Goal: Task Accomplishment & Management: Manage account settings

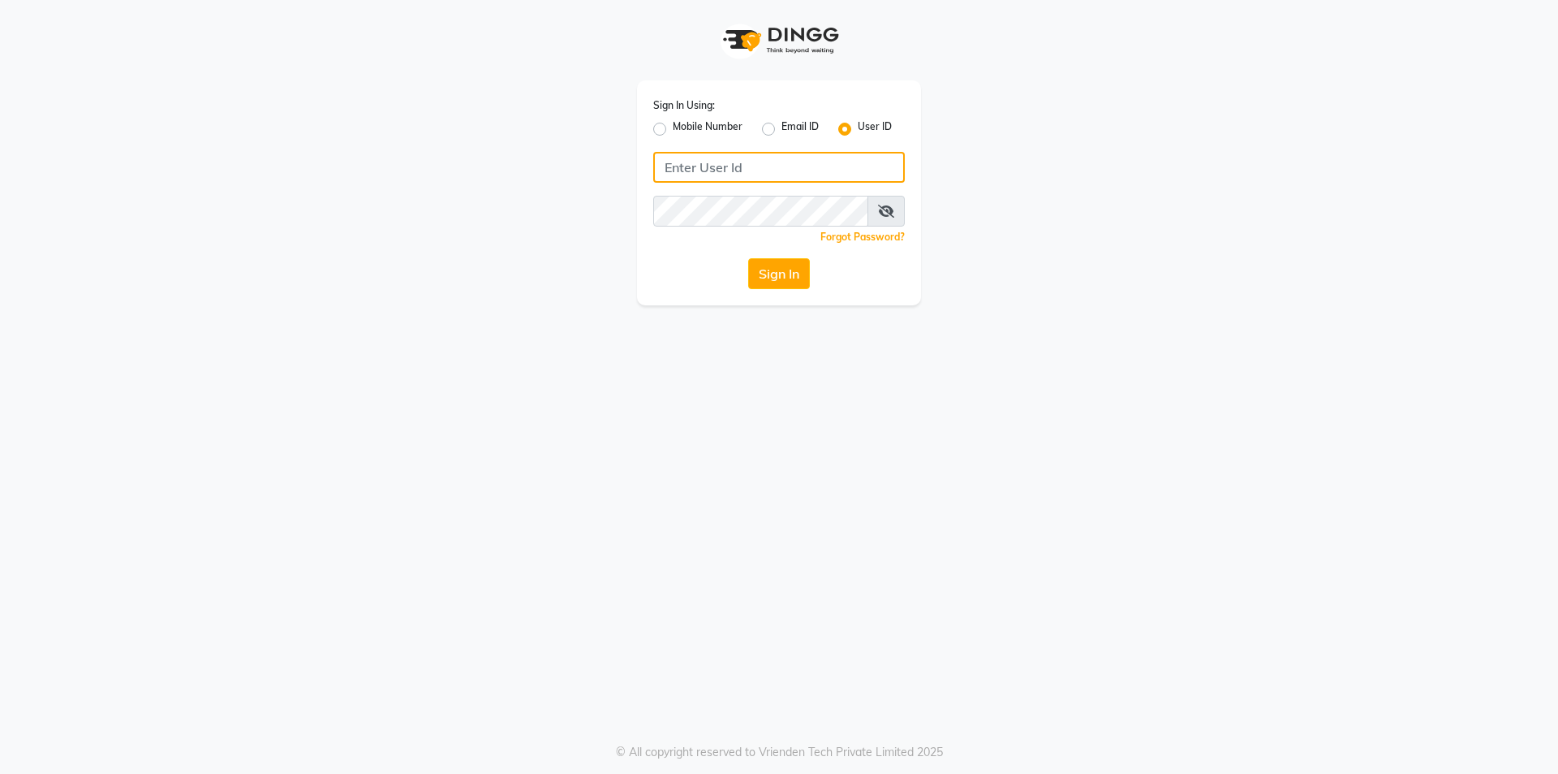
type input "Skinsmiths@123"
click at [787, 269] on button "Sign In" at bounding box center [779, 273] width 62 height 31
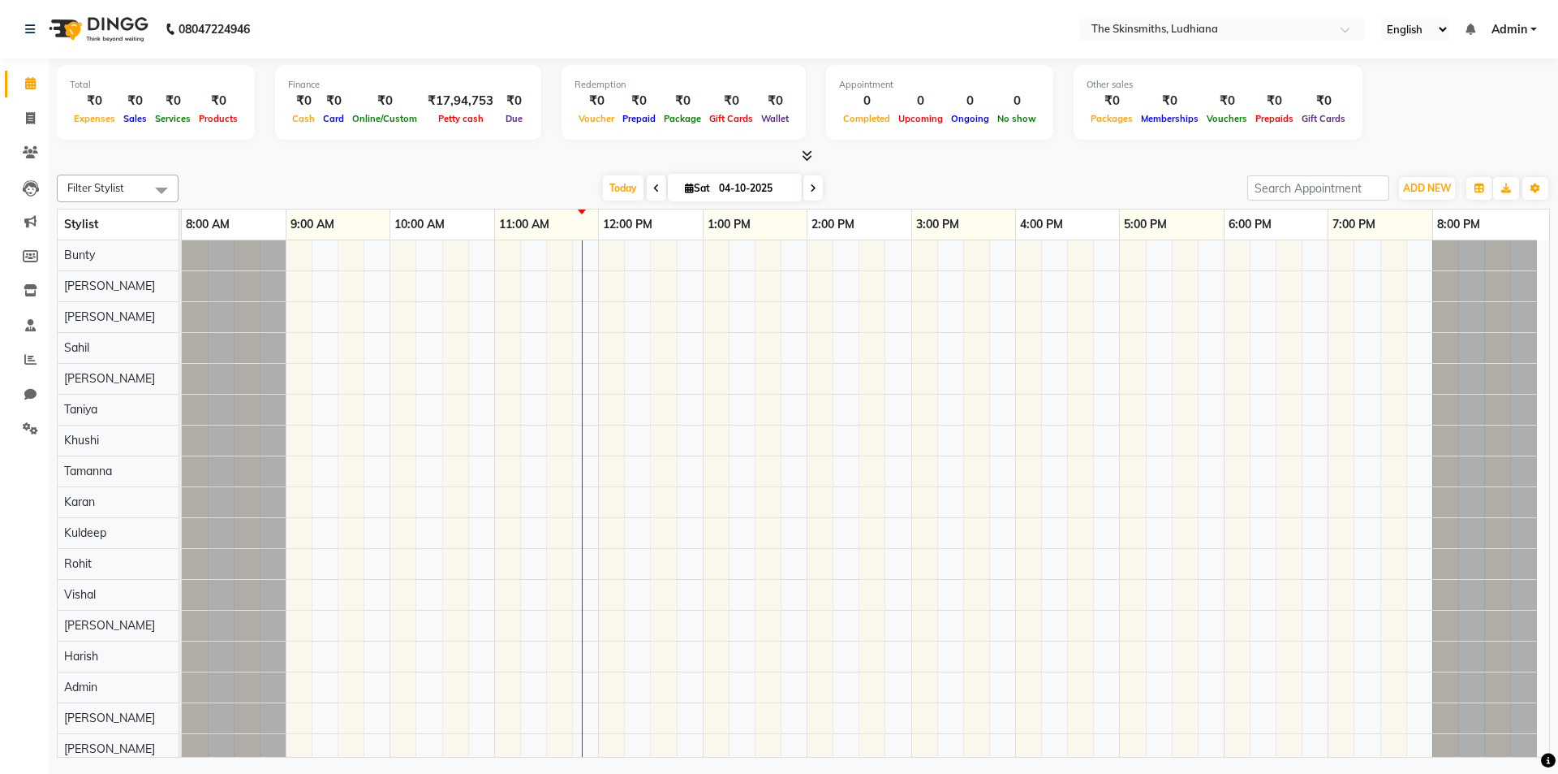
click at [16, 554] on div "Calendar Invoice Clients Leads Marketing Members Inventory Staff Reports Chat S…" at bounding box center [109, 397] width 219 height 703
click at [43, 423] on span at bounding box center [30, 429] width 28 height 19
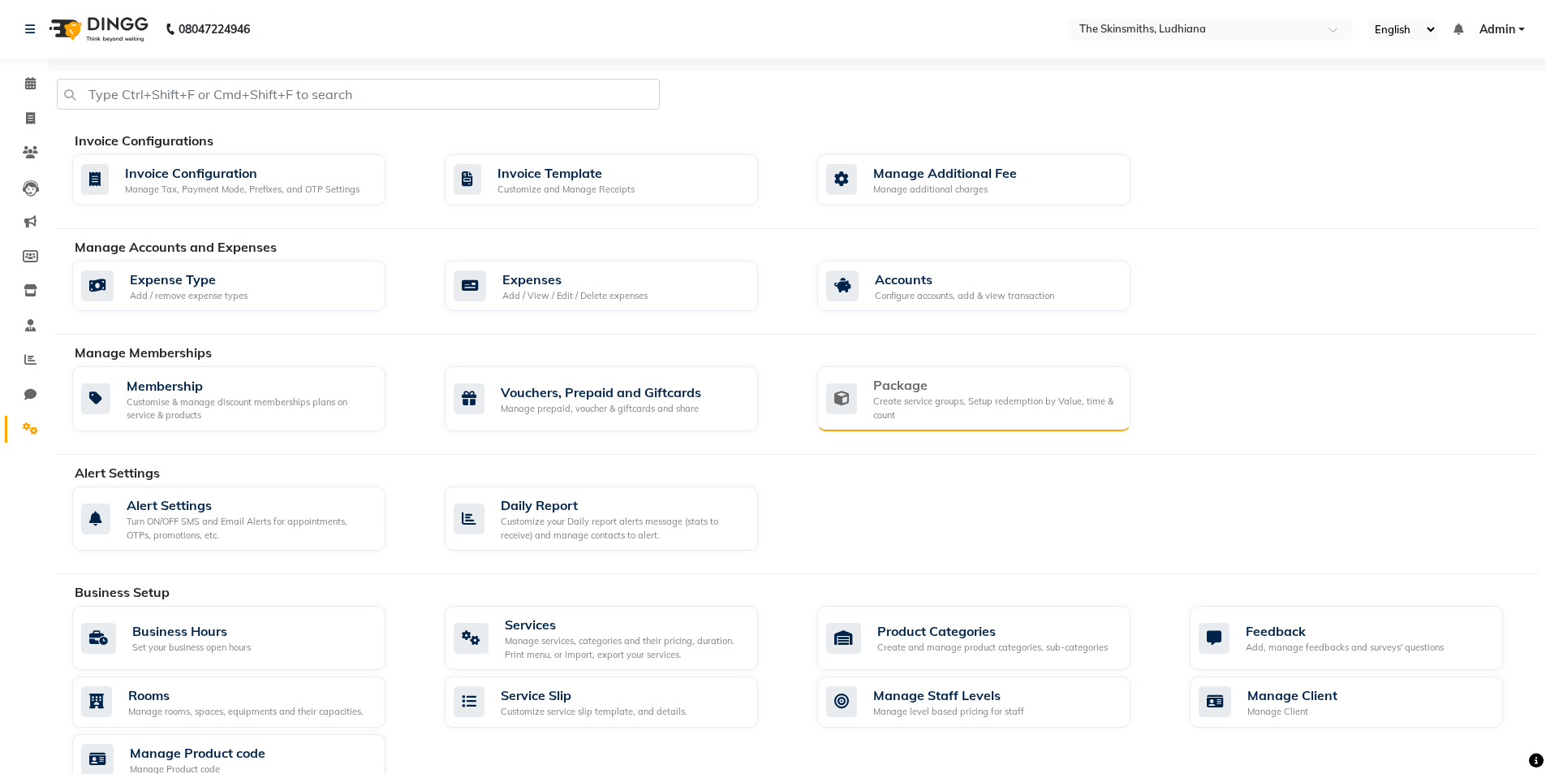
click at [998, 402] on div "Create service groups, Setup redemption by Value, time & count" at bounding box center [995, 407] width 244 height 27
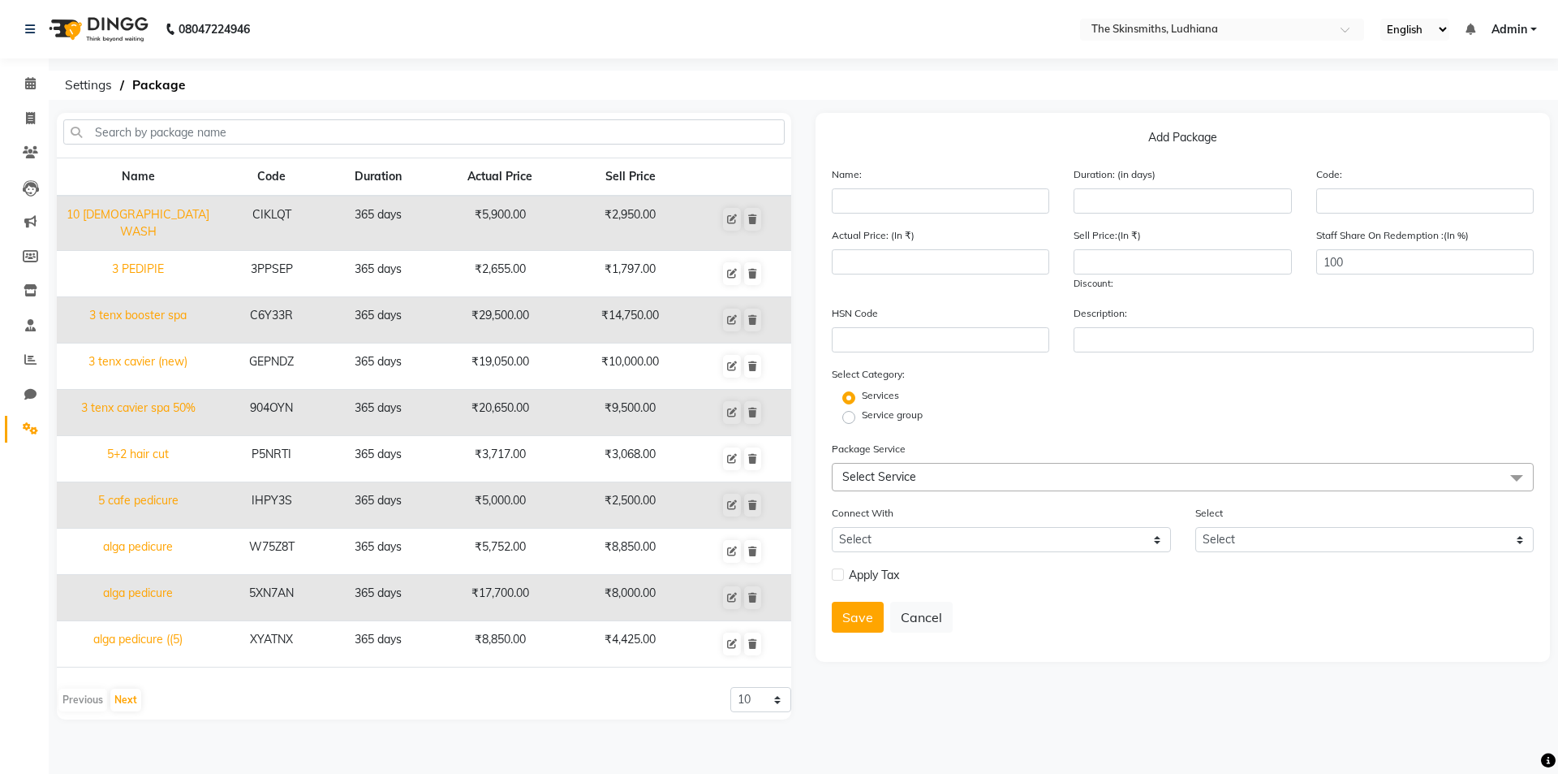
click at [1075, 412] on div "Service group" at bounding box center [1183, 416] width 726 height 19
click at [247, 131] on input "text" at bounding box center [424, 131] width 722 height 25
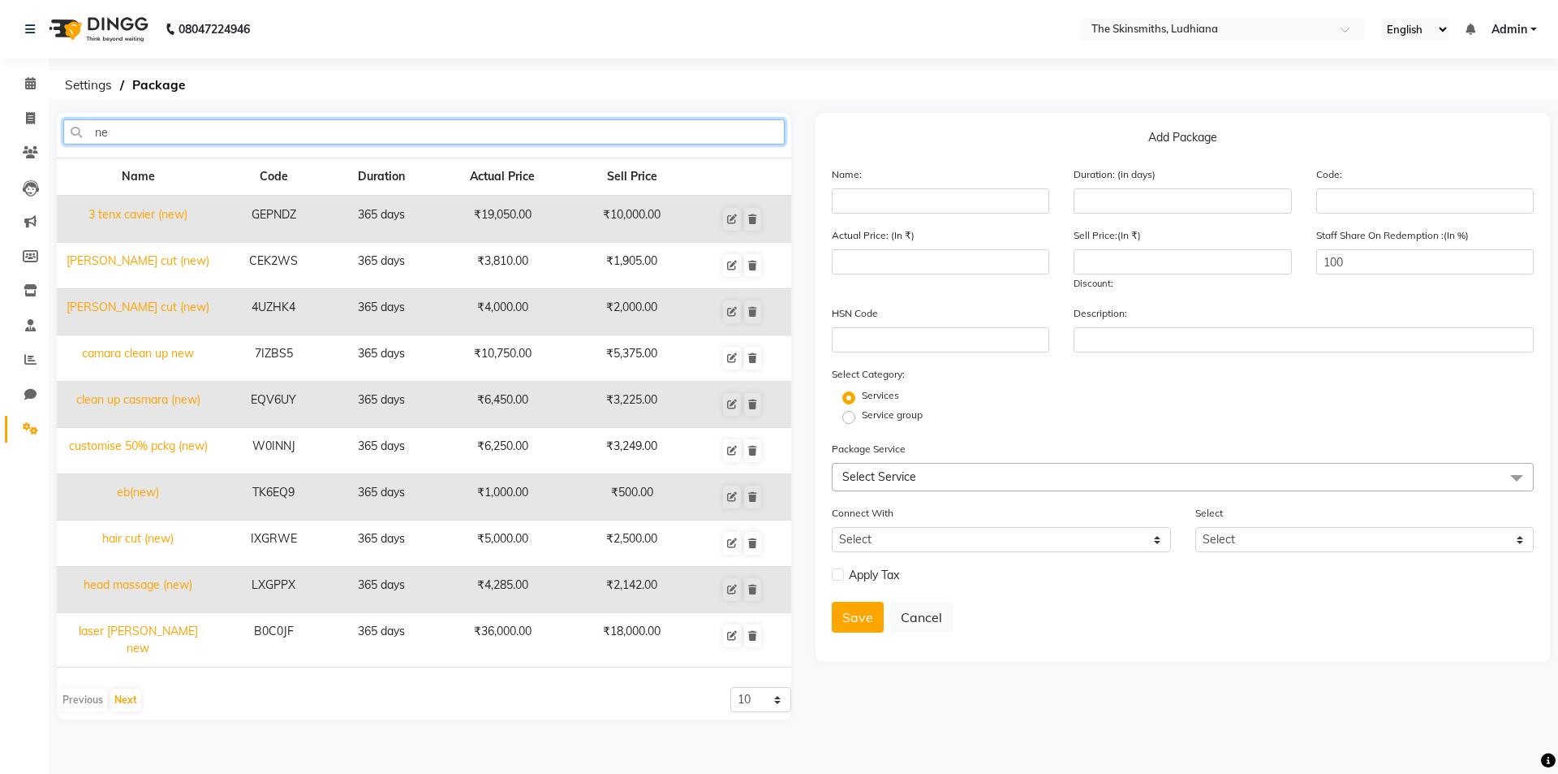
type input "n"
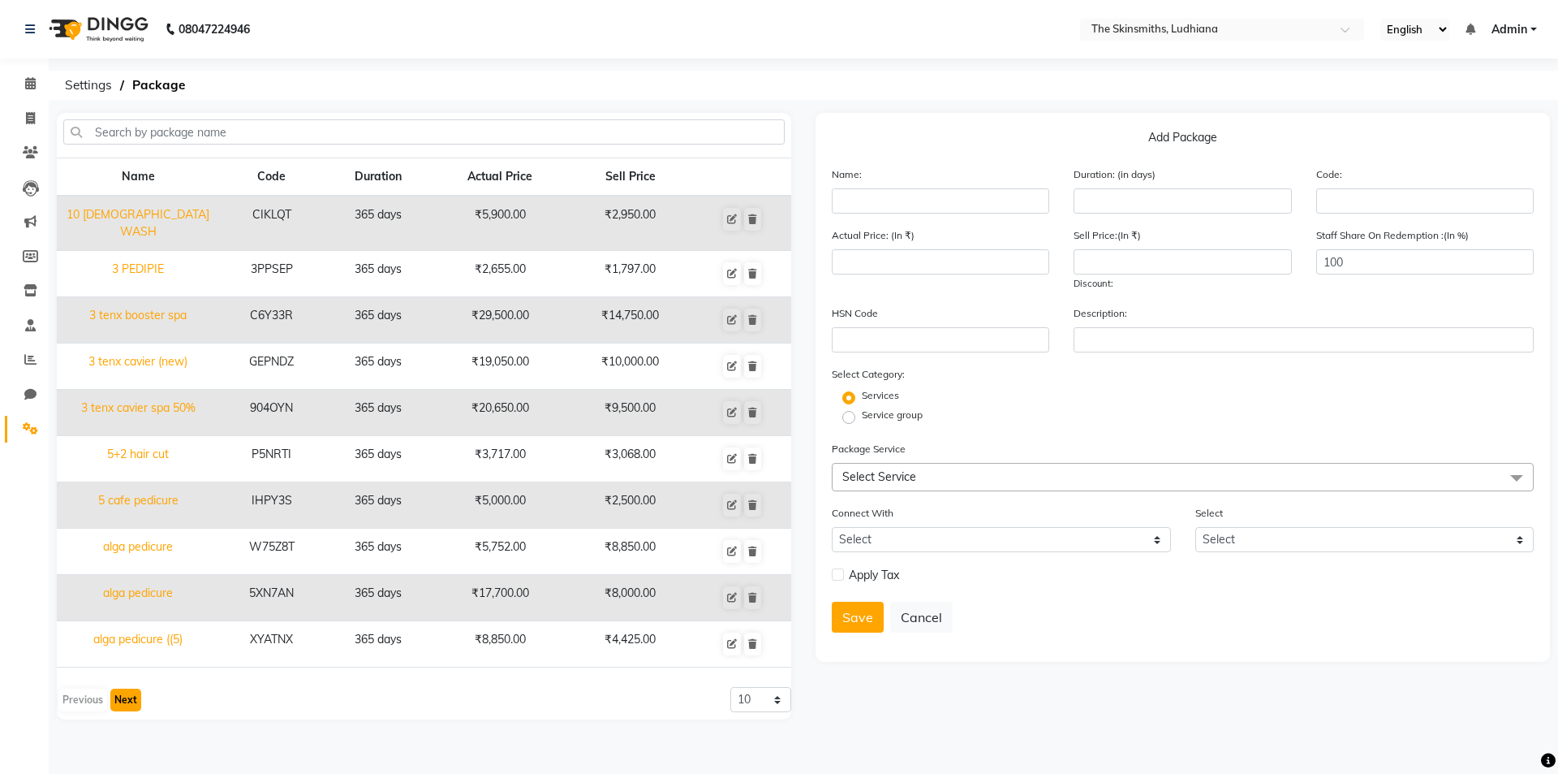
click at [124, 691] on button "Next" at bounding box center [125, 699] width 31 height 23
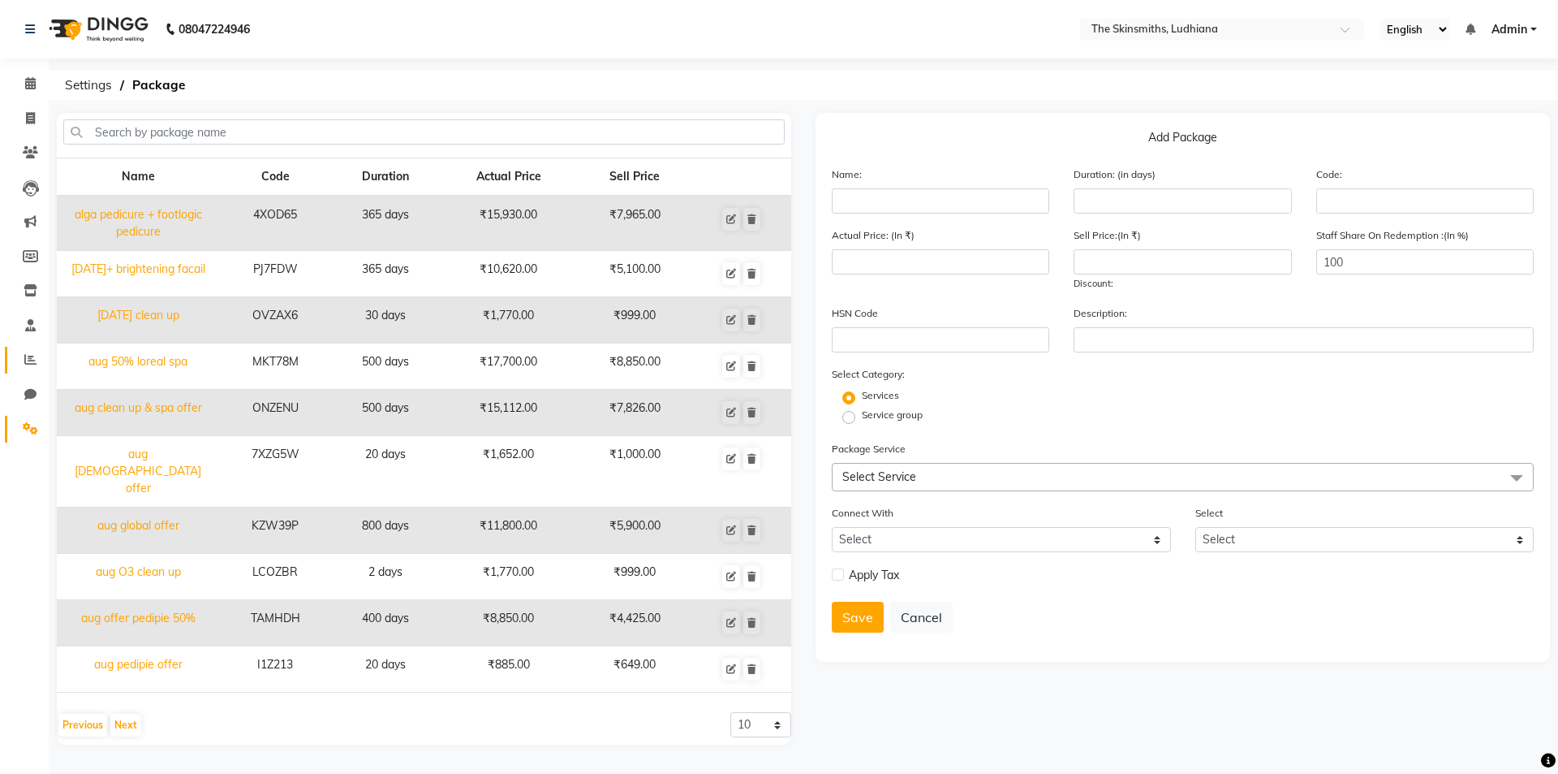
click at [17, 357] on span at bounding box center [30, 360] width 28 height 19
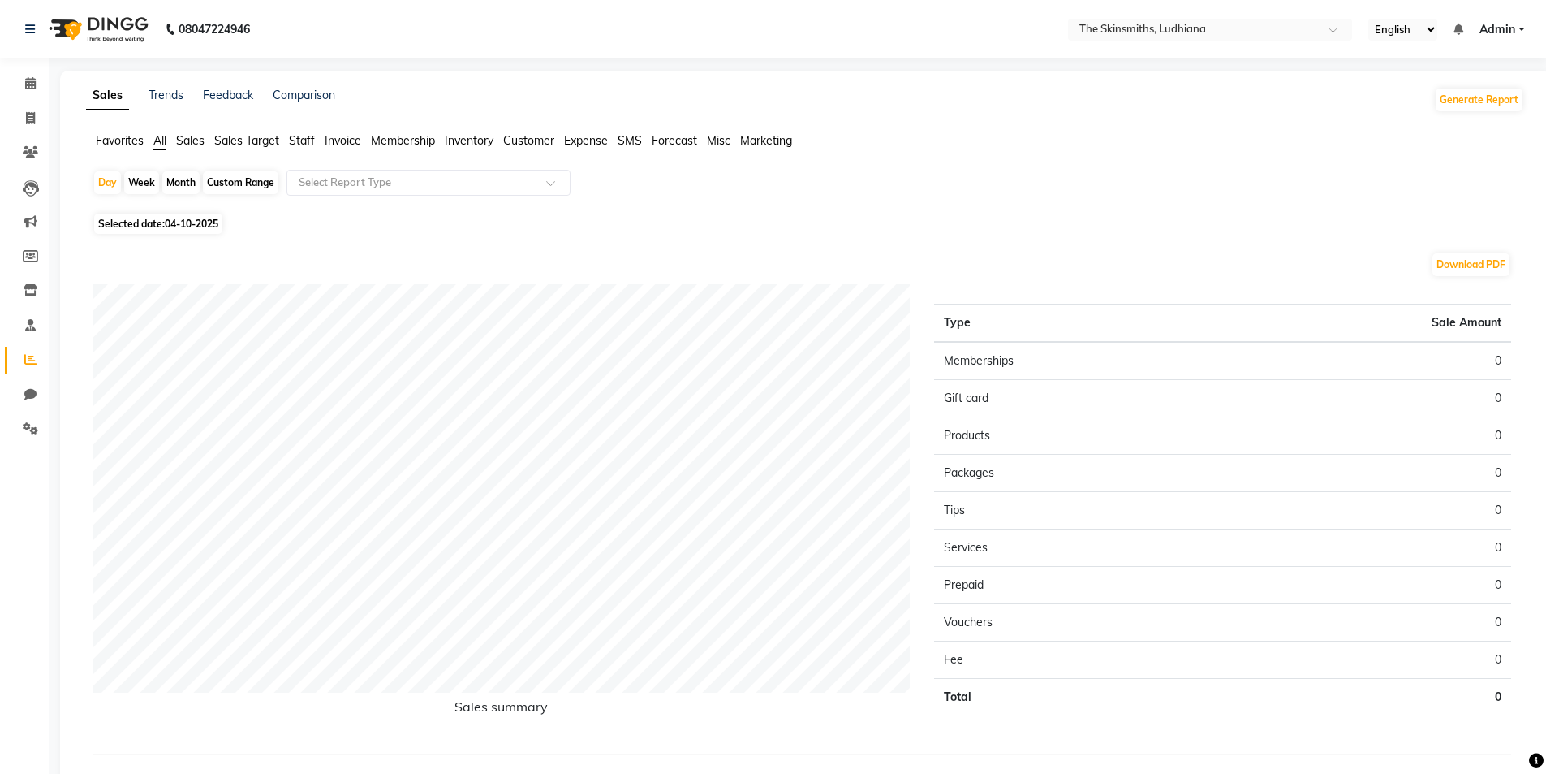
click at [236, 179] on div "Custom Range" at bounding box center [240, 182] width 75 height 23
select select "10"
select select "2025"
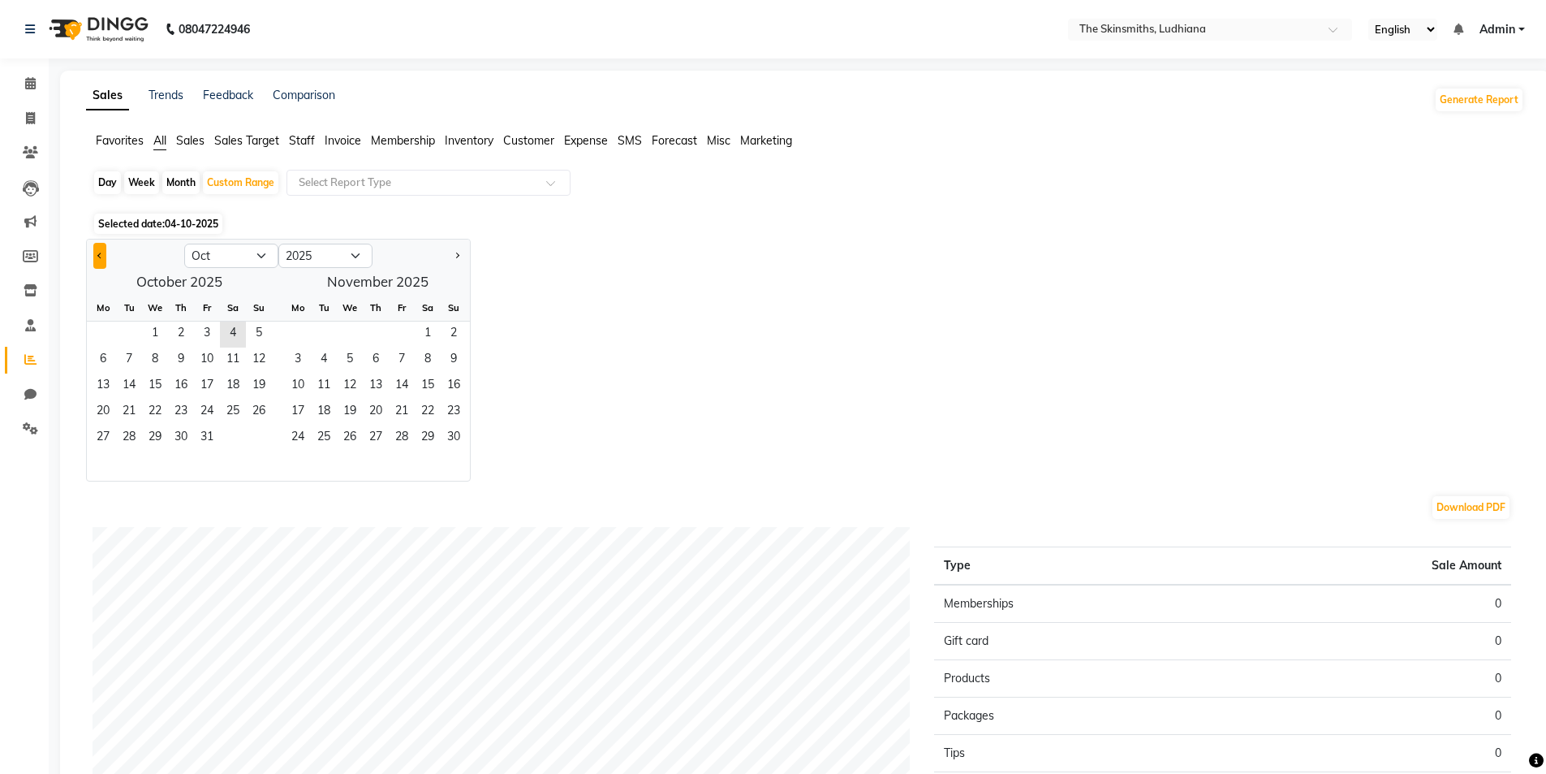
click at [95, 267] on button "Previous month" at bounding box center [99, 256] width 13 height 26
select select "9"
click at [260, 383] on span "21" at bounding box center [259, 386] width 26 height 26
click at [398, 334] on span "3" at bounding box center [402, 334] width 26 height 26
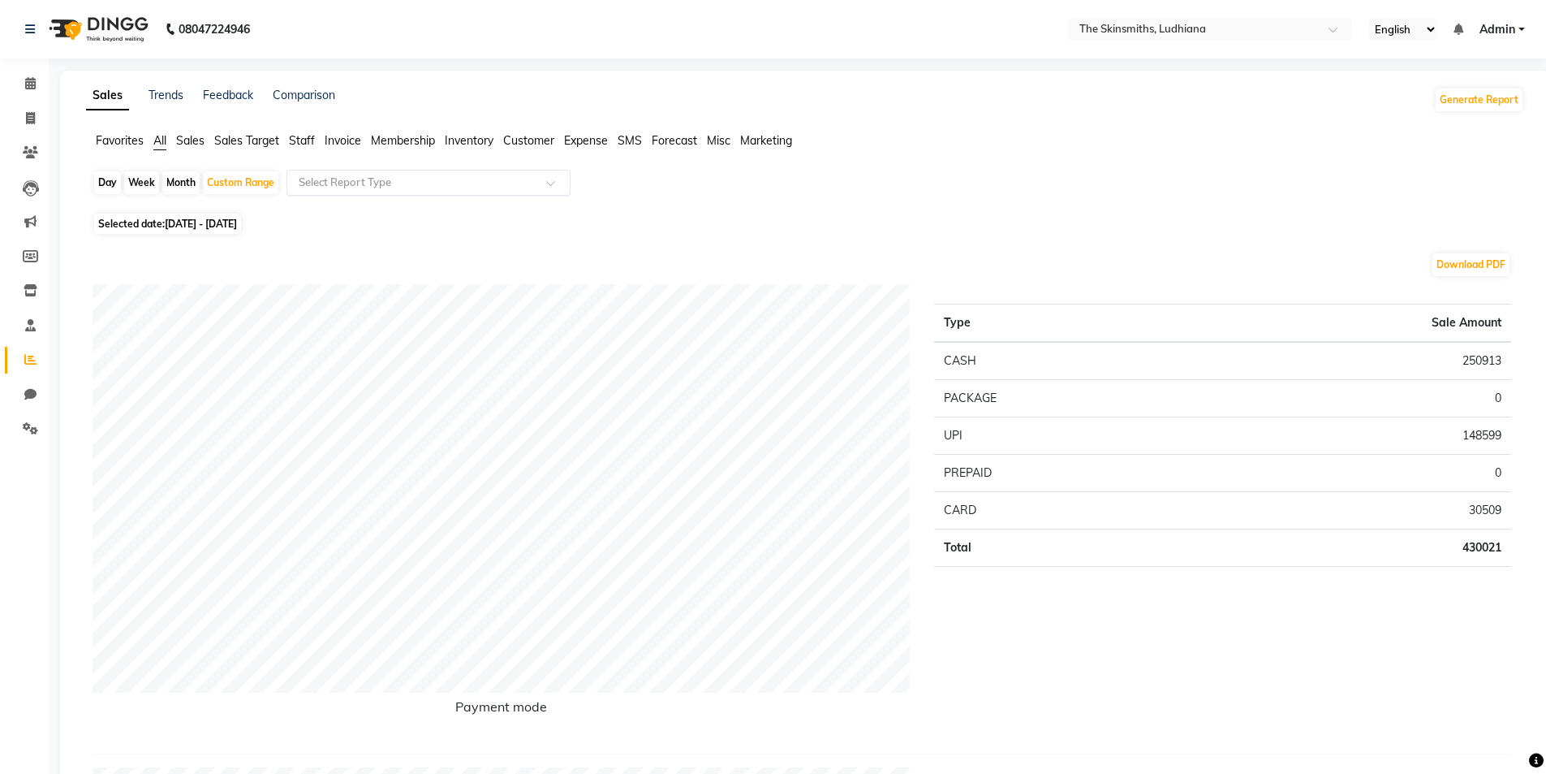
click at [377, 181] on input "text" at bounding box center [412, 183] width 234 height 16
click at [380, 308] on div "Package sales" at bounding box center [428, 317] width 282 height 32
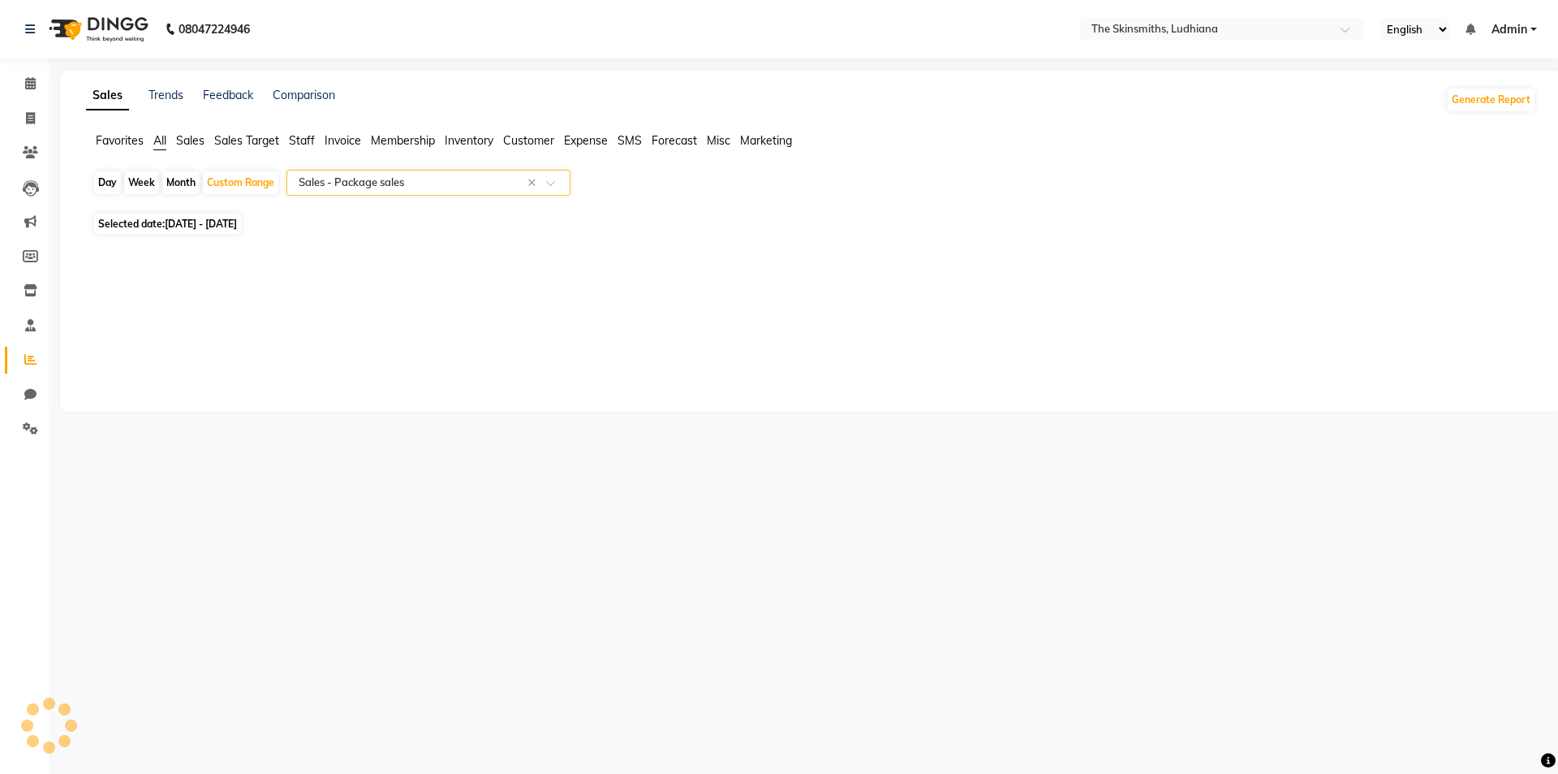
select select "full_report"
select select "csv"
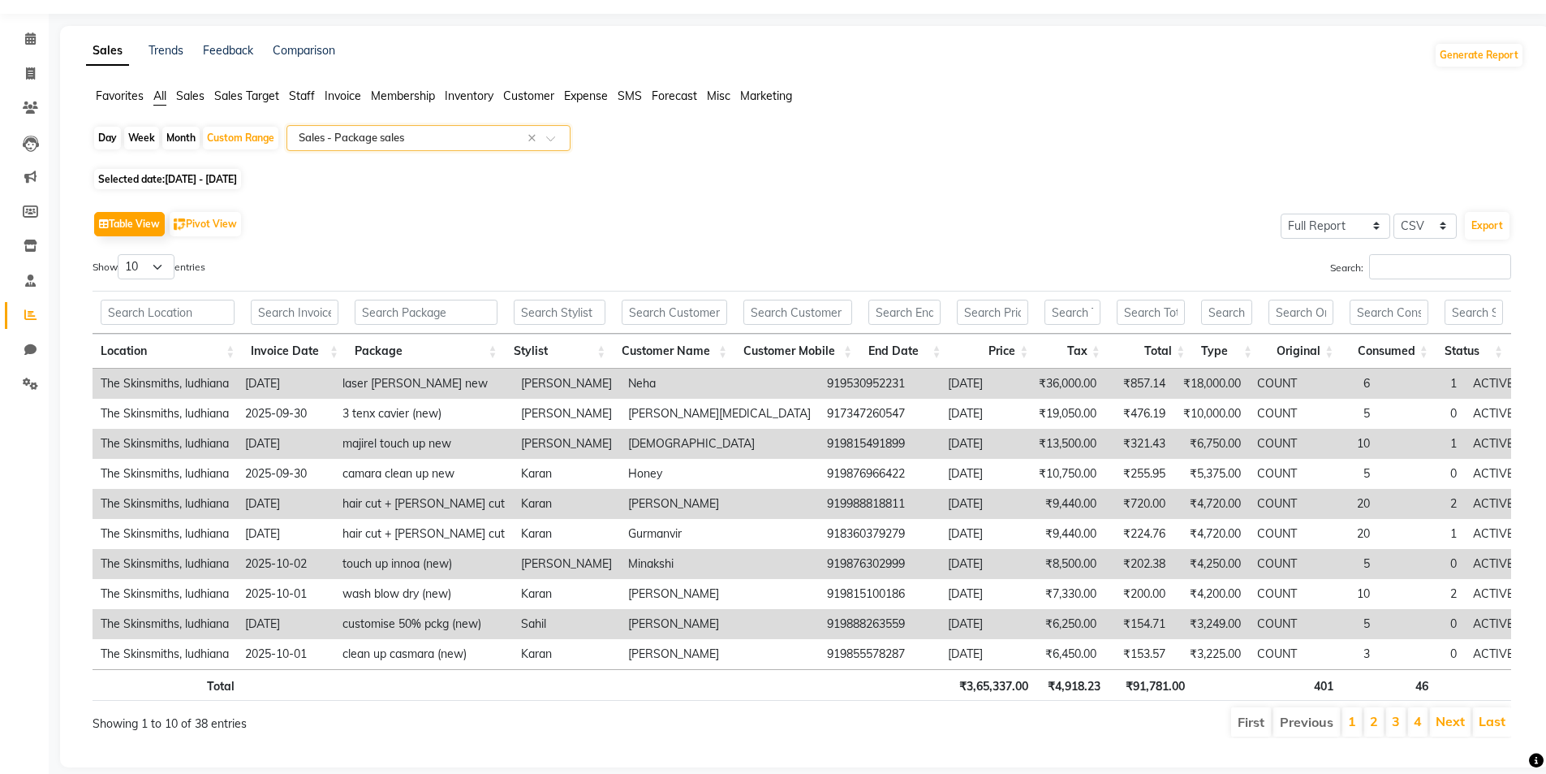
scroll to position [75, 0]
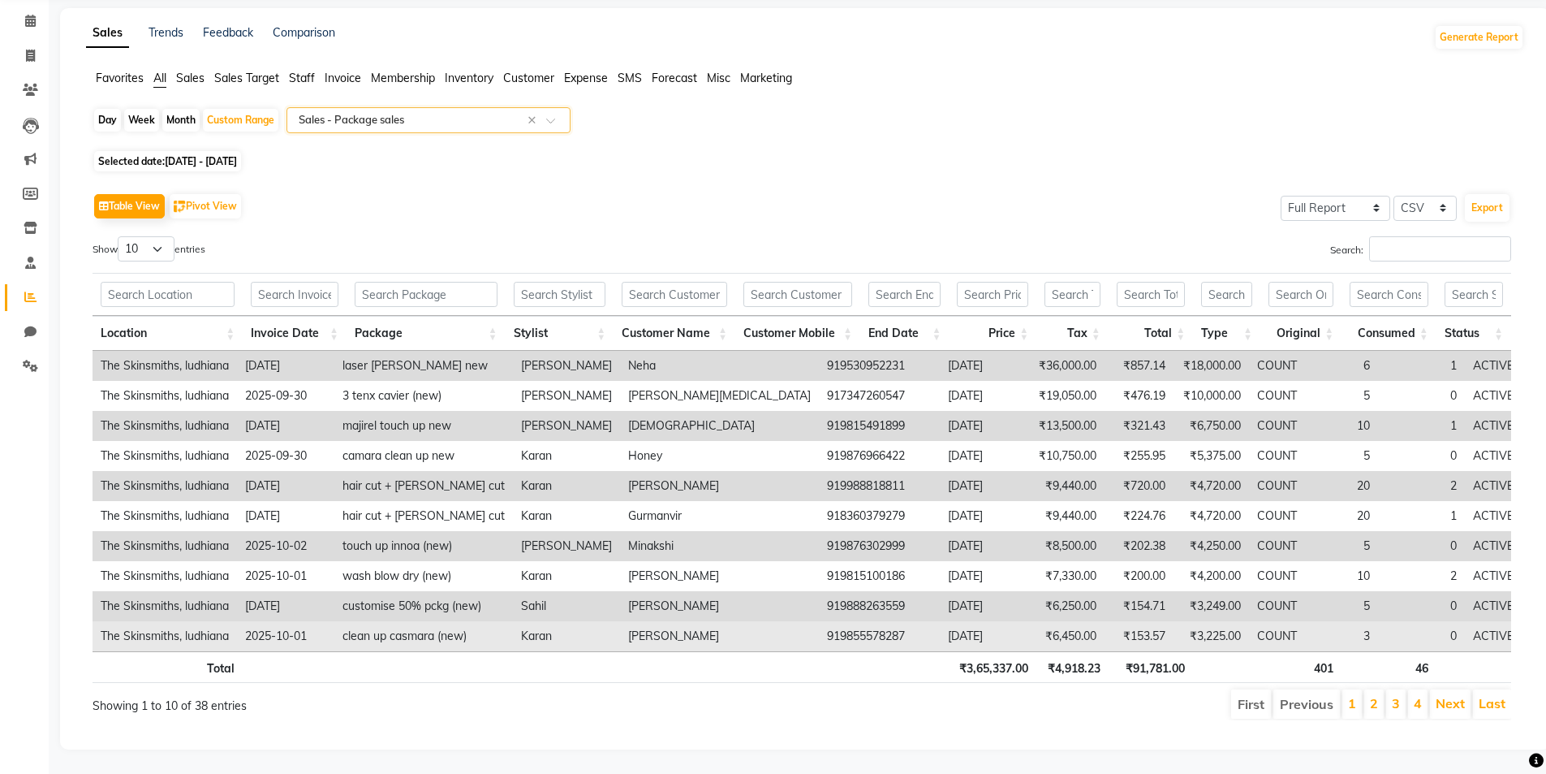
click at [400, 624] on td "clean up casmara (new)" at bounding box center [423, 636] width 179 height 30
click at [412, 638] on td "clean up casmara (new)" at bounding box center [423, 636] width 179 height 30
click at [411, 634] on td "clean up casmara (new)" at bounding box center [423, 636] width 179 height 30
click at [237, 561] on td "The Skinsmiths, ludhiana" at bounding box center [165, 576] width 144 height 30
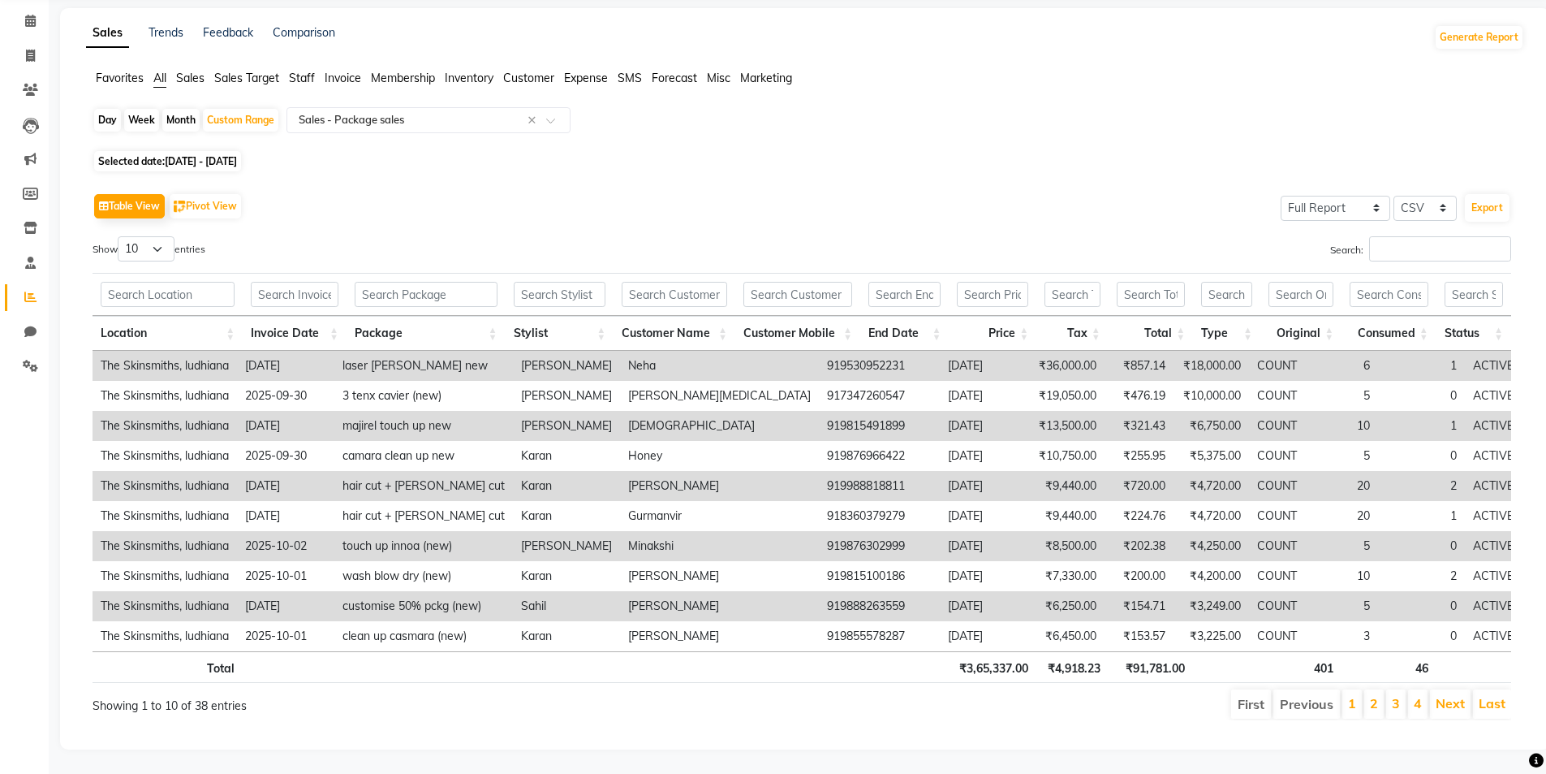
click at [115, 109] on div "Day" at bounding box center [107, 120] width 27 height 23
select select "9"
select select "2025"
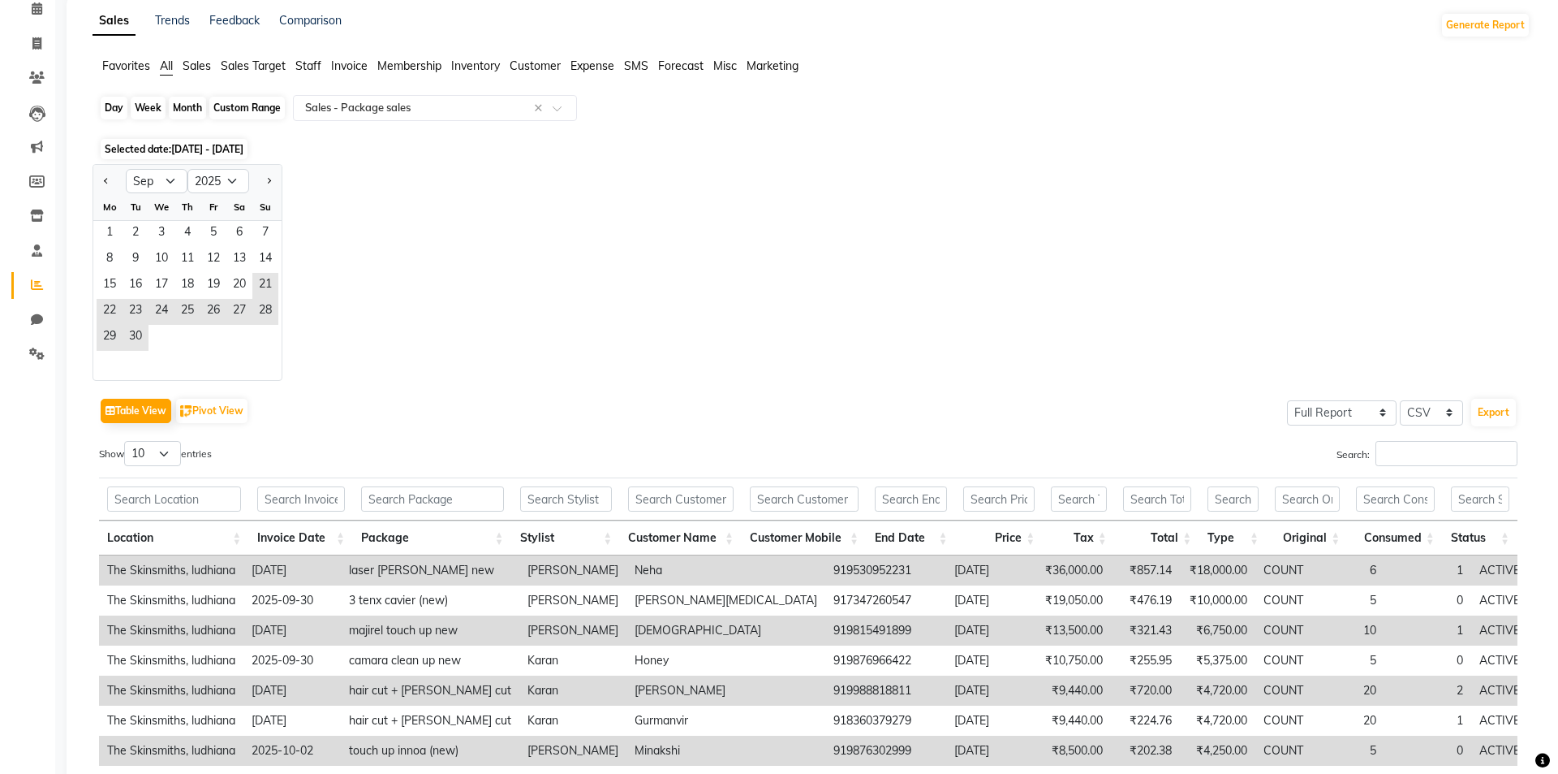
scroll to position [0, 0]
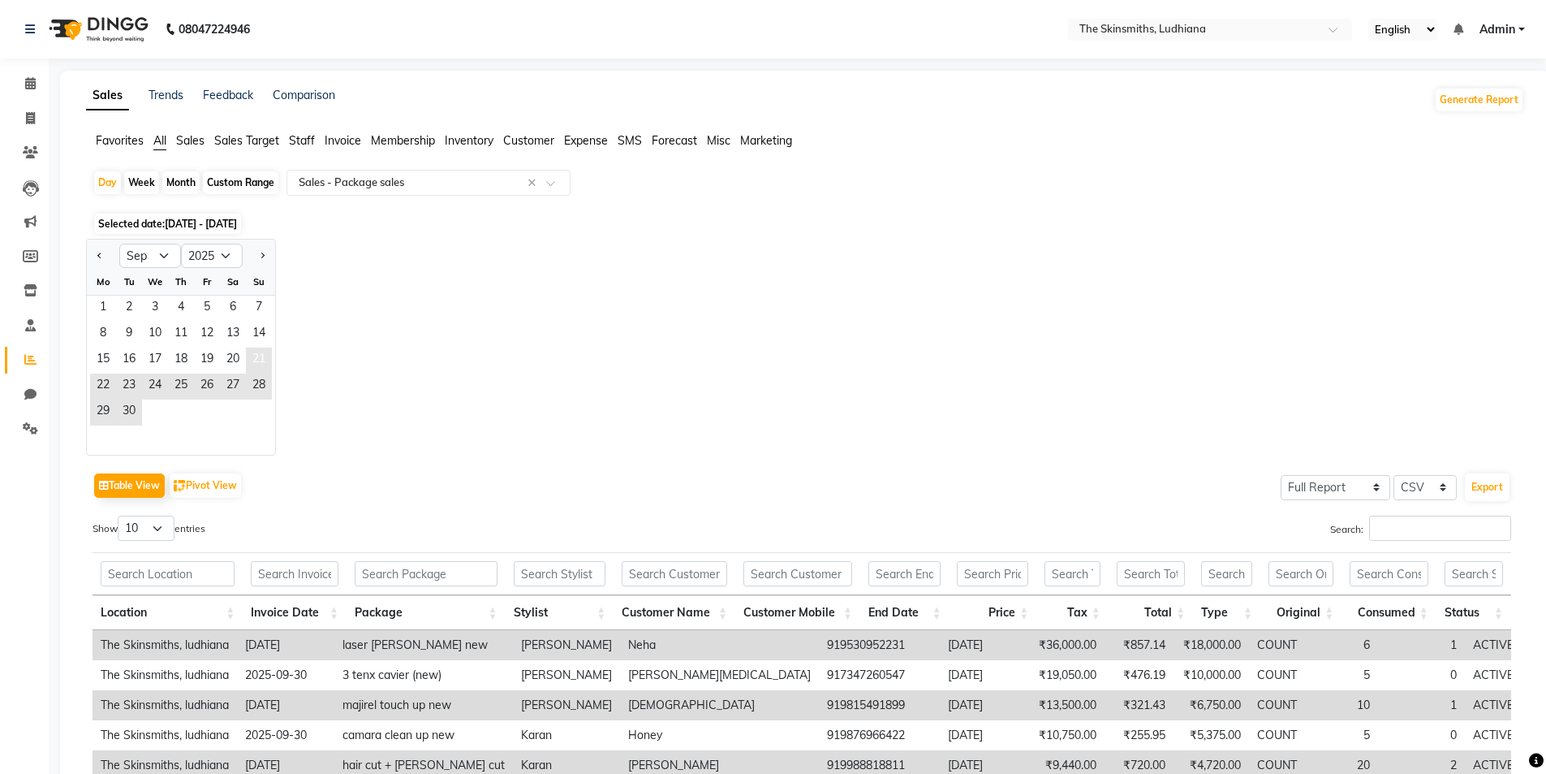
click at [254, 350] on span "21" at bounding box center [259, 360] width 26 height 26
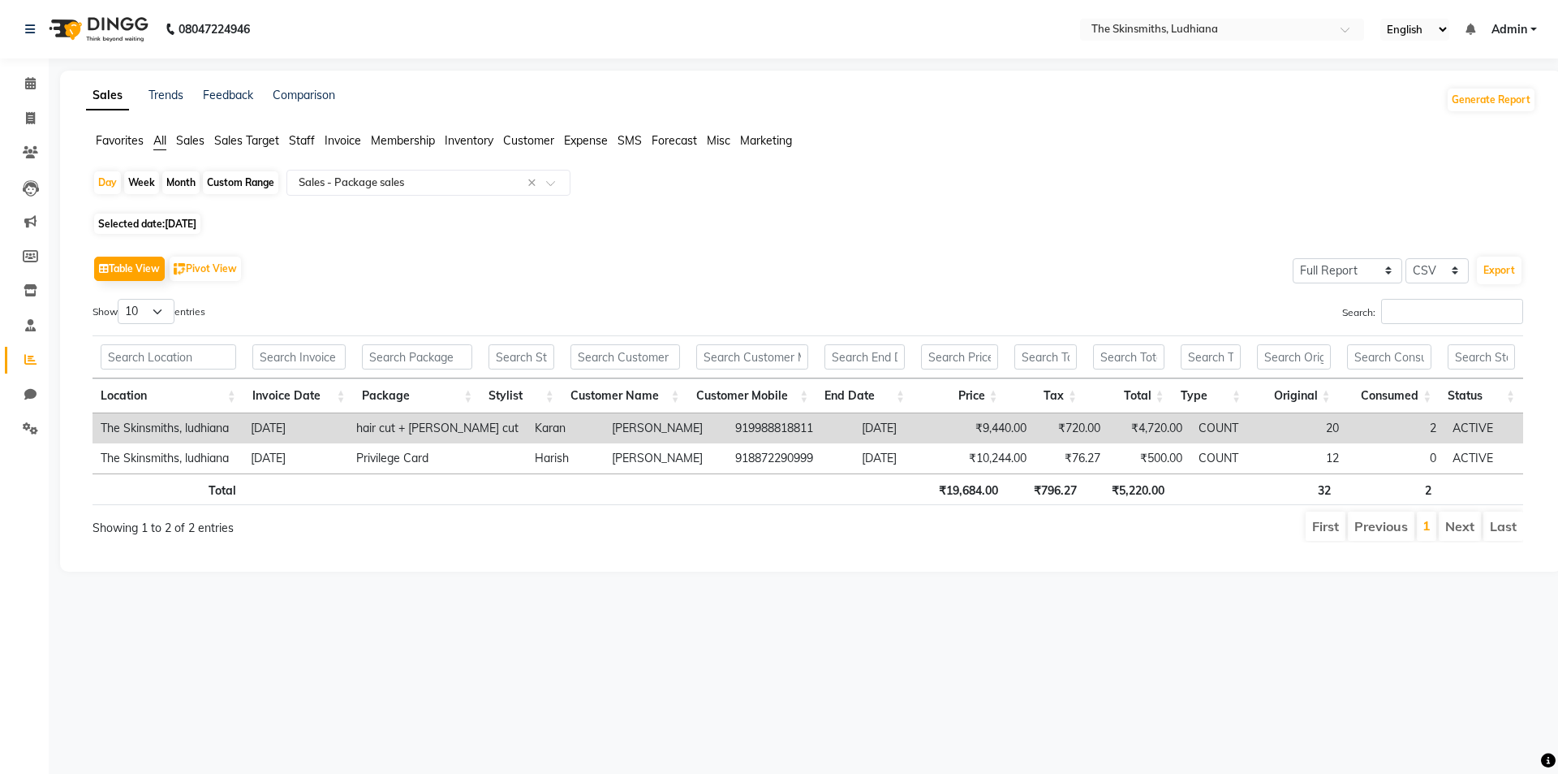
click at [172, 220] on span "21-09-2025" at bounding box center [181, 224] width 32 height 12
select select "9"
select select "2025"
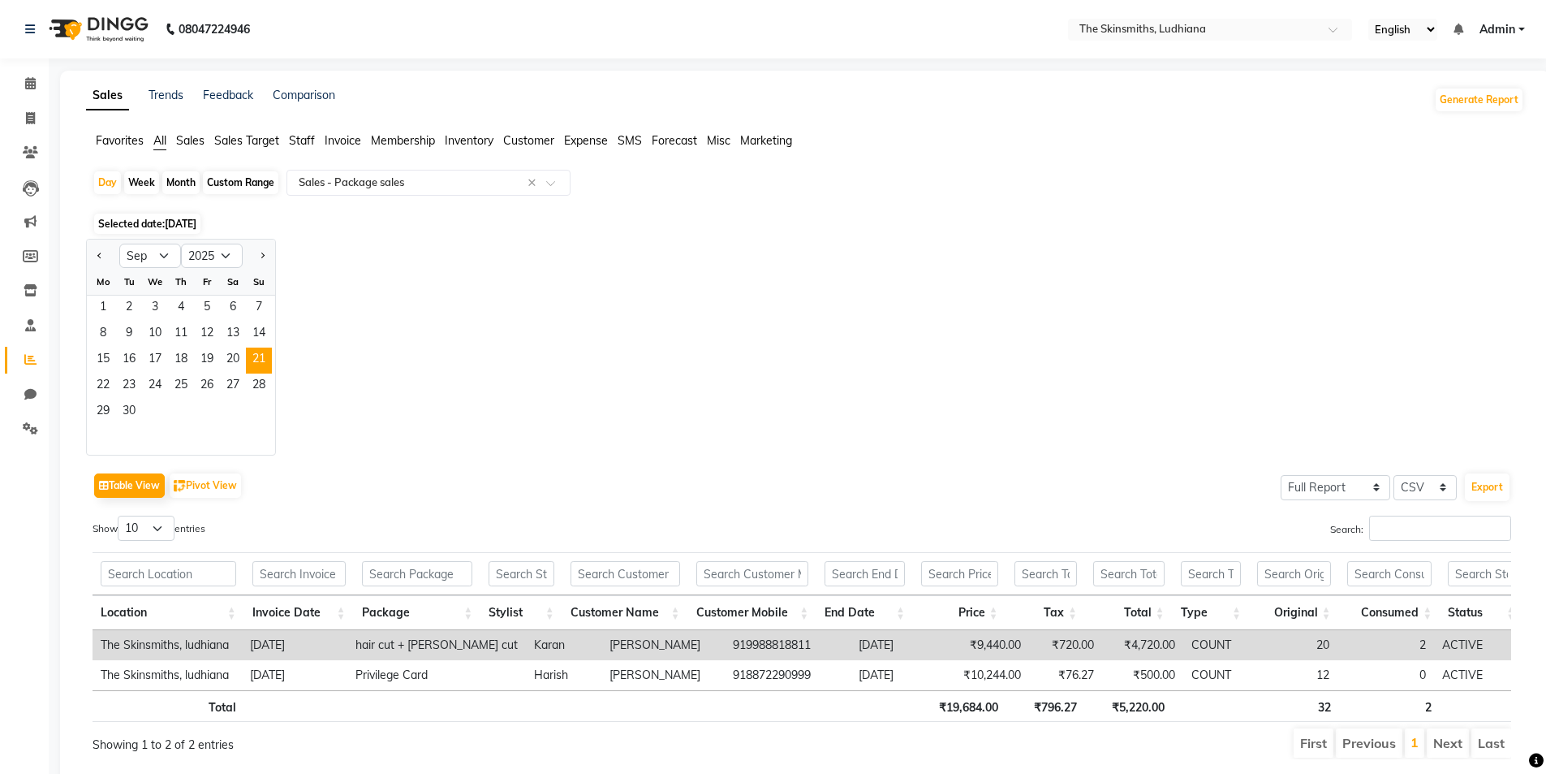
click at [231, 184] on div "Custom Range" at bounding box center [240, 182] width 75 height 23
select select "9"
select select "2025"
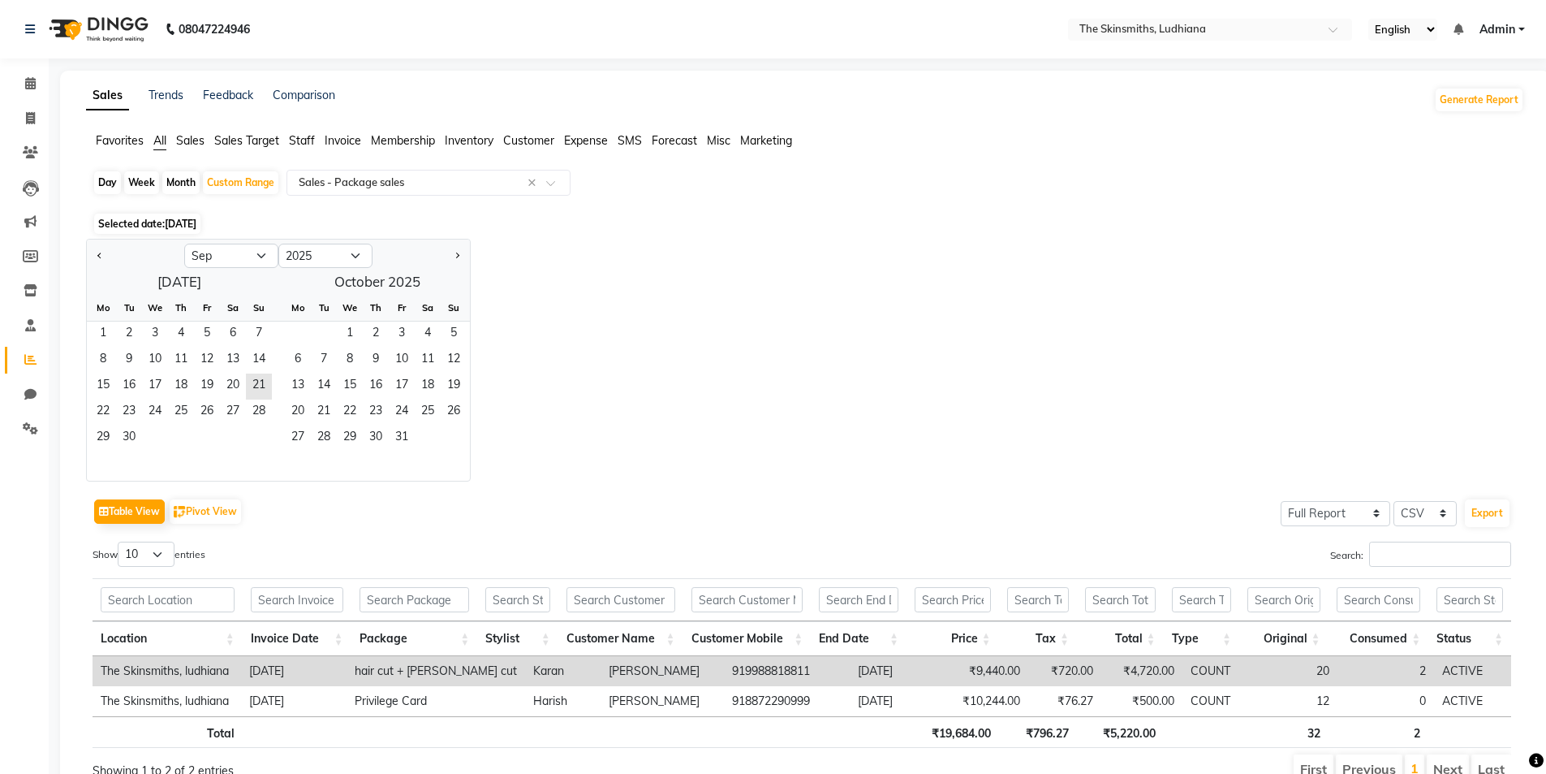
click at [200, 135] on span "Sales" at bounding box center [190, 140] width 28 height 15
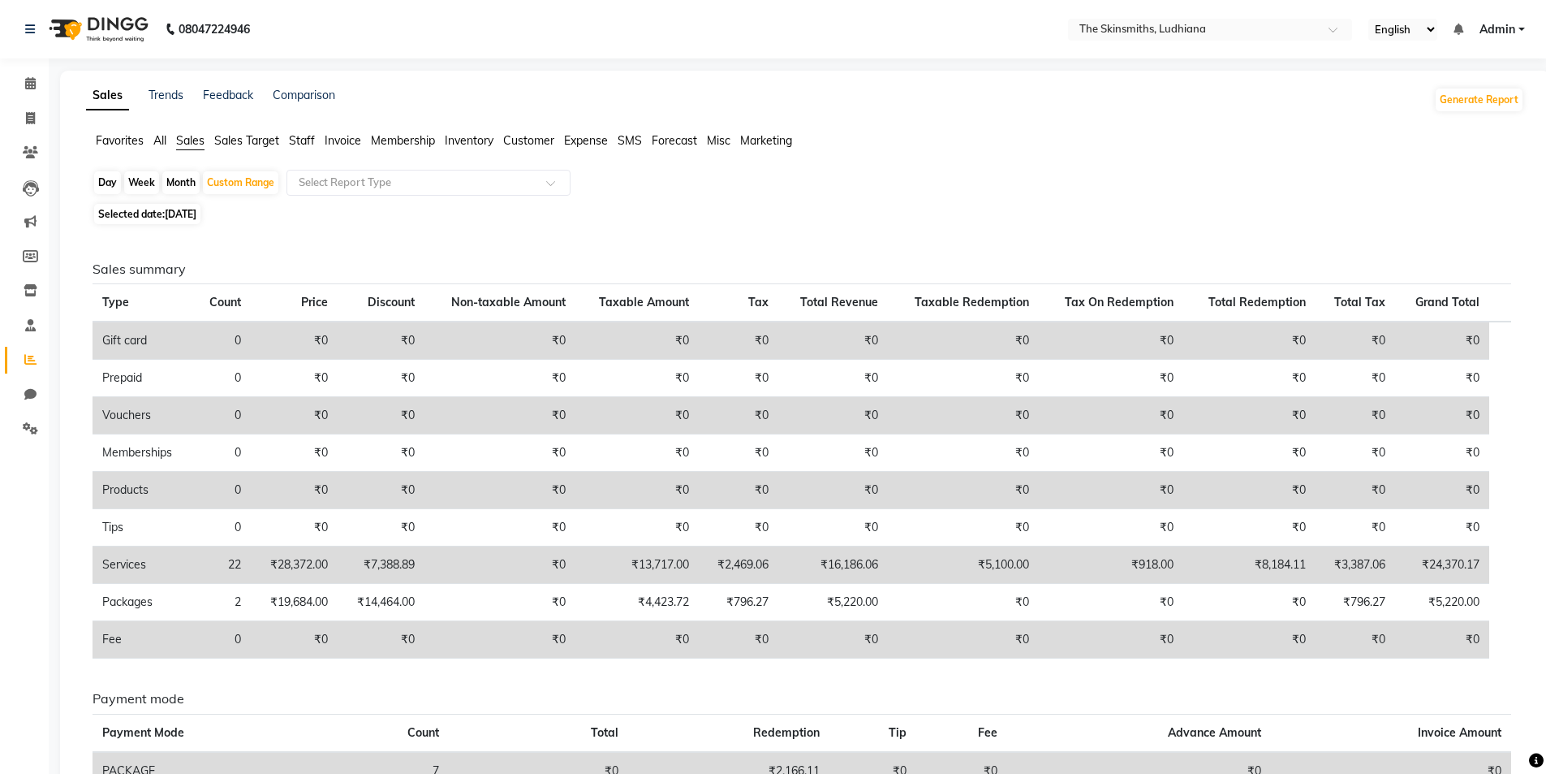
click at [105, 186] on div "Day" at bounding box center [107, 182] width 27 height 23
select select "9"
select select "2025"
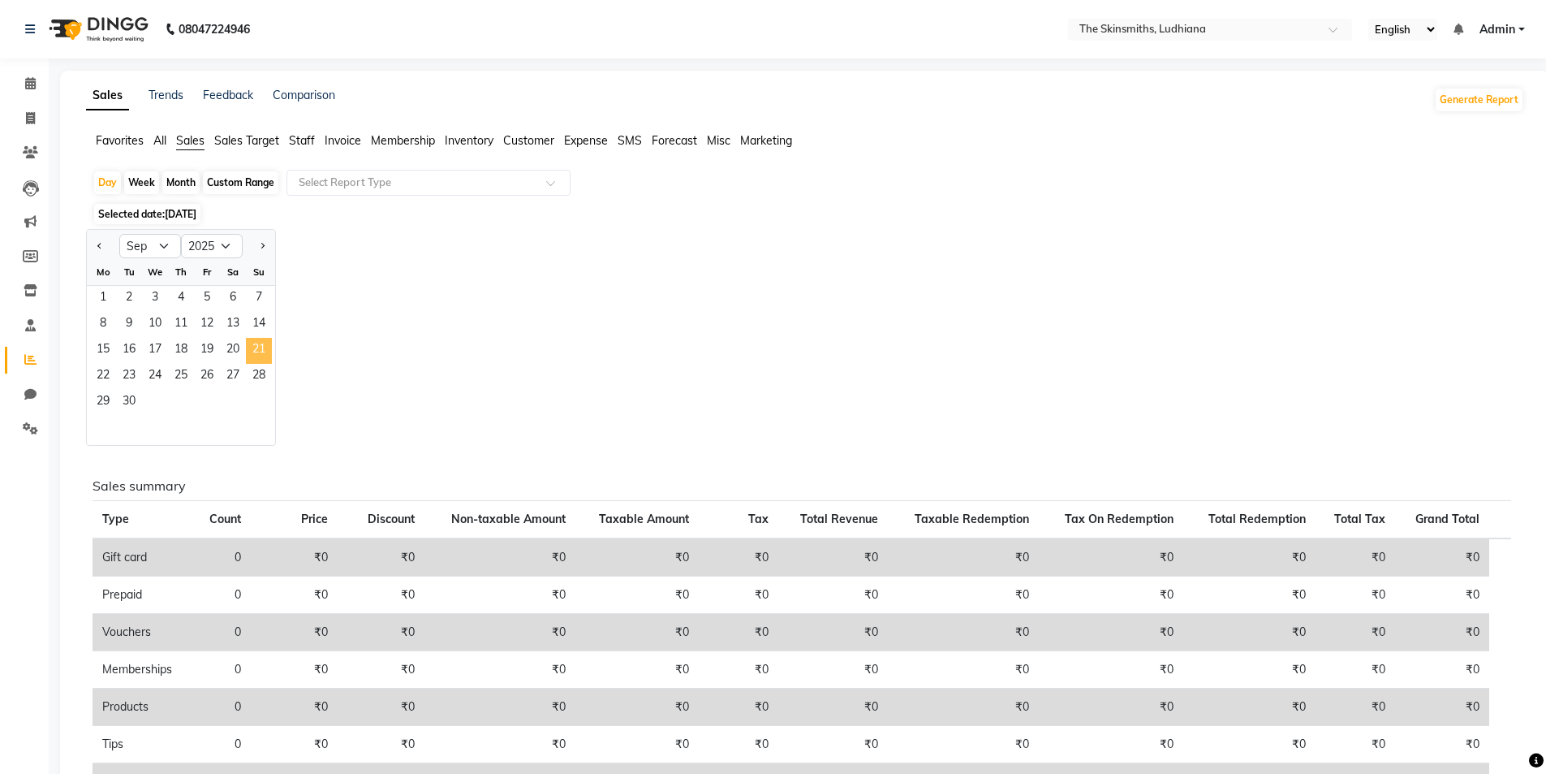
click at [265, 351] on span "21" at bounding box center [259, 351] width 26 height 26
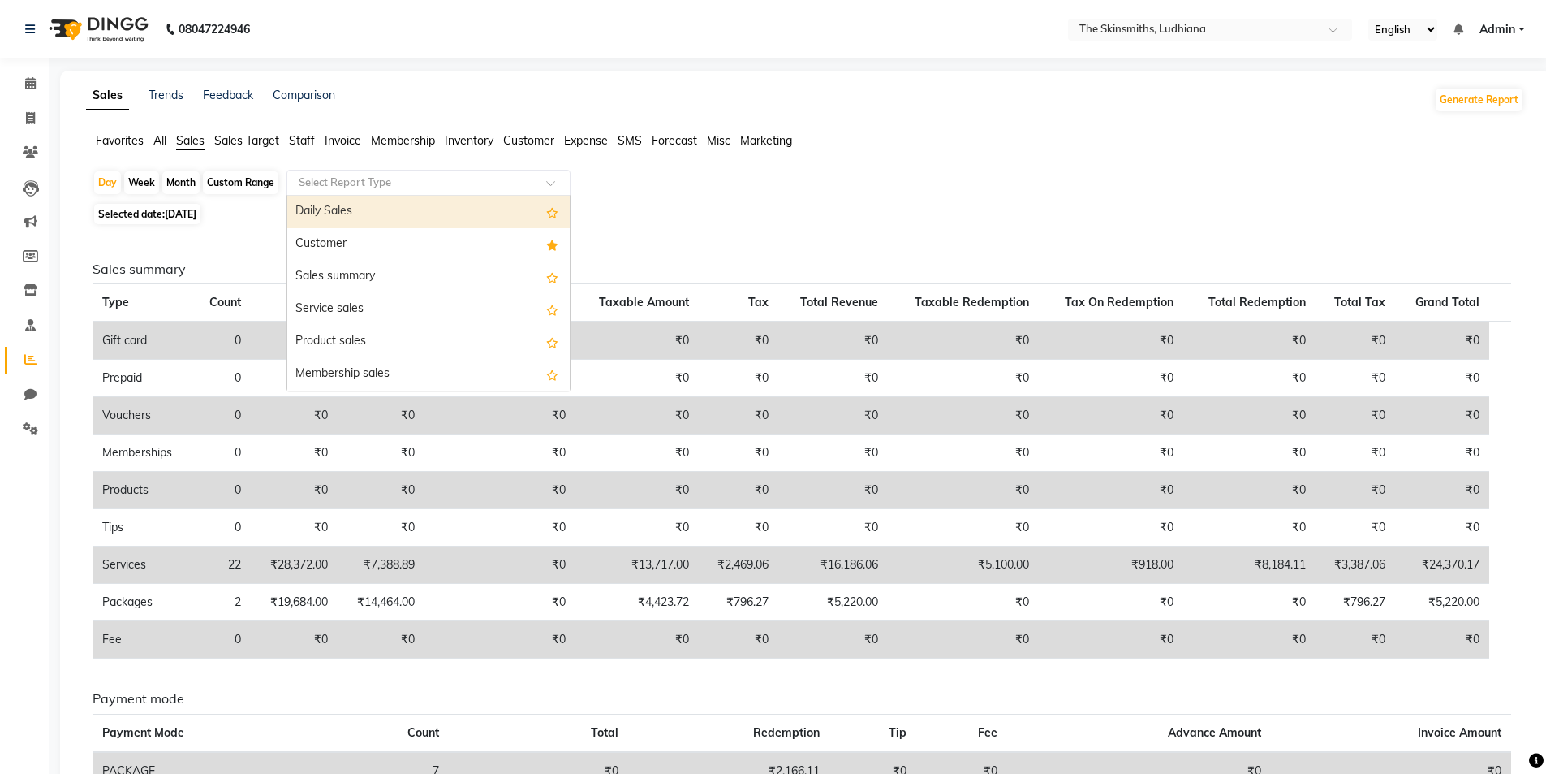
click at [361, 185] on input "text" at bounding box center [412, 183] width 234 height 16
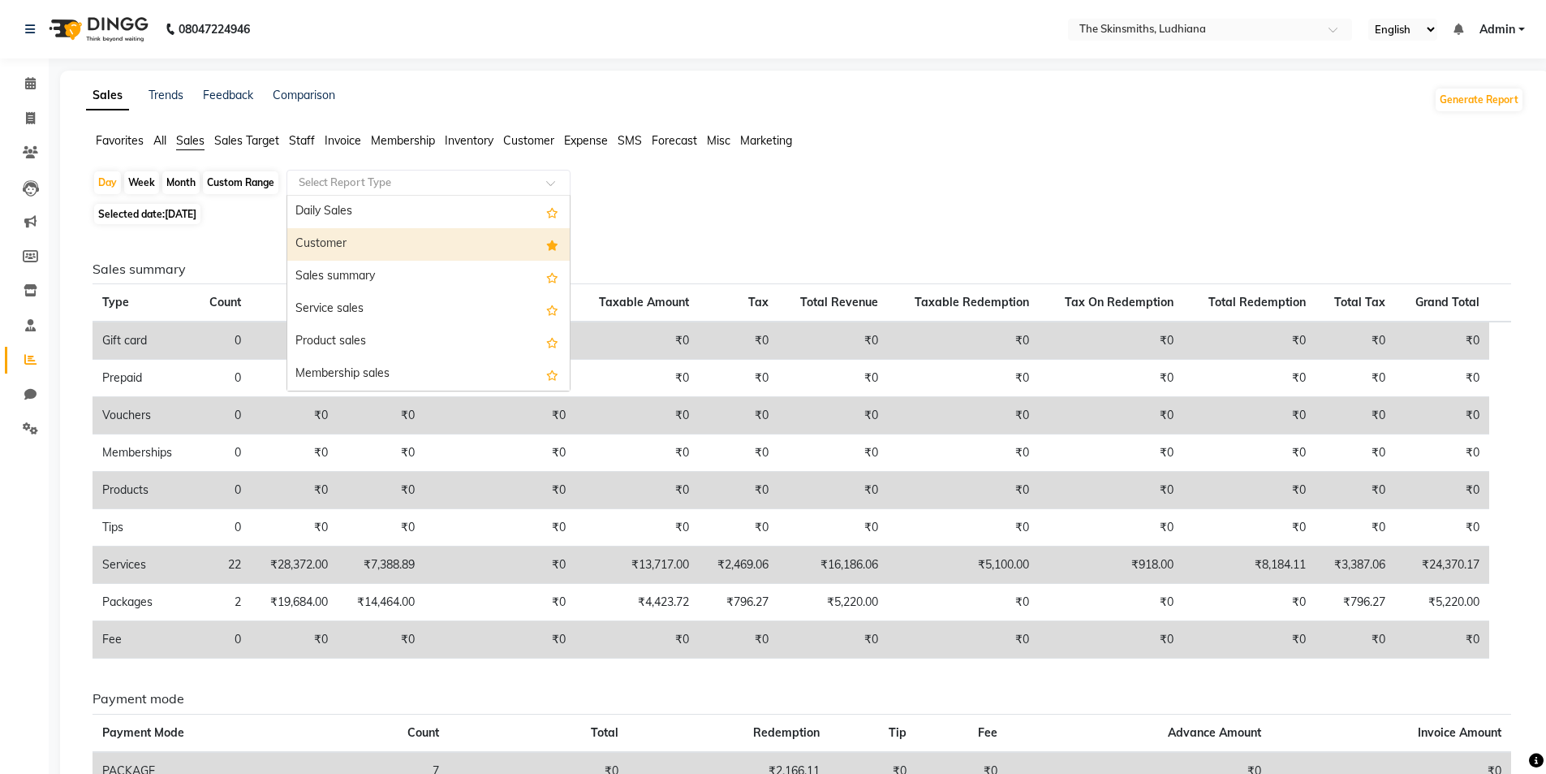
click at [351, 235] on div "Customer" at bounding box center [428, 244] width 282 height 32
select select "full_report"
select select "csv"
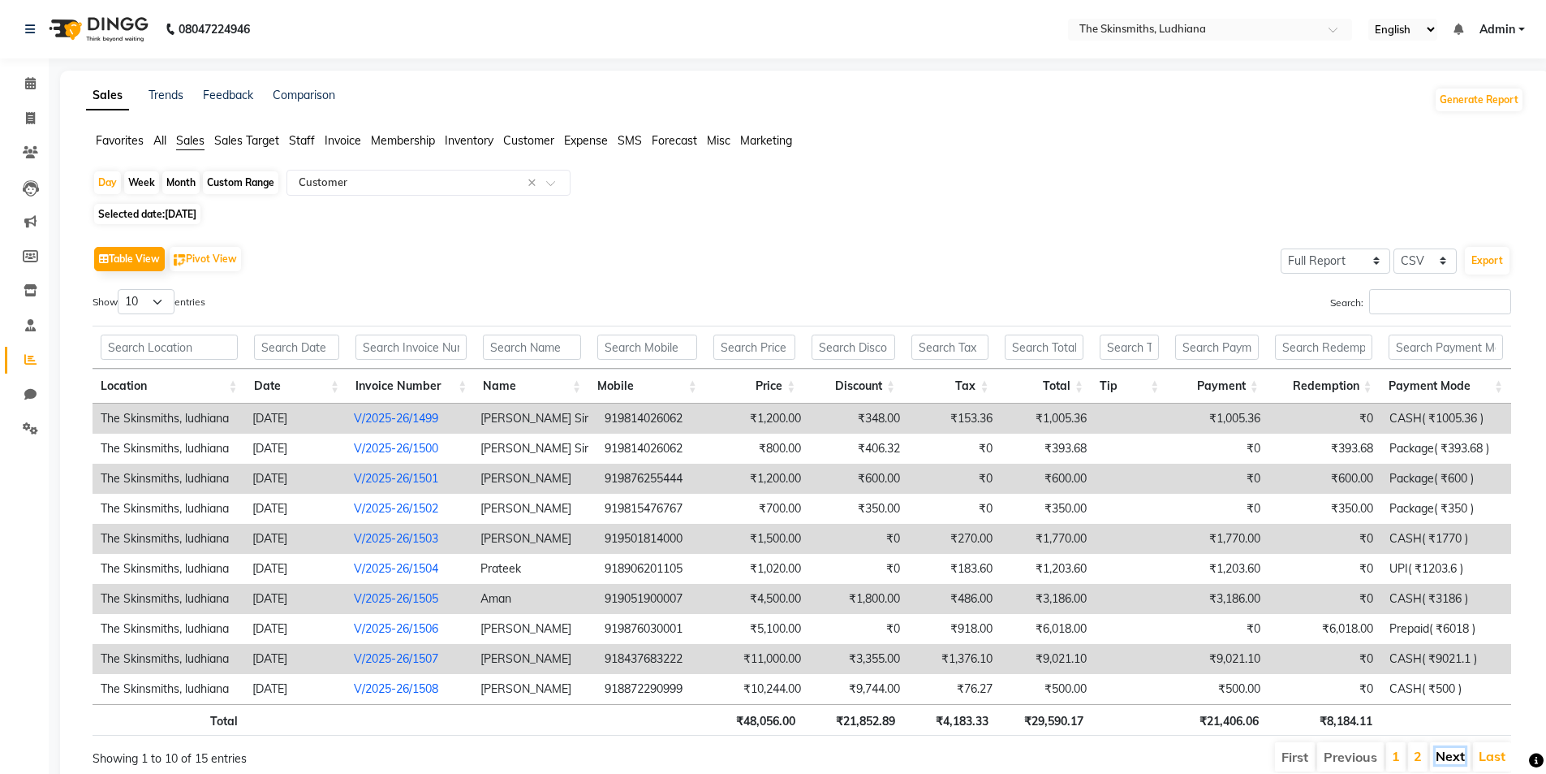
click at [1460, 764] on link "Next" at bounding box center [1450, 756] width 29 height 16
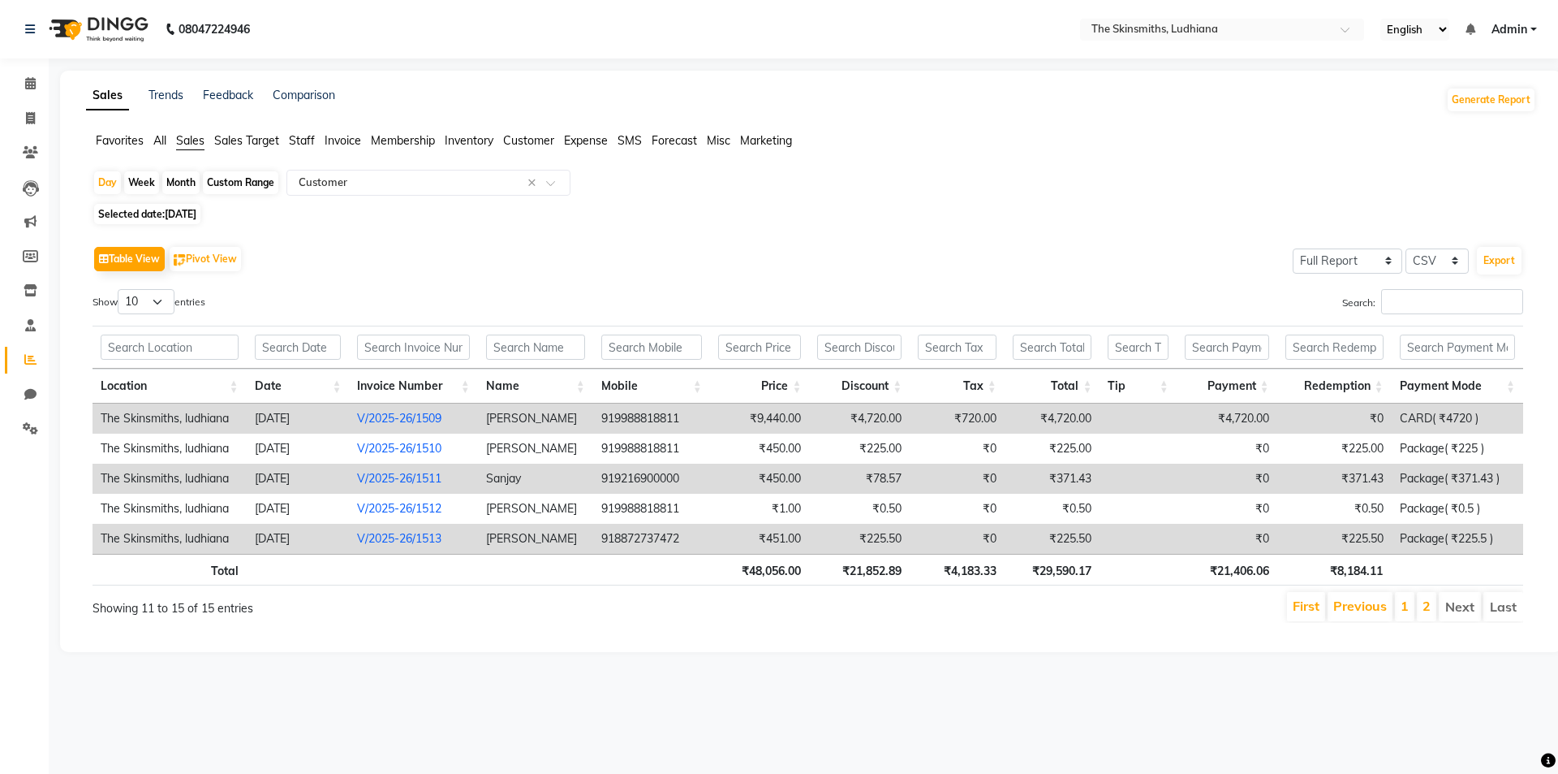
click at [1088, 418] on td "₹4,720.00" at bounding box center [1053, 418] width 96 height 30
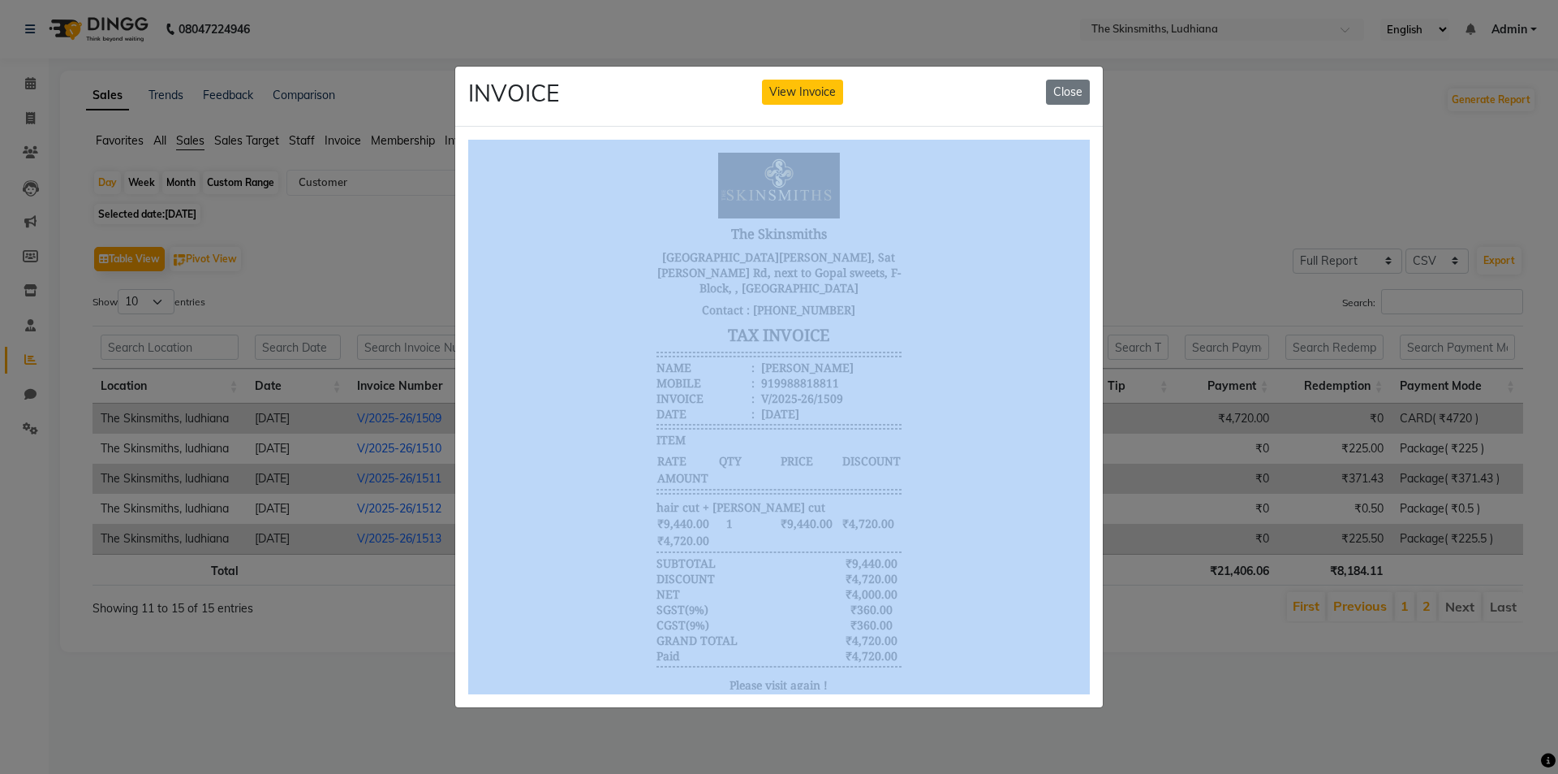
drag, startPoint x: 609, startPoint y: 108, endPoint x: 1071, endPoint y: 704, distance: 753.8
click at [1071, 704] on app-view-invoice-on-modal "INVOICE View Invoice Close" at bounding box center [779, 387] width 648 height 641
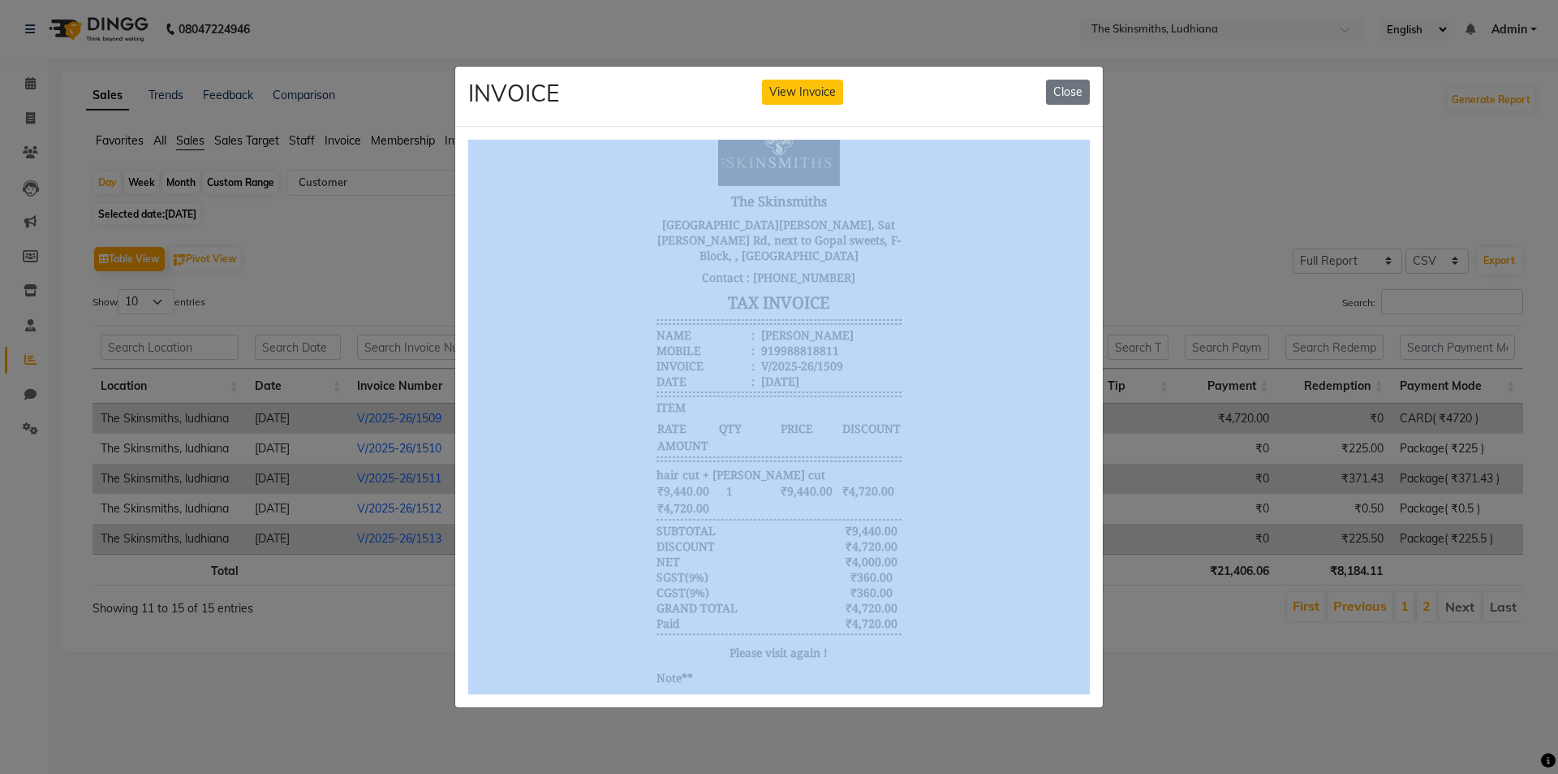
scroll to position [79, 0]
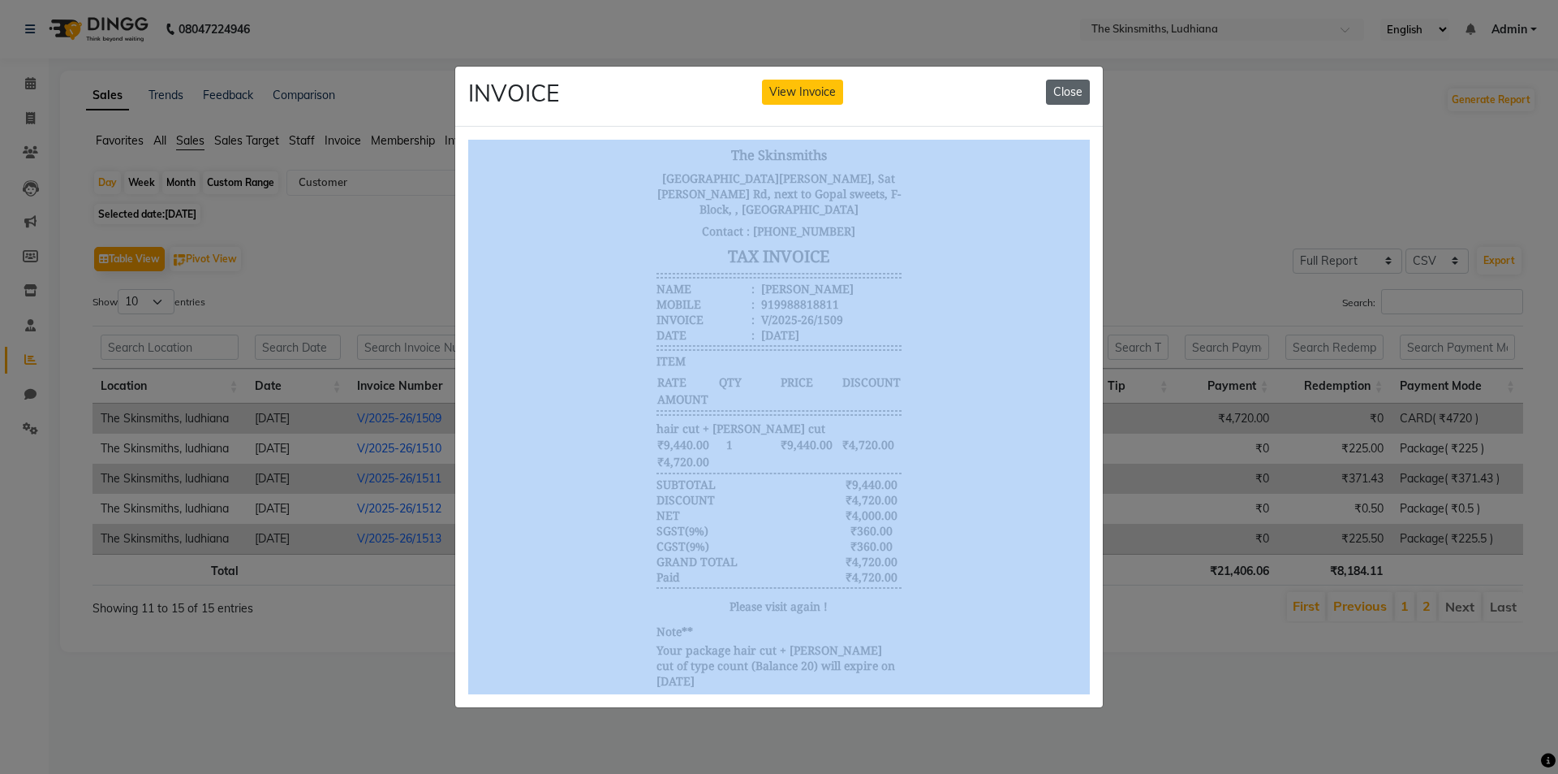
click at [1083, 80] on button "Close" at bounding box center [1068, 92] width 44 height 25
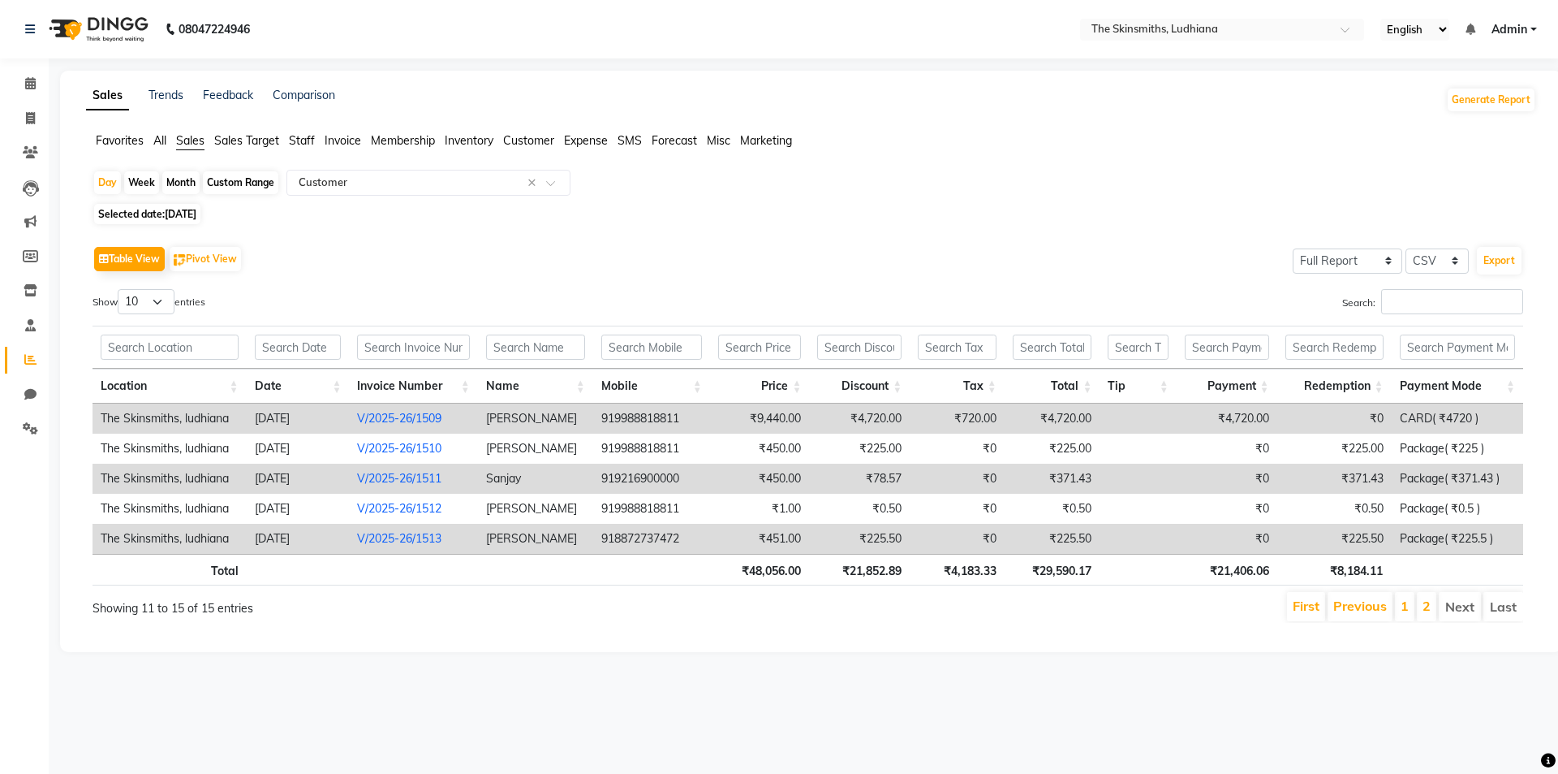
click at [200, 214] on span "Selected date: 21-09-2025" at bounding box center [147, 214] width 106 height 20
select select "9"
select select "2025"
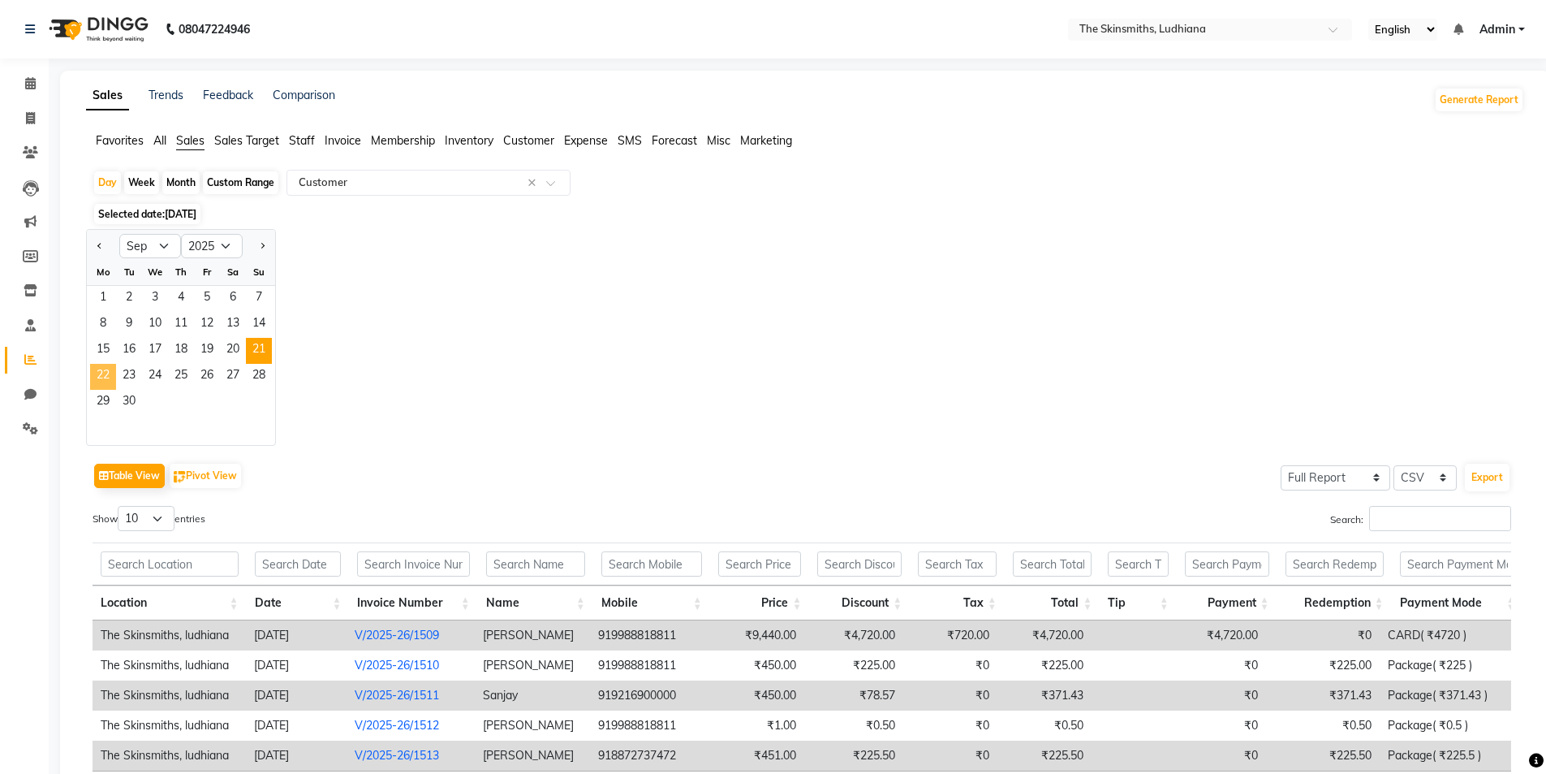
click at [93, 378] on span "22" at bounding box center [103, 377] width 26 height 26
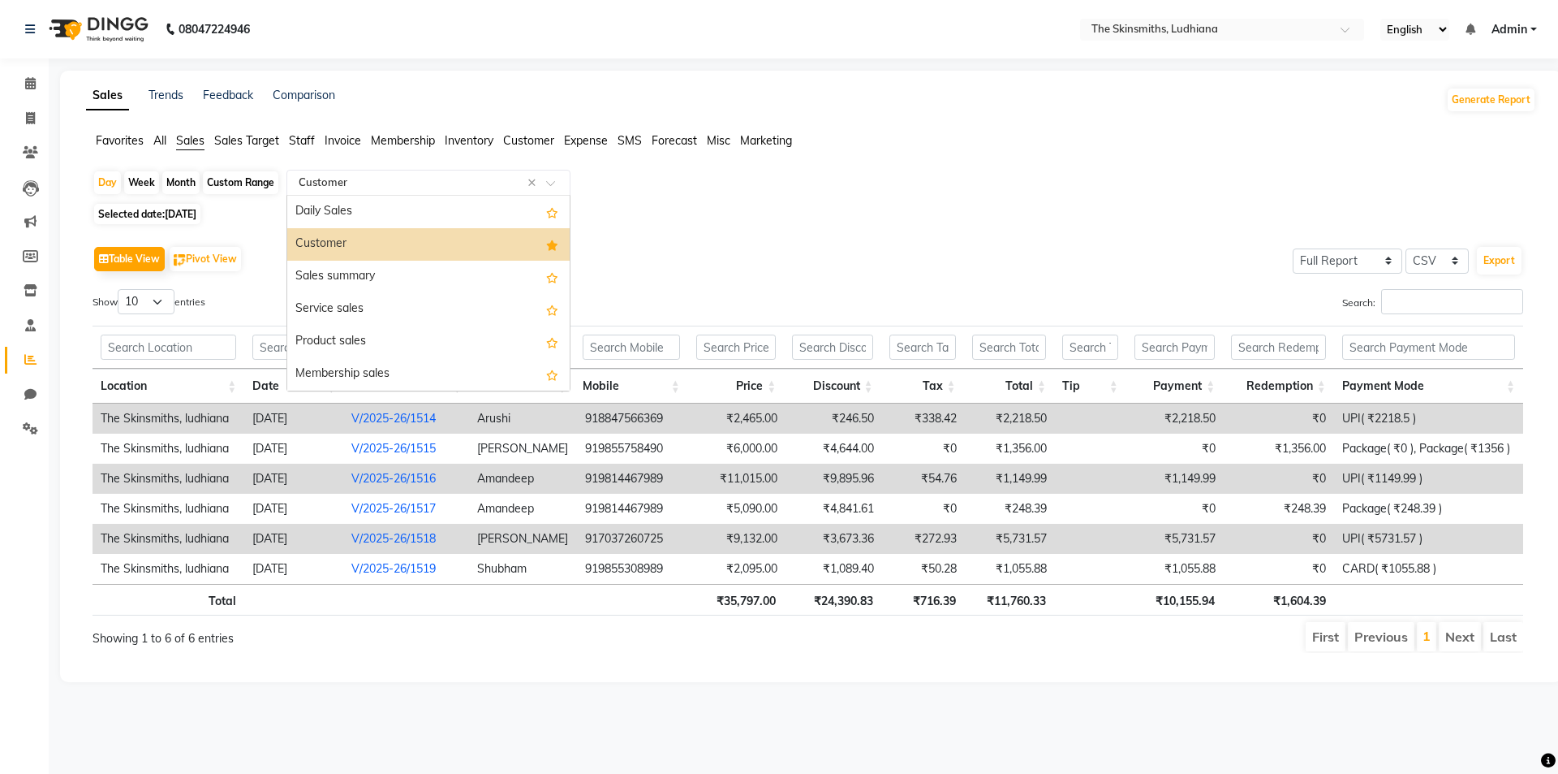
click at [375, 192] on div "Select Report Type × Customer ×" at bounding box center [429, 183] width 284 height 26
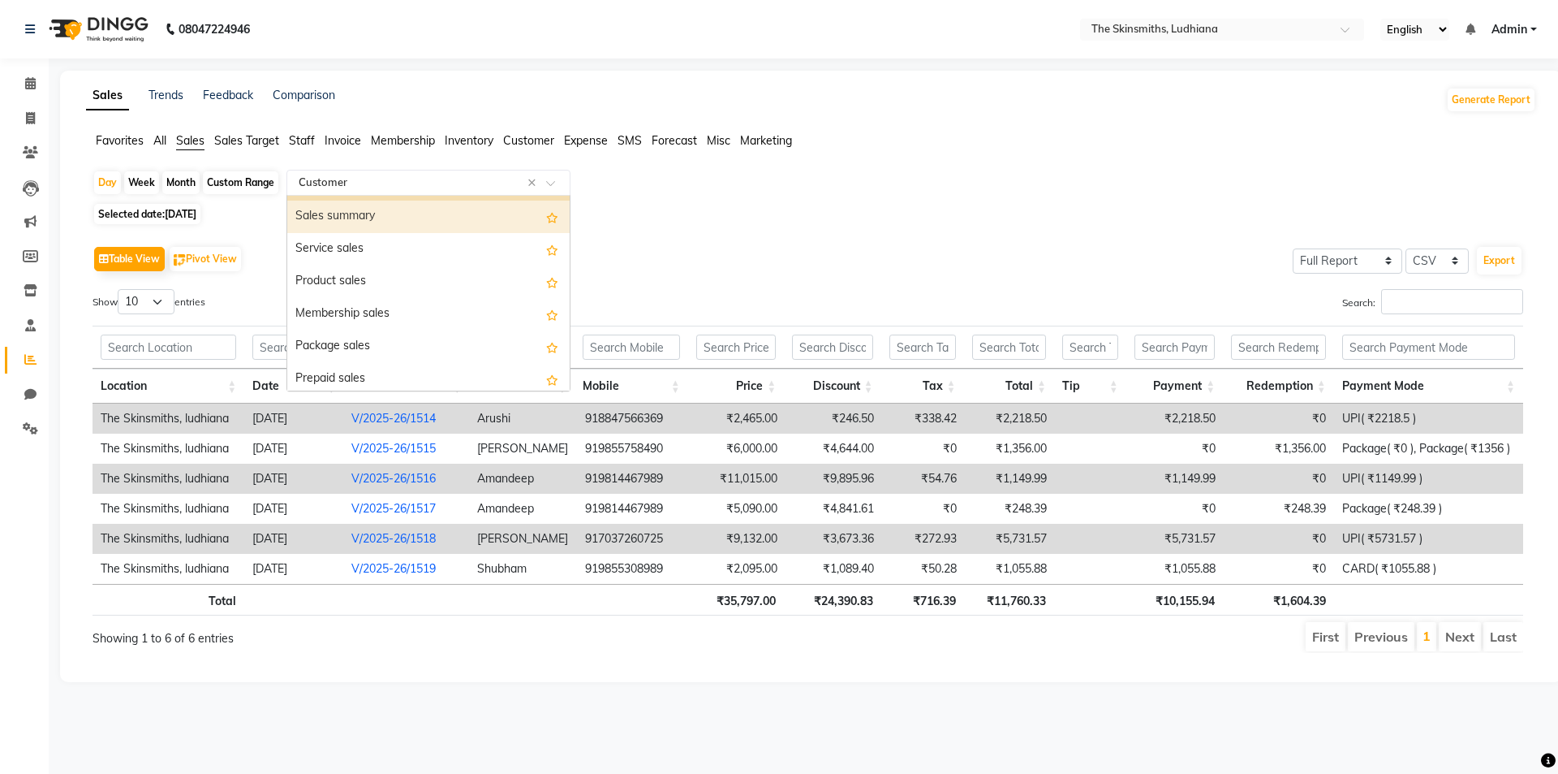
scroll to position [77, 0]
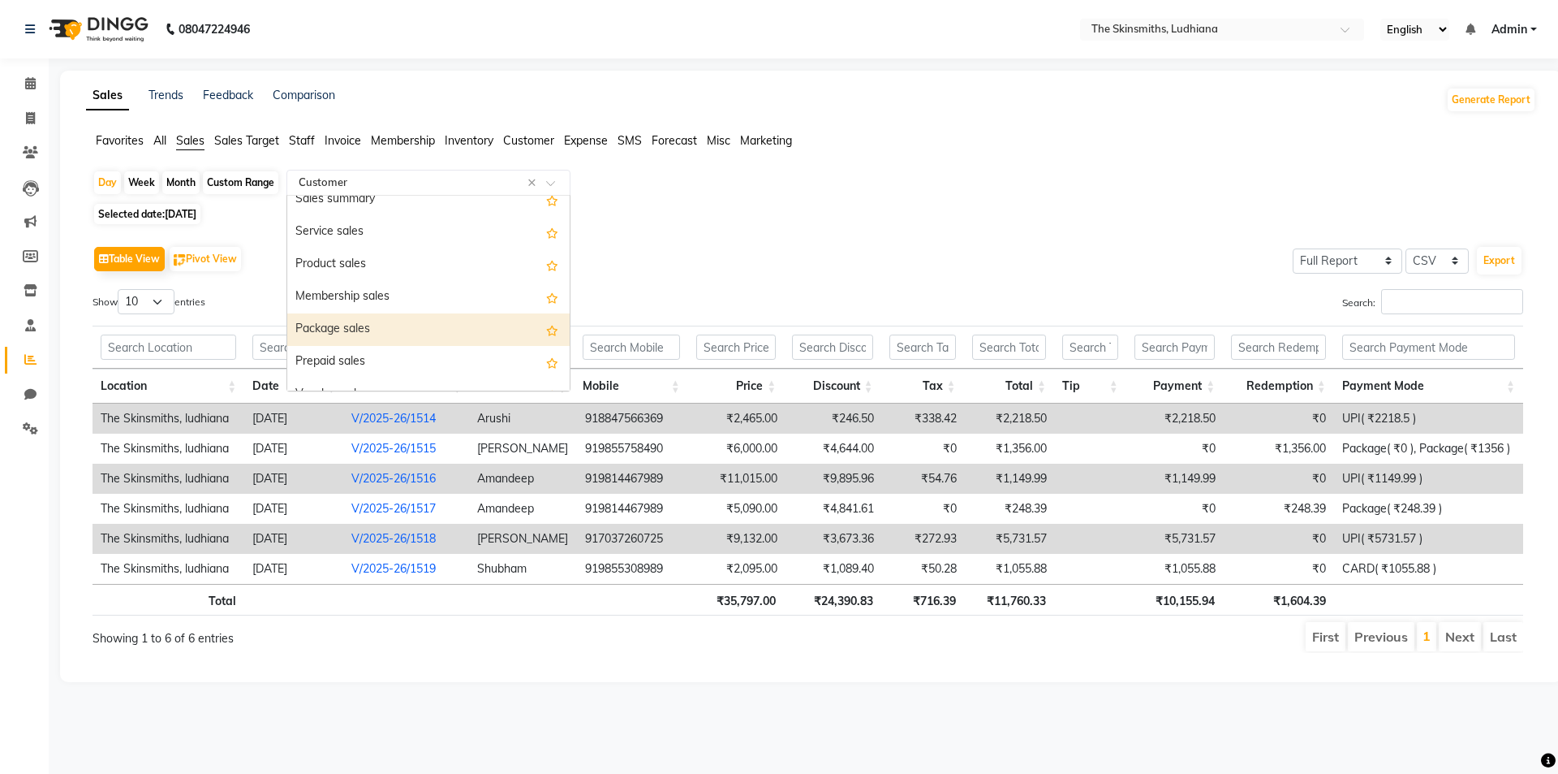
click at [401, 330] on div "Package sales" at bounding box center [428, 329] width 282 height 32
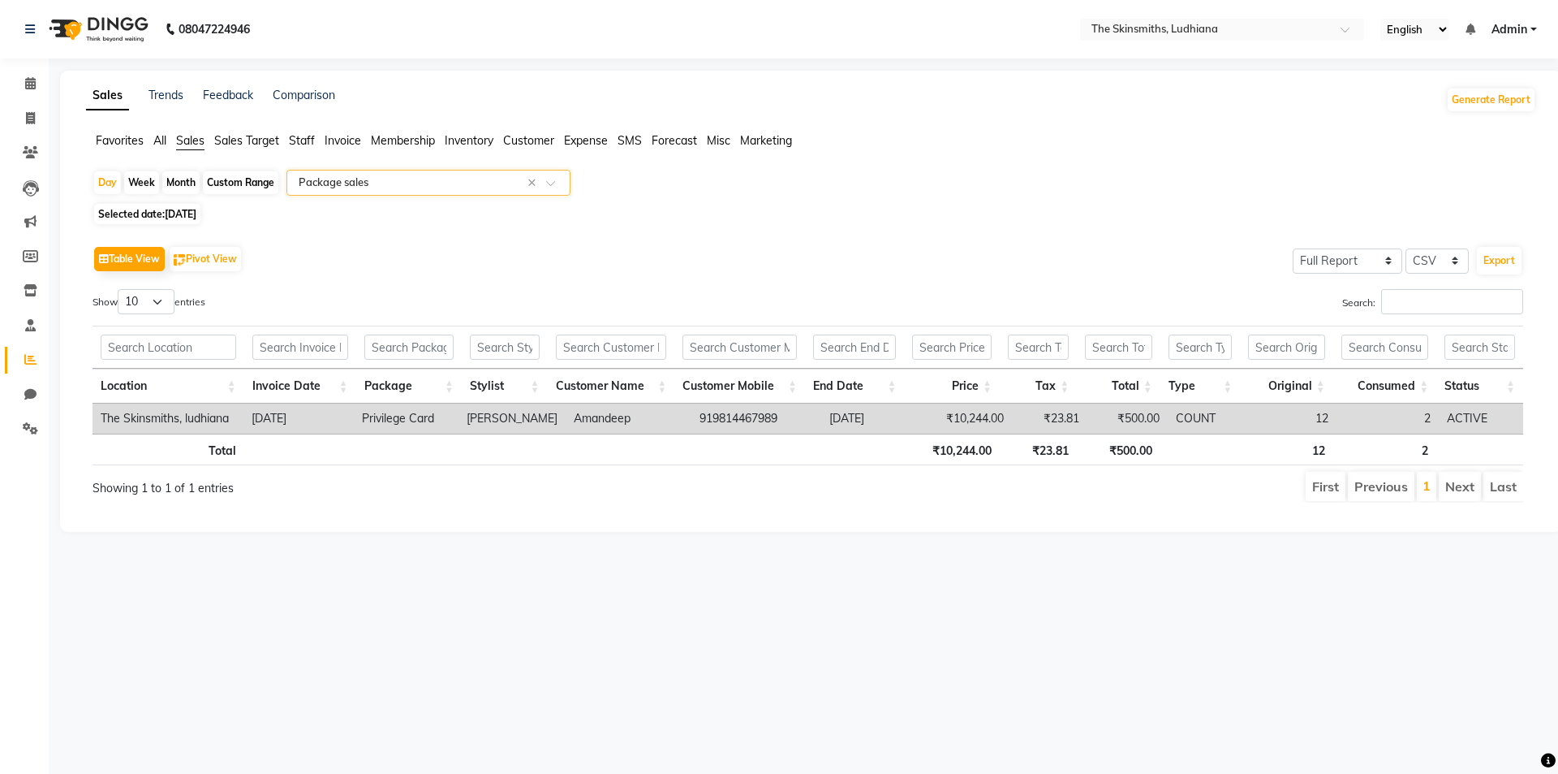
click at [189, 219] on span "22-09-2025" at bounding box center [181, 214] width 32 height 12
select select "9"
select select "2025"
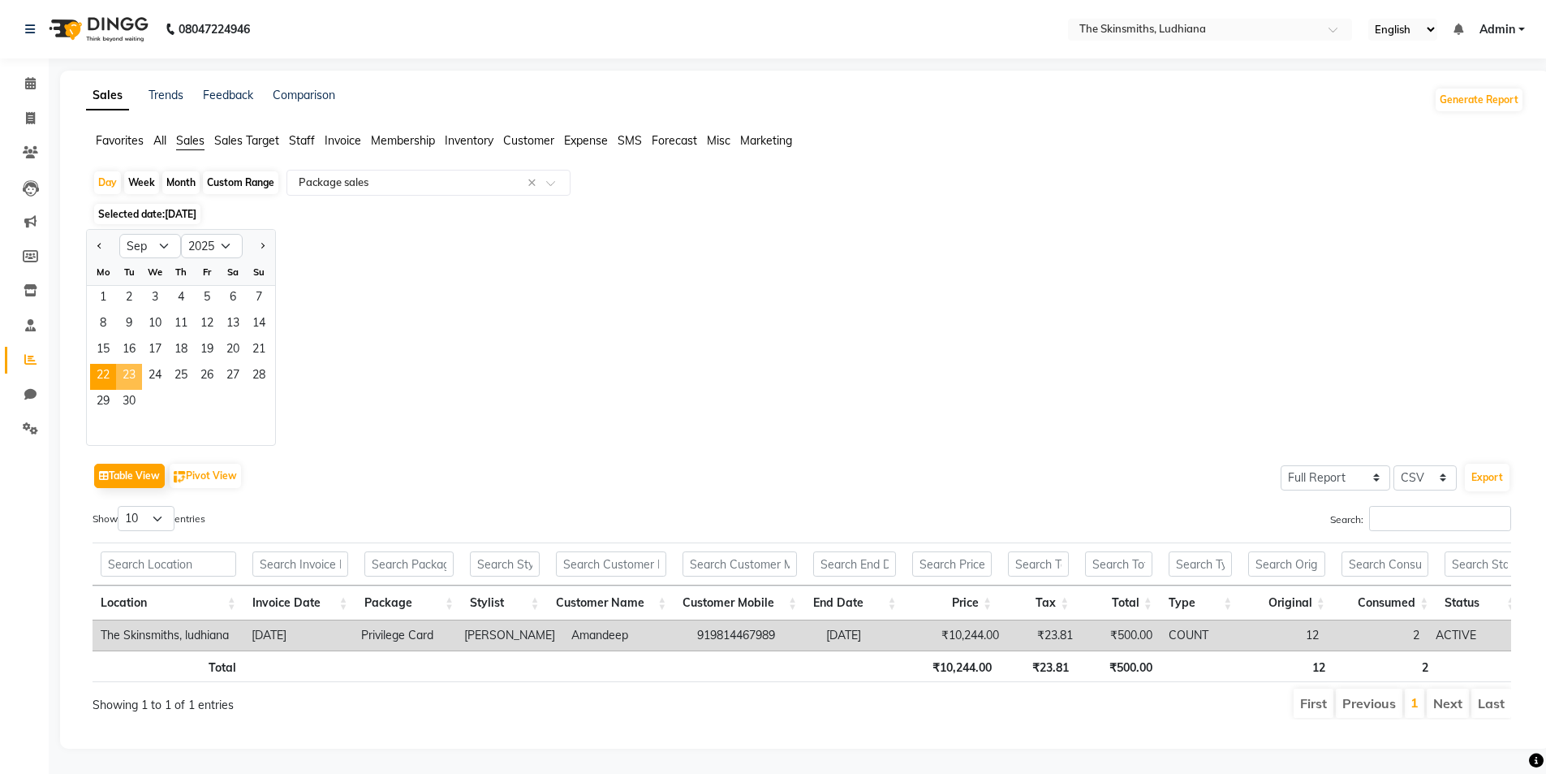
click at [133, 374] on span "23" at bounding box center [129, 377] width 26 height 26
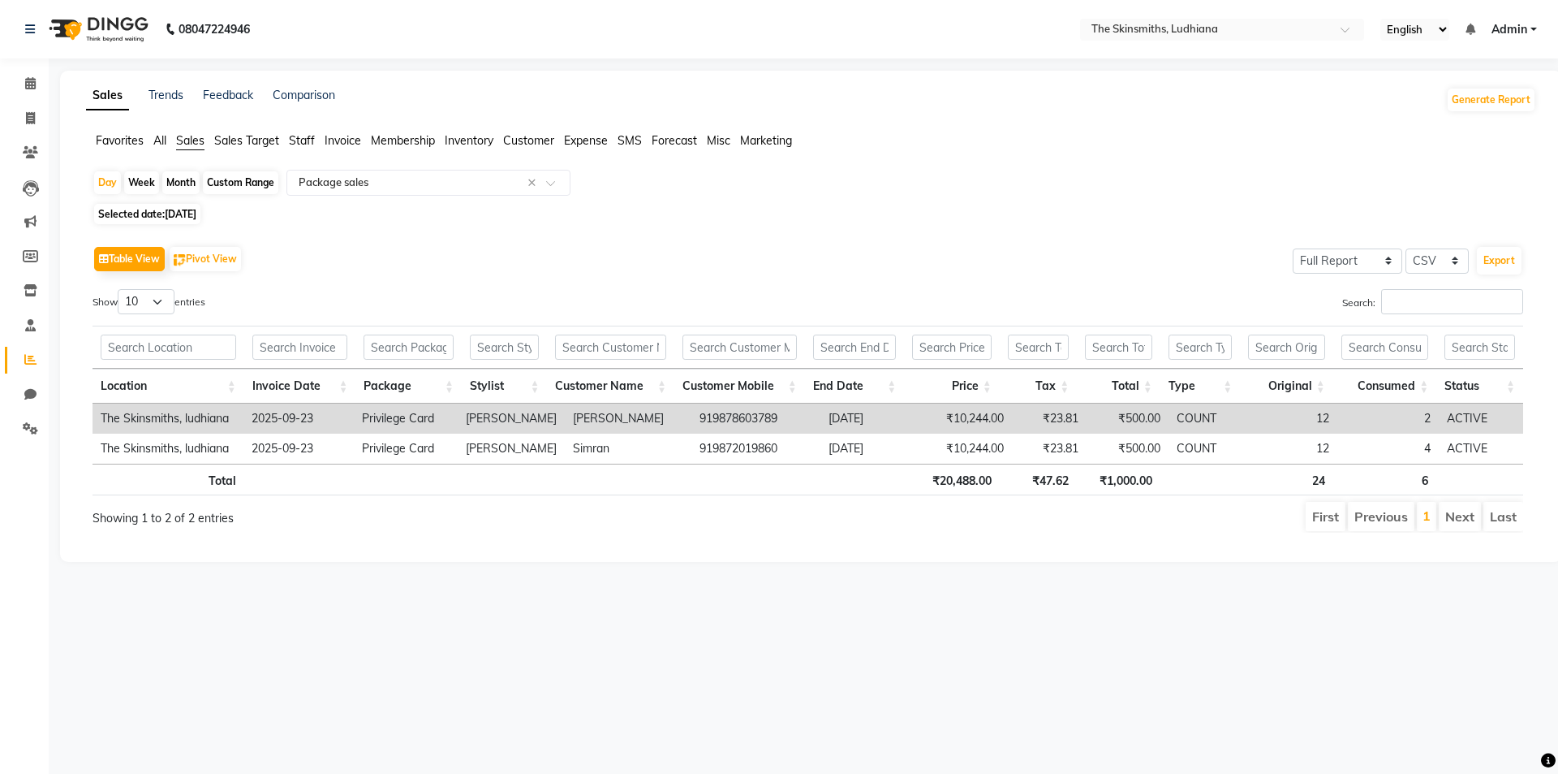
click at [210, 203] on div "Day Week Month Custom Range Select Report Type × Package sales × Selected date:…" at bounding box center [811, 358] width 1450 height 376
click at [196, 209] on span "23-09-2025" at bounding box center [181, 214] width 32 height 12
select select "9"
select select "2025"
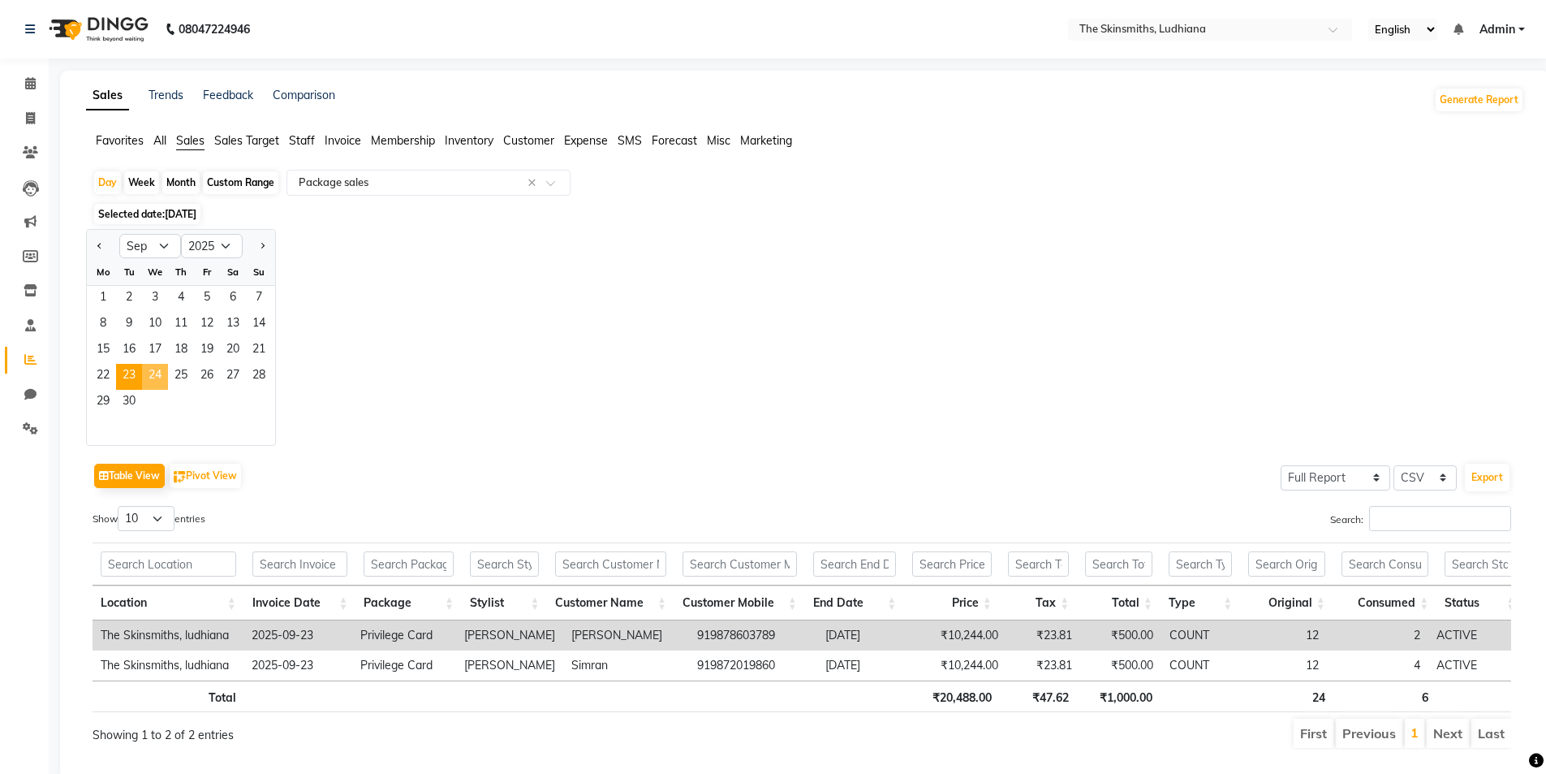
click at [152, 375] on span "24" at bounding box center [155, 377] width 26 height 26
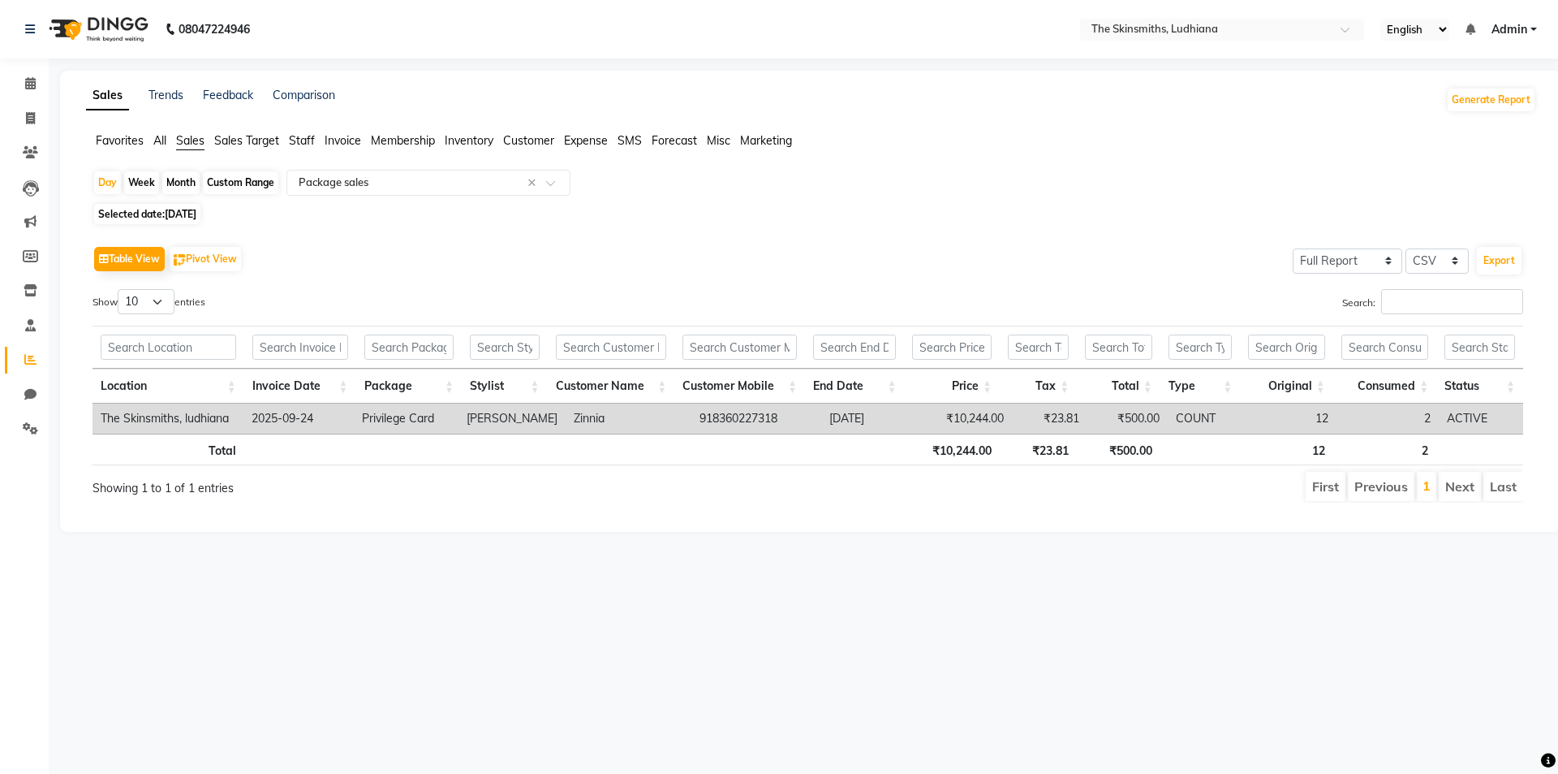
click at [197, 206] on span "Selected date: 24-09-2025" at bounding box center [147, 214] width 106 height 20
select select "9"
select select "2025"
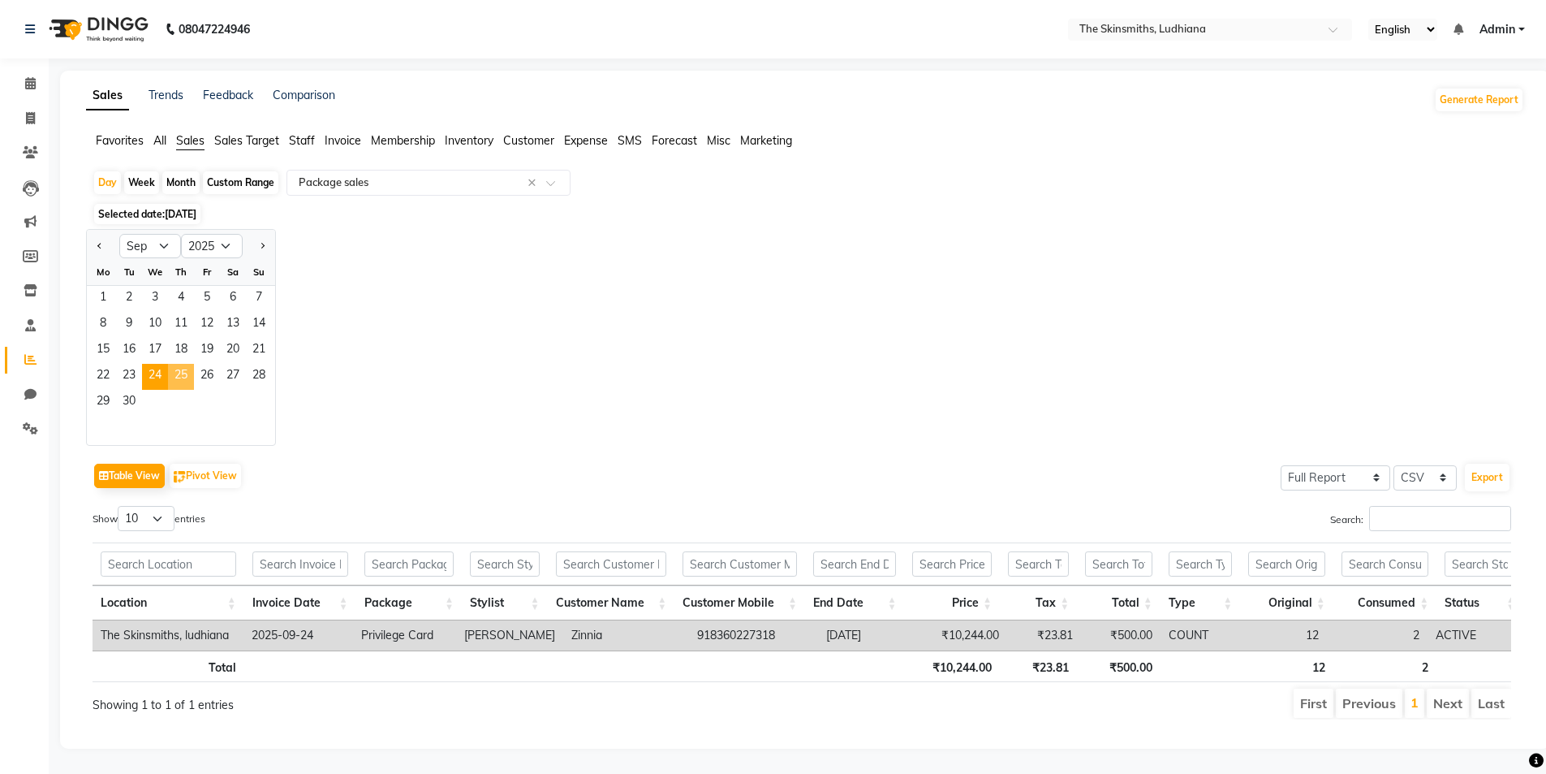
click at [183, 385] on span "25" at bounding box center [181, 377] width 26 height 26
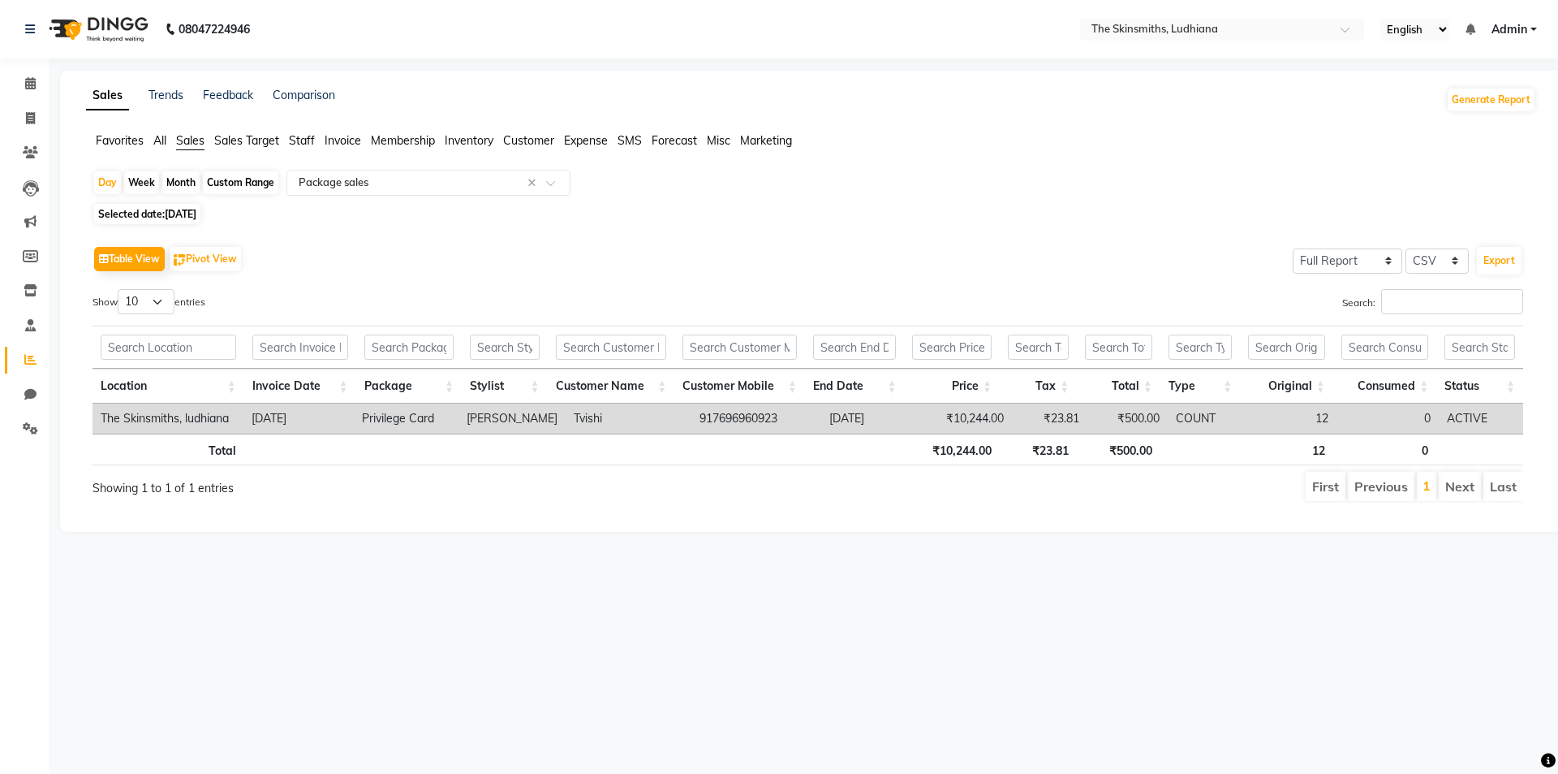
click at [196, 216] on span "25-09-2025" at bounding box center [181, 214] width 32 height 12
select select "9"
select select "2025"
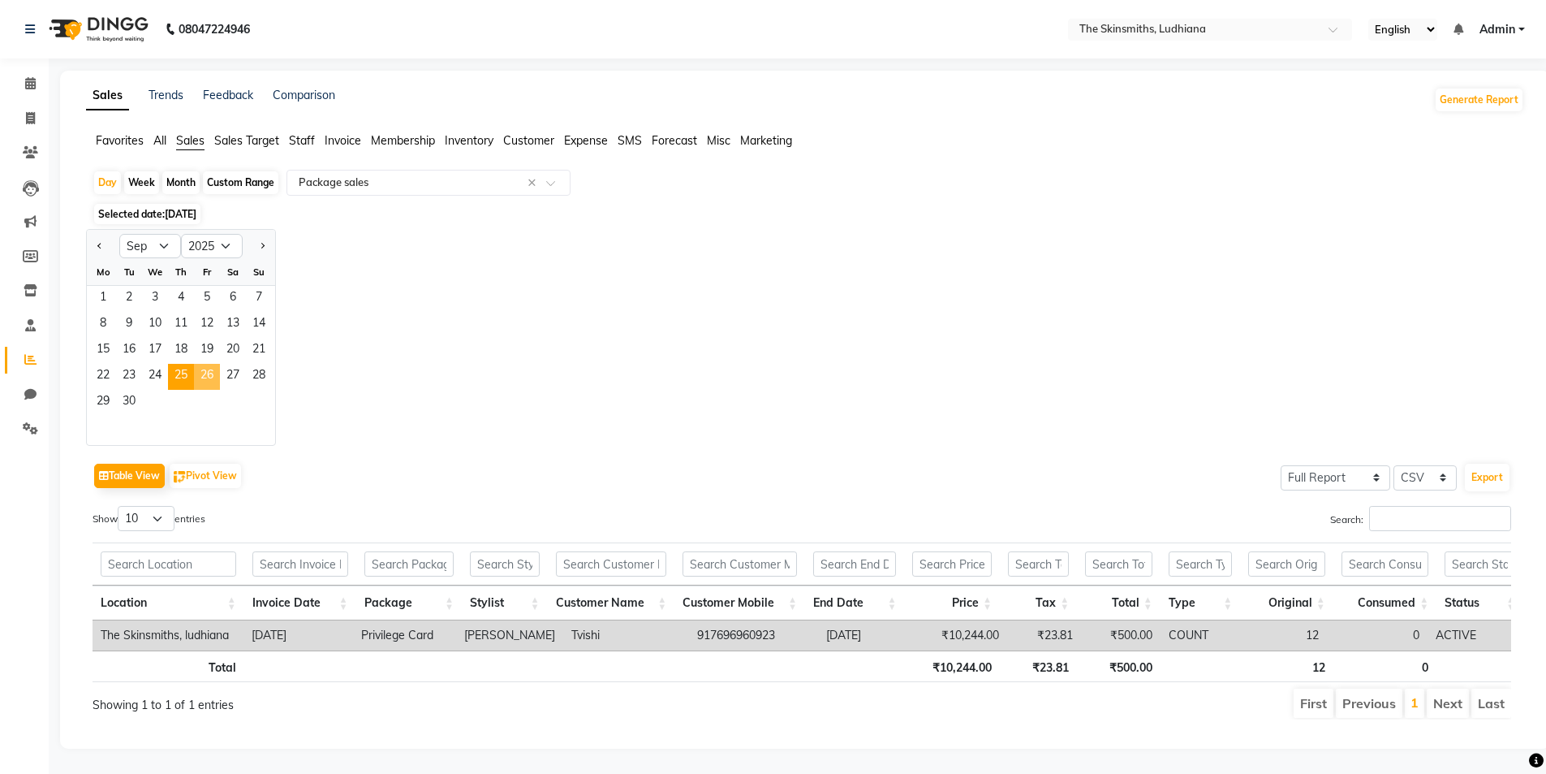
click at [209, 379] on span "26" at bounding box center [207, 377] width 26 height 26
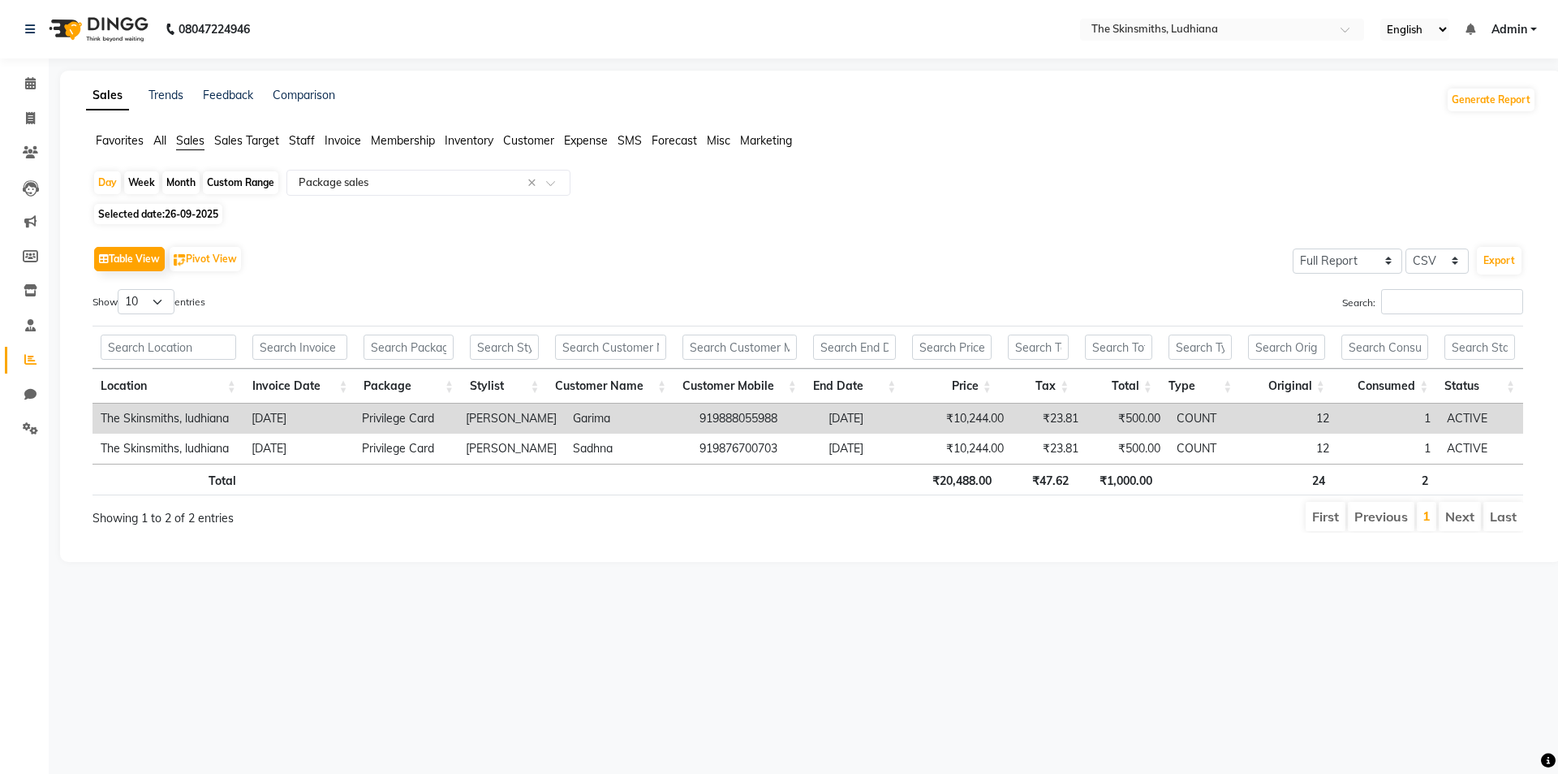
click at [195, 216] on span "26-09-2025" at bounding box center [192, 214] width 54 height 12
select select "9"
select select "2025"
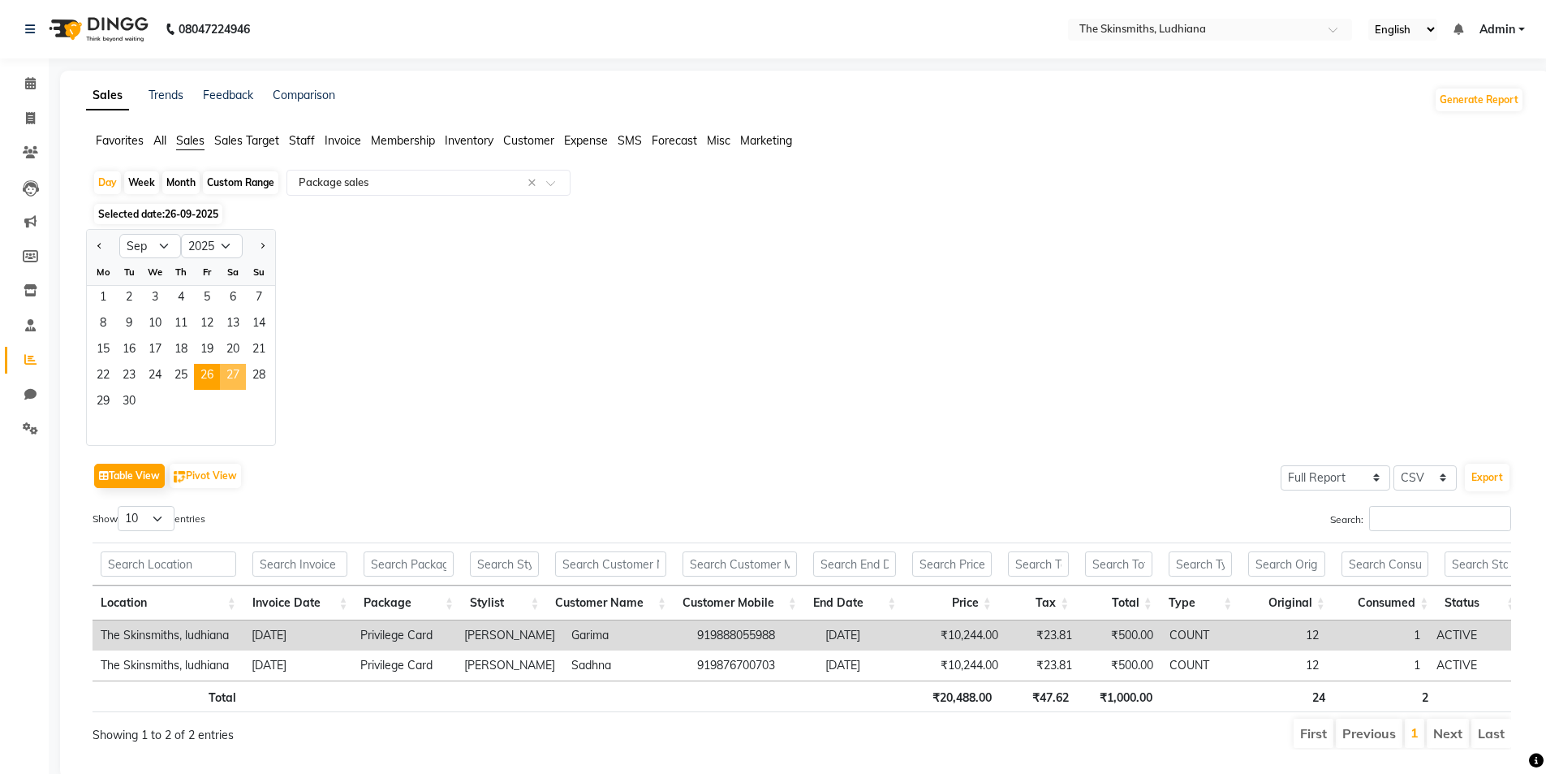
click at [235, 386] on span "27" at bounding box center [233, 377] width 26 height 26
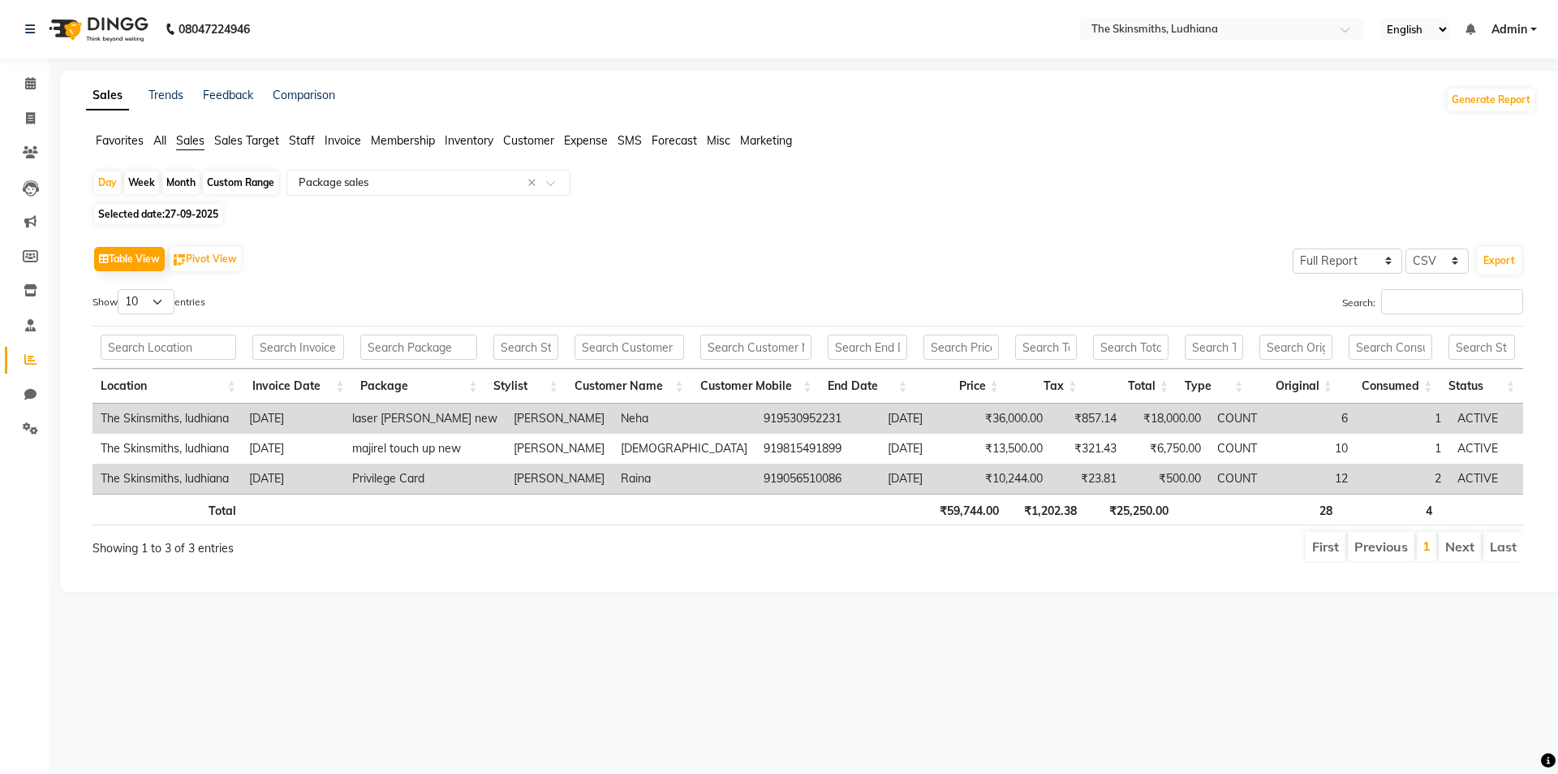
click at [203, 209] on span "27-09-2025" at bounding box center [192, 214] width 54 height 12
select select "9"
select select "2025"
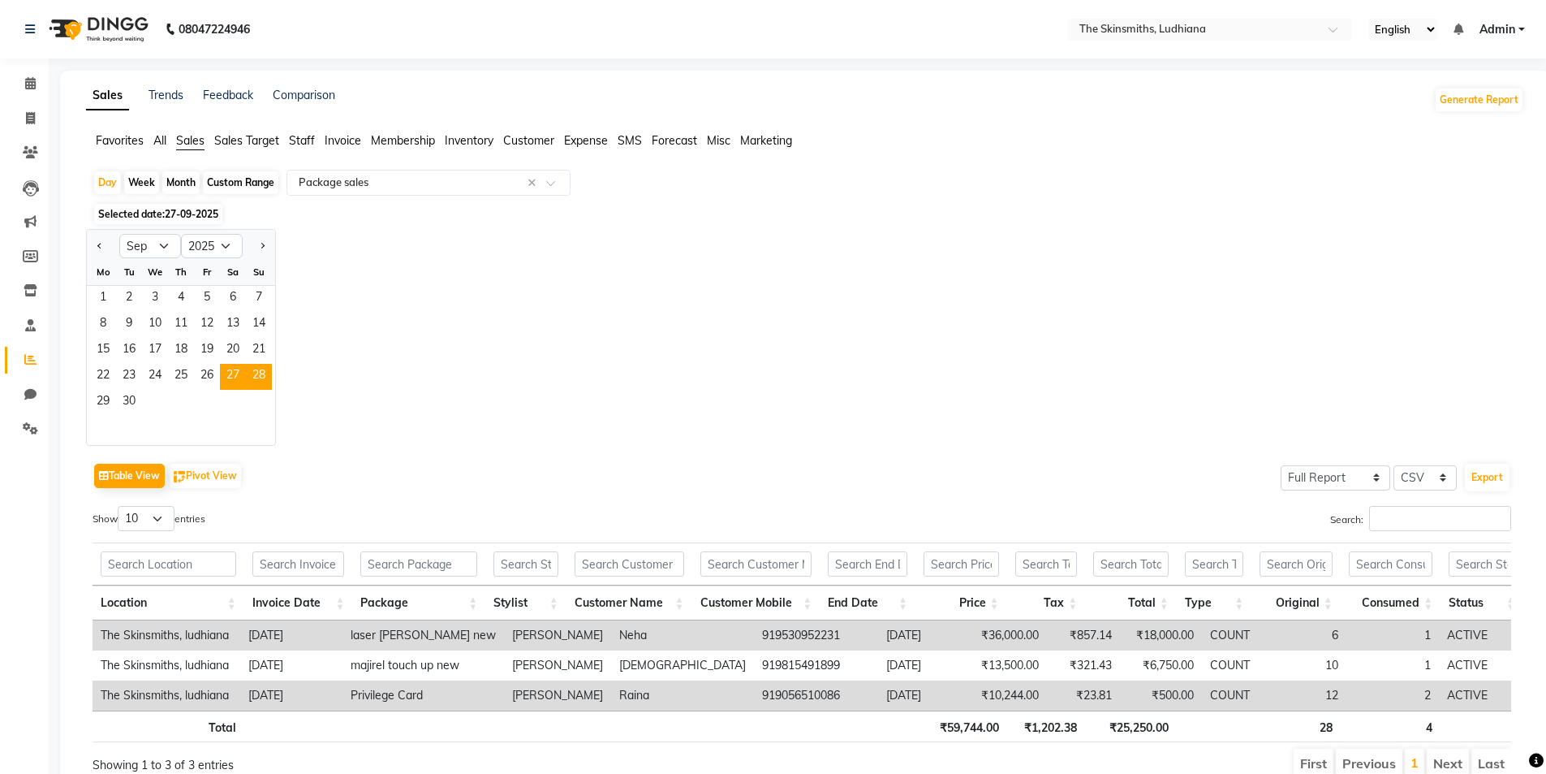
click at [263, 375] on span "28" at bounding box center [259, 377] width 26 height 26
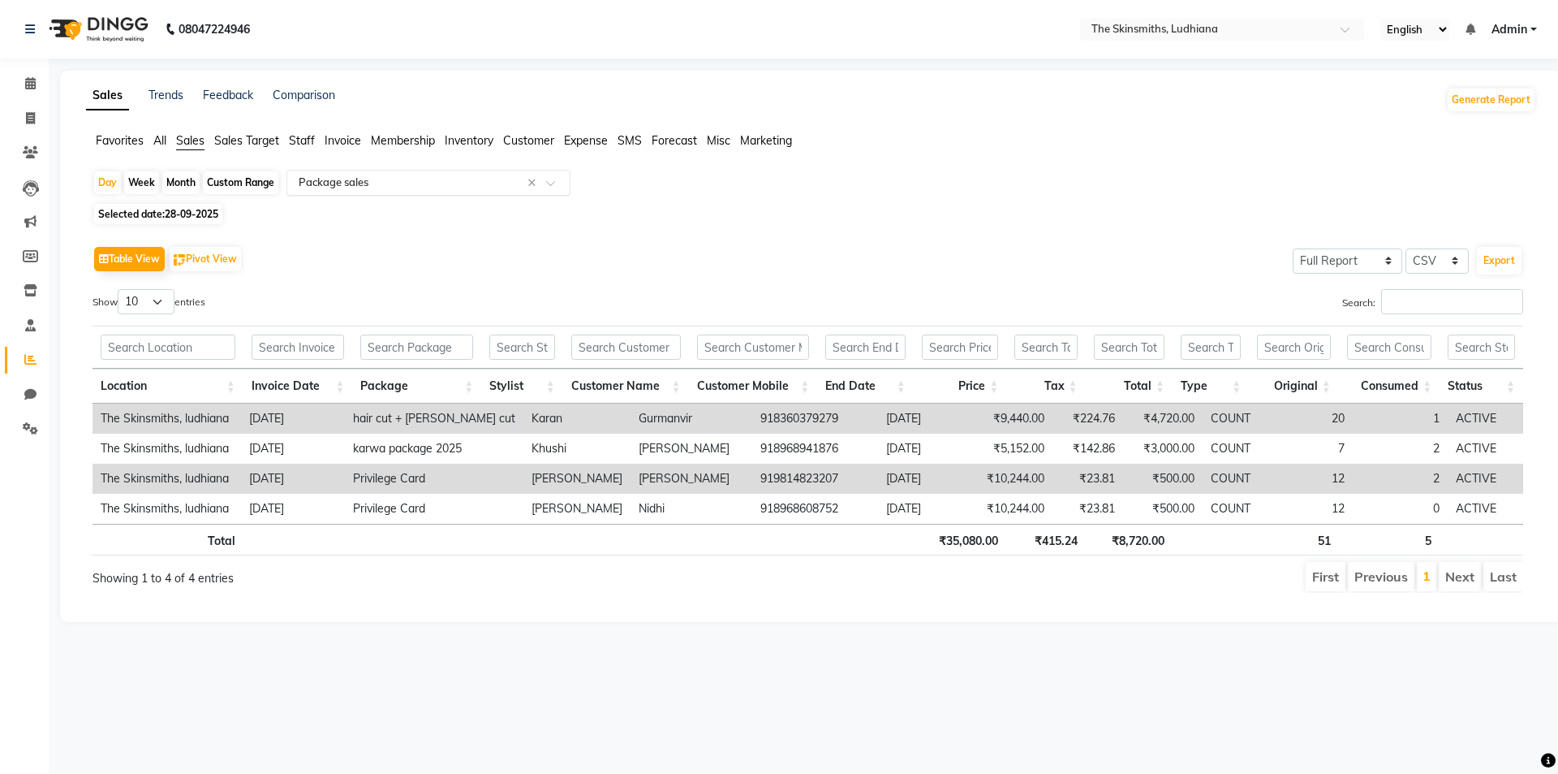
click at [326, 187] on input "text" at bounding box center [412, 183] width 234 height 16
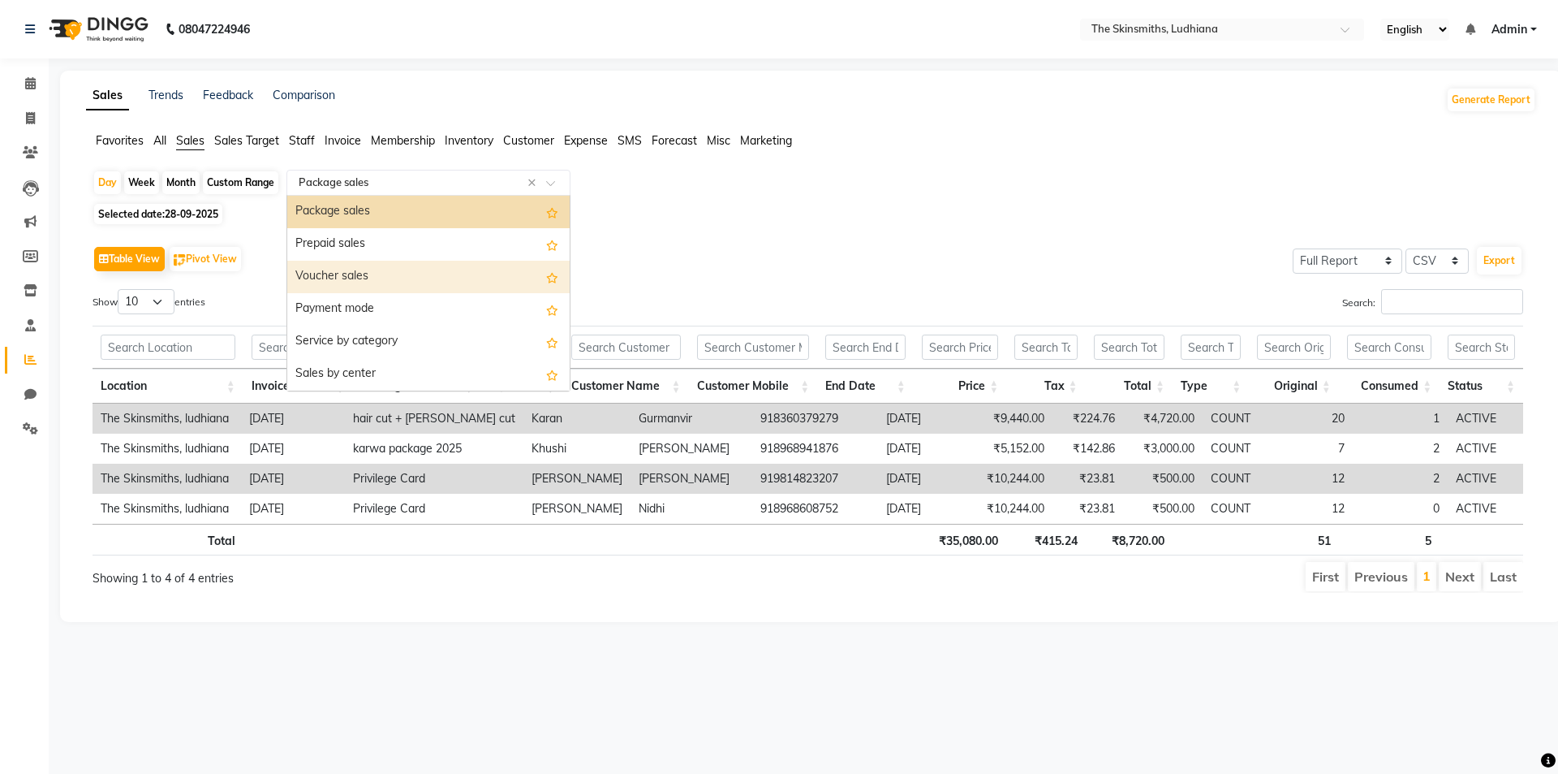
scroll to position [0, 0]
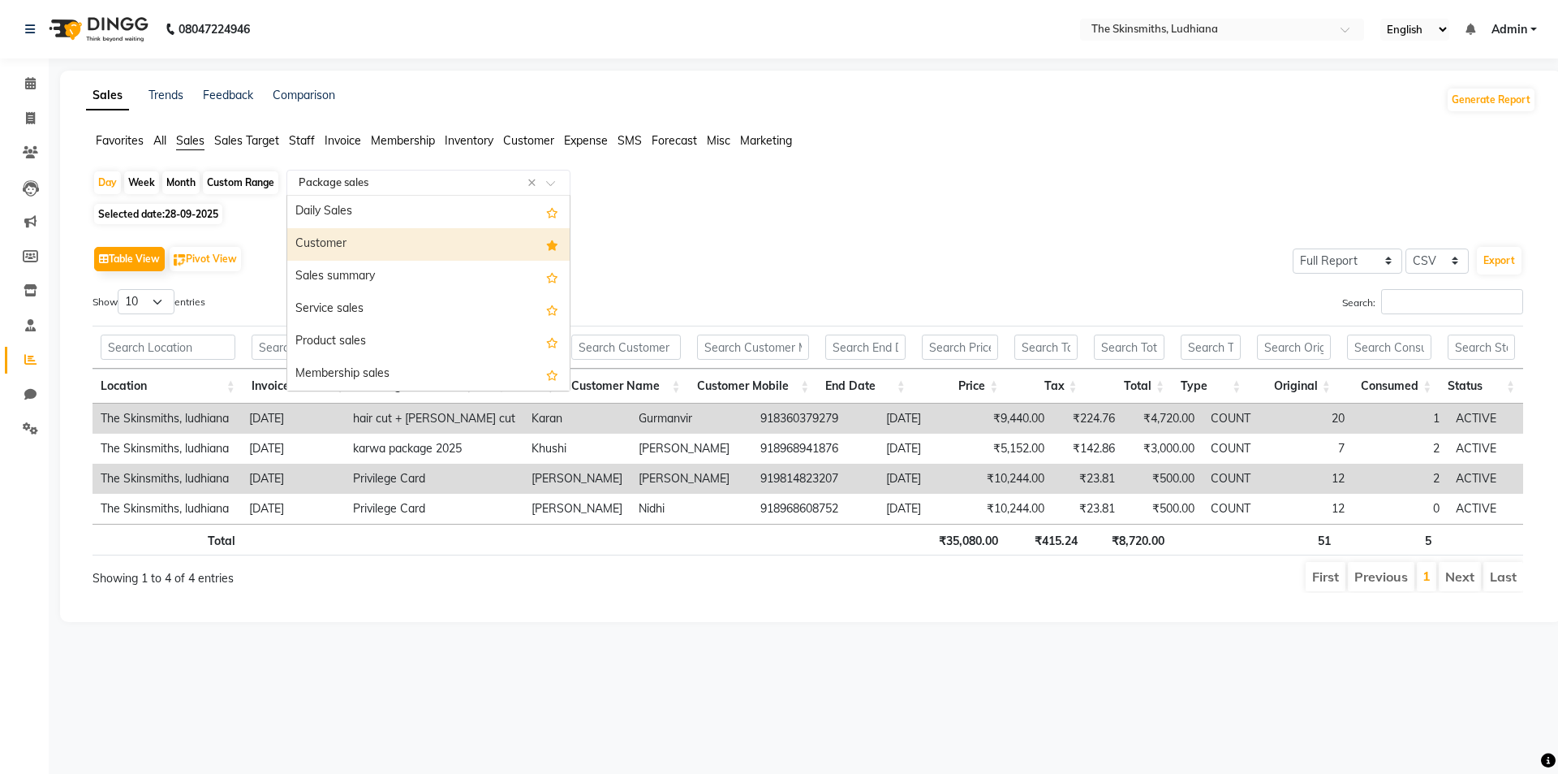
click at [354, 240] on div "Customer" at bounding box center [428, 244] width 282 height 32
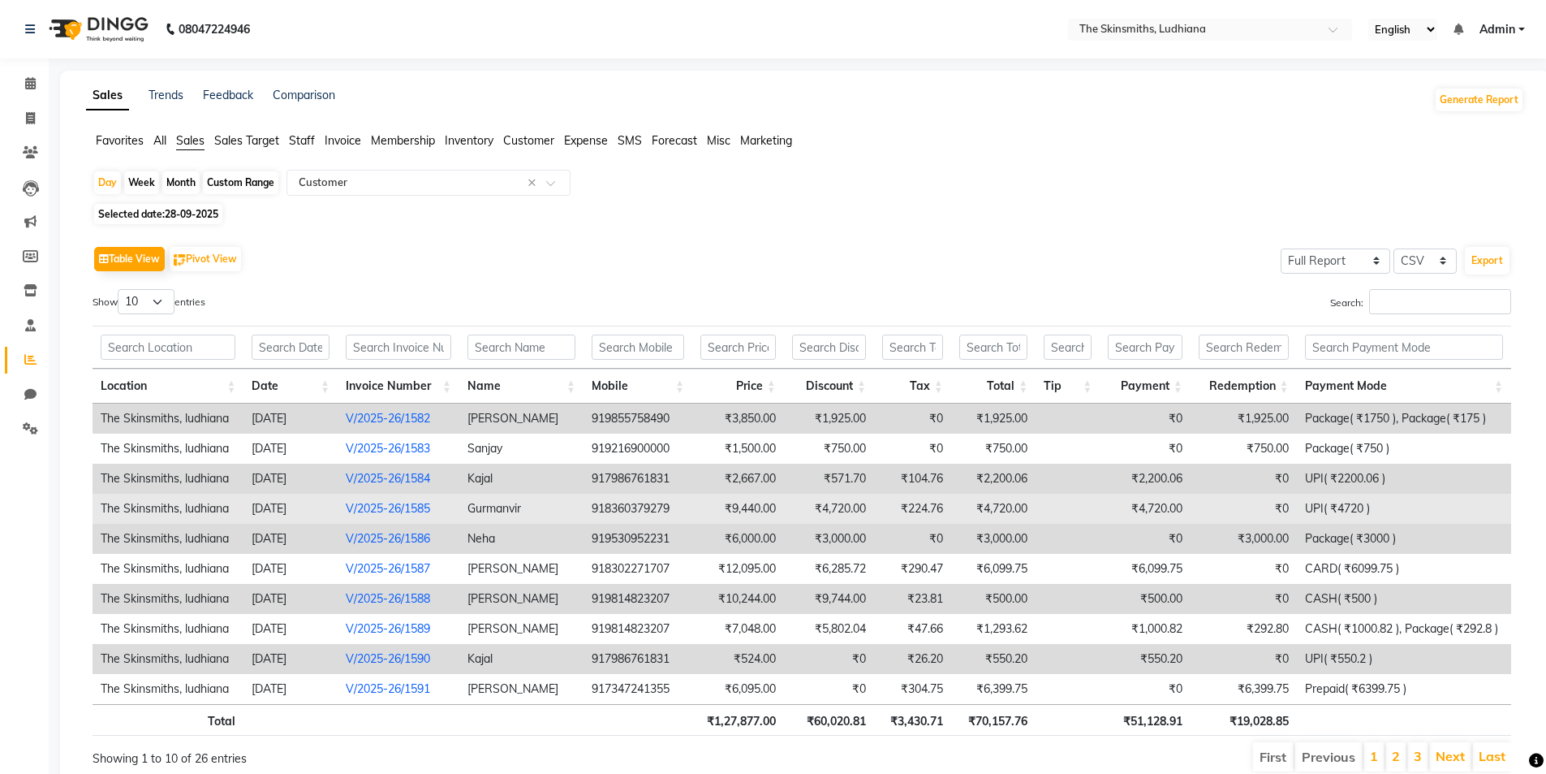
click at [720, 504] on td "₹9,440.00" at bounding box center [738, 509] width 92 height 30
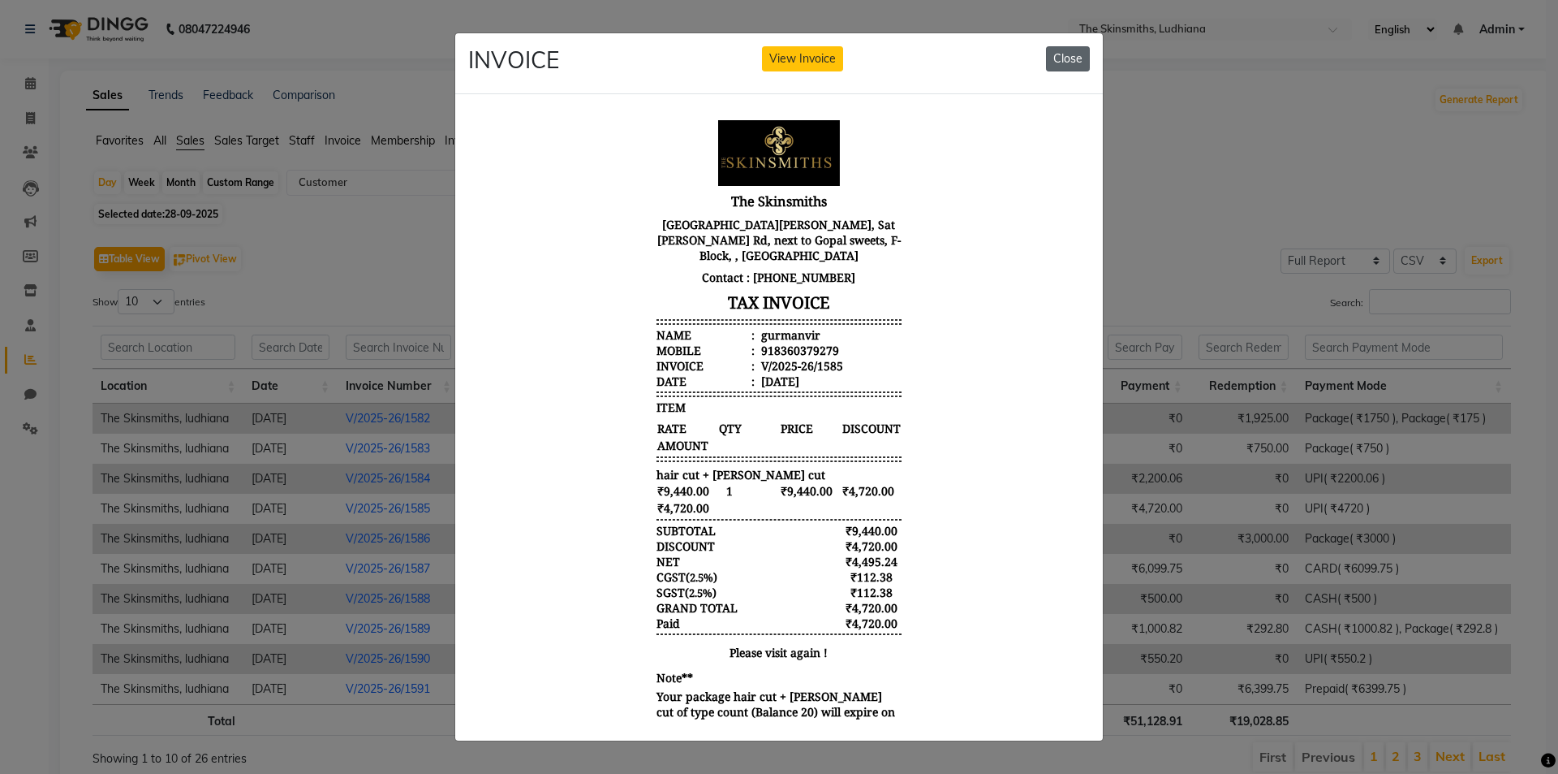
click at [1075, 49] on button "Close" at bounding box center [1068, 58] width 44 height 25
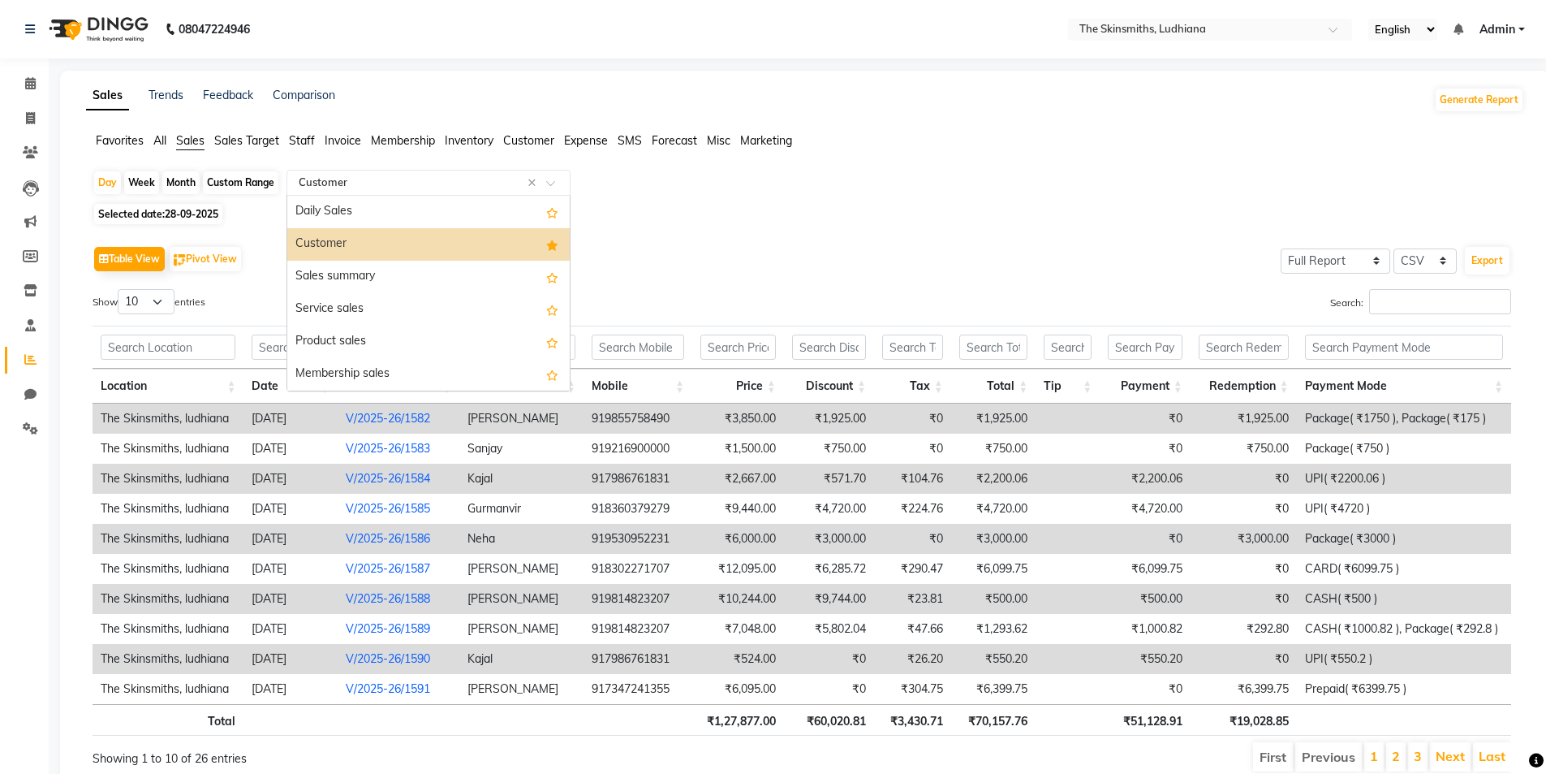
click at [389, 170] on div "Select Report Type × Customer ×" at bounding box center [429, 183] width 284 height 26
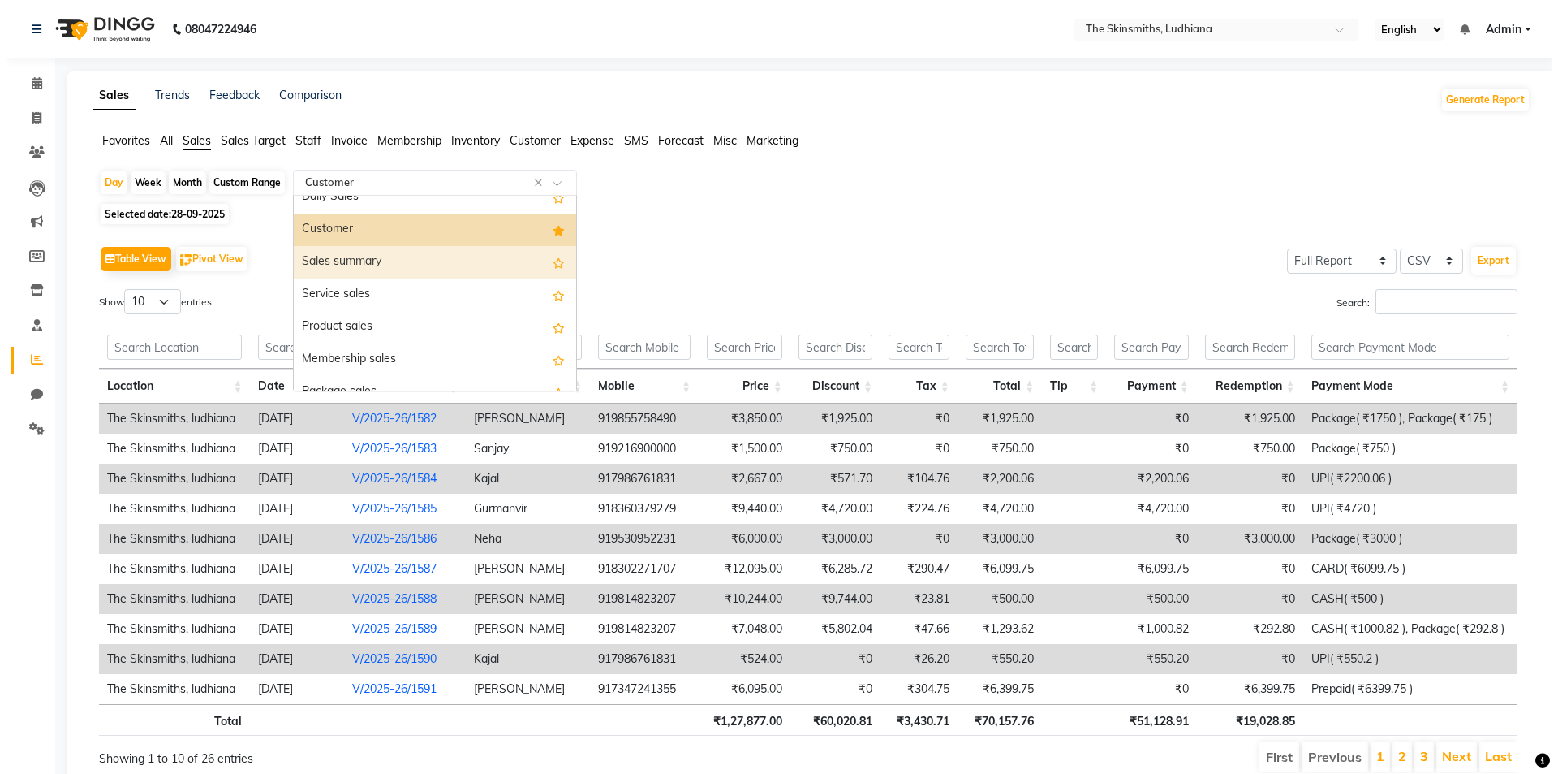
scroll to position [26, 0]
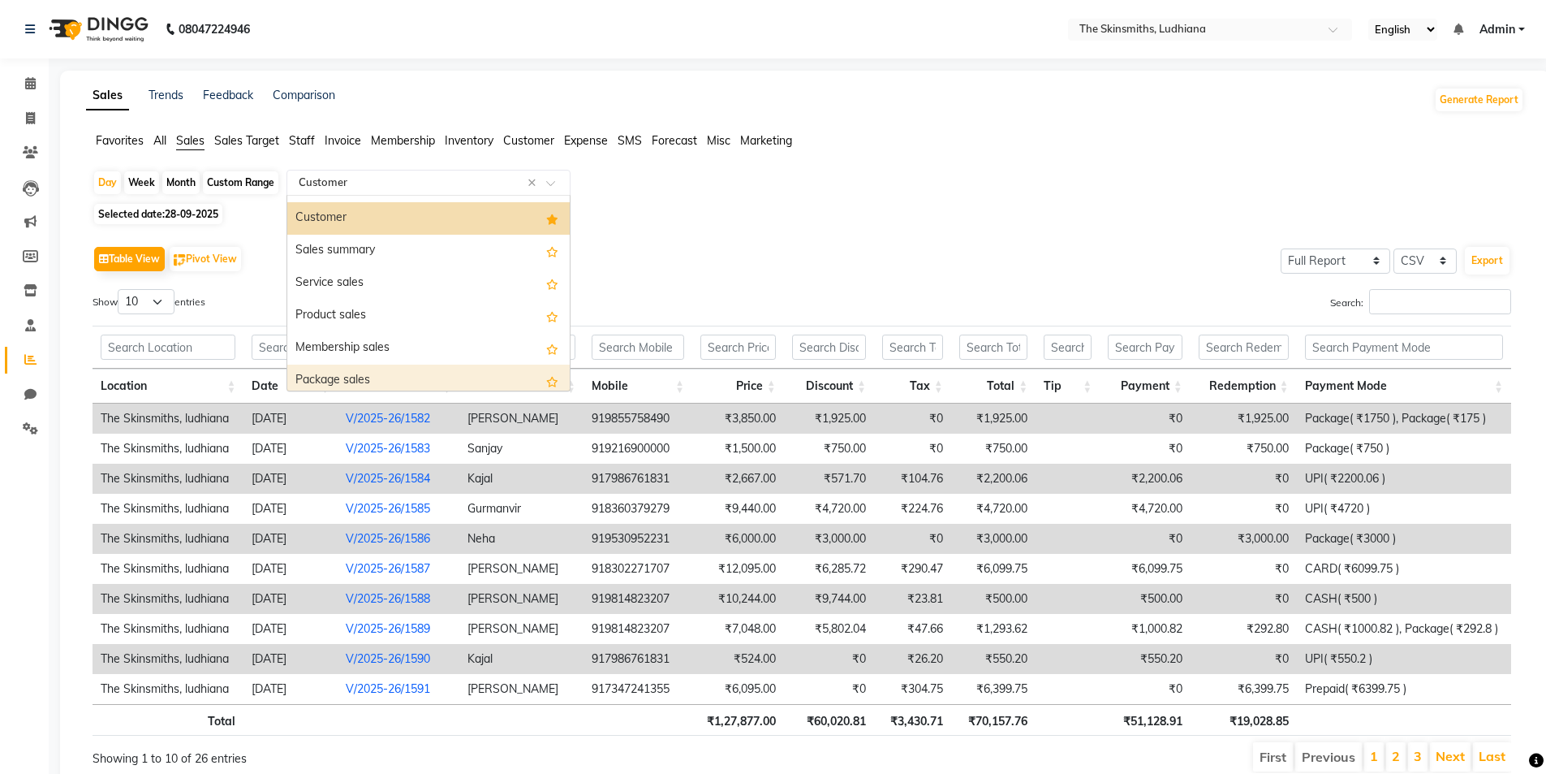
click at [372, 371] on div "Package sales" at bounding box center [428, 380] width 282 height 32
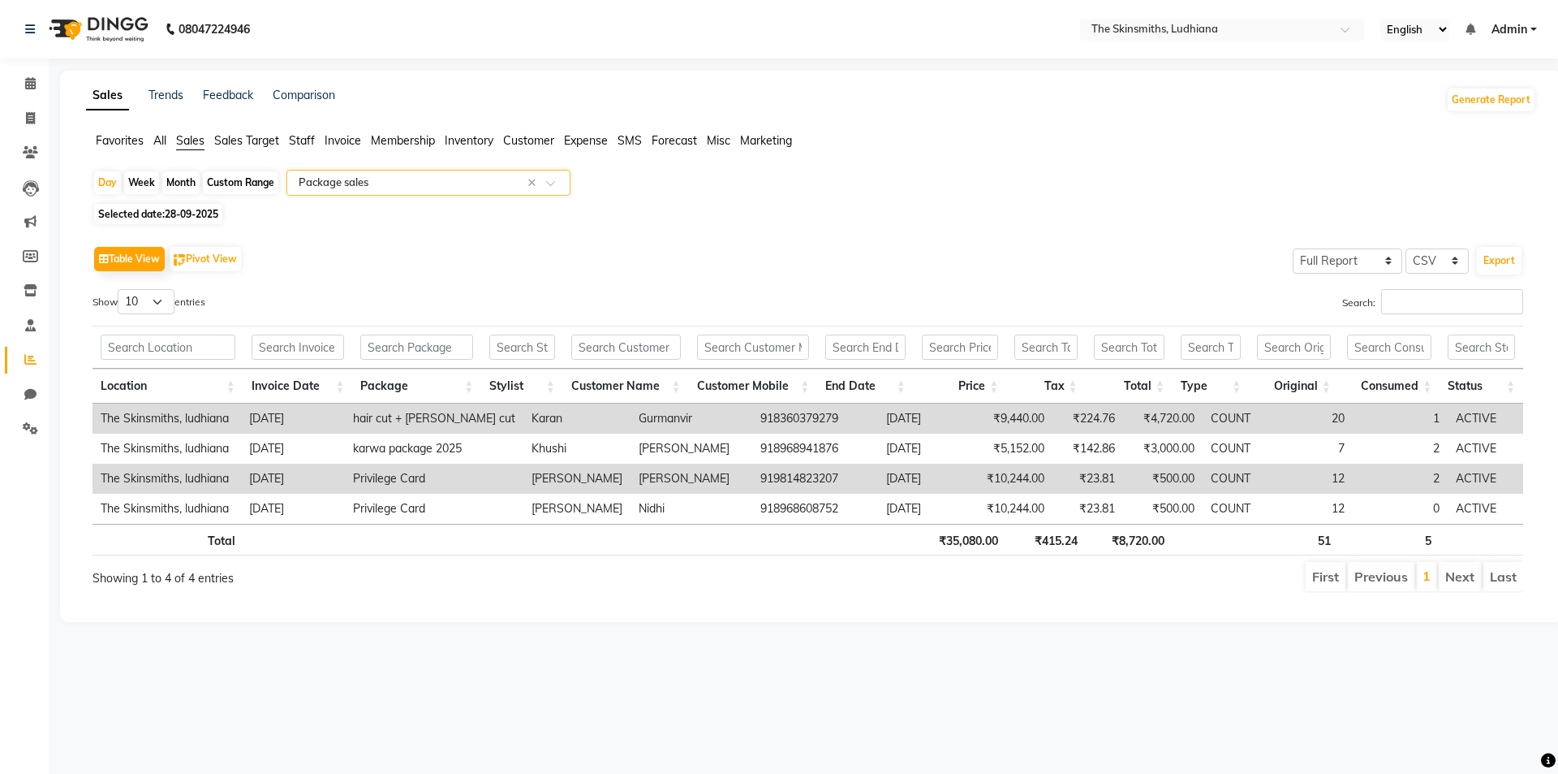
click at [393, 178] on input "text" at bounding box center [412, 183] width 234 height 16
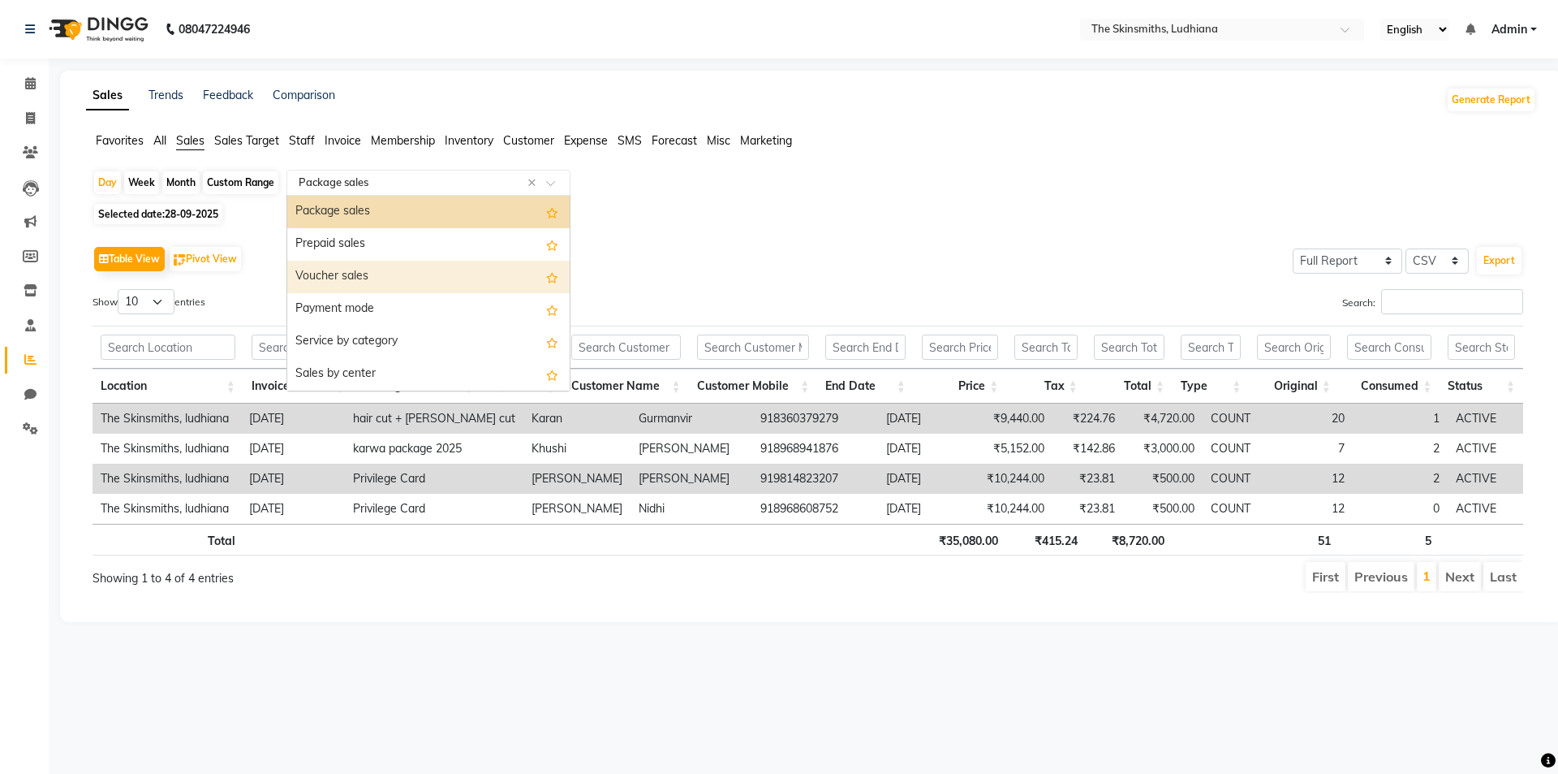
scroll to position [0, 0]
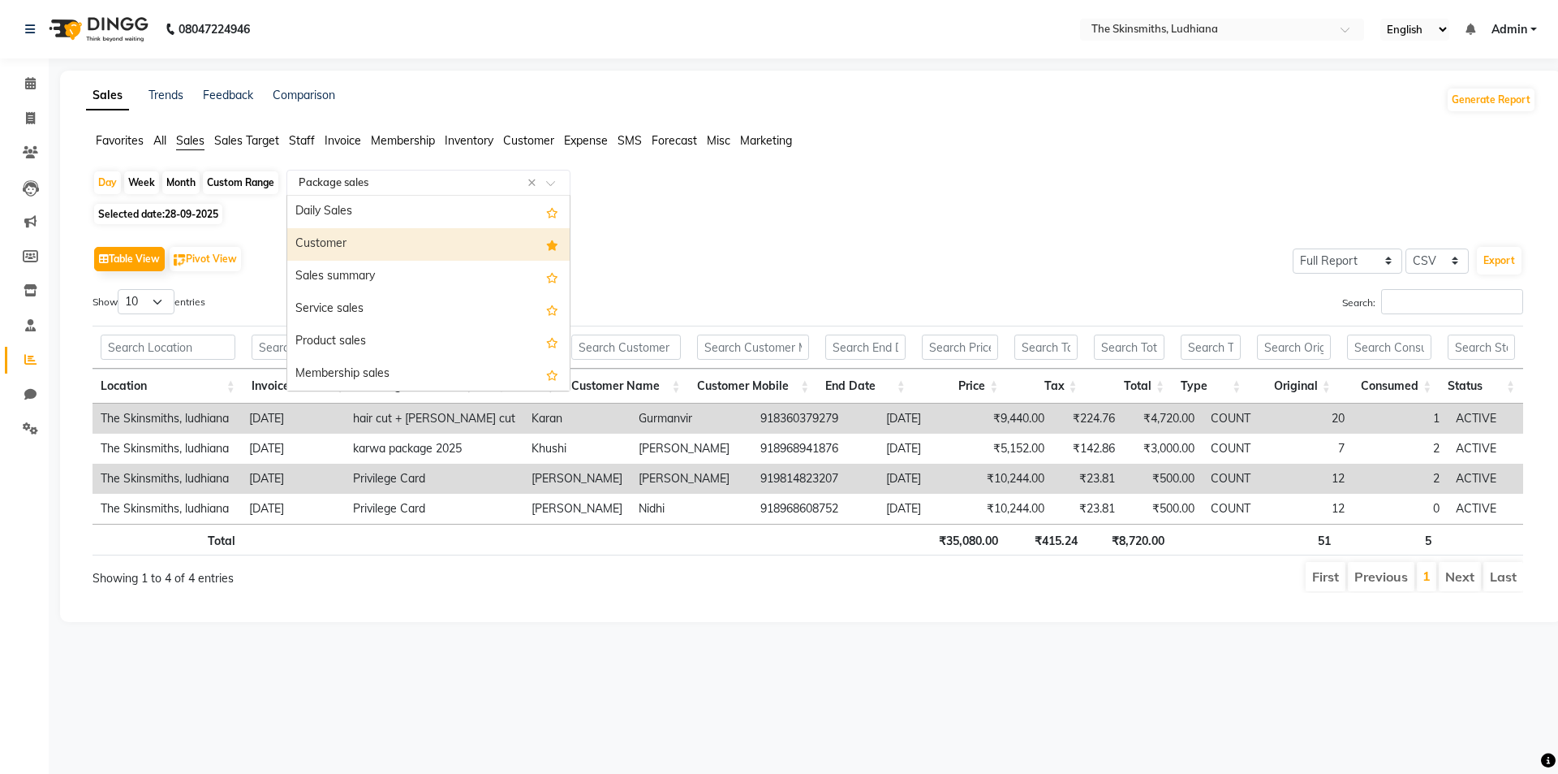
click at [349, 238] on div "Customer" at bounding box center [428, 244] width 282 height 32
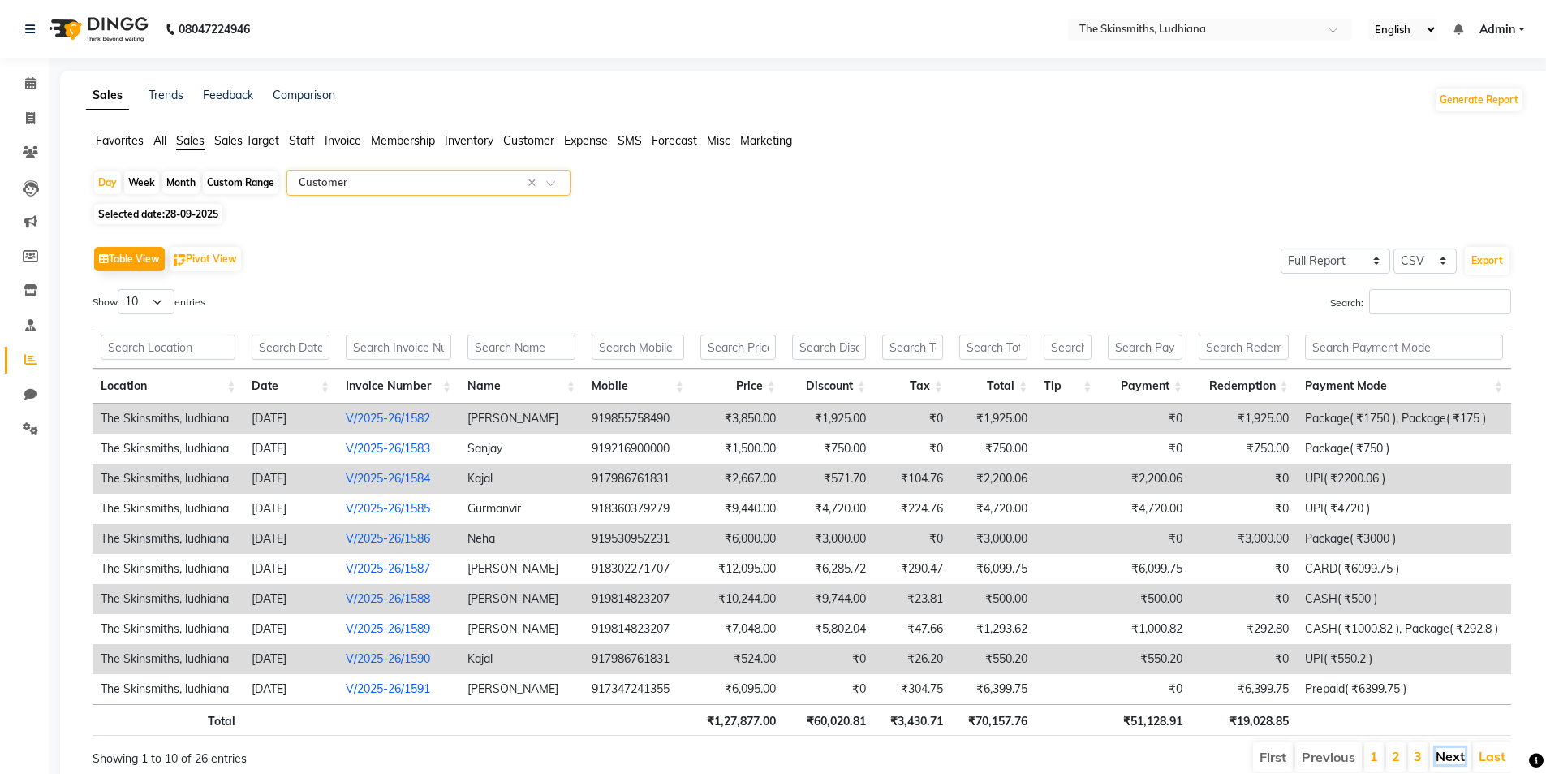
click at [1439, 749] on link "Next" at bounding box center [1450, 756] width 29 height 16
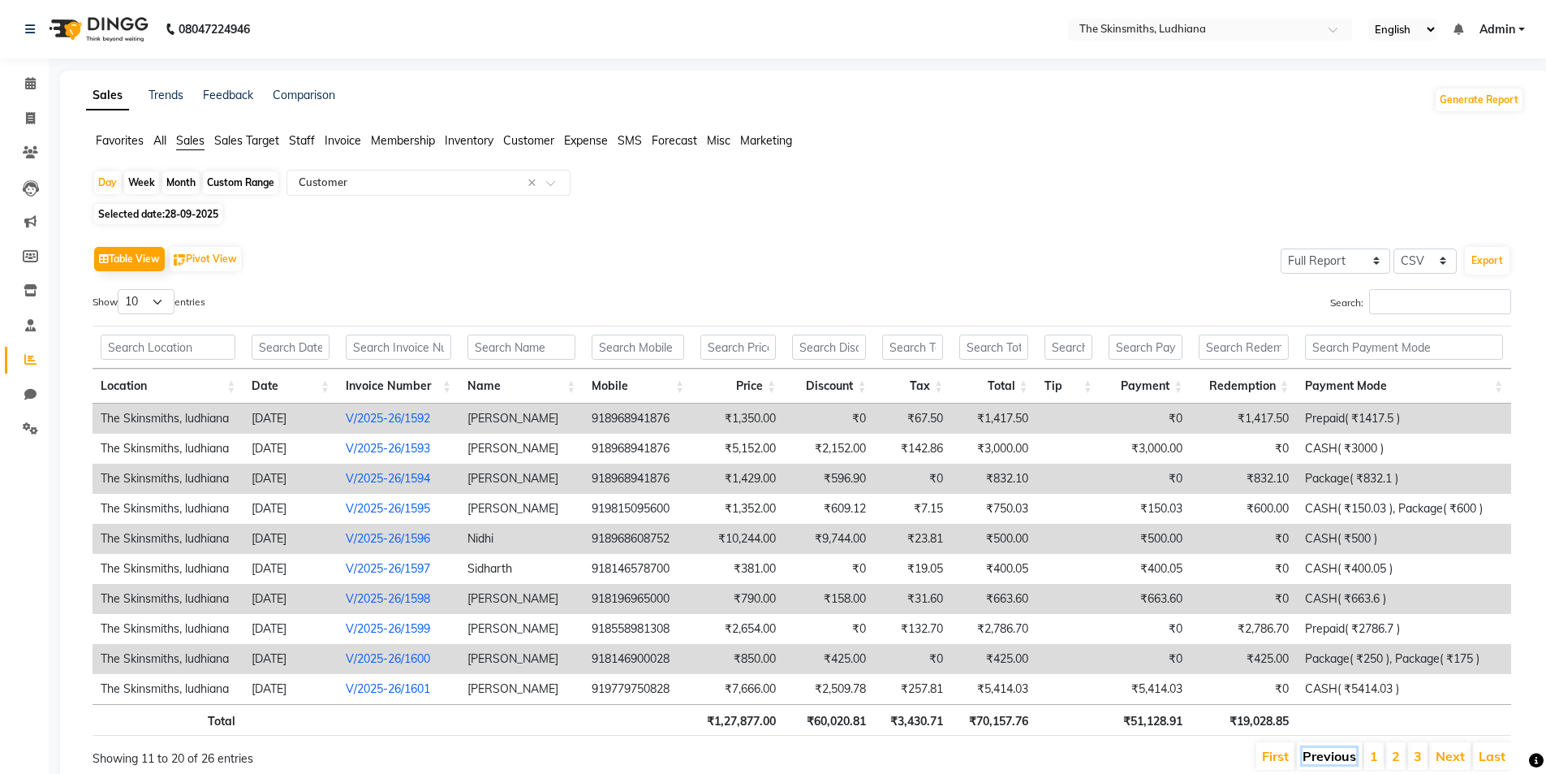
click at [1318, 761] on link "Previous" at bounding box center [1330, 756] width 54 height 16
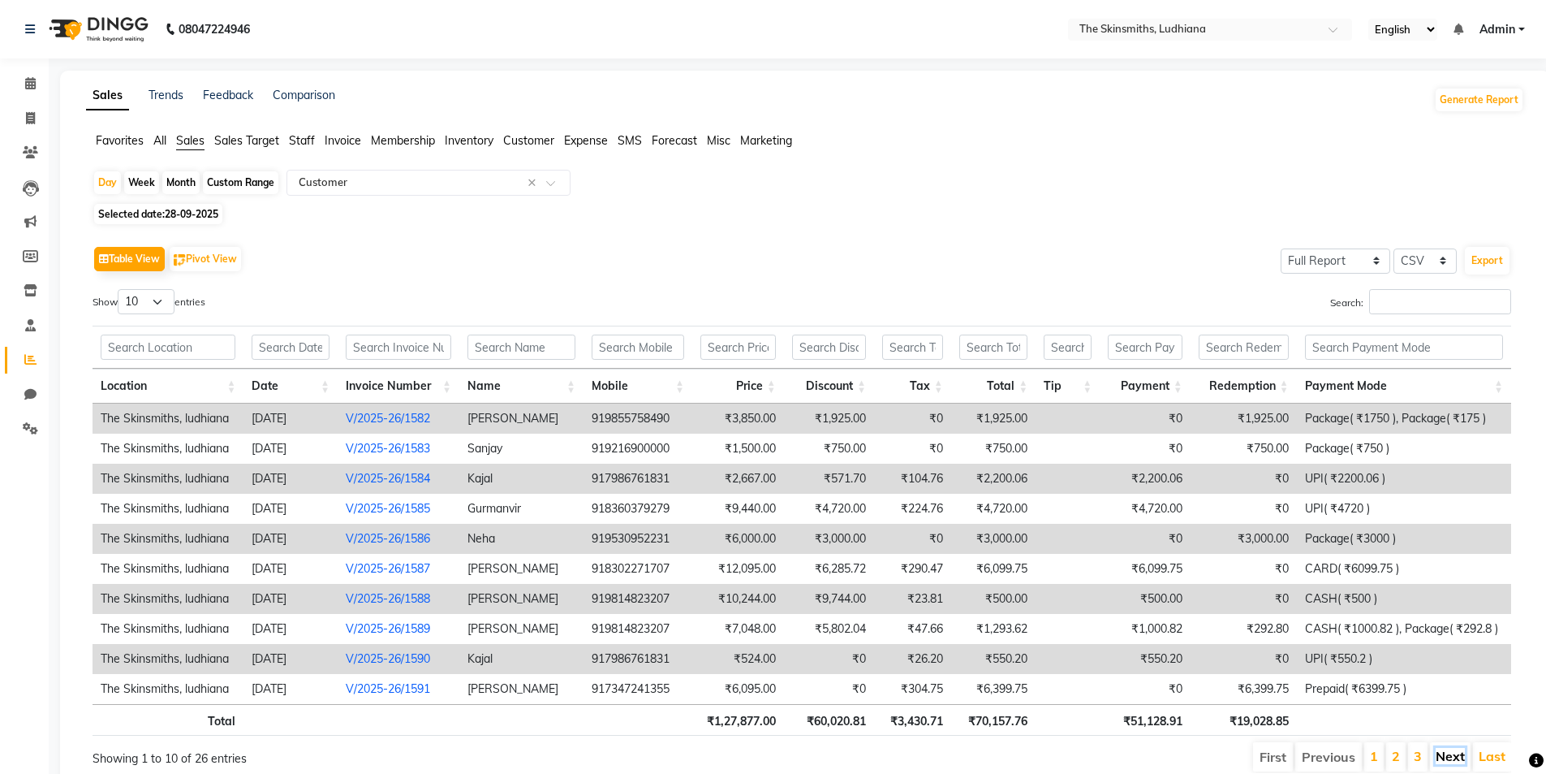
click at [1445, 763] on link "Next" at bounding box center [1450, 756] width 29 height 16
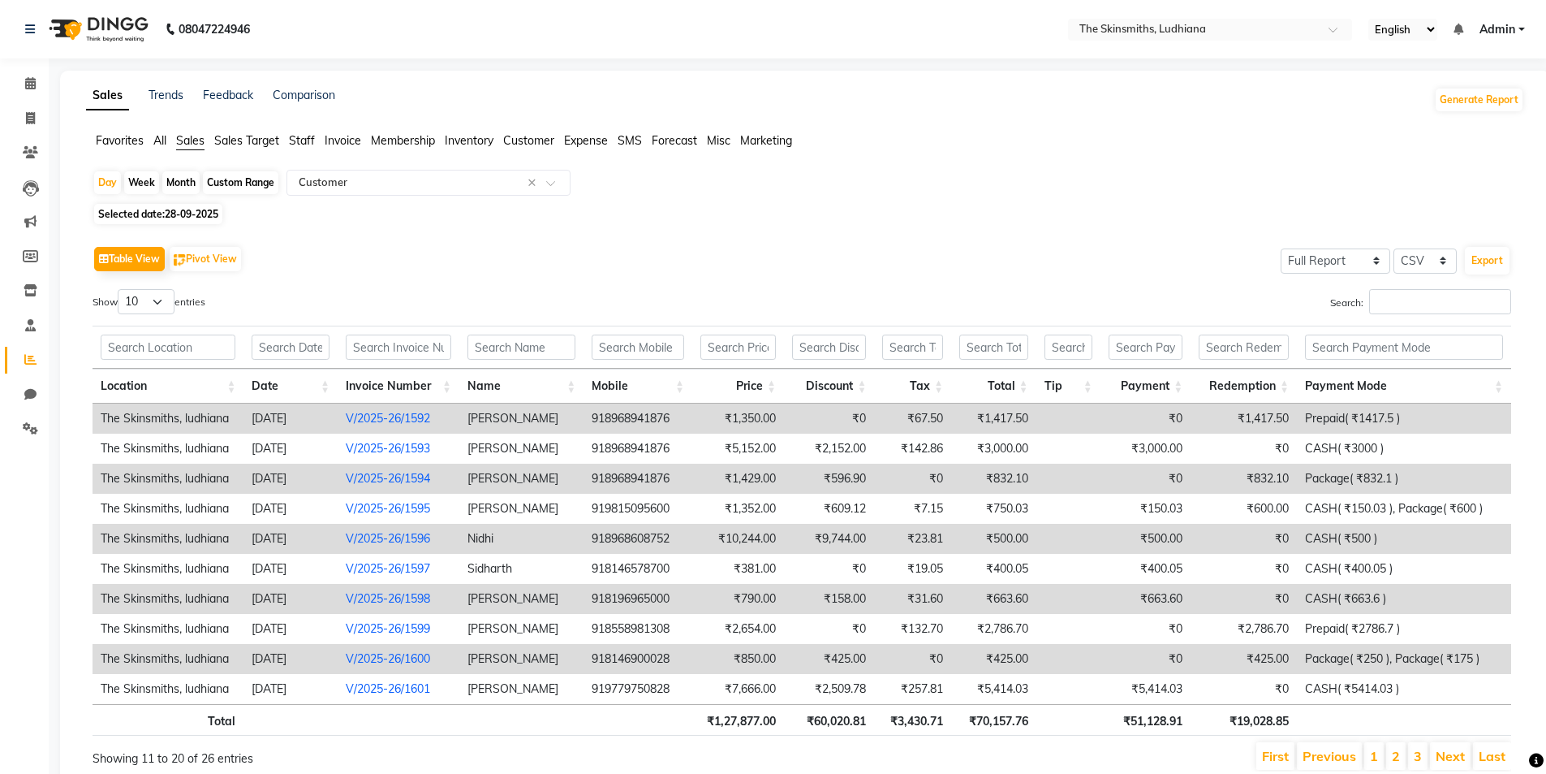
click at [1445, 763] on link "Next" at bounding box center [1450, 756] width 29 height 16
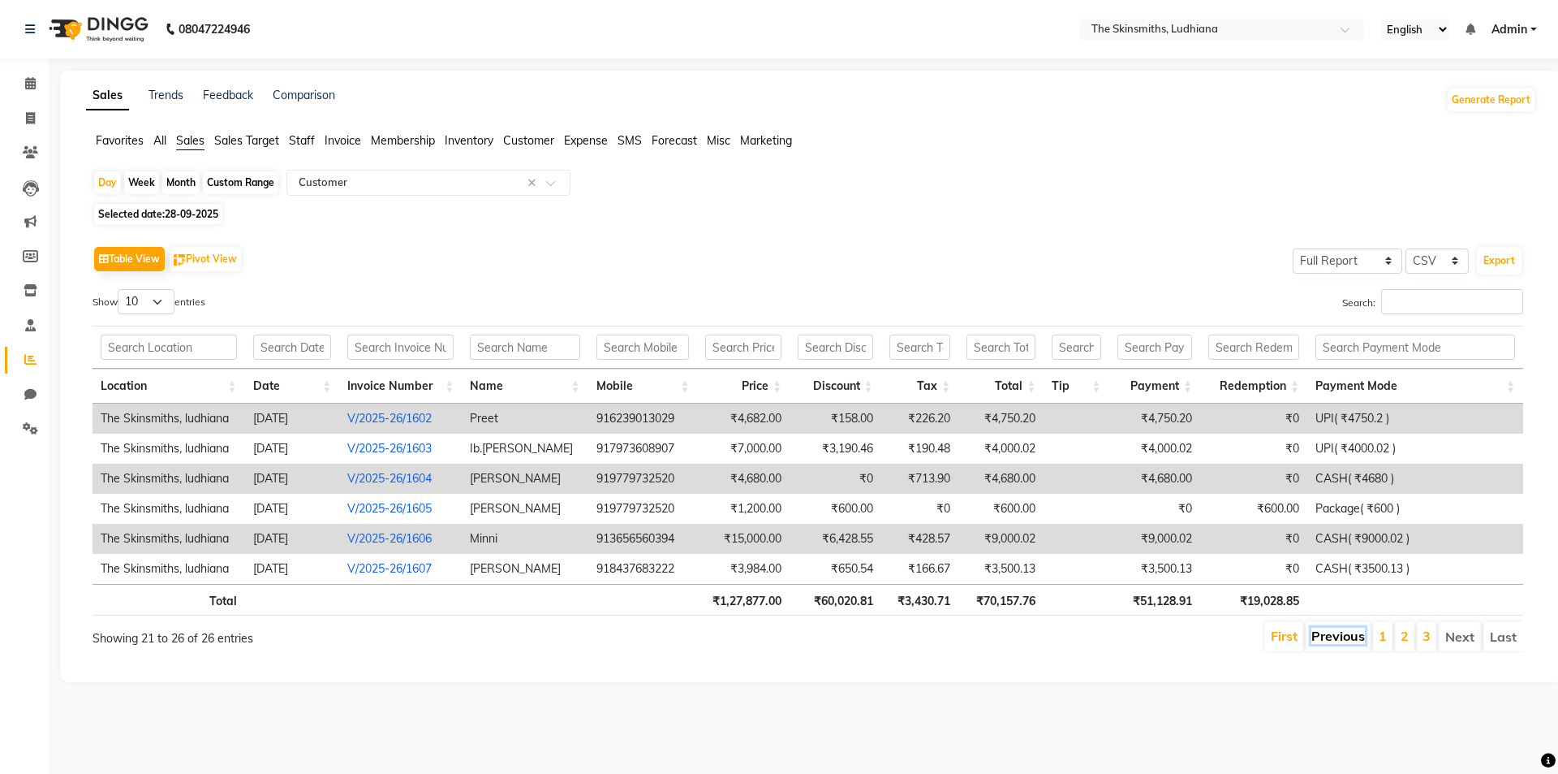
click at [1336, 644] on link "Previous" at bounding box center [1339, 635] width 54 height 16
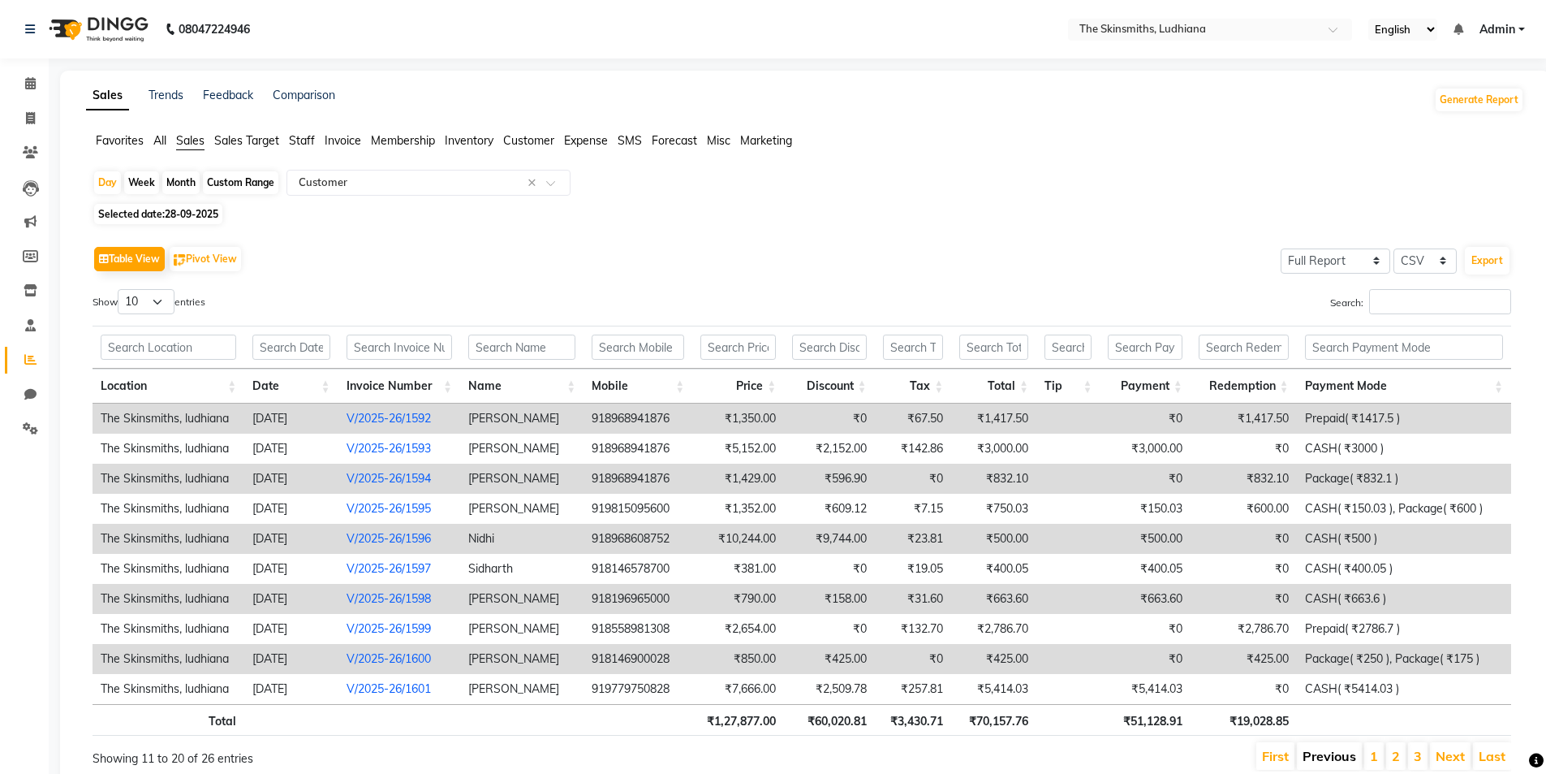
click at [1347, 760] on link "Previous" at bounding box center [1330, 756] width 54 height 16
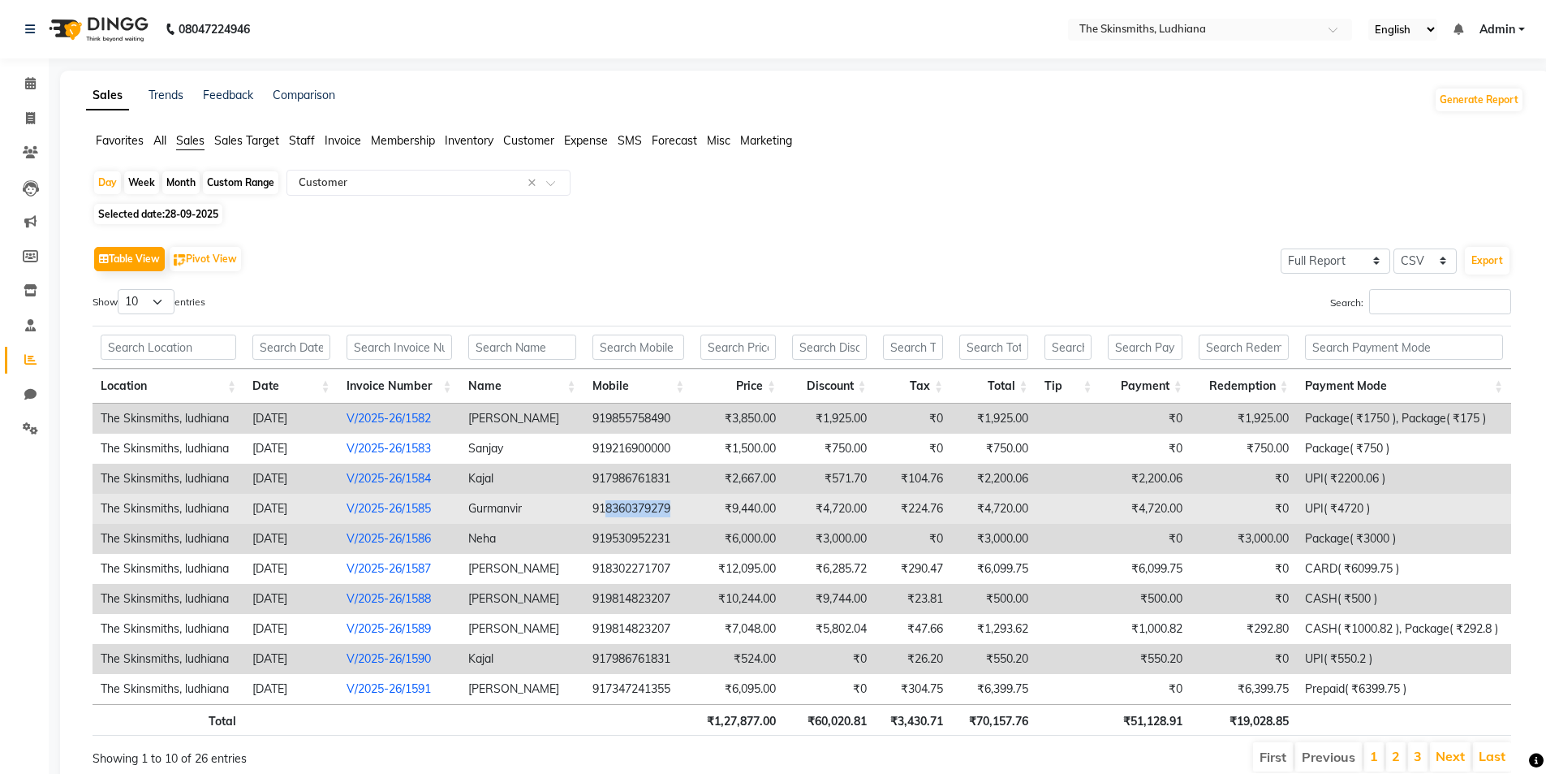
drag, startPoint x: 608, startPoint y: 503, endPoint x: 684, endPoint y: 511, distance: 76.7
click at [684, 511] on td "918360379279" at bounding box center [638, 509] width 109 height 30
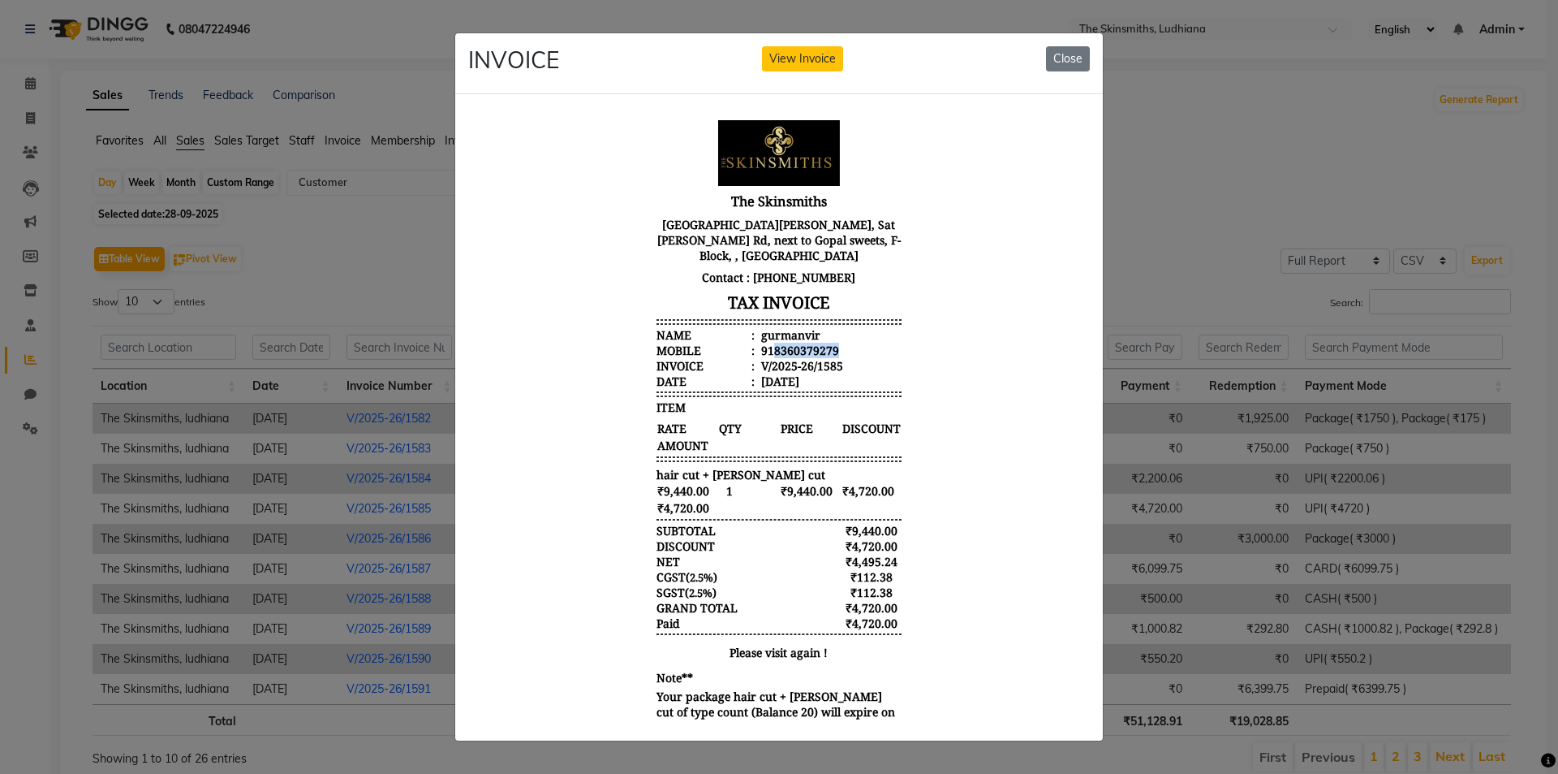
drag, startPoint x: 764, startPoint y: 347, endPoint x: 831, endPoint y: 351, distance: 67.5
click at [831, 351] on li "Mobile : 918360379279" at bounding box center [779, 349] width 245 height 15
copy div "8360379279"
click at [1071, 46] on button "Close" at bounding box center [1068, 58] width 44 height 25
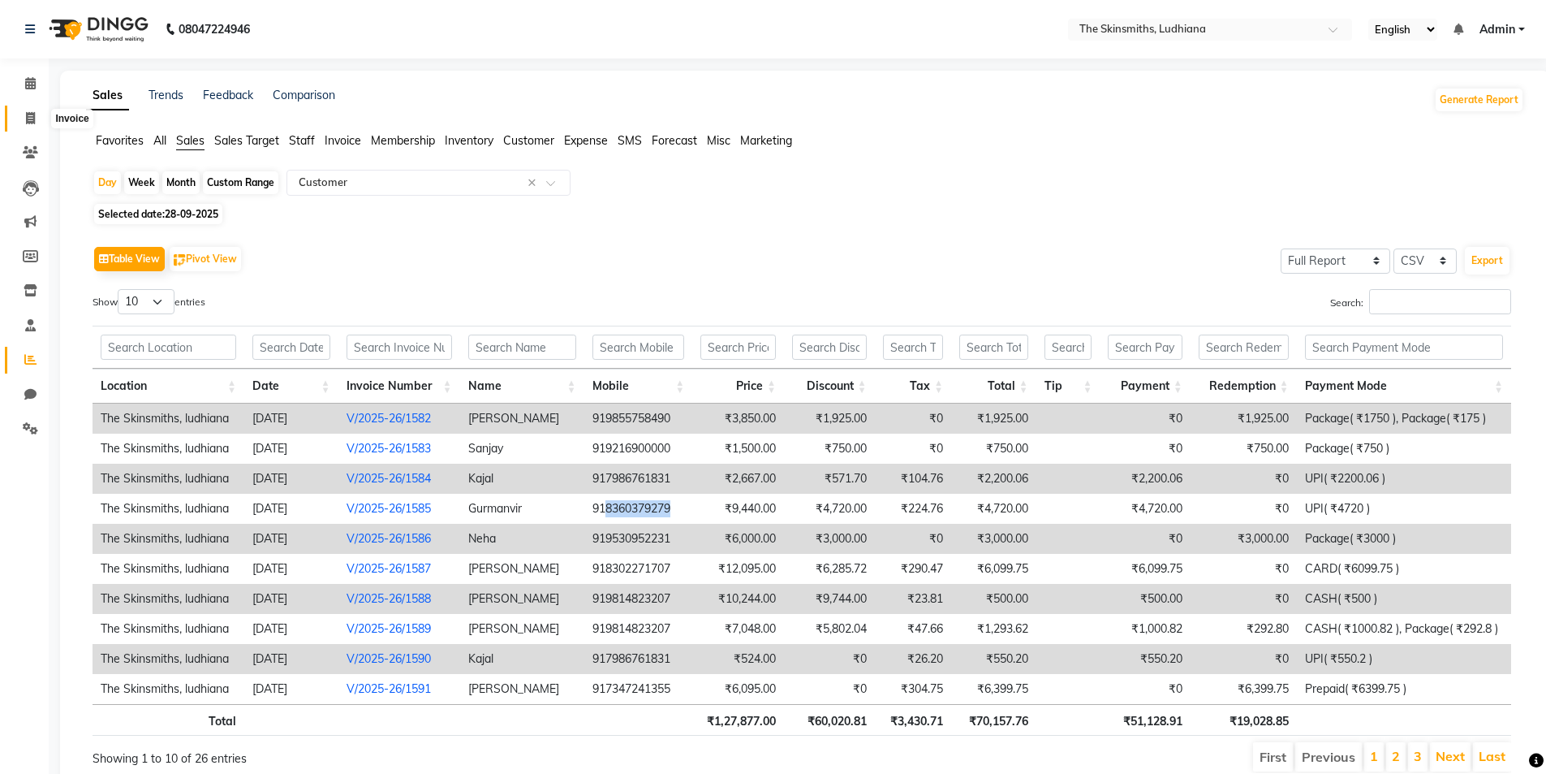
click at [35, 110] on span at bounding box center [30, 119] width 28 height 19
select select "service"
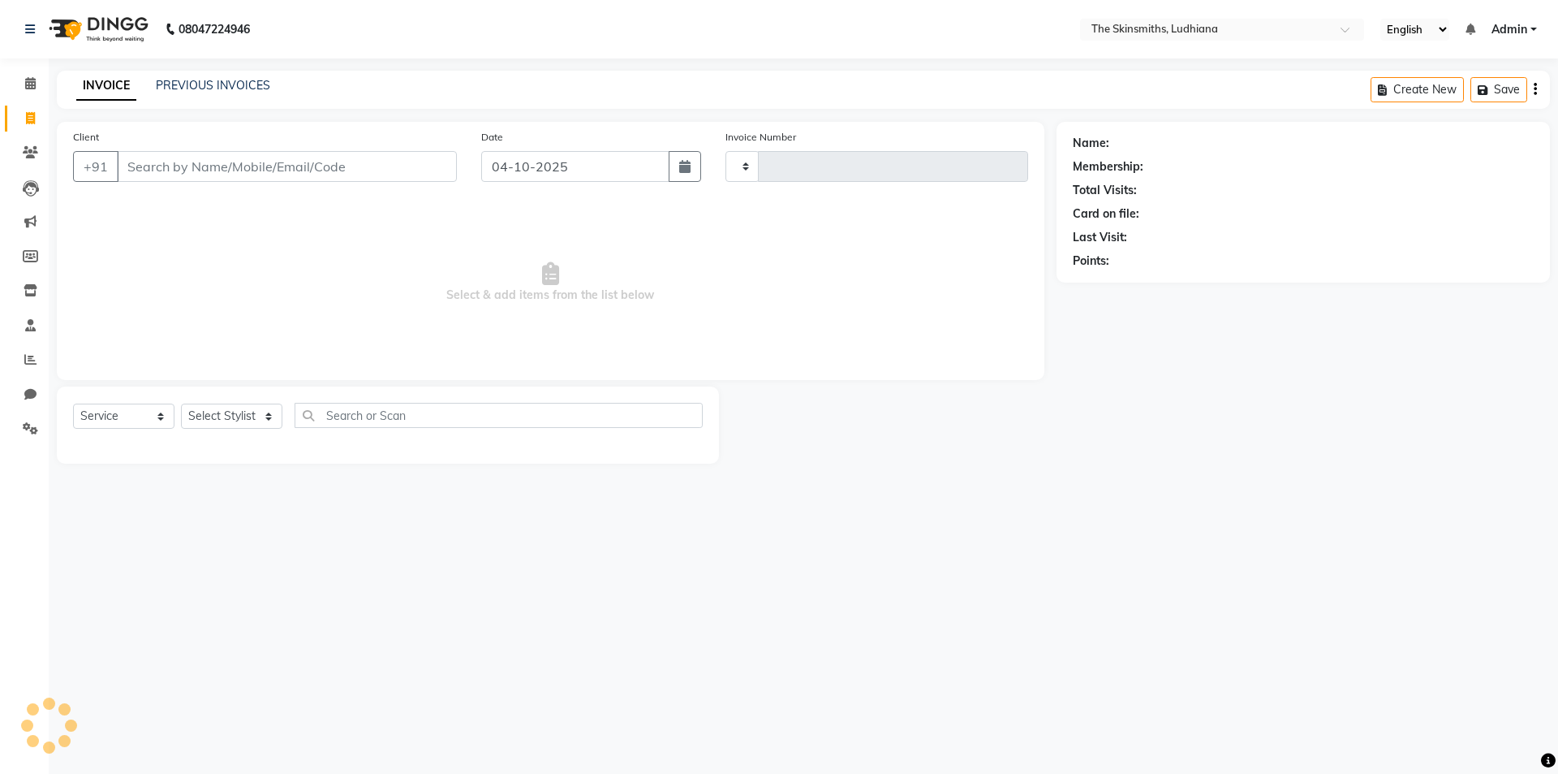
type input "1694"
select select "8115"
type input "8360379279"
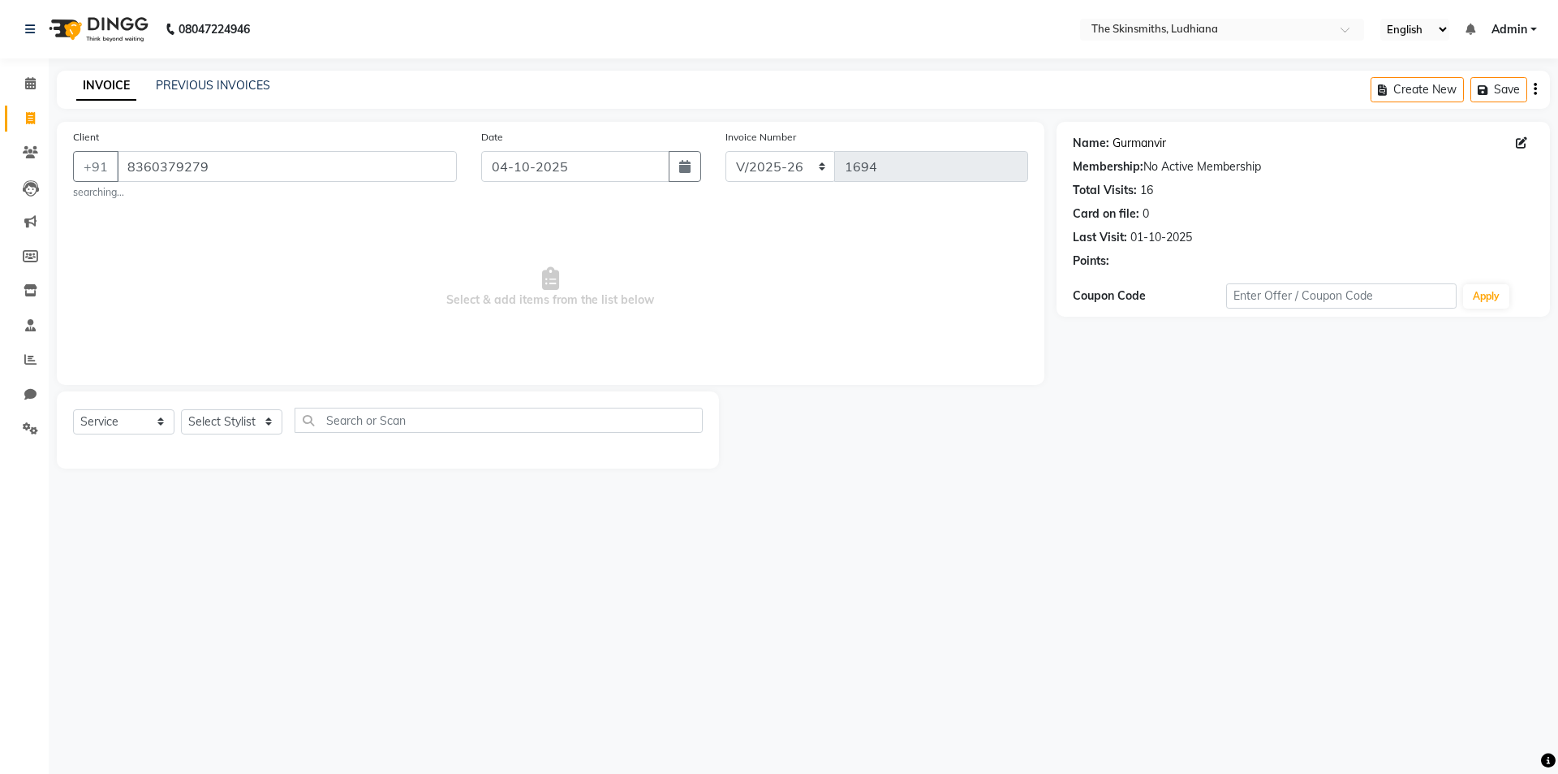
click at [1141, 139] on link "Gurmanvir" at bounding box center [1140, 143] width 54 height 17
click at [21, 353] on span at bounding box center [30, 360] width 28 height 19
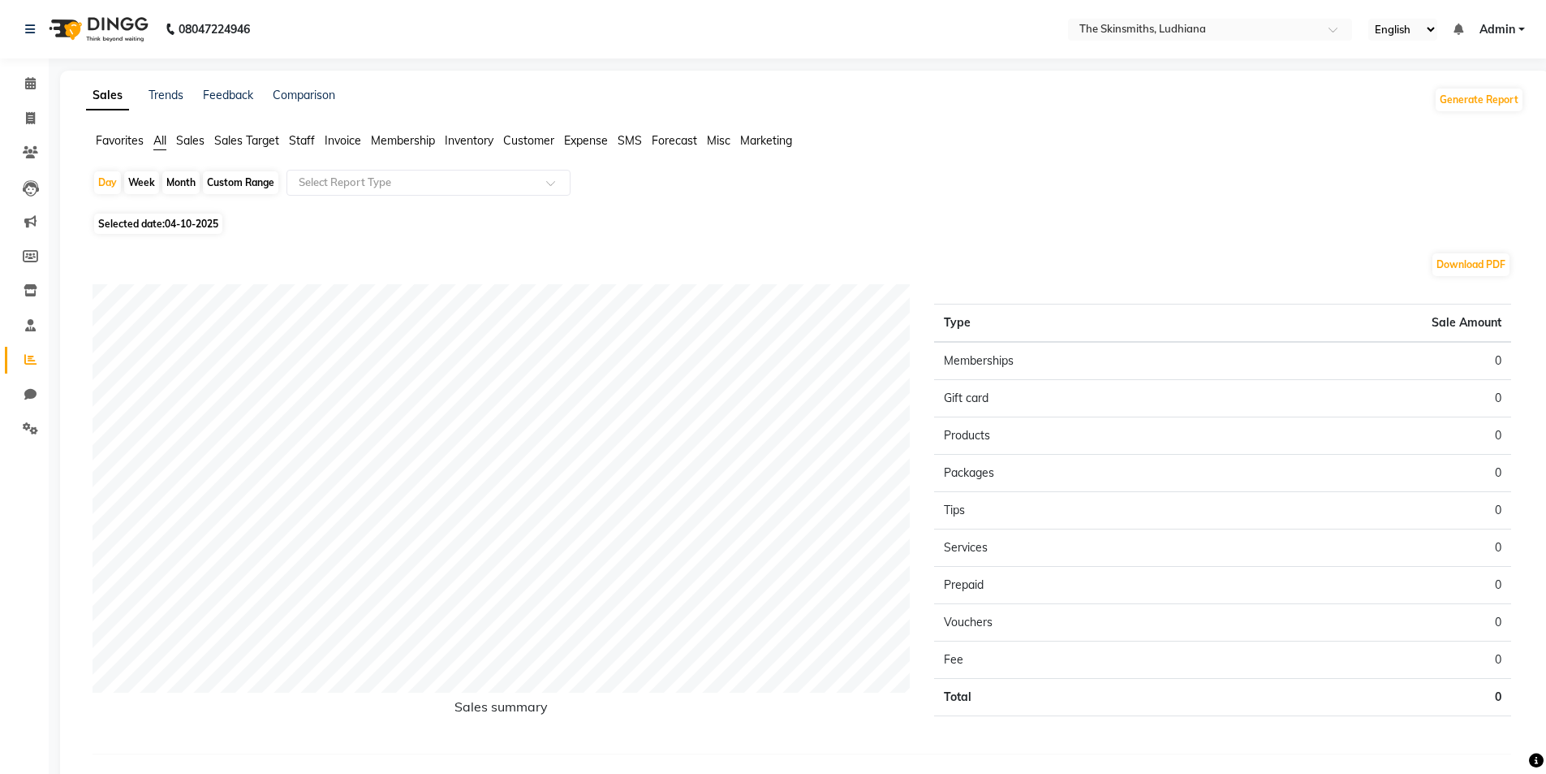
click at [210, 226] on span "04-10-2025" at bounding box center [192, 224] width 54 height 12
select select "10"
select select "2025"
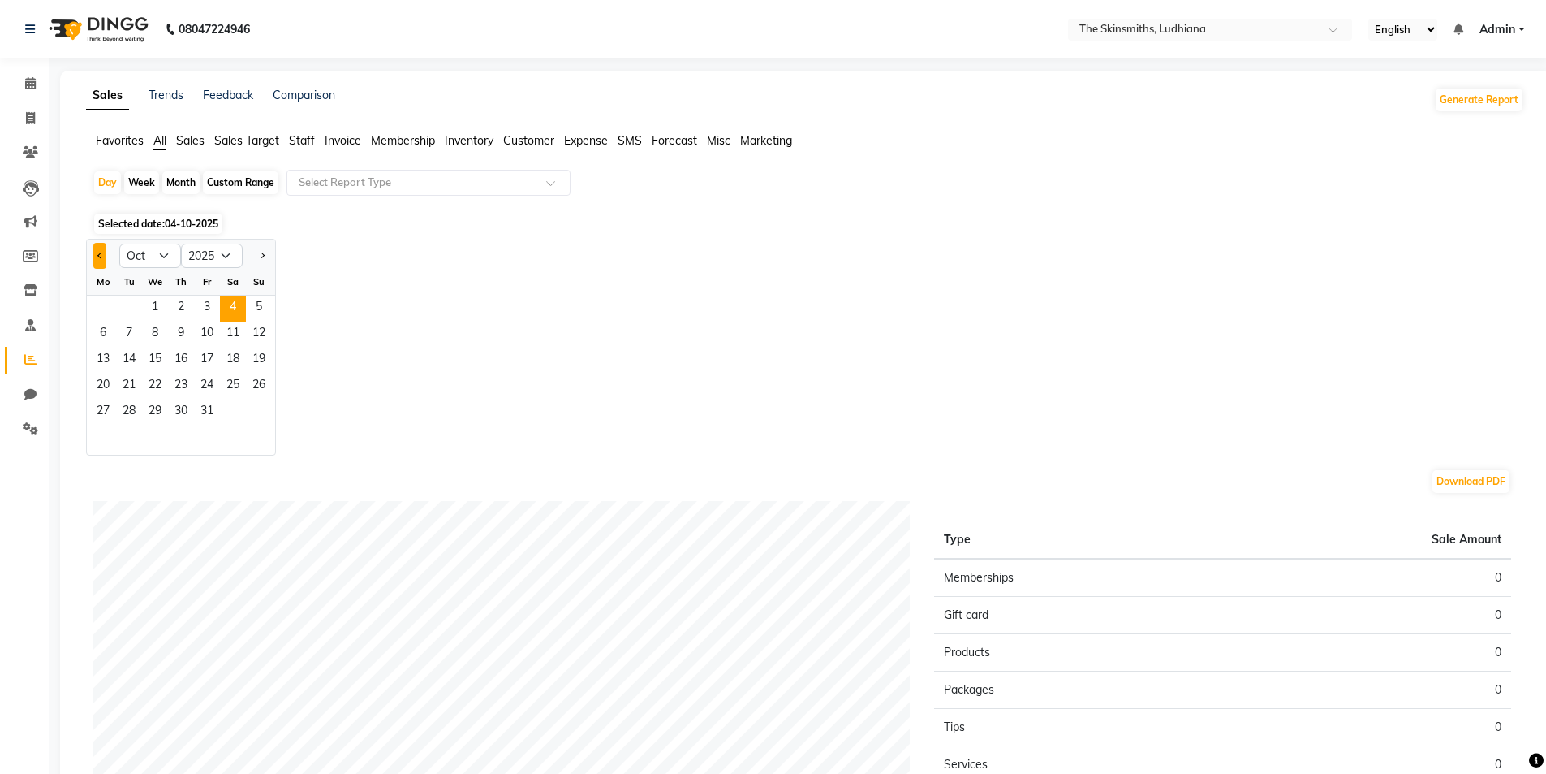
click at [106, 250] on button "Previous month" at bounding box center [99, 256] width 13 height 26
select select "9"
click at [105, 408] on span "29" at bounding box center [103, 412] width 26 height 26
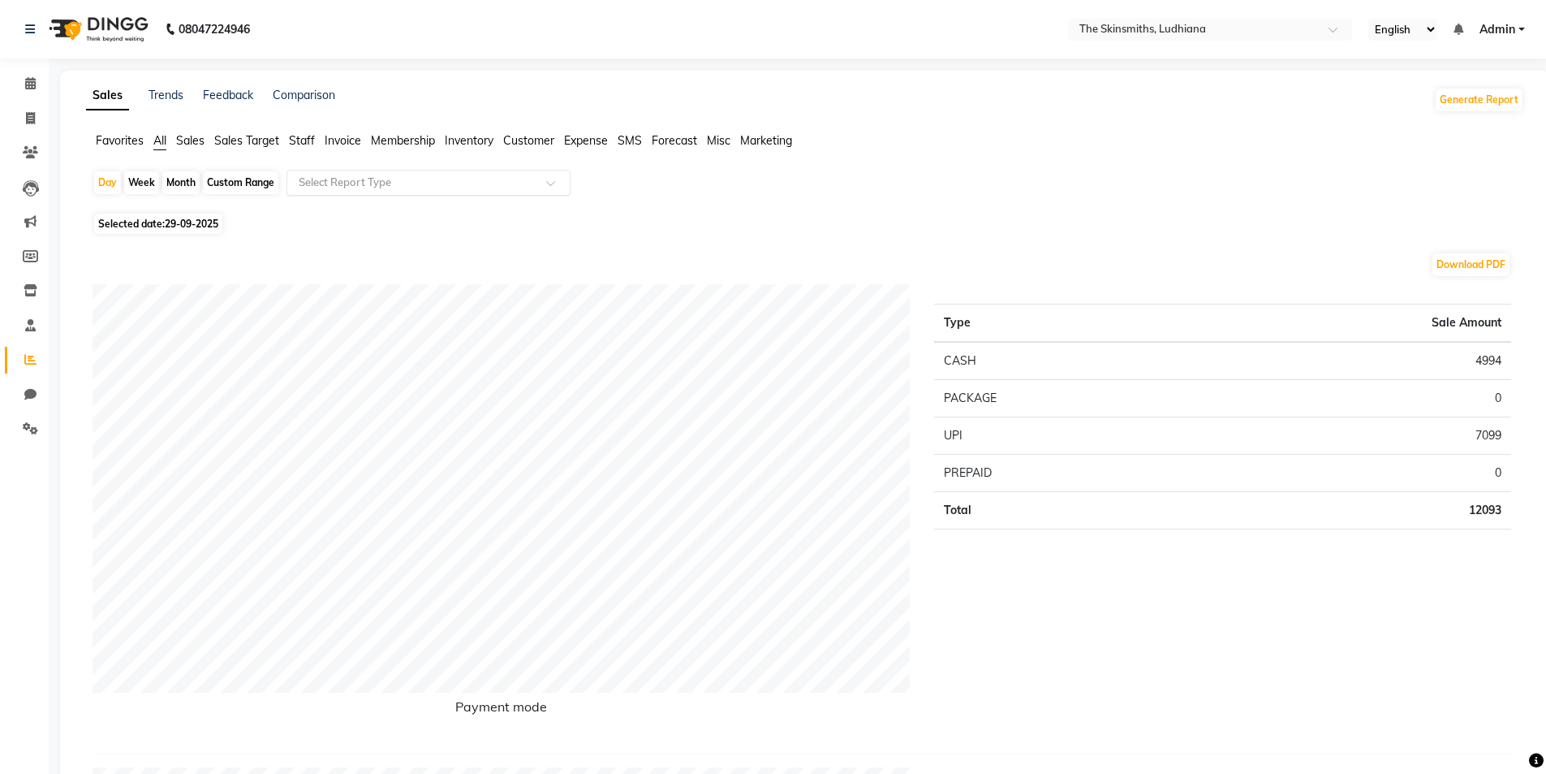
click at [330, 189] on input "text" at bounding box center [412, 183] width 234 height 16
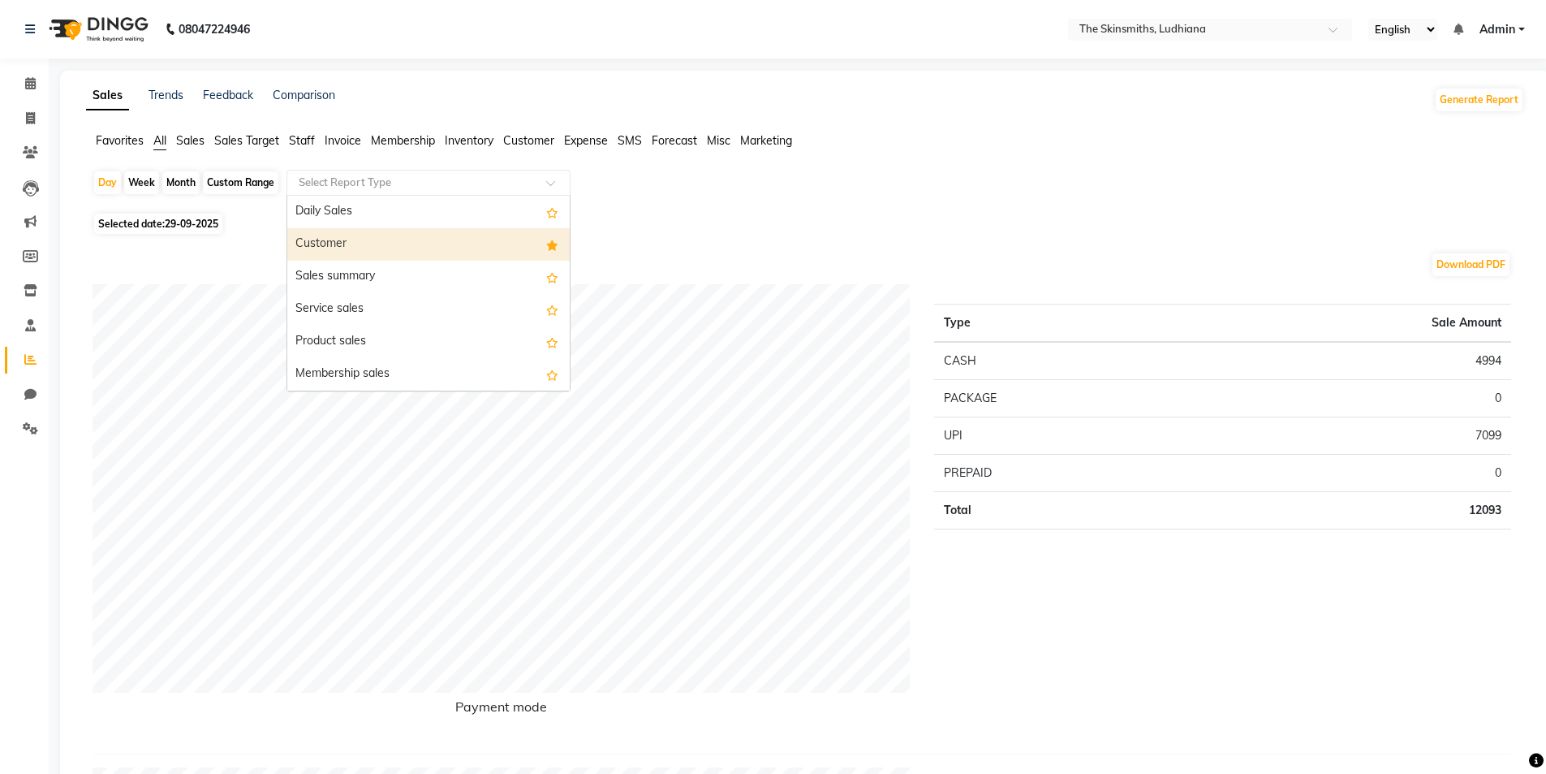
click at [329, 235] on div "Customer" at bounding box center [428, 244] width 282 height 32
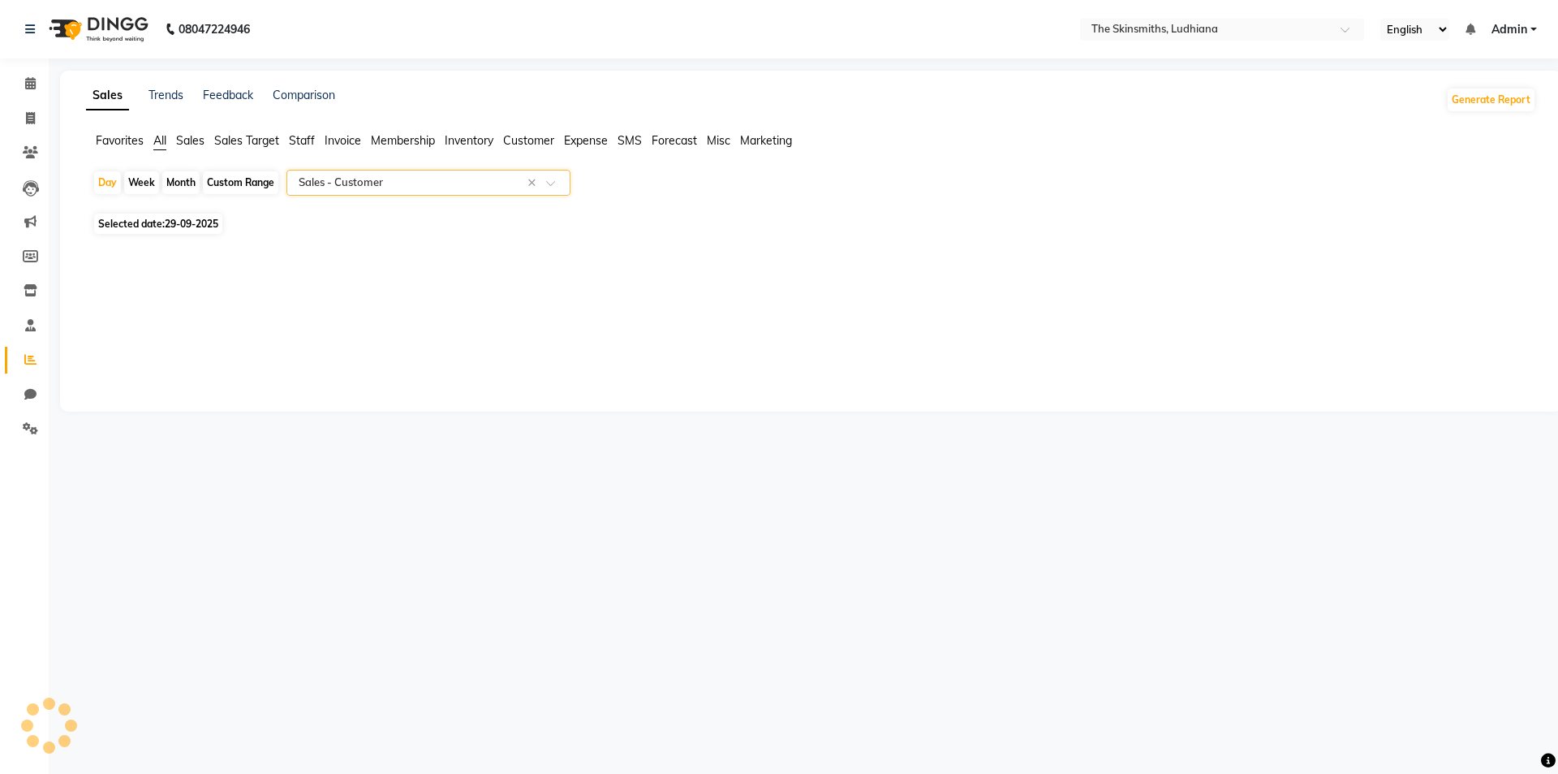
select select "full_report"
select select "csv"
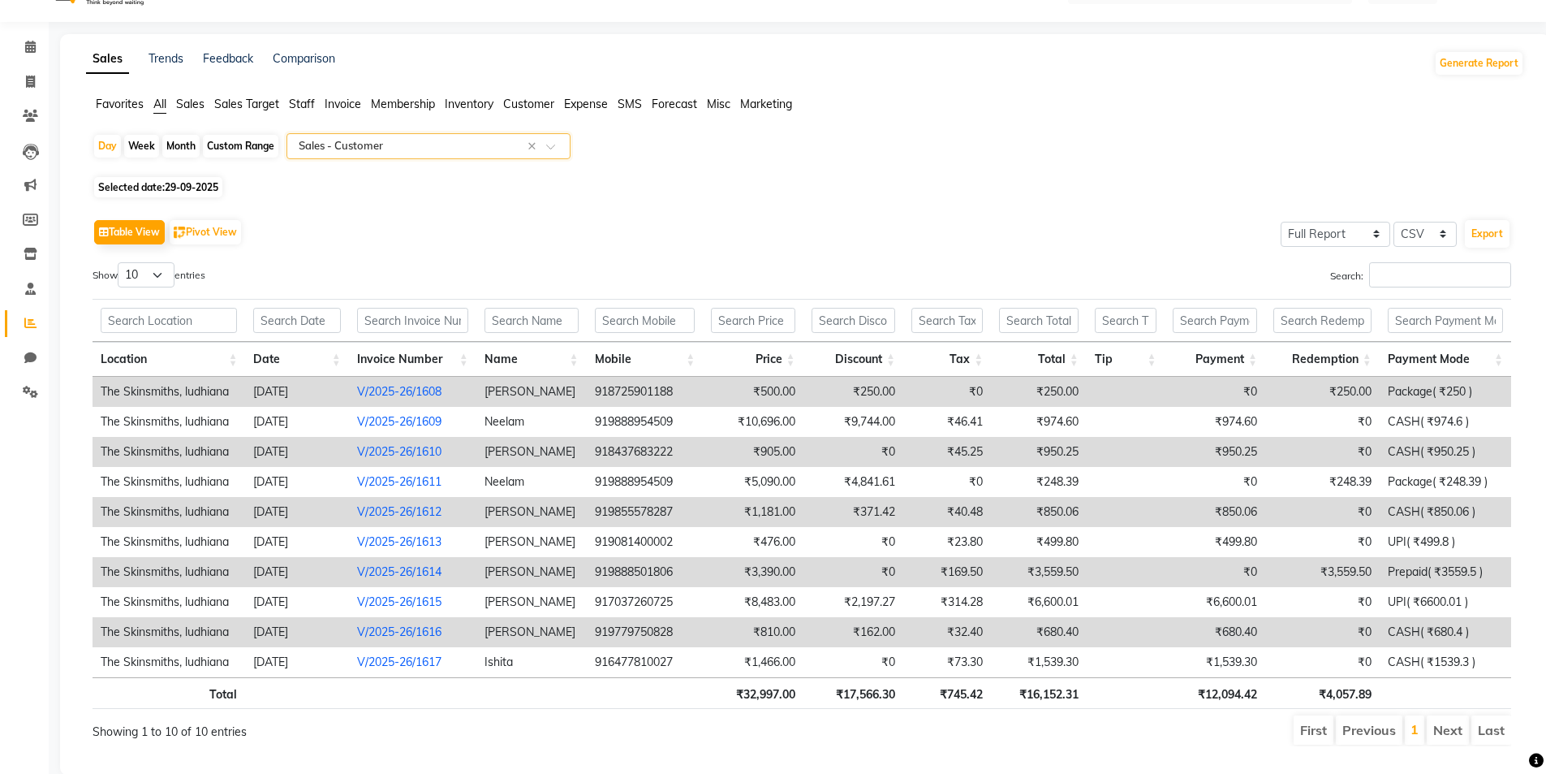
scroll to position [42, 0]
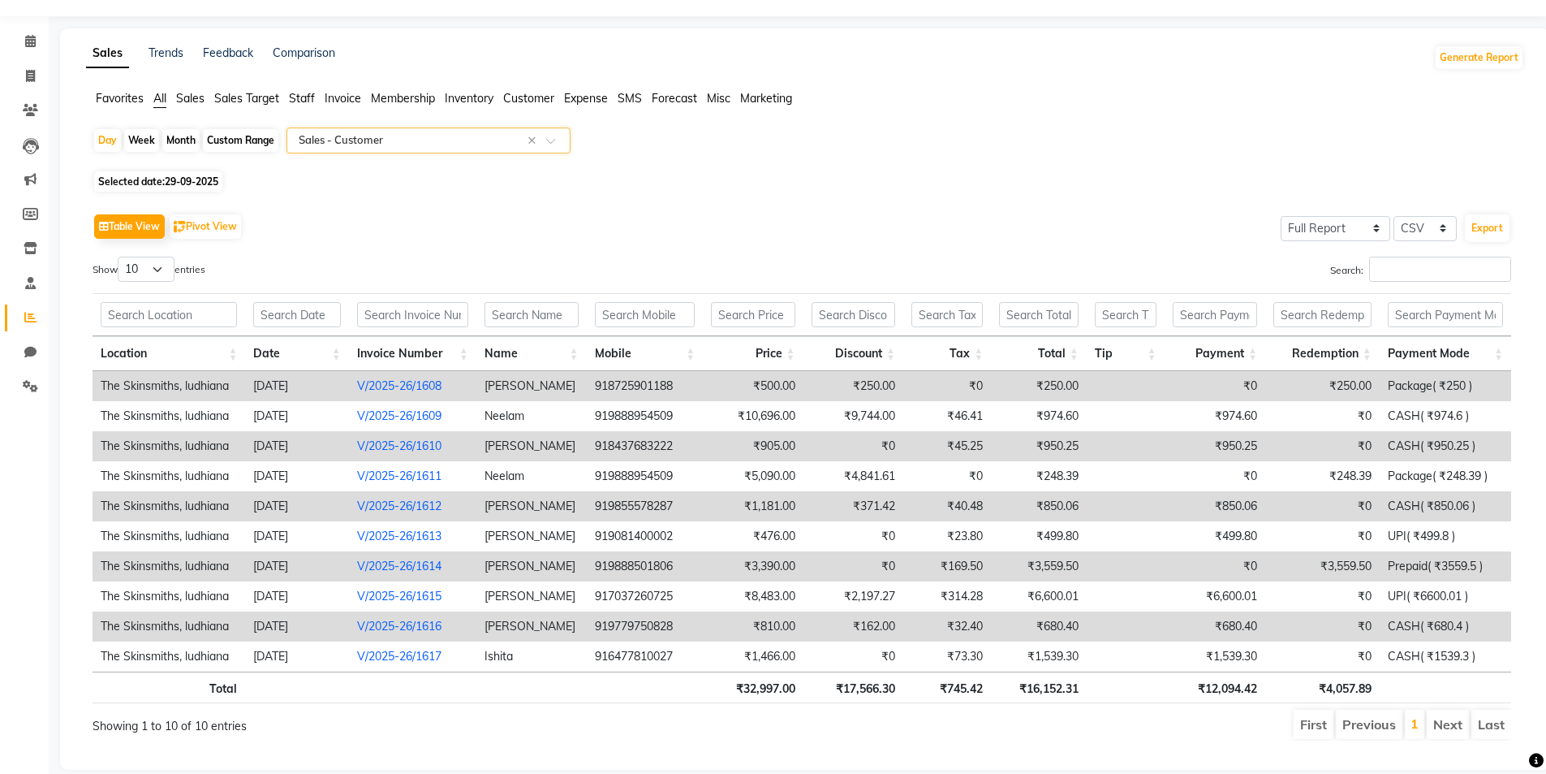
click at [1457, 730] on li "Next" at bounding box center [1448, 723] width 42 height 29
click at [200, 184] on span "29-09-2025" at bounding box center [192, 181] width 54 height 12
select select "9"
select select "2025"
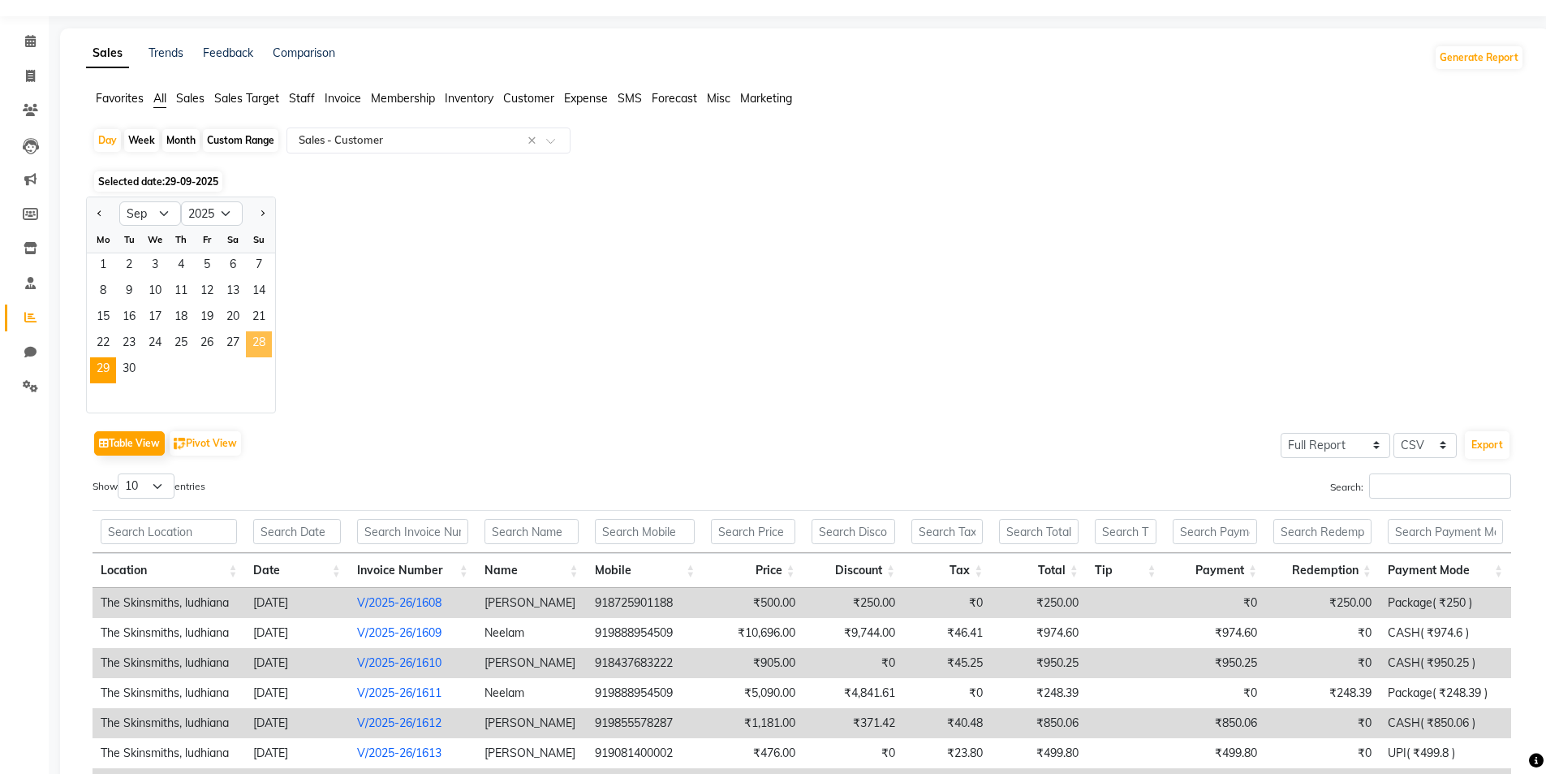
click at [265, 343] on span "28" at bounding box center [259, 344] width 26 height 26
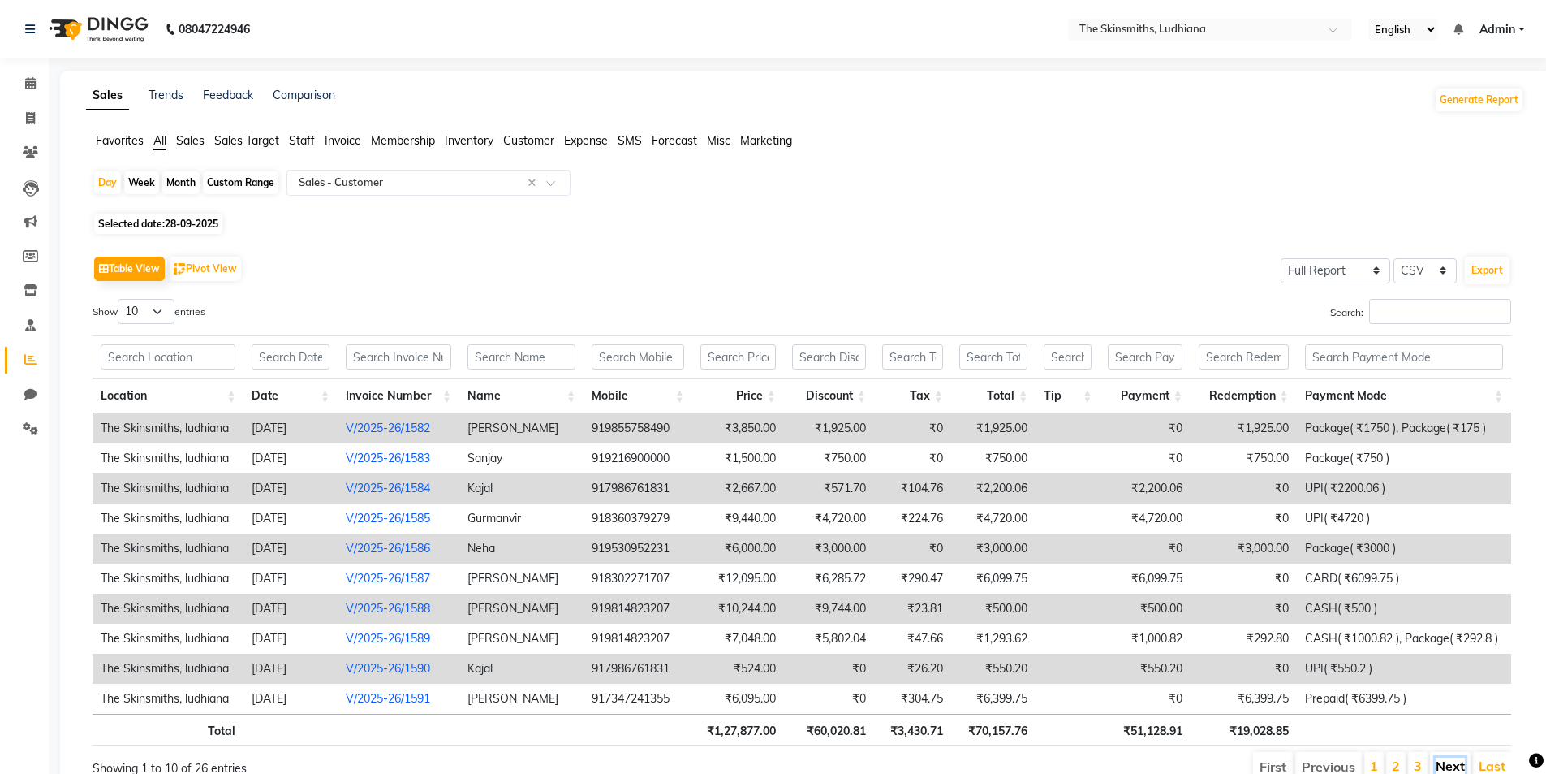
click at [1444, 757] on link "Next" at bounding box center [1450, 765] width 29 height 16
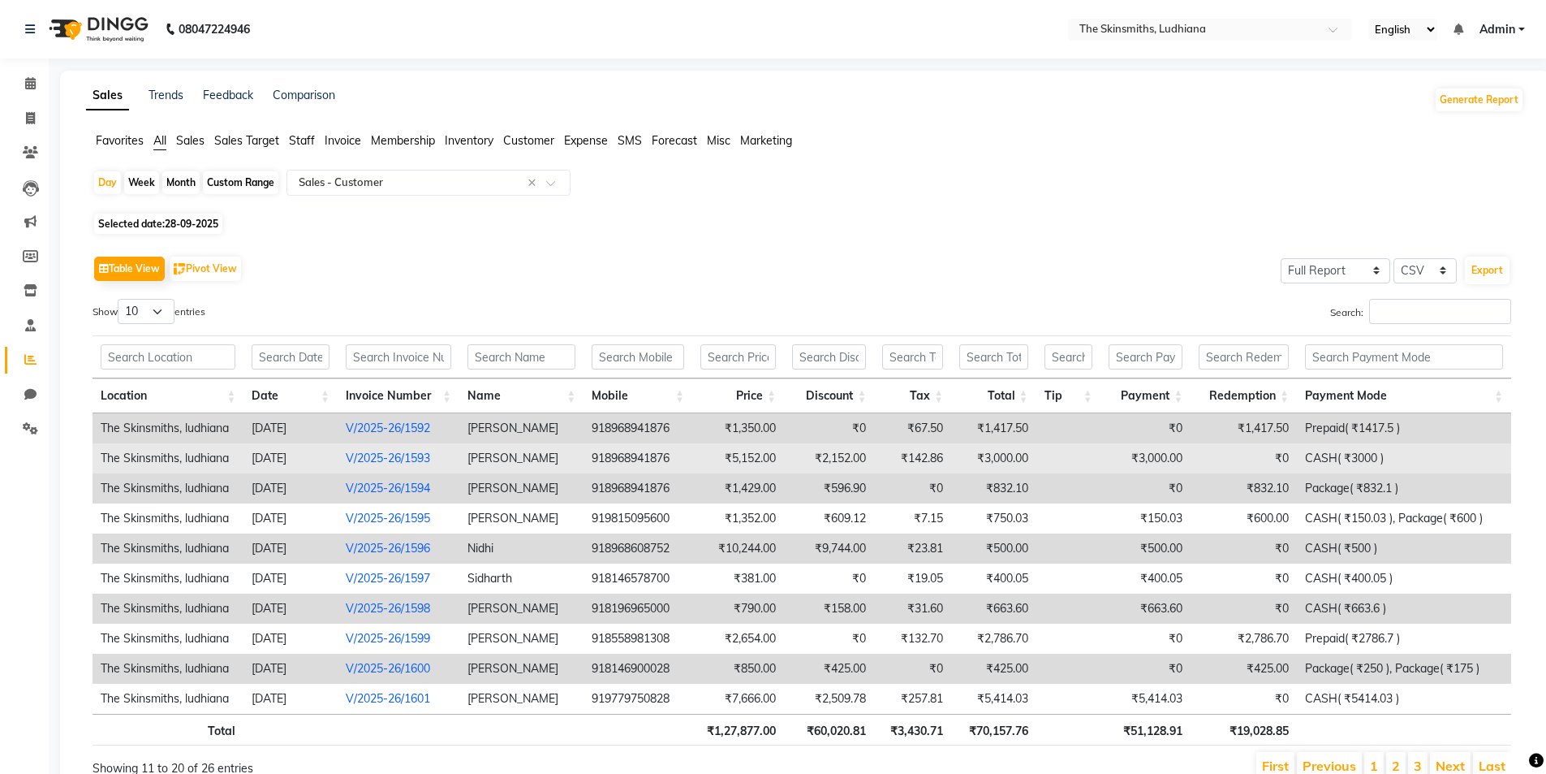
click at [371, 457] on link "V/2025-26/1593" at bounding box center [388, 457] width 84 height 15
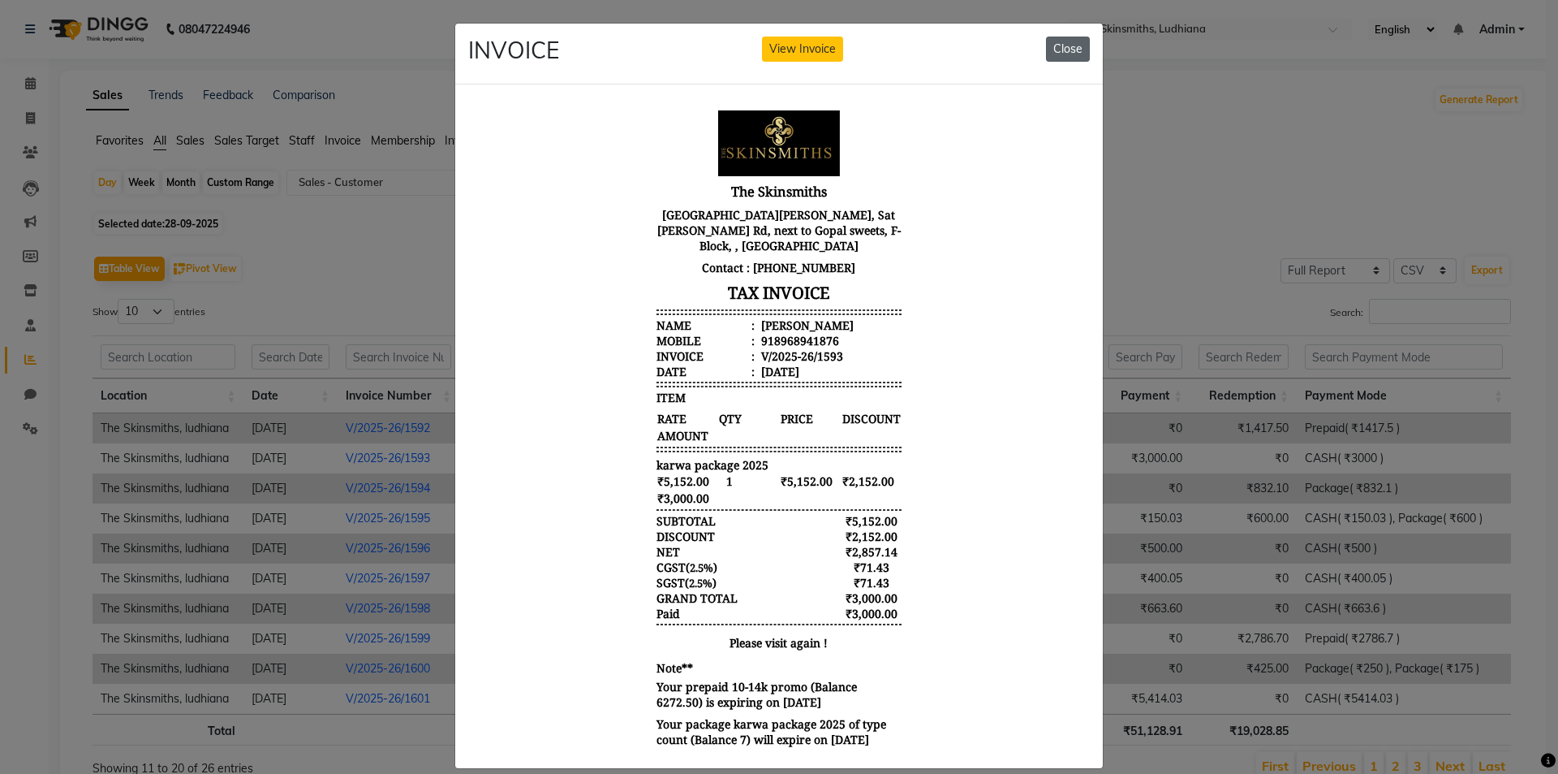
click at [1067, 46] on button "Close" at bounding box center [1068, 49] width 44 height 25
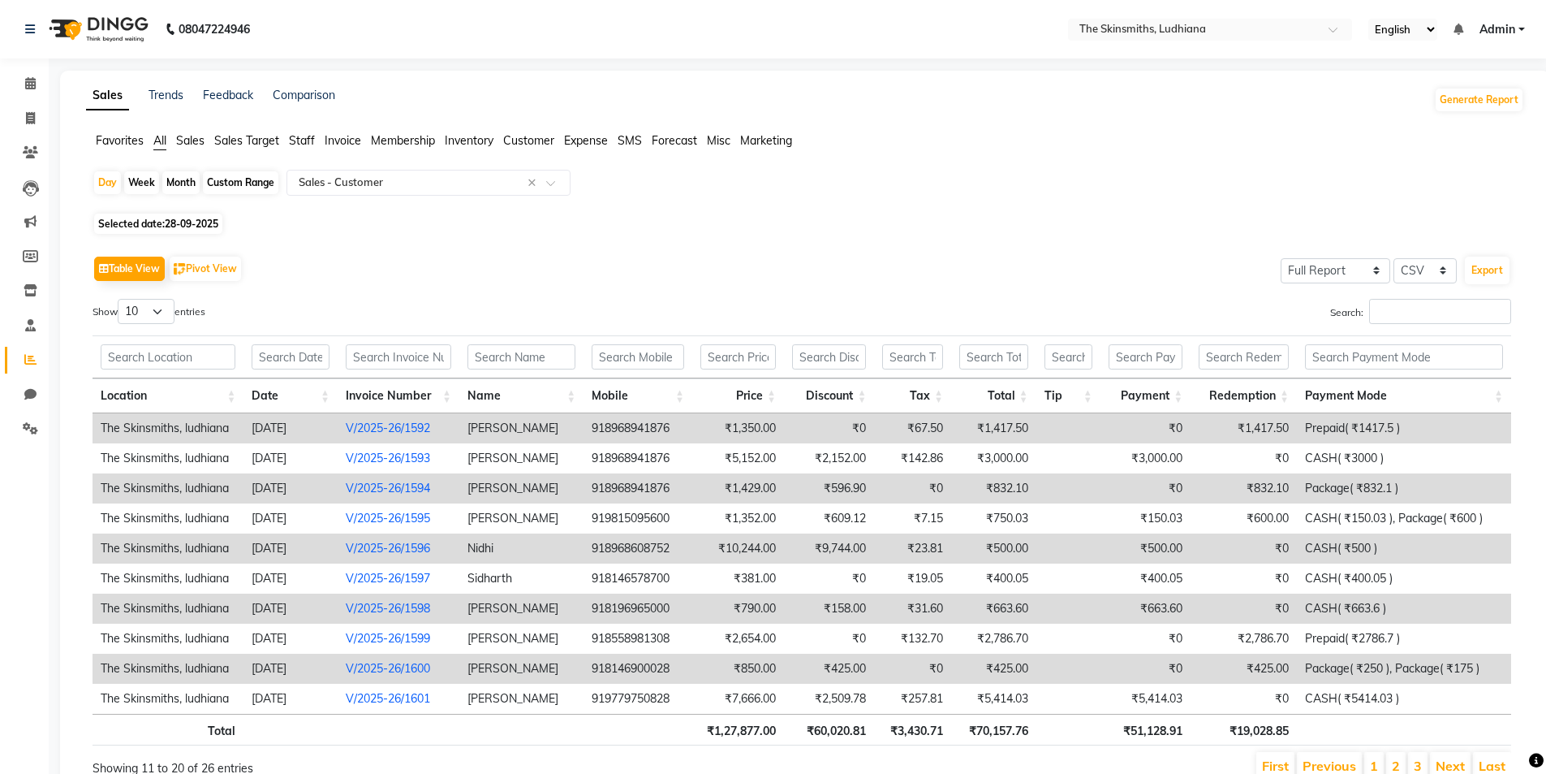
click at [1258, 486] on td "₹832.10" at bounding box center [1244, 488] width 106 height 30
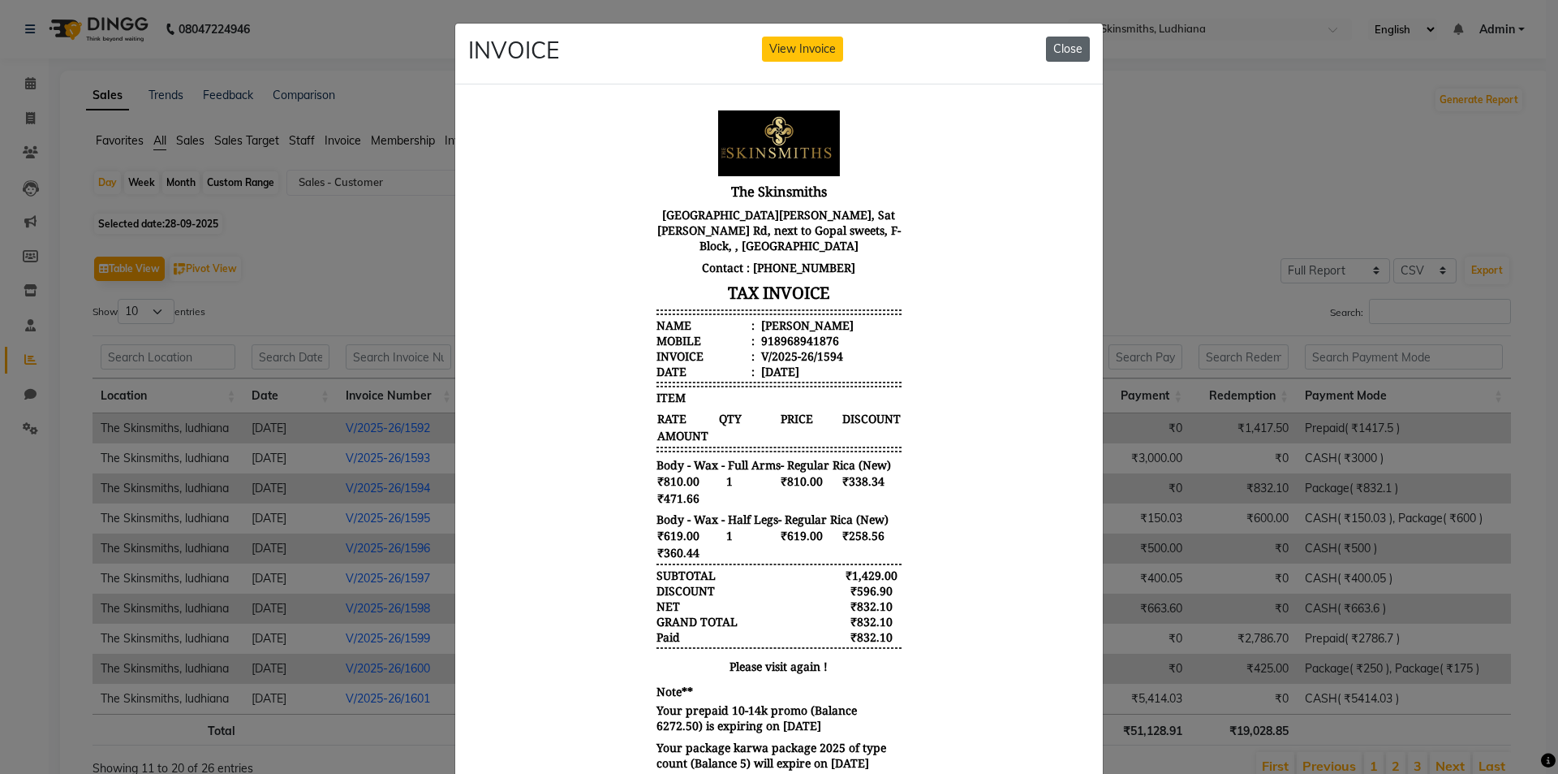
click at [1061, 44] on button "Close" at bounding box center [1068, 49] width 44 height 25
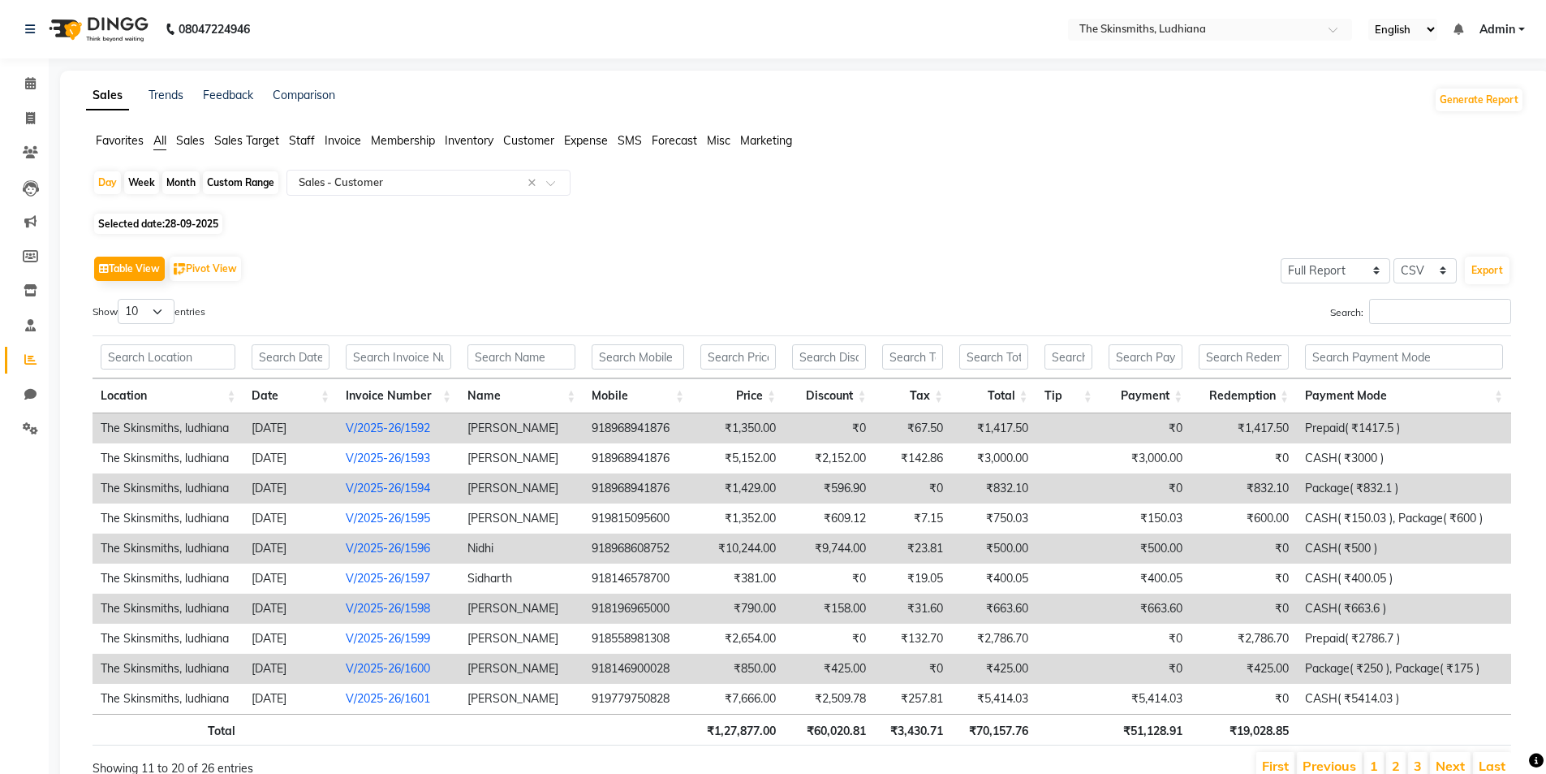
click at [205, 222] on span "28-09-2025" at bounding box center [192, 224] width 54 height 12
select select "9"
select select "2025"
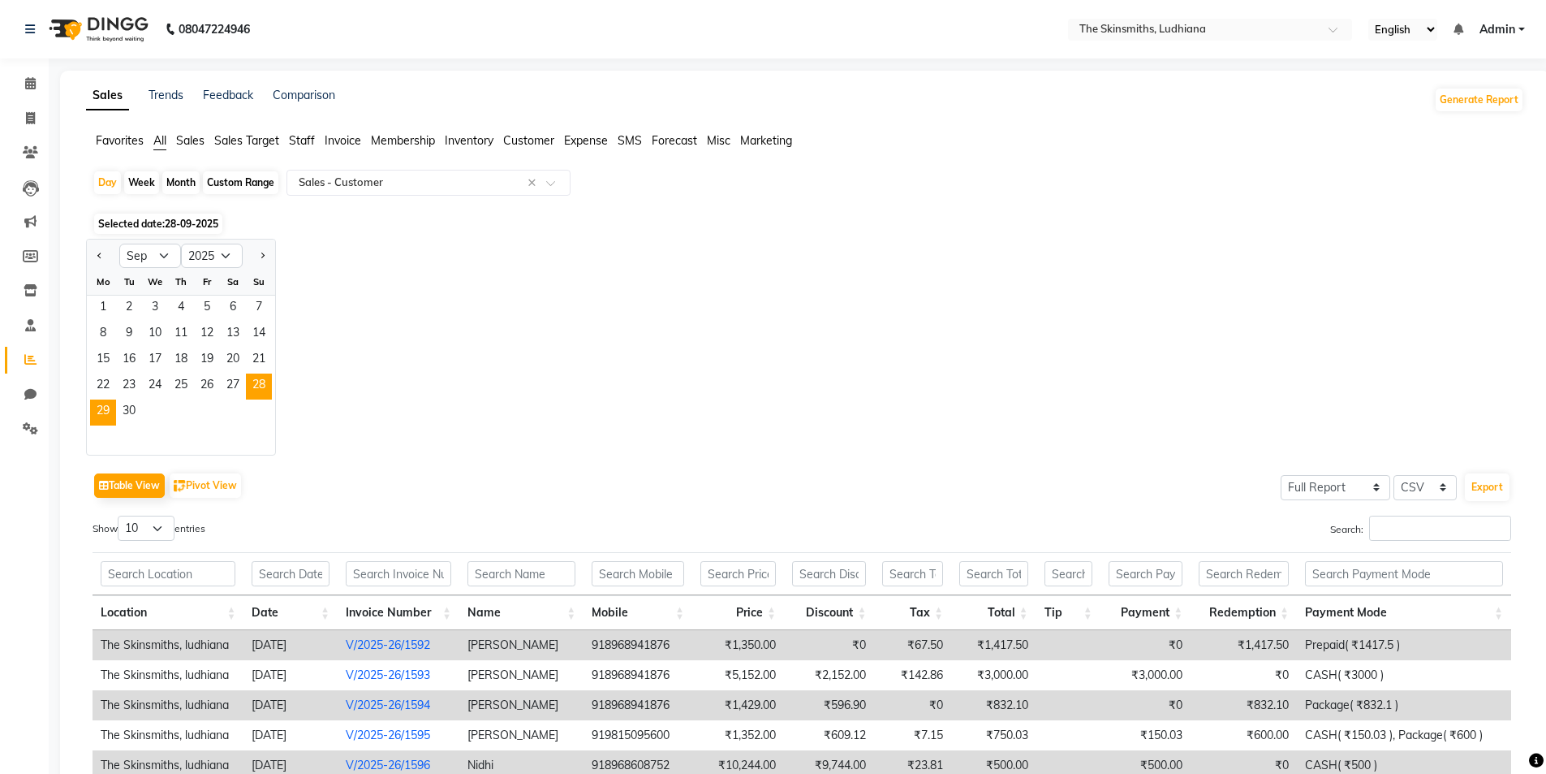
click at [103, 411] on span "29" at bounding box center [103, 412] width 26 height 26
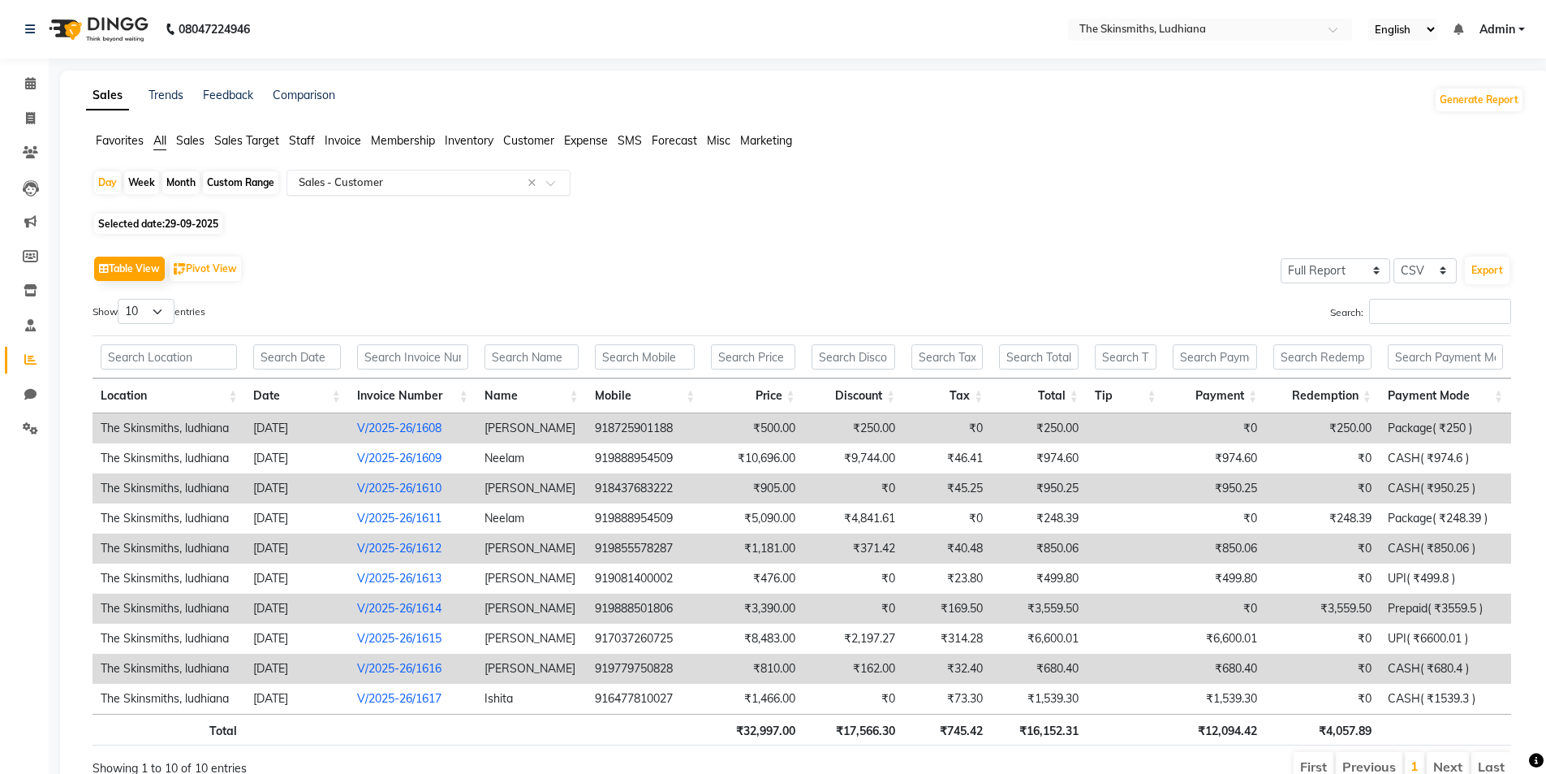
click at [411, 182] on input "text" at bounding box center [412, 183] width 234 height 16
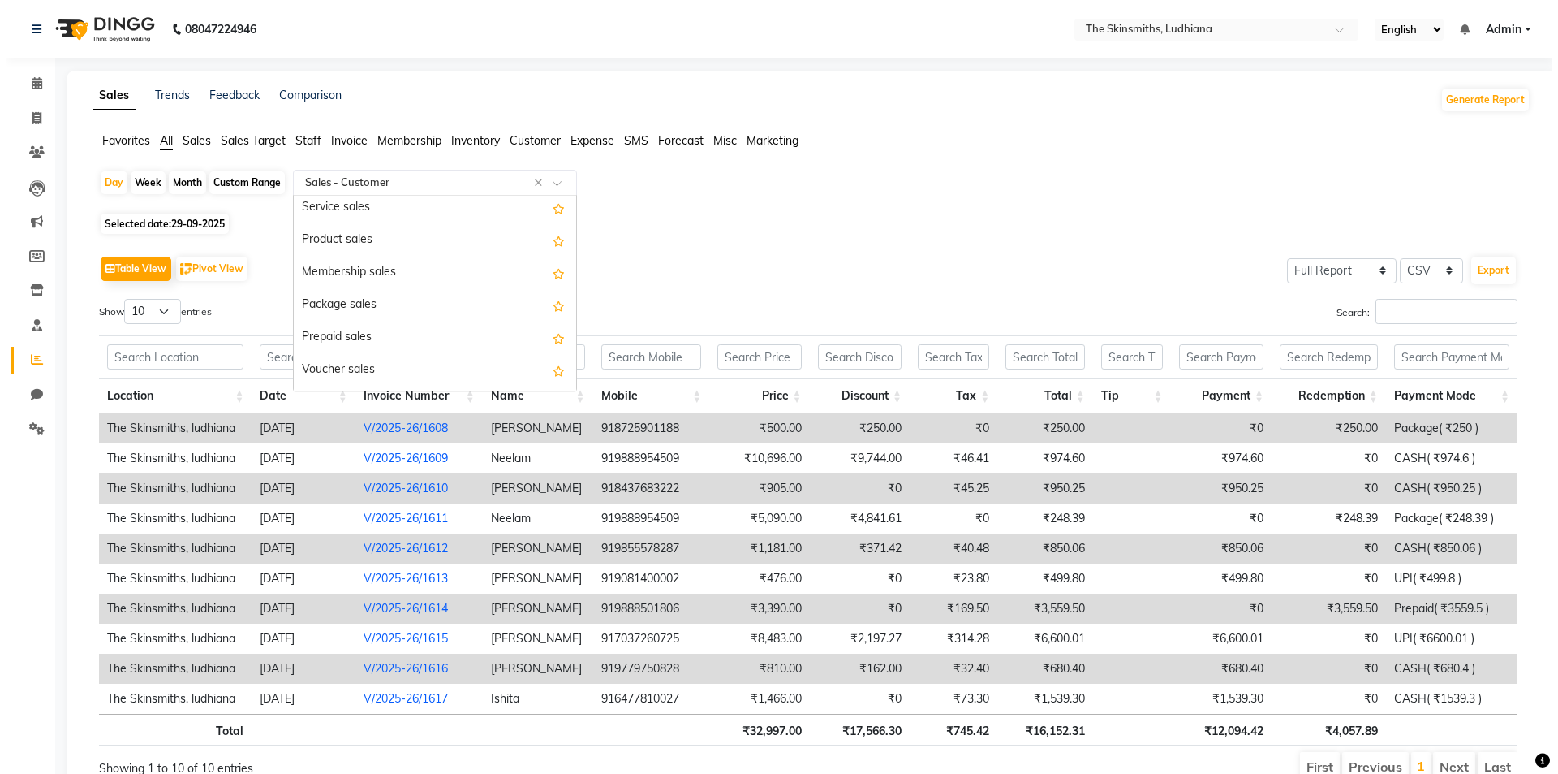
scroll to position [105, 0]
click at [392, 295] on div "Package sales" at bounding box center [428, 302] width 282 height 32
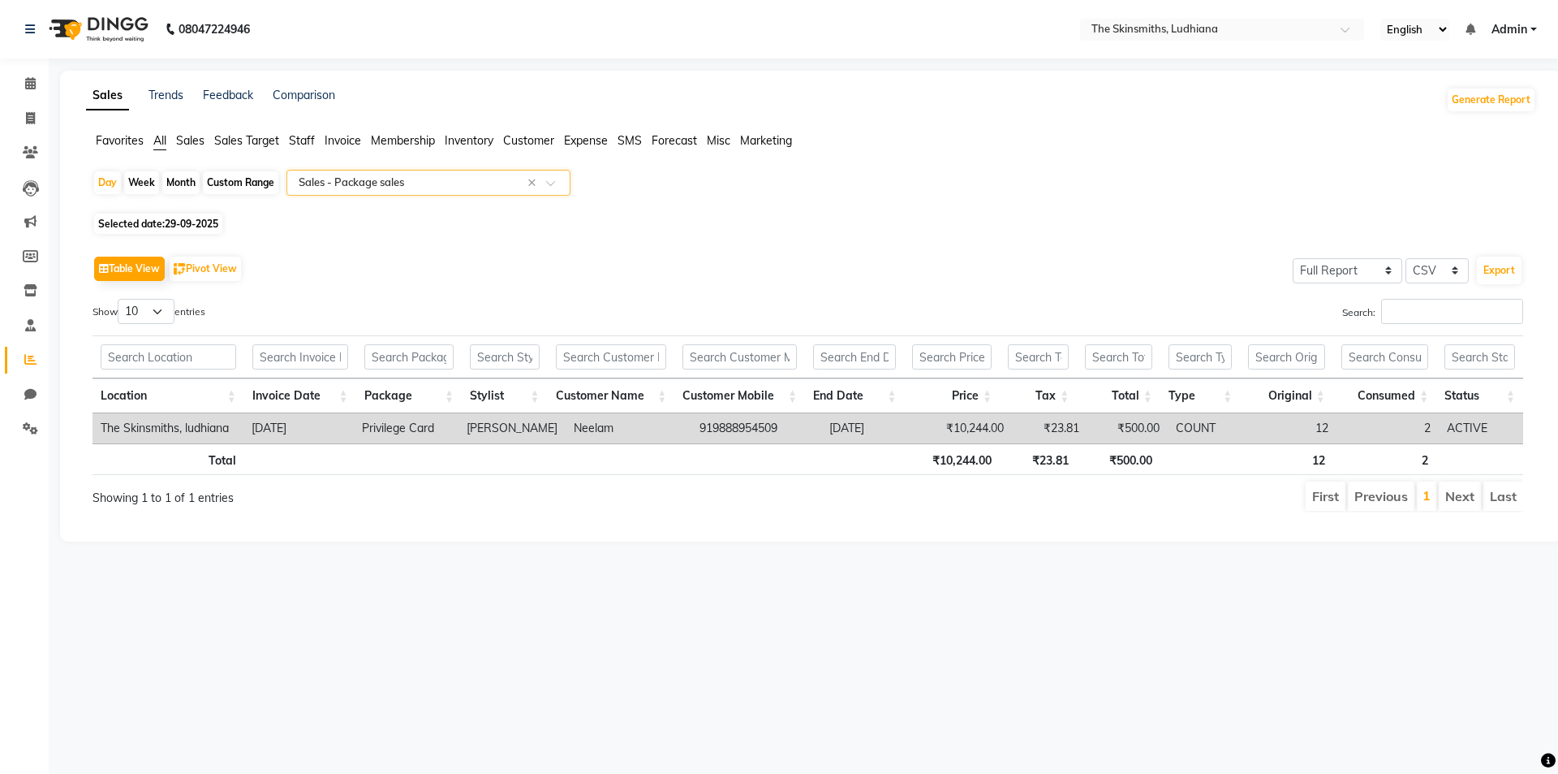
click at [218, 222] on span "29-09-2025" at bounding box center [192, 224] width 54 height 12
select select "9"
select select "2025"
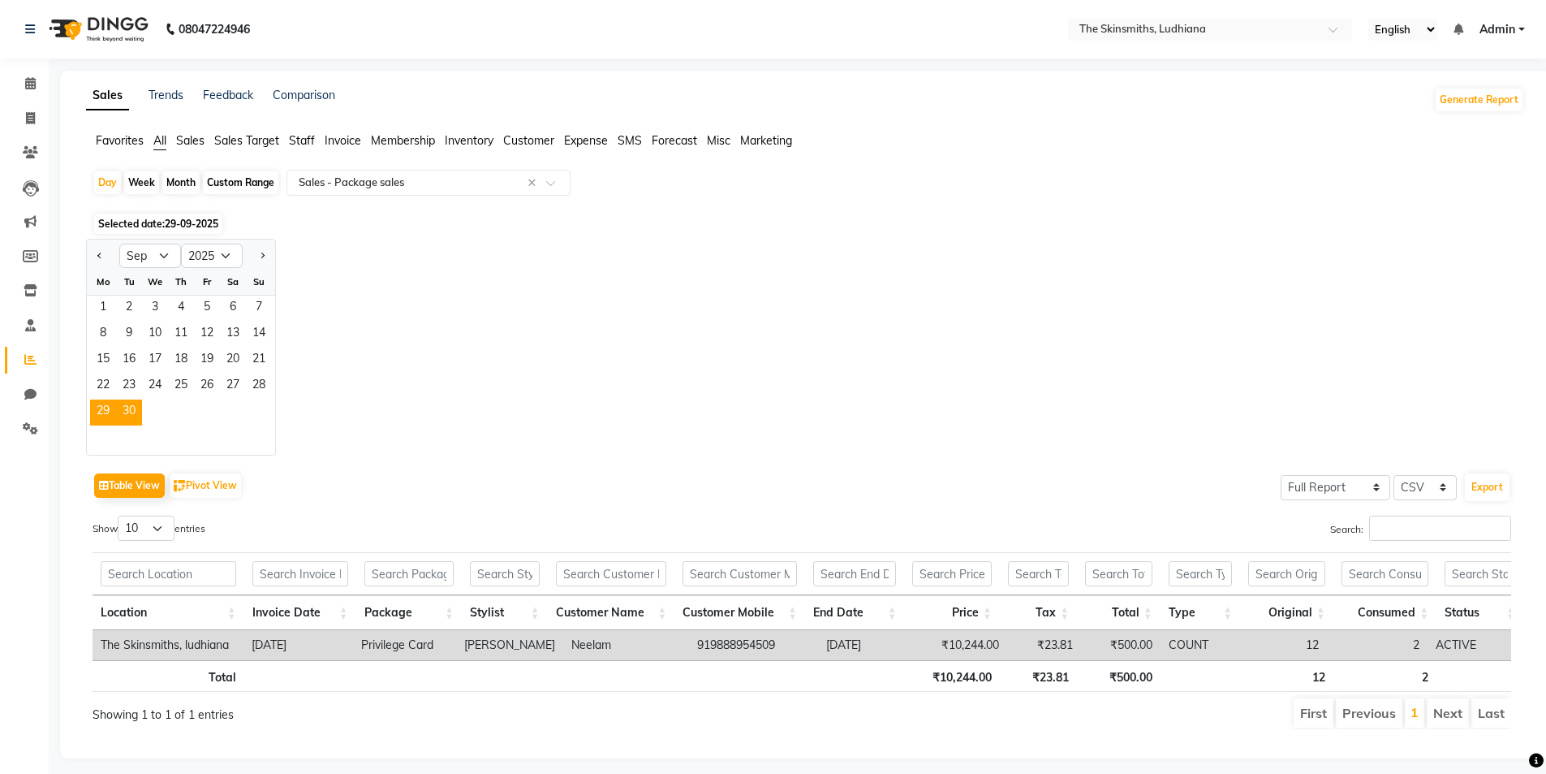
click at [127, 416] on span "30" at bounding box center [129, 412] width 26 height 26
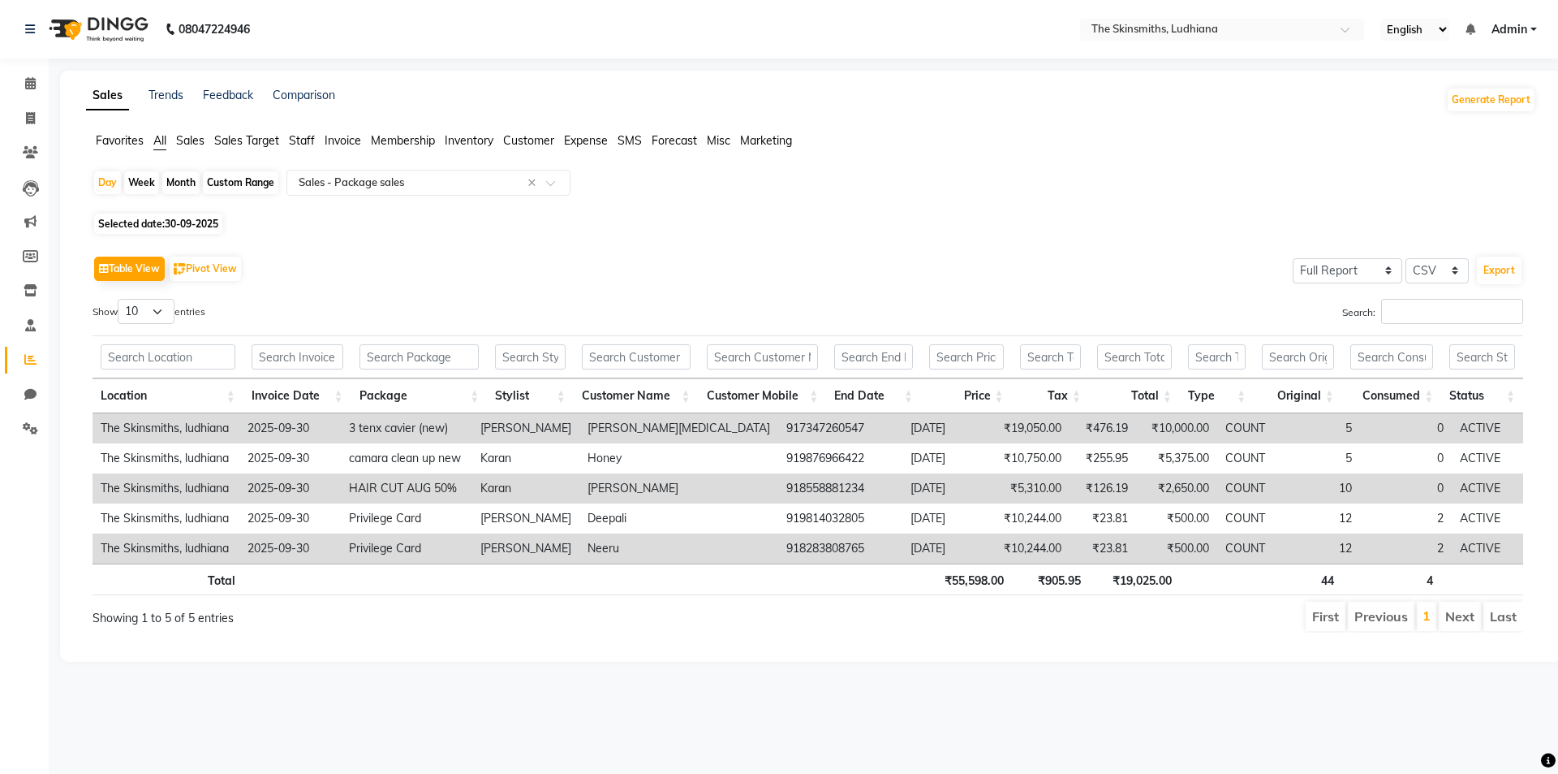
click at [198, 225] on span "30-09-2025" at bounding box center [192, 224] width 54 height 12
select select "9"
select select "2025"
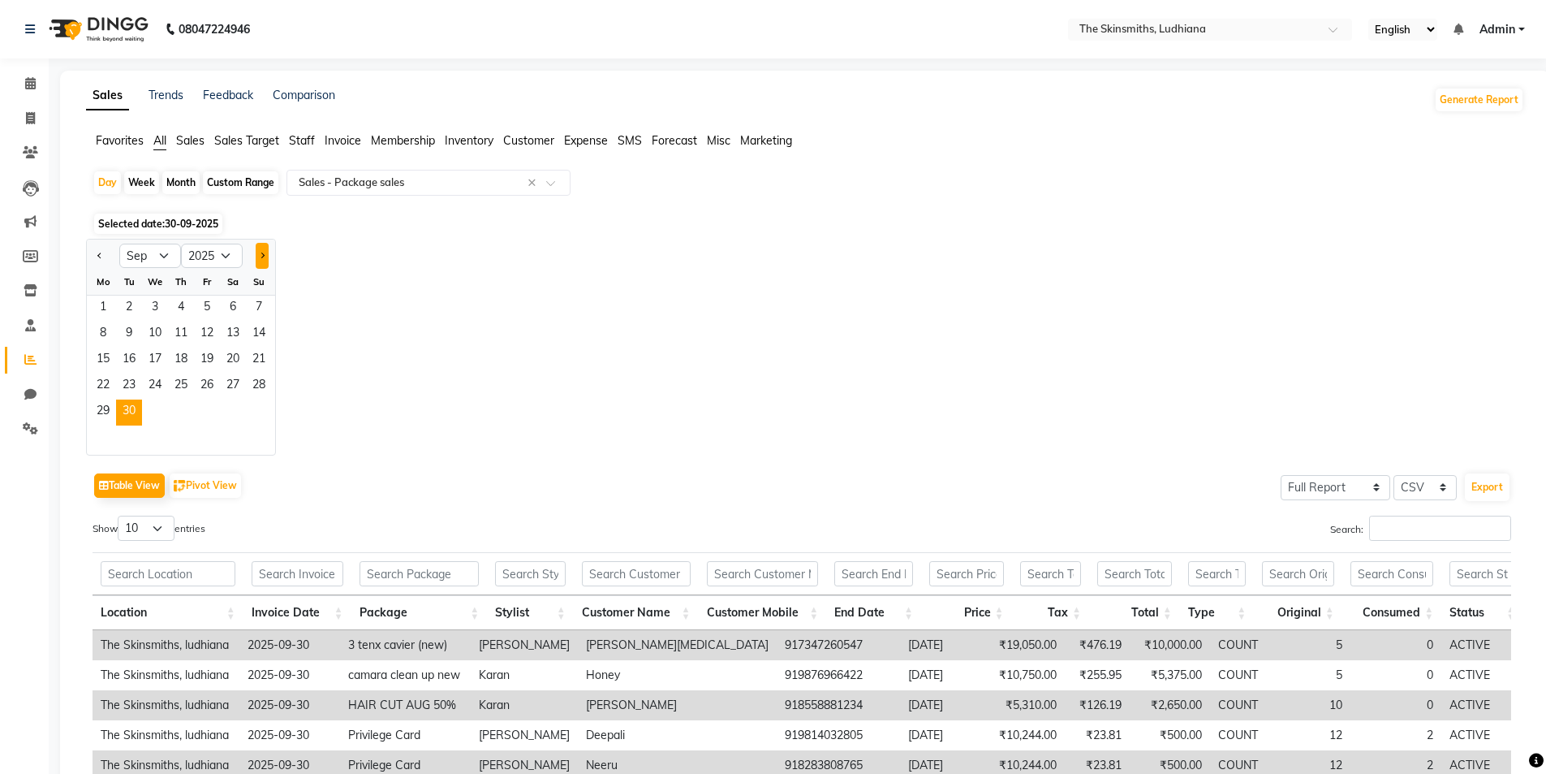
click at [261, 262] on button "Next month" at bounding box center [262, 256] width 13 height 26
select select "10"
click at [143, 313] on span "1" at bounding box center [155, 308] width 26 height 26
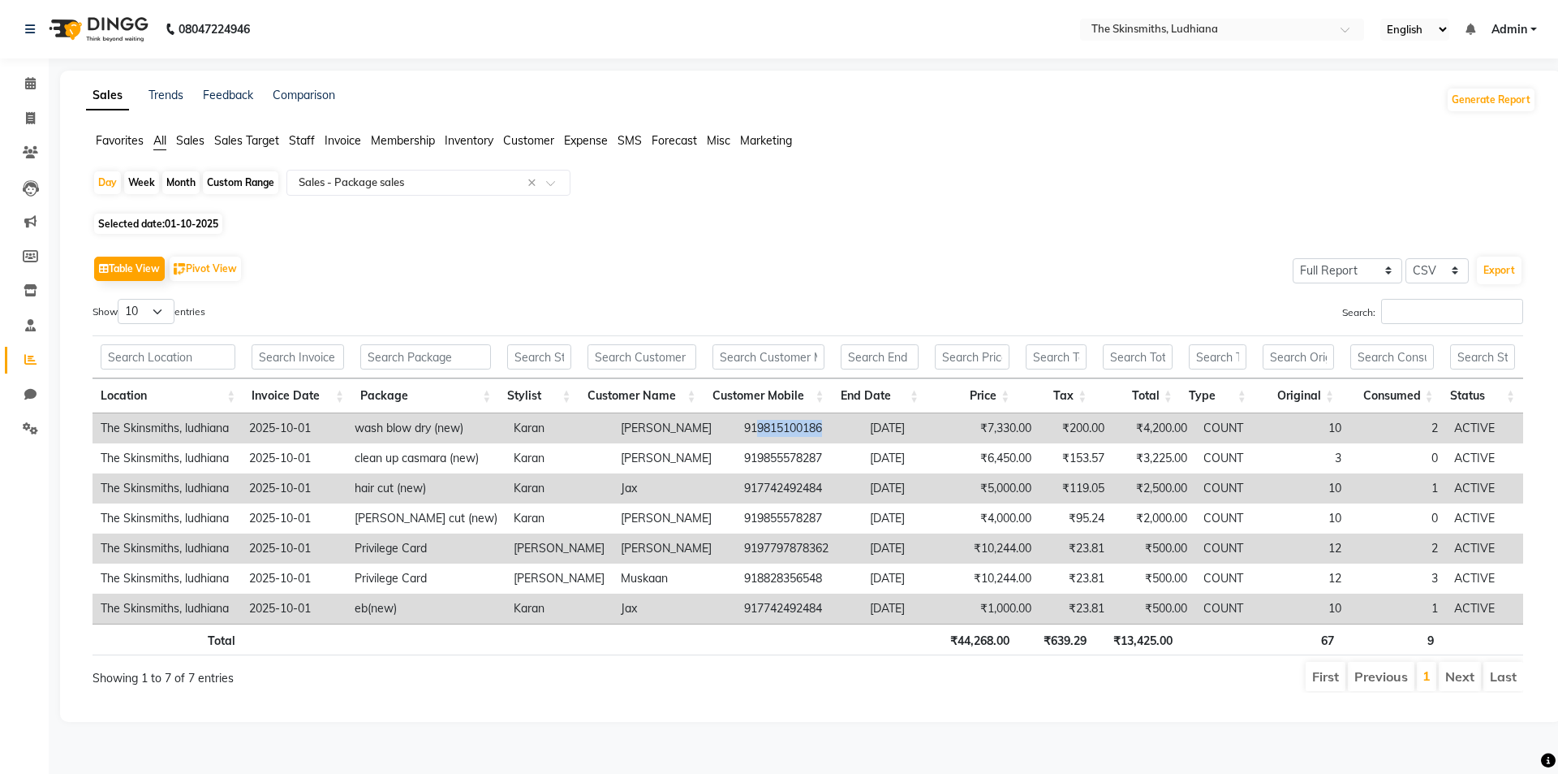
drag, startPoint x: 723, startPoint y: 425, endPoint x: 795, endPoint y: 433, distance: 72.8
click at [795, 433] on td "919815100186" at bounding box center [799, 428] width 126 height 30
copy td "9815100186"
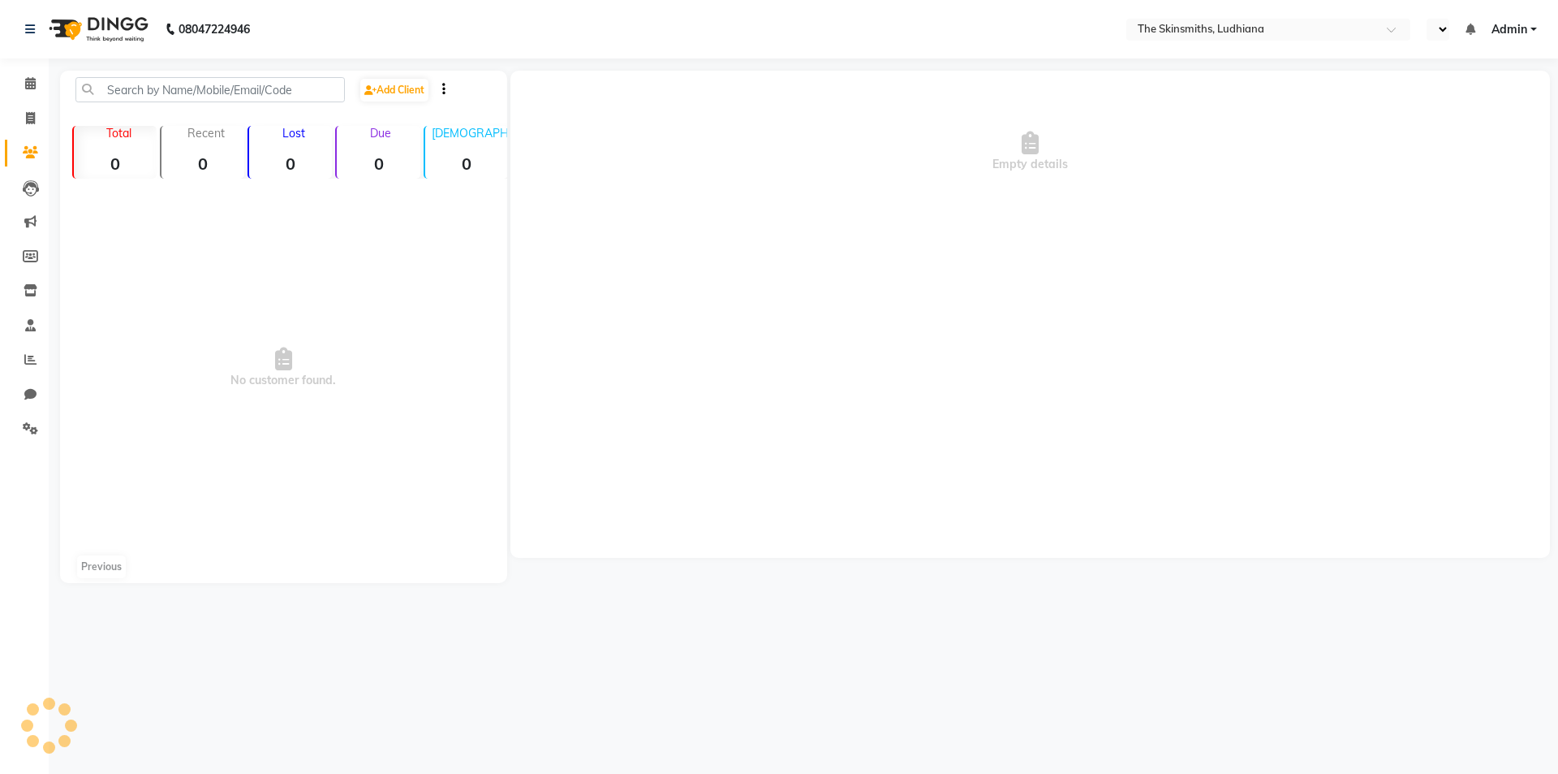
select select "en"
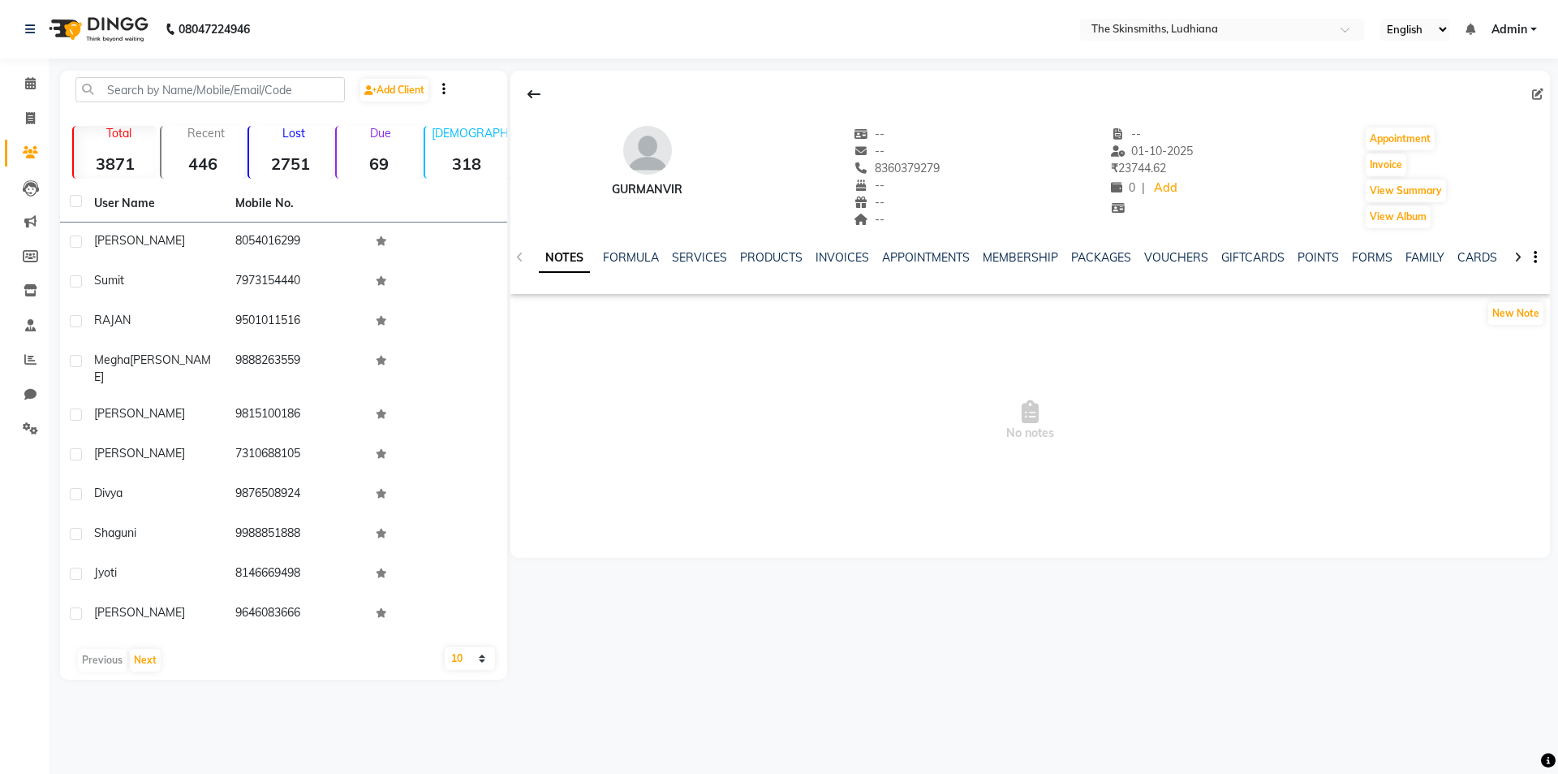
click at [714, 265] on div "SERVICES" at bounding box center [699, 257] width 55 height 17
click at [709, 256] on link "SERVICES" at bounding box center [699, 257] width 55 height 15
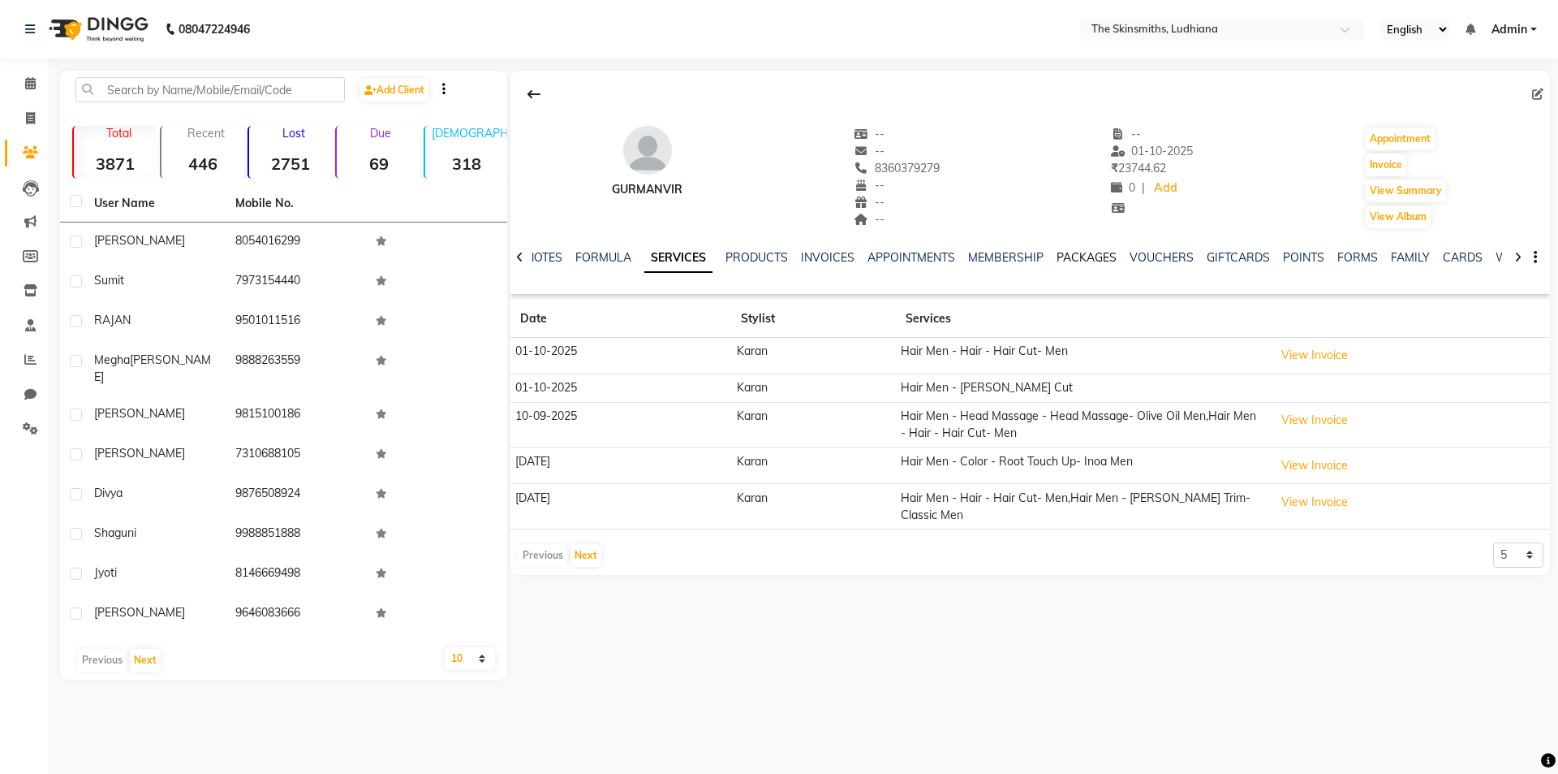
click at [1073, 254] on link "PACKAGES" at bounding box center [1087, 257] width 60 height 15
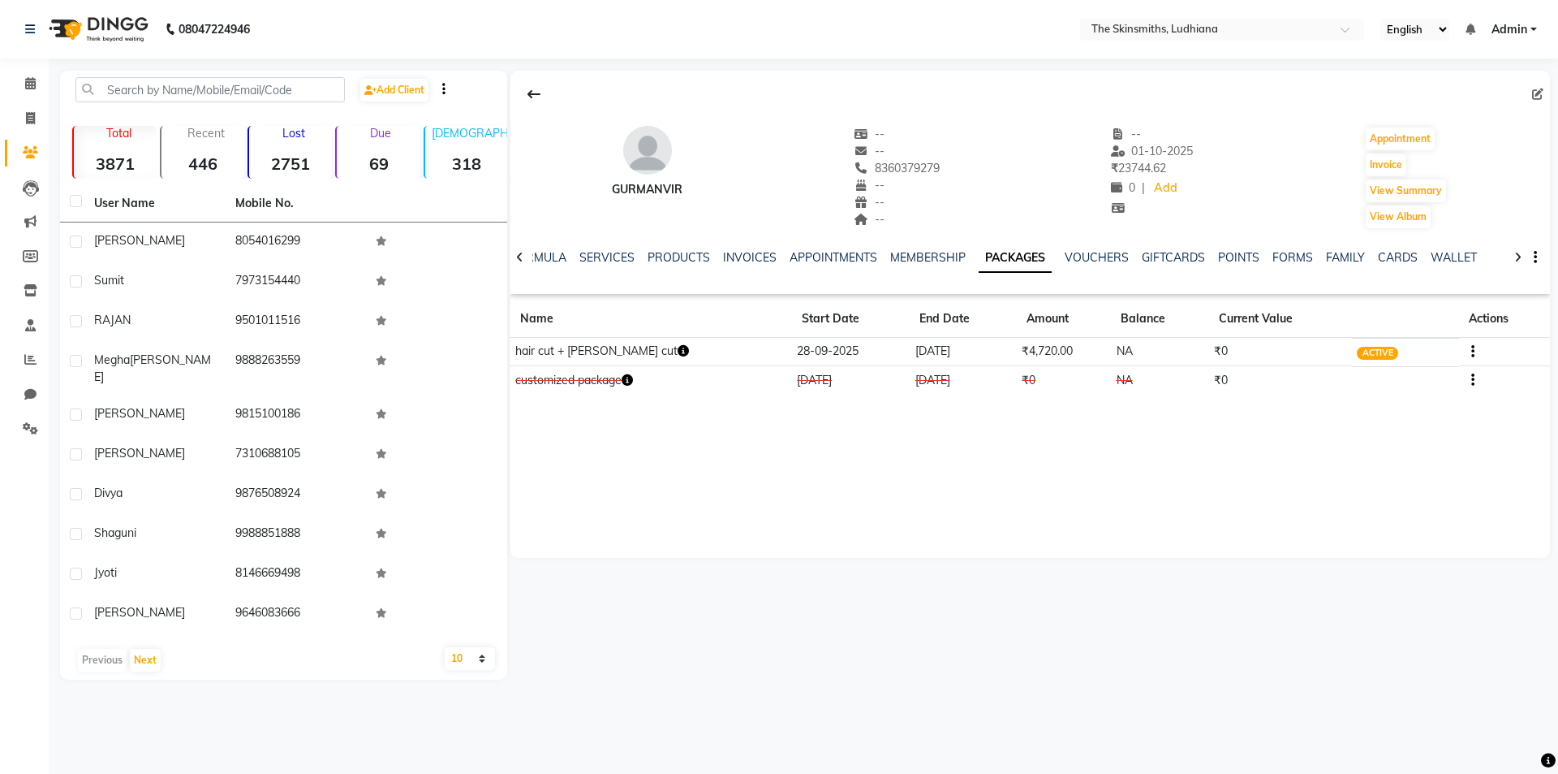
click at [1472, 351] on icon "button" at bounding box center [1473, 351] width 3 height 1
click at [1414, 338] on div "Redemption History" at bounding box center [1387, 331] width 106 height 20
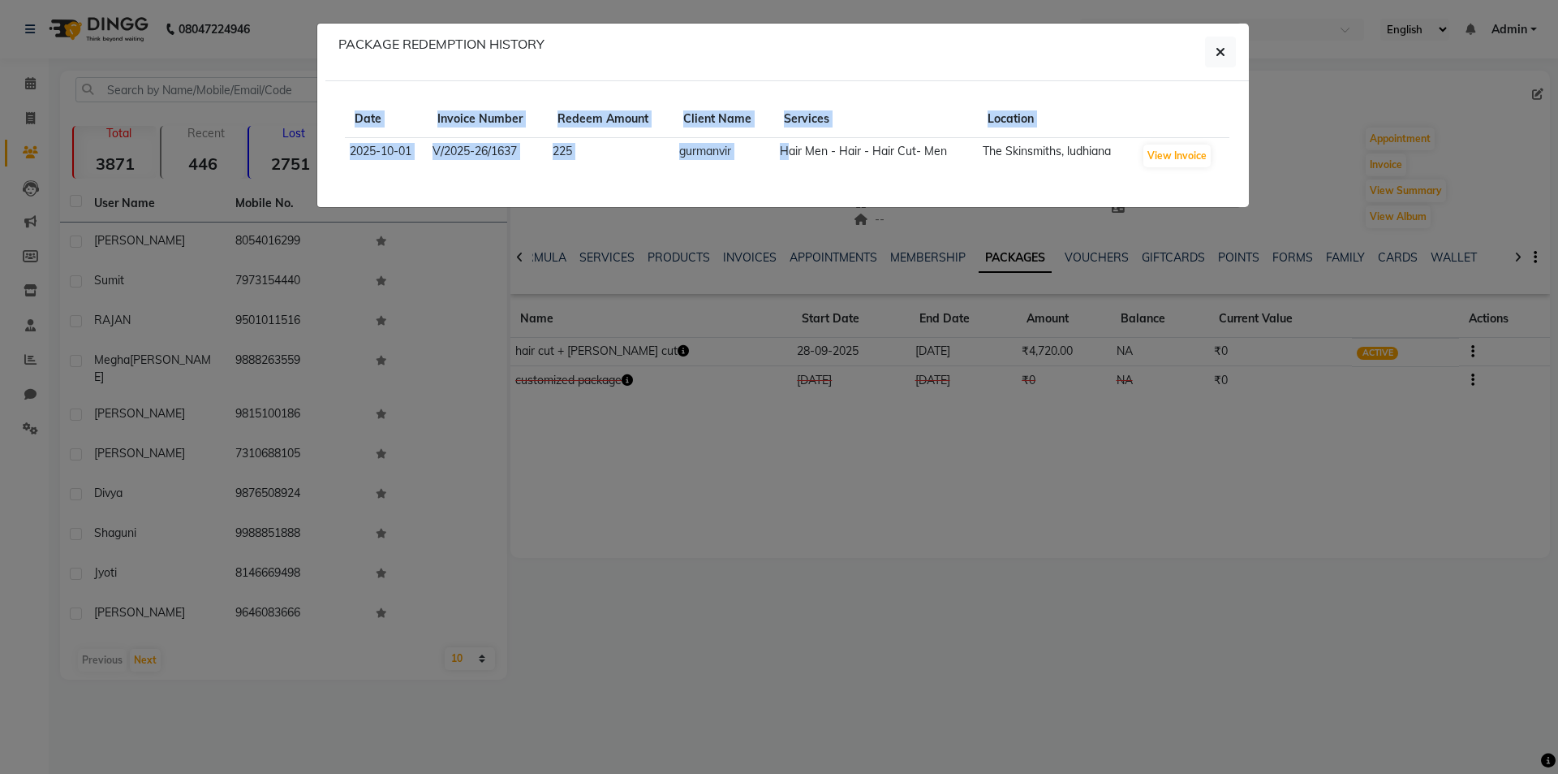
drag, startPoint x: 775, startPoint y: 157, endPoint x: 1092, endPoint y: 433, distance: 420.0
click at [1092, 433] on ngb-modal-window "PACKAGE REDEMPTION HISTORY Date Invoice Number Redeem Amount Client Name Servic…" at bounding box center [779, 387] width 1558 height 774
click at [1193, 157] on button "View Invoice" at bounding box center [1177, 155] width 67 height 23
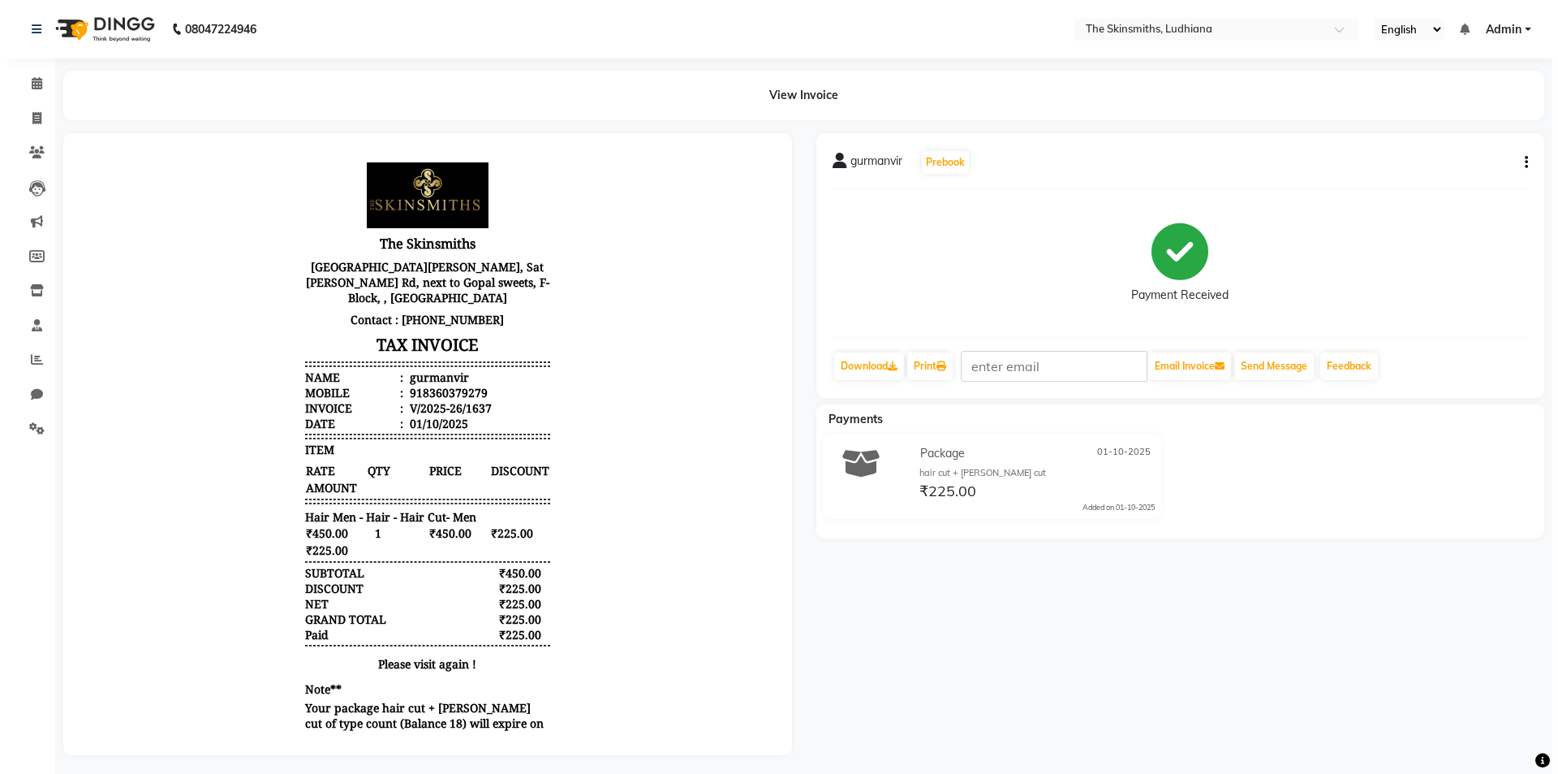
scroll to position [13, 0]
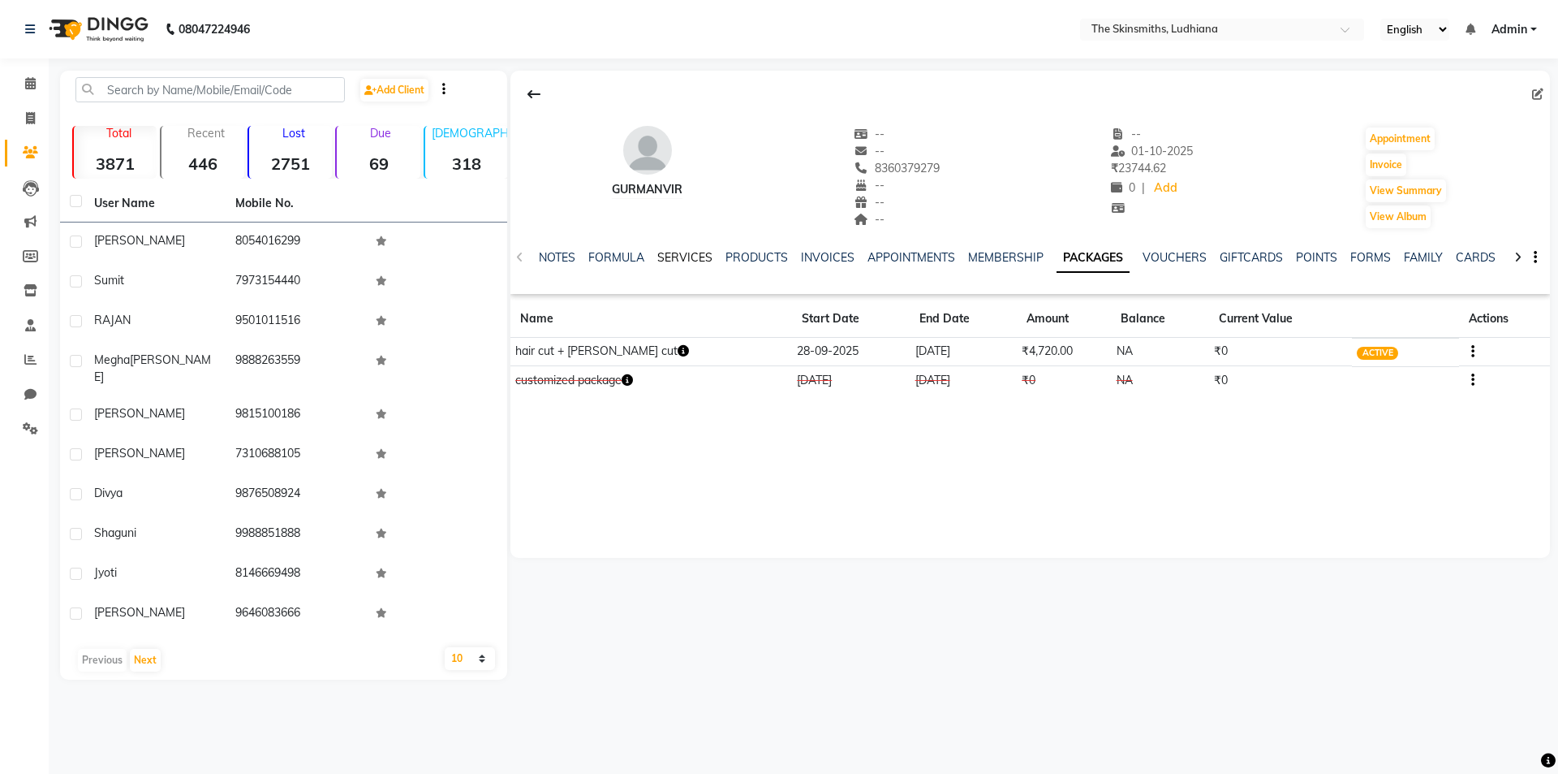
click at [683, 250] on link "SERVICES" at bounding box center [684, 257] width 55 height 15
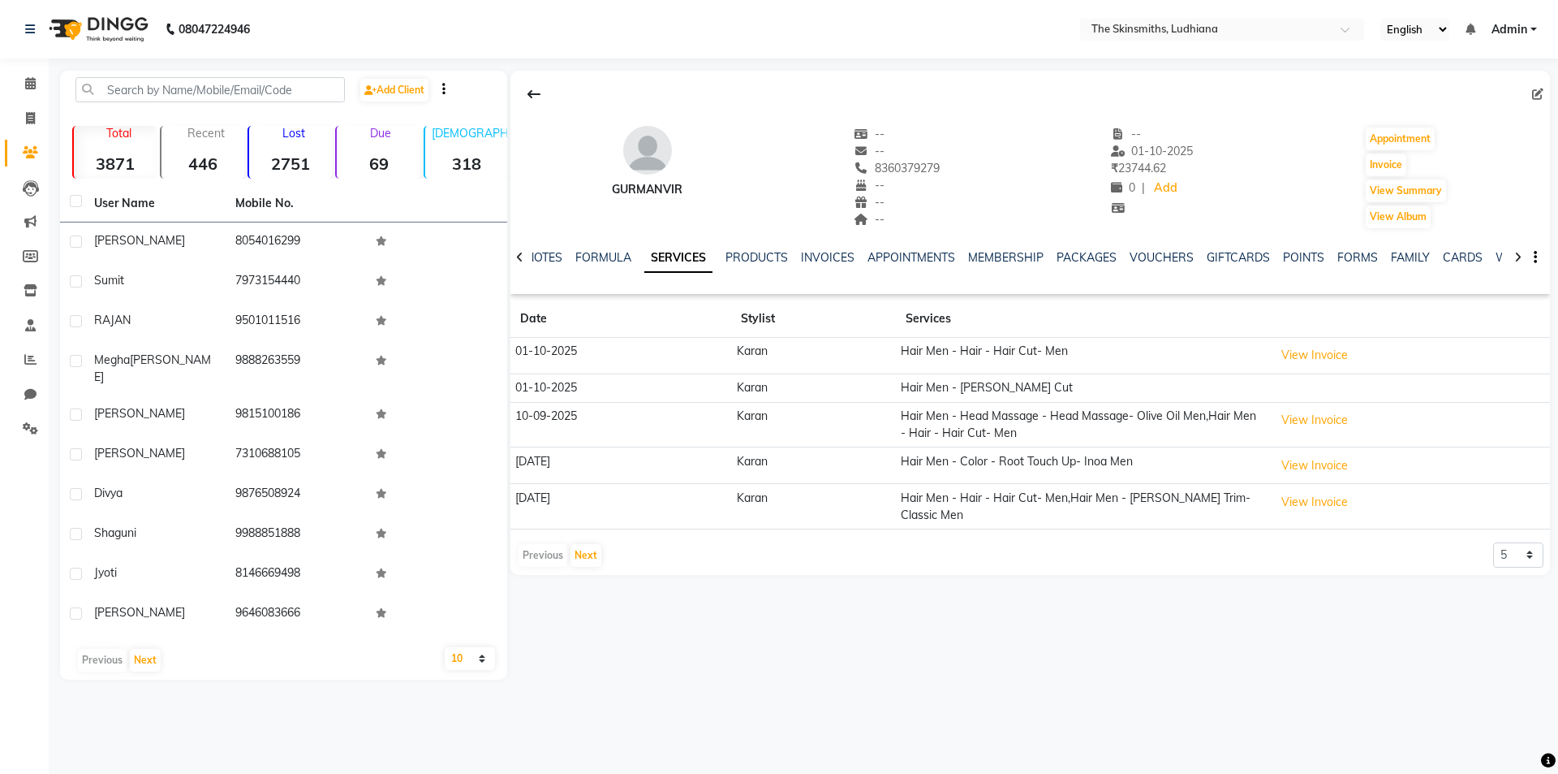
click at [974, 382] on td "Hair Men - [PERSON_NAME] Cut" at bounding box center [1082, 387] width 373 height 28
click at [755, 389] on td "Karan" at bounding box center [813, 387] width 165 height 28
click at [765, 243] on div "NOTES FORMULA SERVICES PRODUCTS INVOICES APPOINTMENTS MEMBERSHIP PACKAGES VOUCH…" at bounding box center [1031, 258] width 1040 height 56
click at [825, 248] on div "NOTES FORMULA SERVICES PRODUCTS INVOICES APPOINTMENTS MEMBERSHIP PACKAGES VOUCH…" at bounding box center [1031, 258] width 1040 height 56
click at [825, 249] on div "INVOICES" at bounding box center [828, 257] width 54 height 17
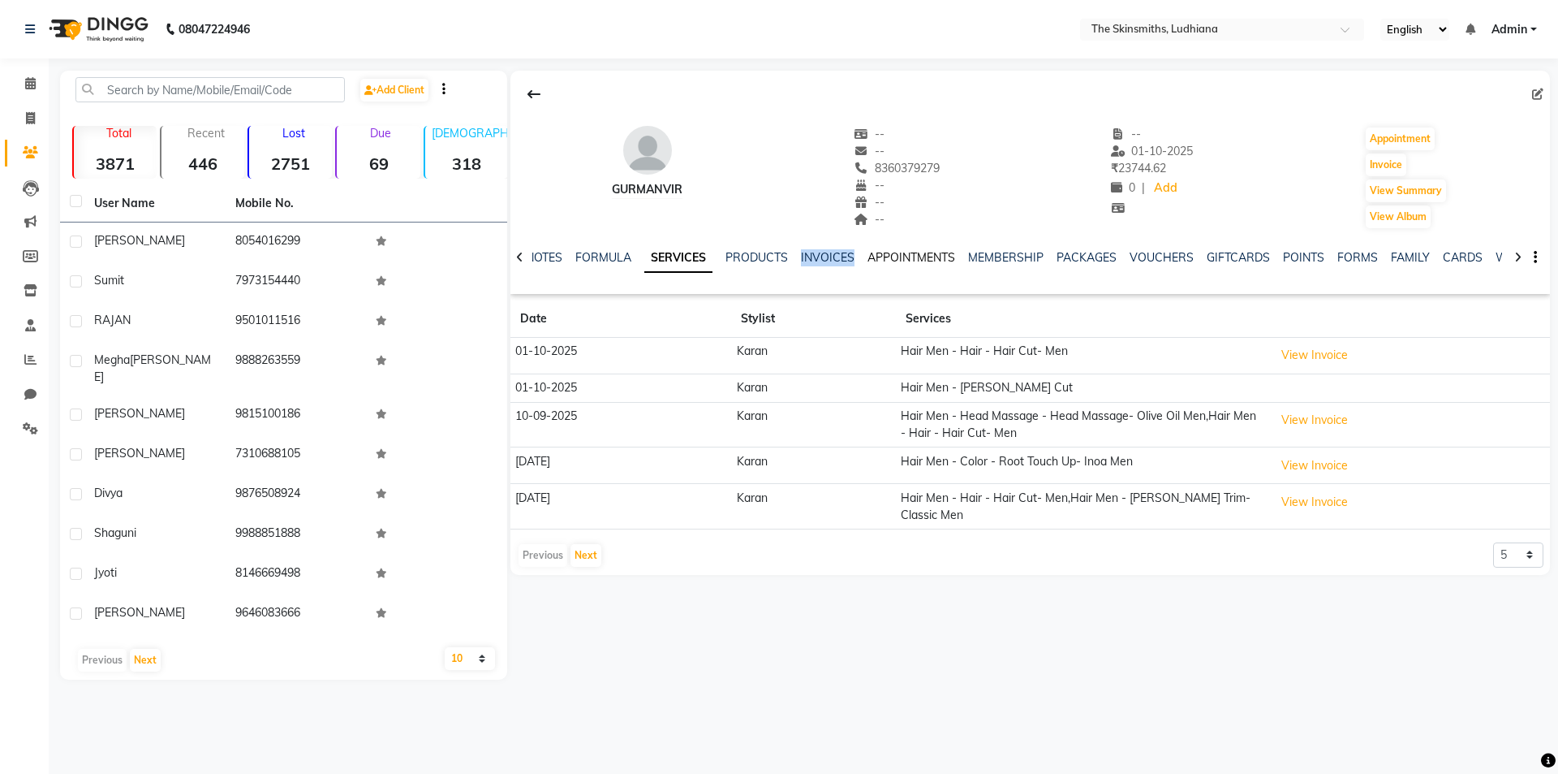
click at [906, 258] on link "APPOINTMENTS" at bounding box center [912, 257] width 88 height 15
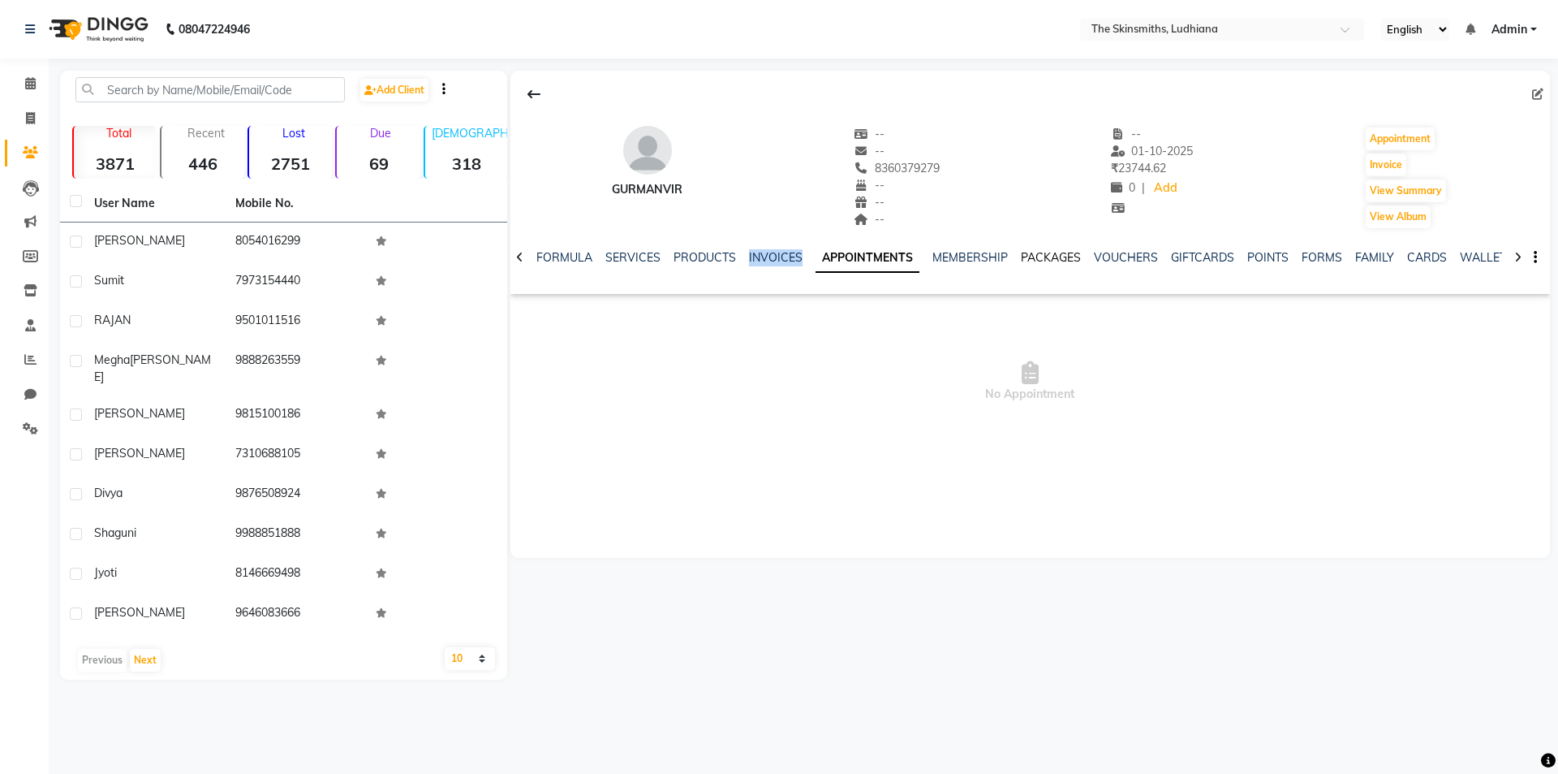
click at [1028, 261] on link "PACKAGES" at bounding box center [1051, 257] width 60 height 15
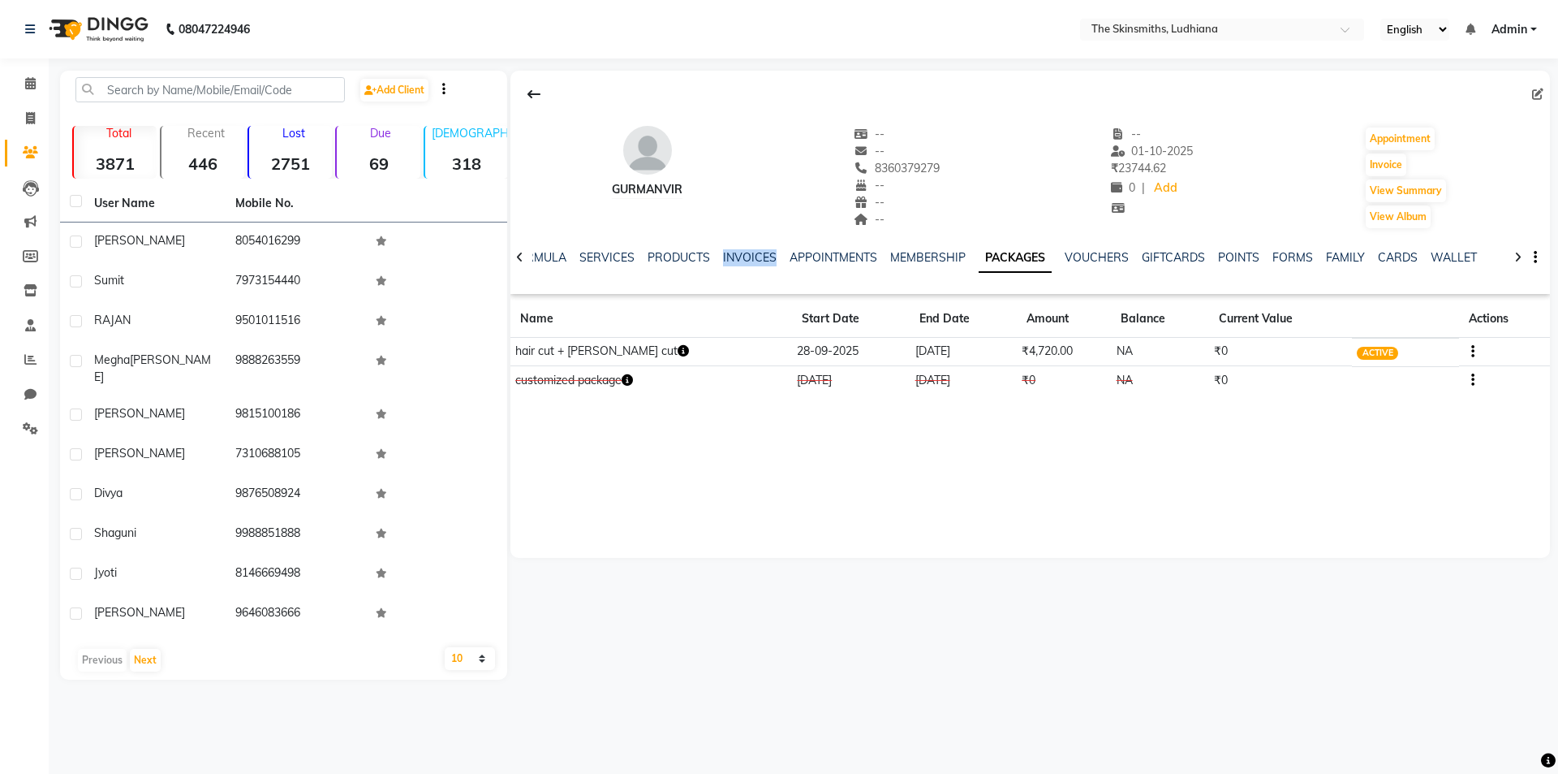
click at [678, 353] on icon "button" at bounding box center [683, 350] width 11 height 11
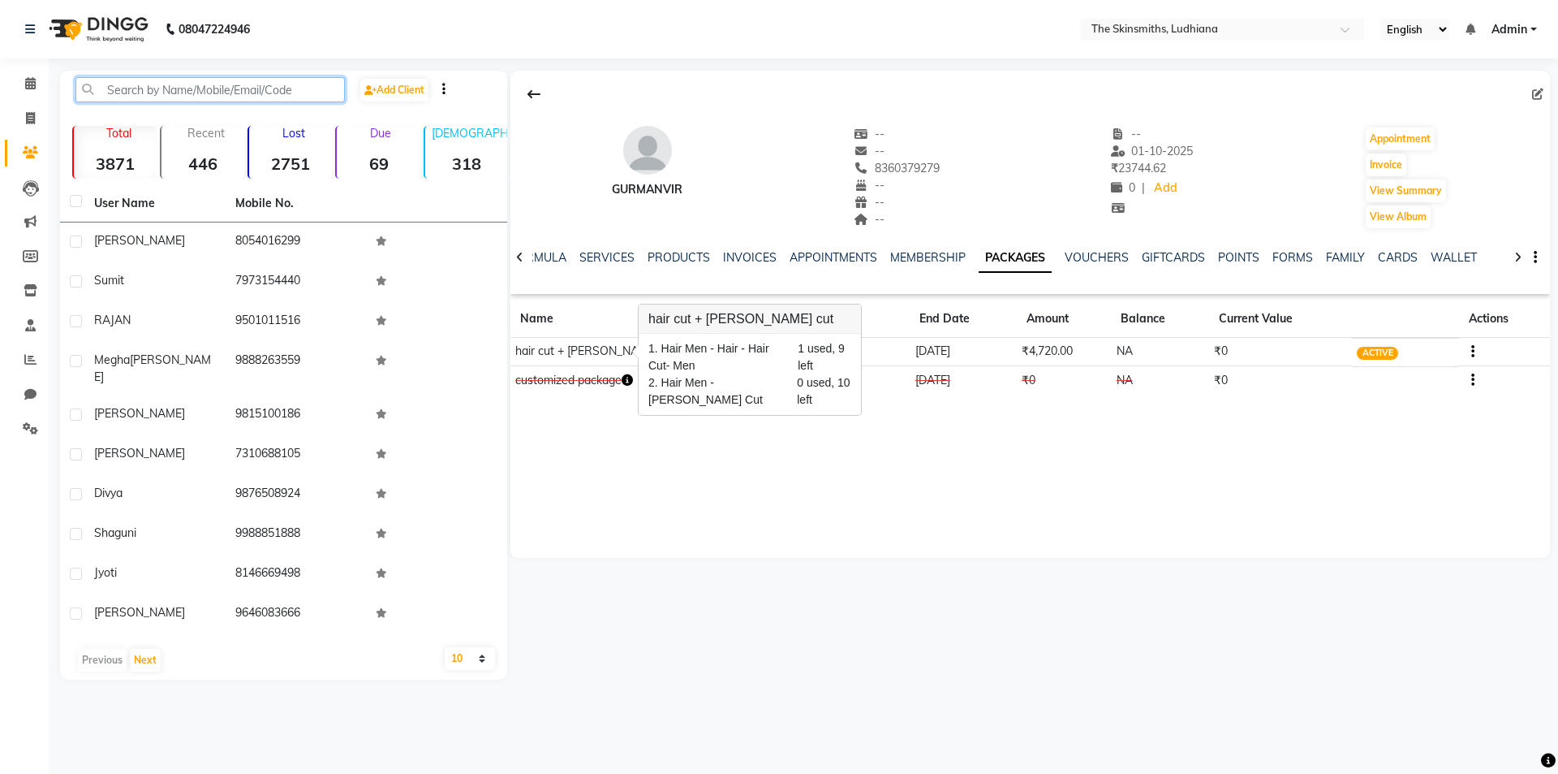
click at [151, 88] on input "text" at bounding box center [209, 89] width 269 height 25
paste input "9815100186"
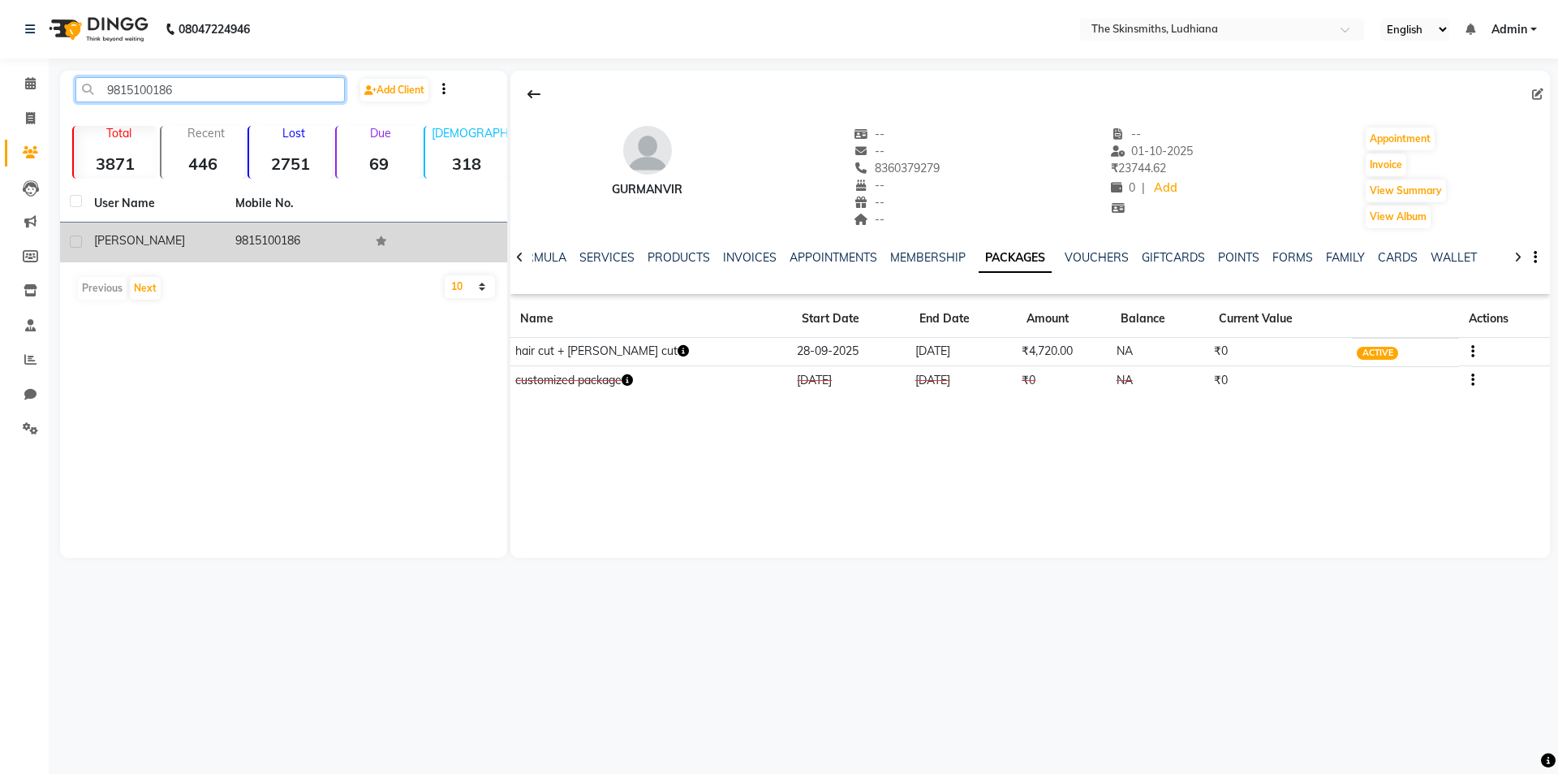
type input "9815100186"
click at [231, 244] on td "9815100186" at bounding box center [296, 242] width 141 height 40
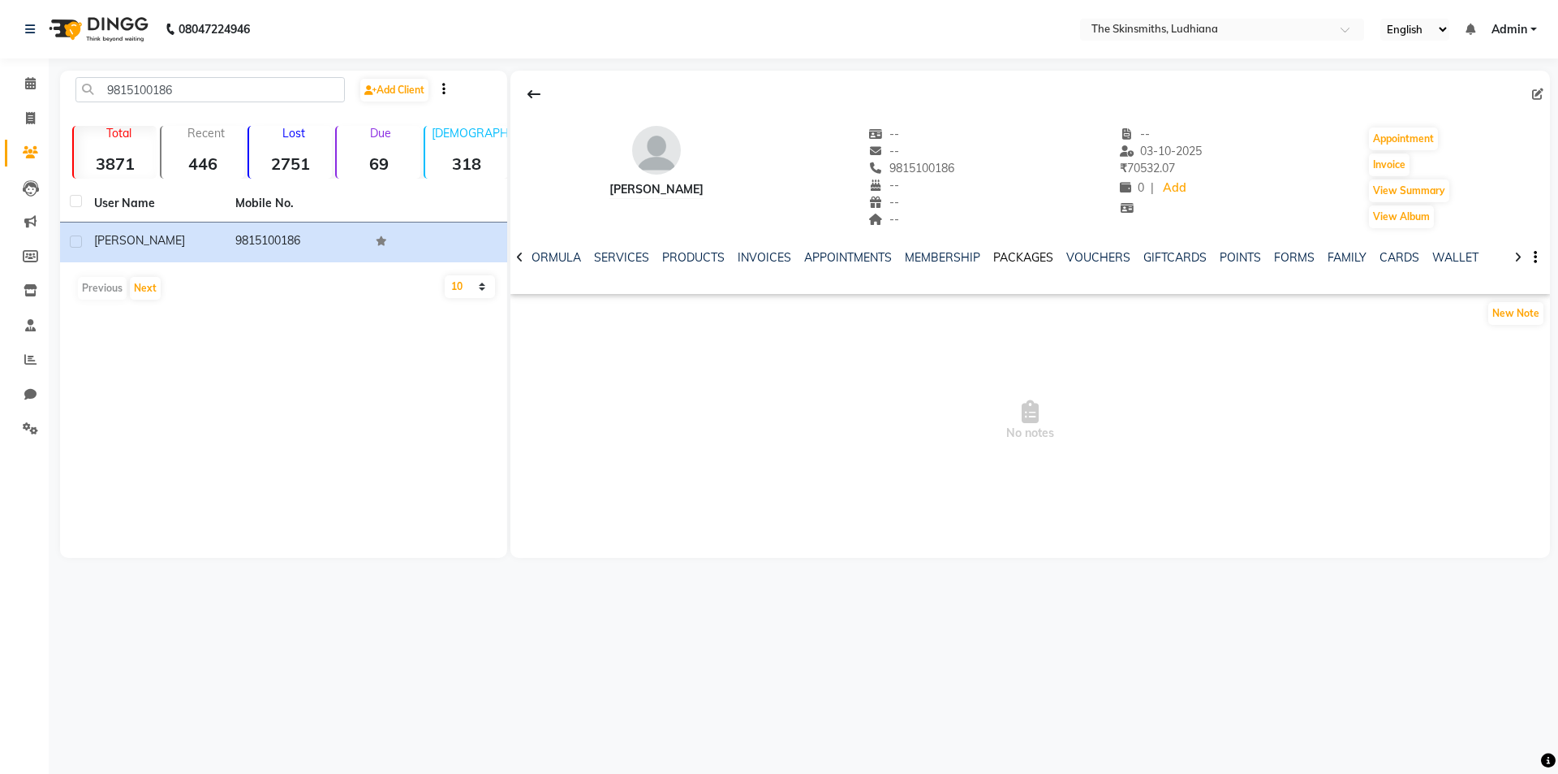
click at [1005, 252] on link "PACKAGES" at bounding box center [1024, 257] width 60 height 15
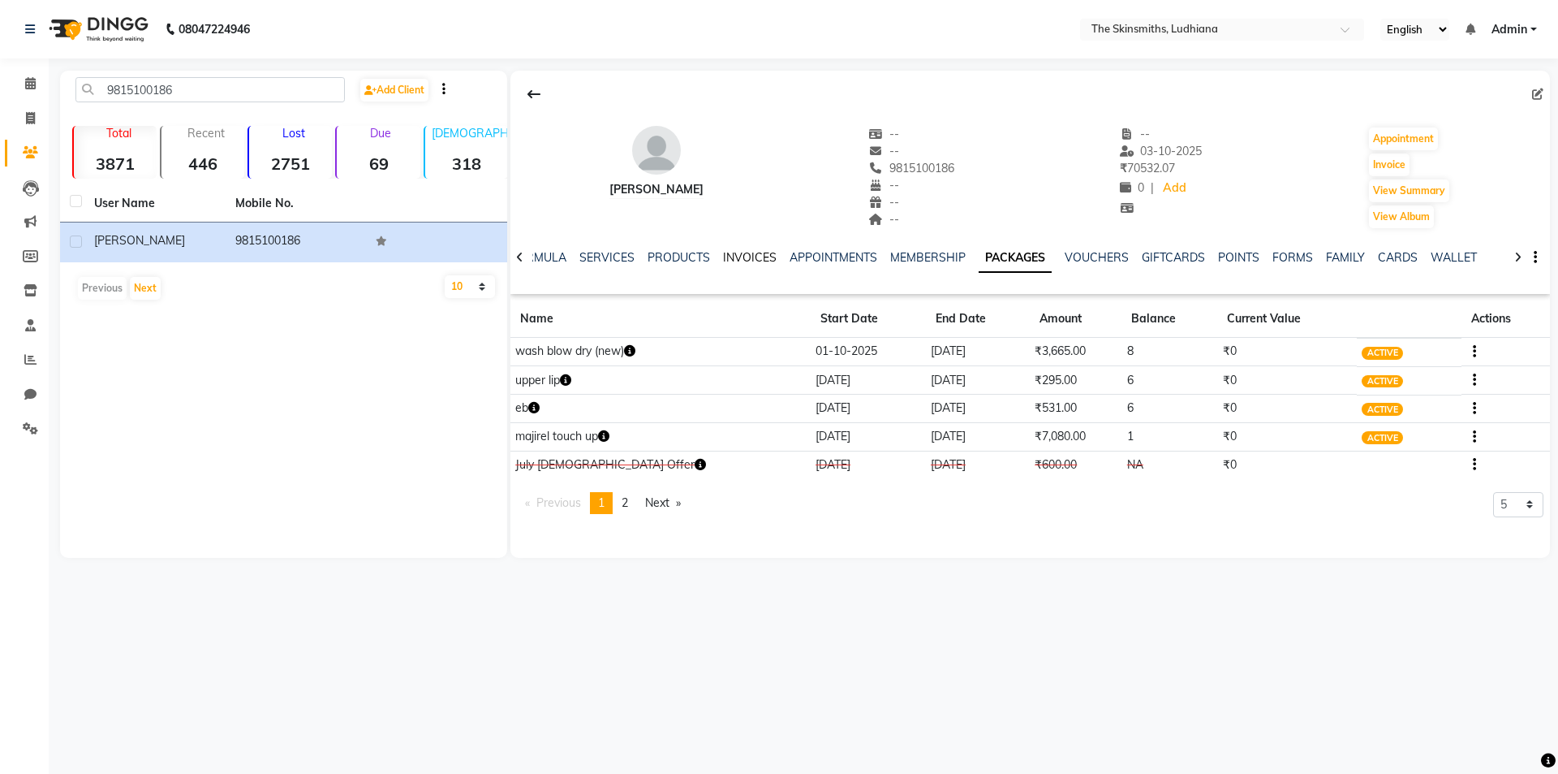
click at [731, 259] on link "INVOICES" at bounding box center [750, 257] width 54 height 15
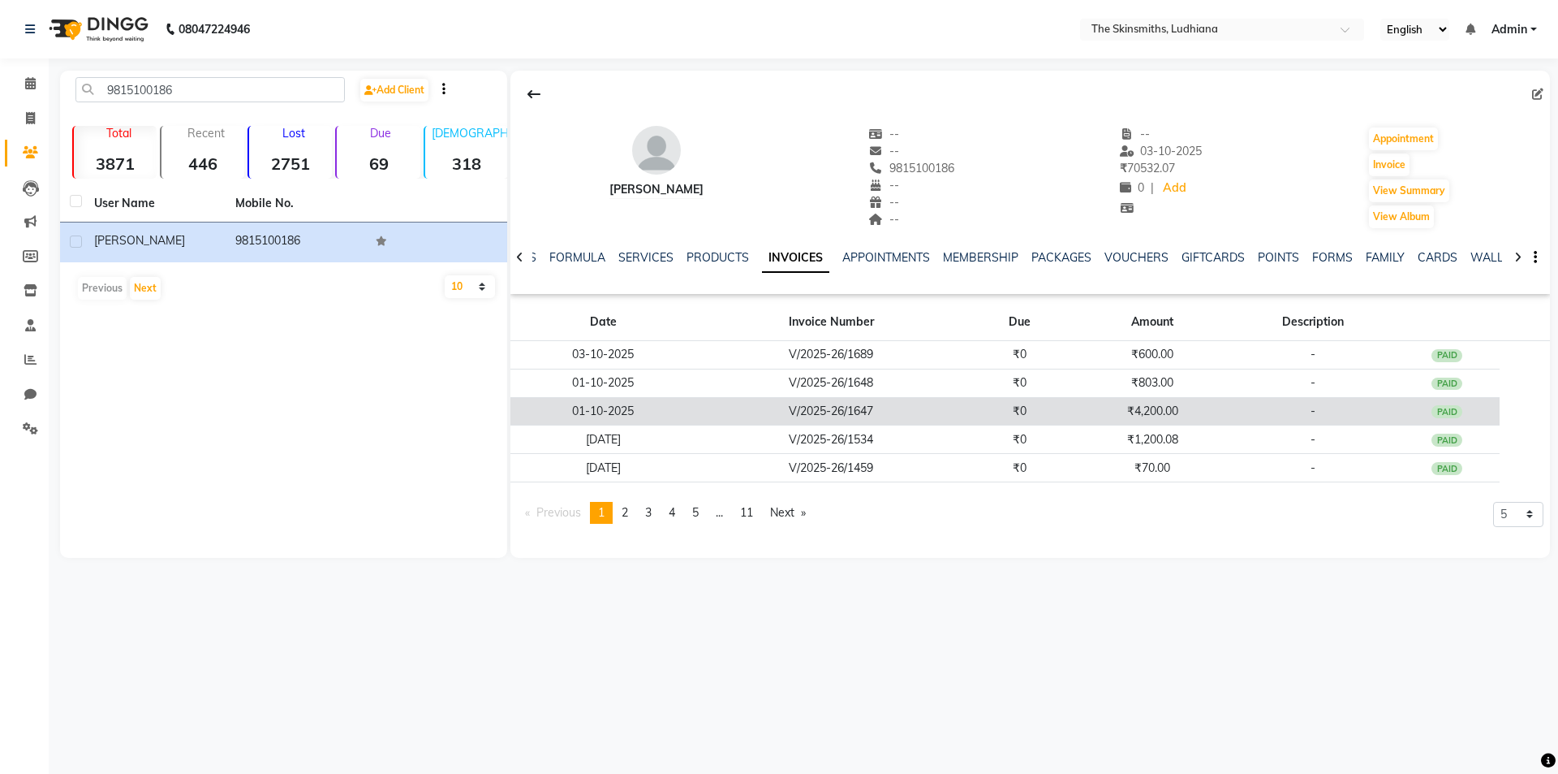
click at [1160, 405] on td "₹4,200.00" at bounding box center [1152, 411] width 159 height 28
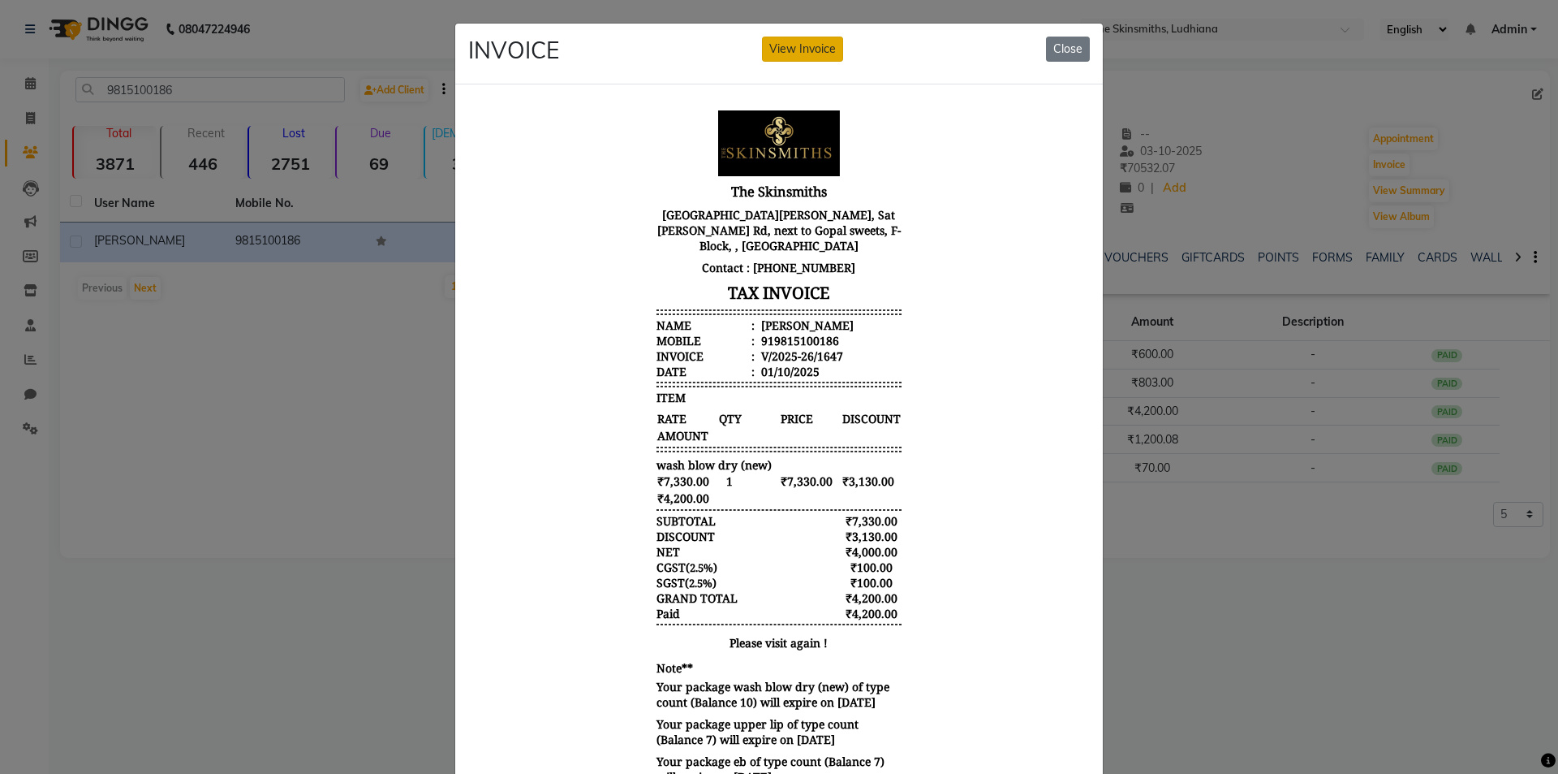
click at [762, 47] on button "View Invoice" at bounding box center [802, 49] width 81 height 25
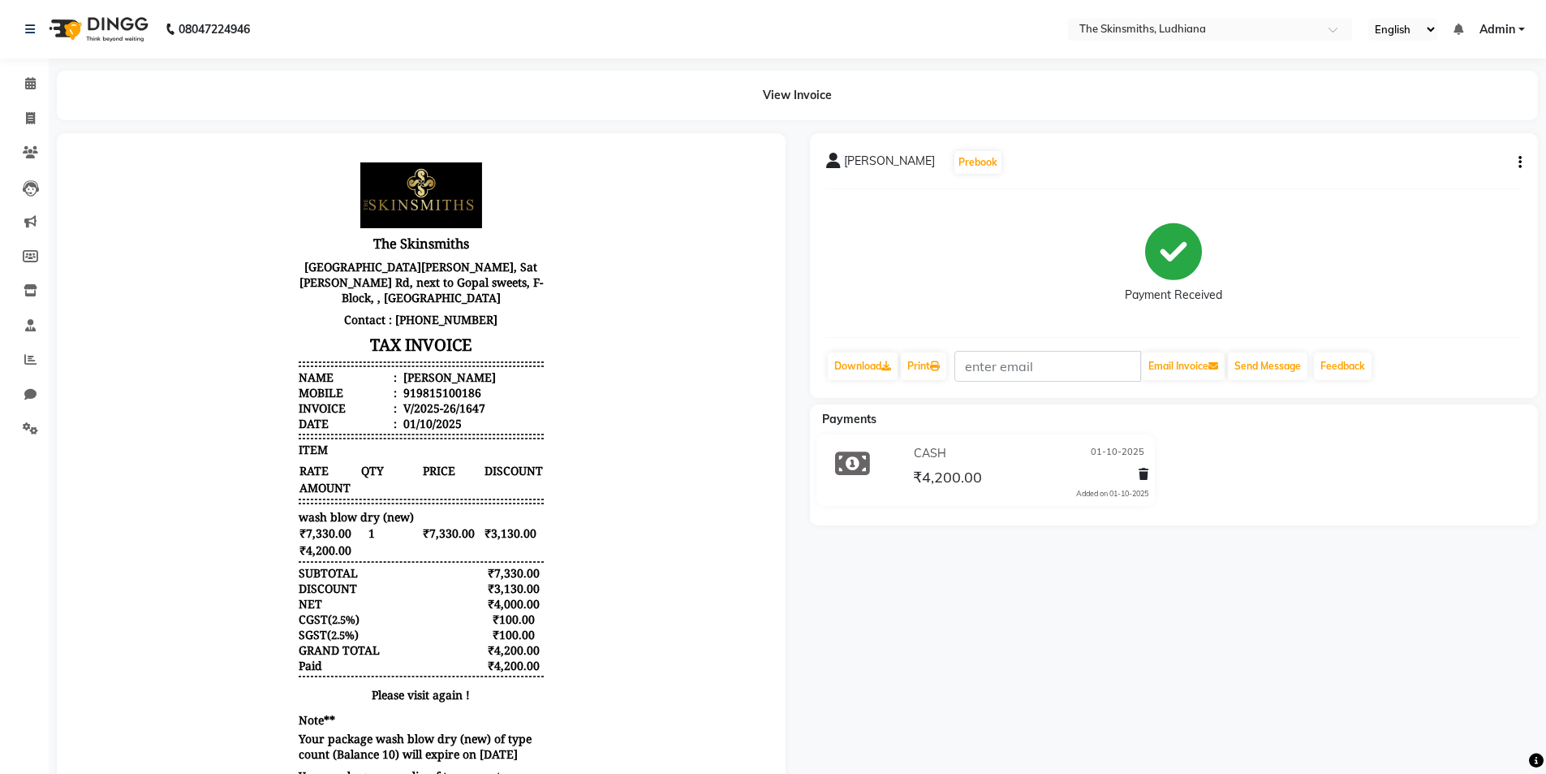
click at [1522, 166] on div "Sukhmeen Prebook Payment Received Download Print Email Invoice Send Message Fee…" at bounding box center [1174, 265] width 729 height 265
click at [1519, 162] on icon "button" at bounding box center [1520, 162] width 3 height 1
click at [1482, 156] on div "Edit Item Staff" at bounding box center [1454, 152] width 81 height 20
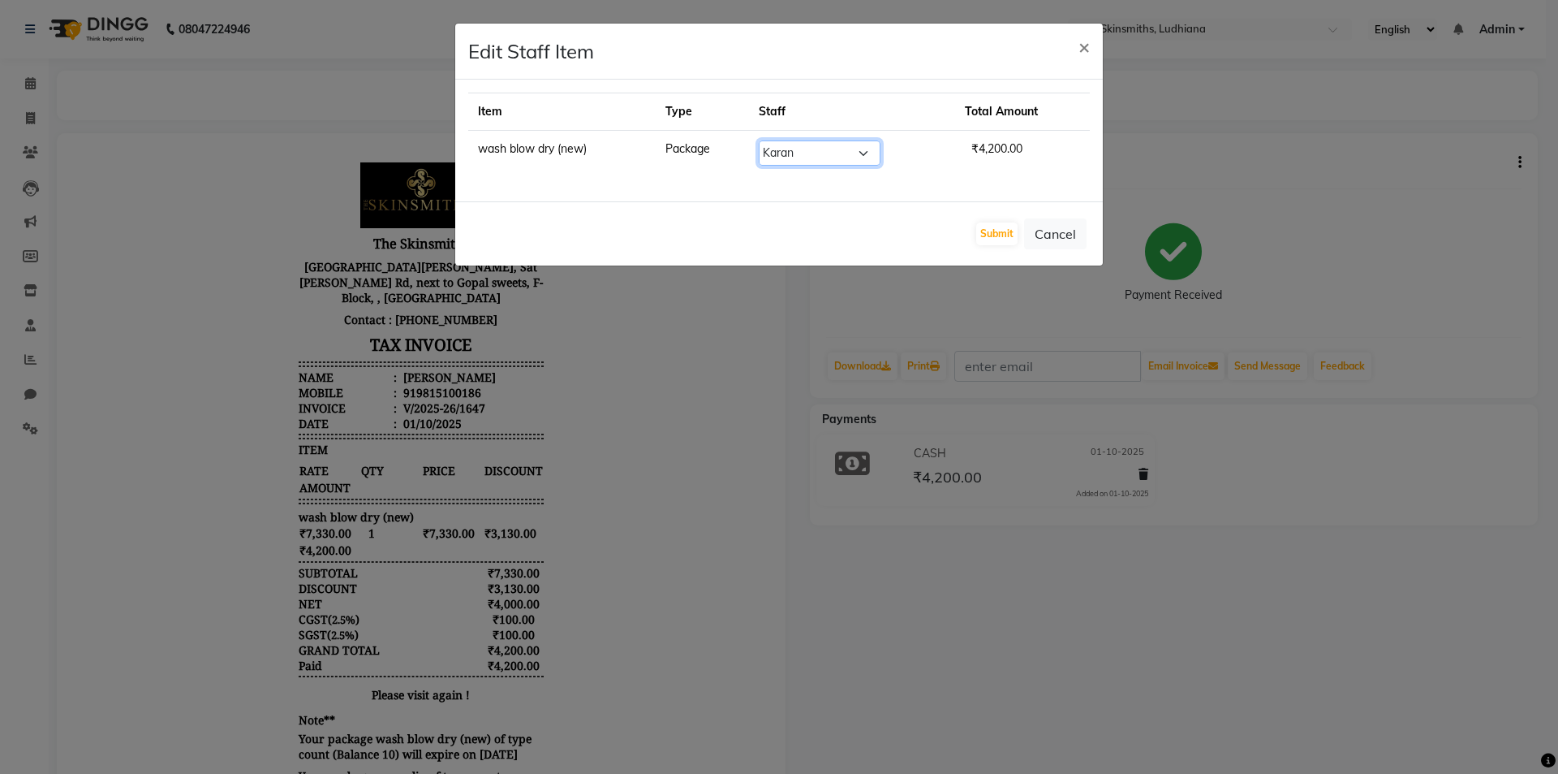
click at [881, 155] on select "Select Admin Ashu Bunty Dishika DIWAKAR Harish Karan Kawal Oberoi Khushi Kuldee…" at bounding box center [820, 152] width 122 height 25
select select "79055"
click at [780, 140] on select "Select Admin Ashu Bunty Dishika DIWAKAR Harish Karan Kawal Oberoi Khushi Kuldee…" at bounding box center [820, 152] width 122 height 25
click at [998, 229] on button "Submit" at bounding box center [996, 233] width 41 height 23
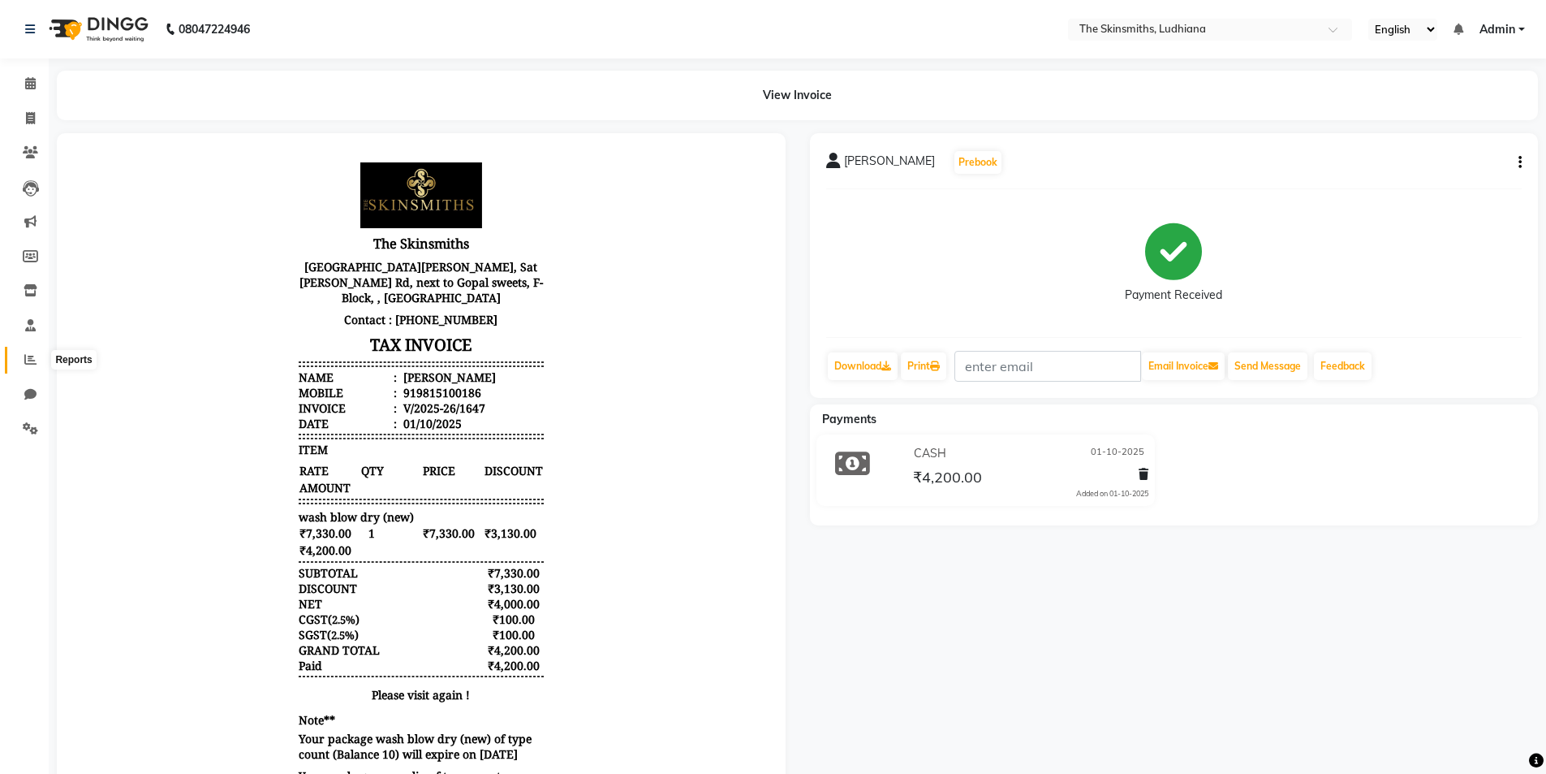
click at [30, 360] on icon at bounding box center [30, 359] width 12 height 12
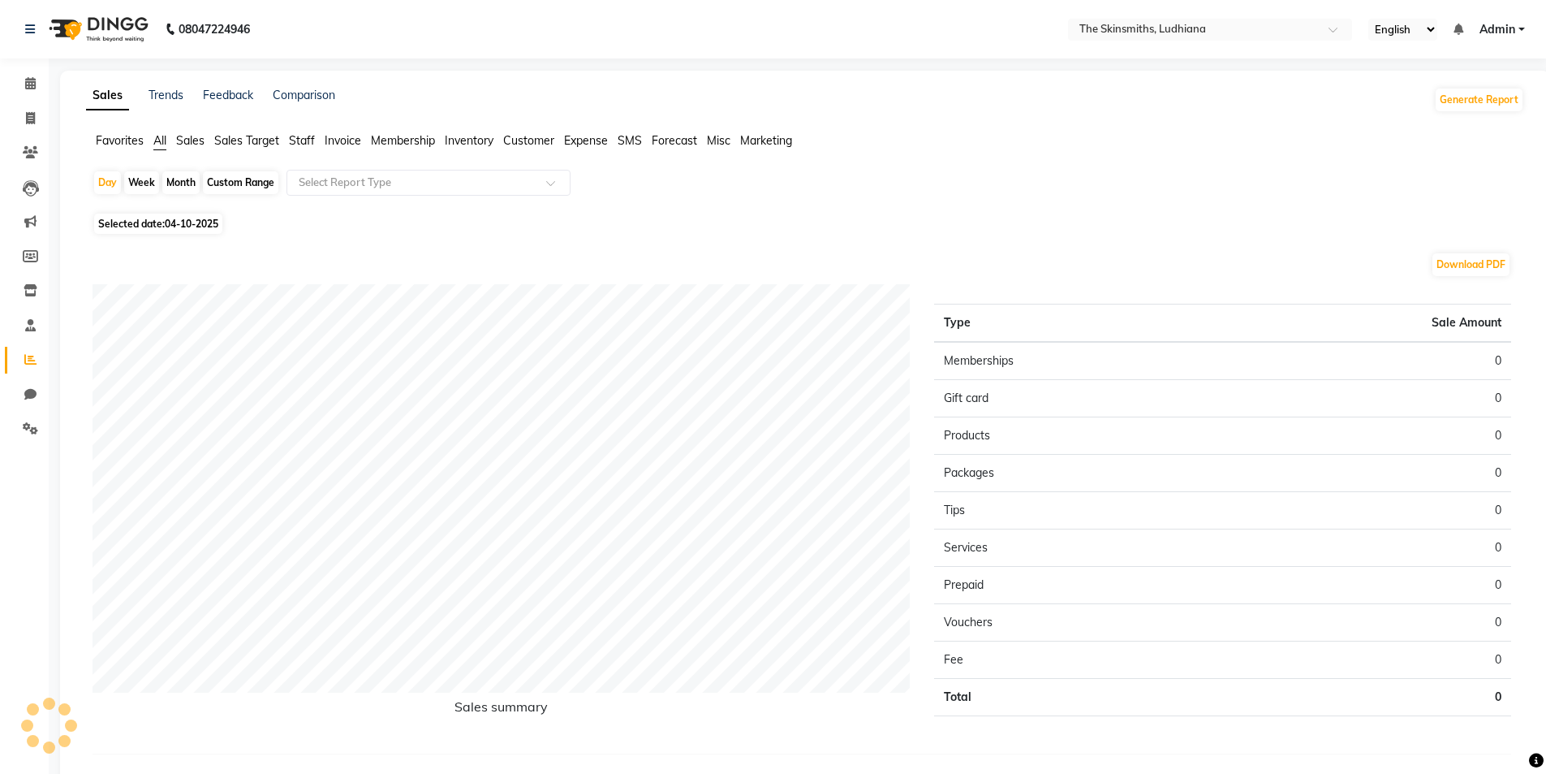
click at [153, 229] on span "Selected date: 04-10-2025" at bounding box center [158, 223] width 128 height 20
select select "10"
select select "2025"
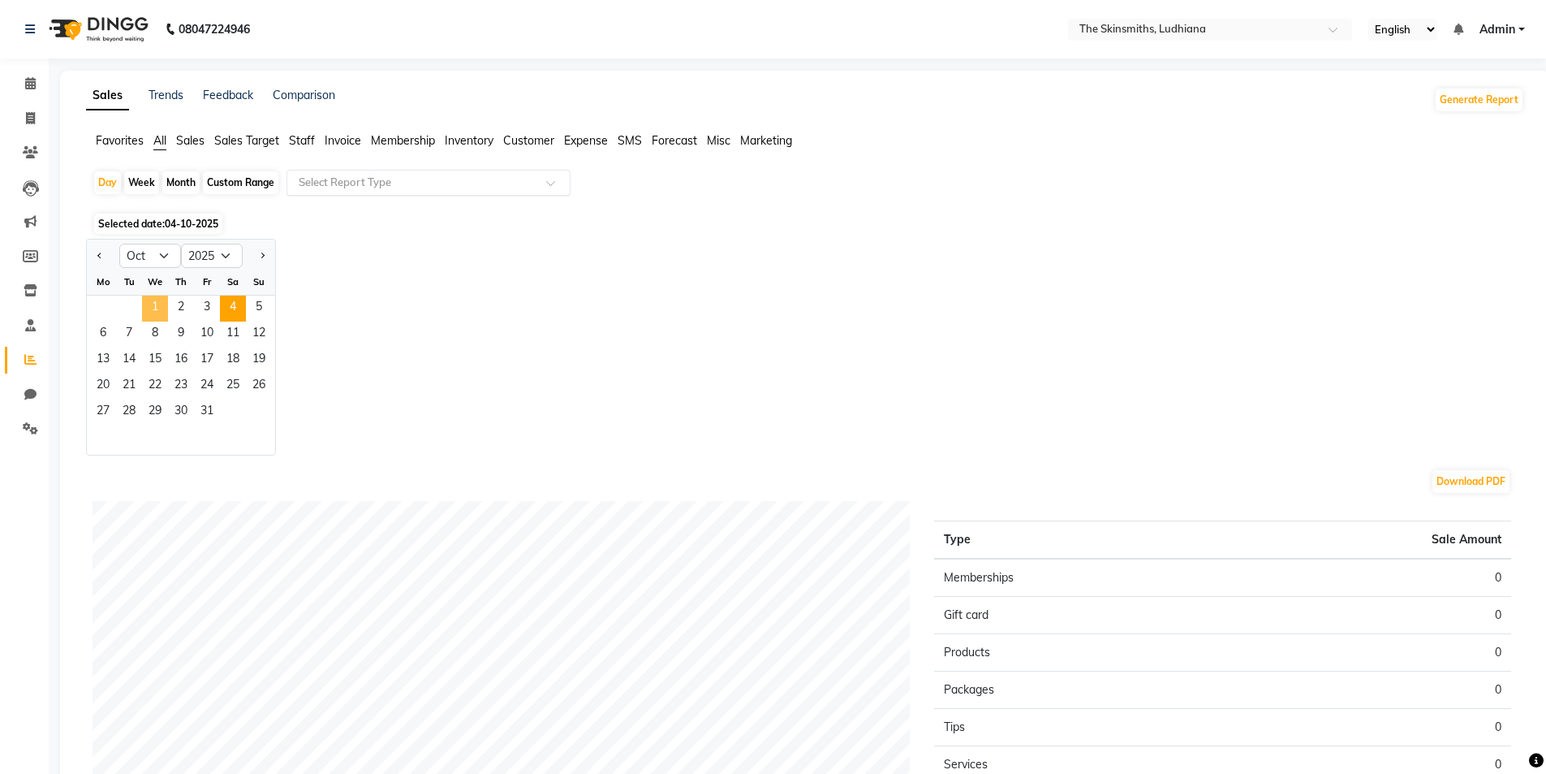
drag, startPoint x: 164, startPoint y: 317, endPoint x: 335, endPoint y: 176, distance: 222.0
click at [166, 316] on span "1" at bounding box center [155, 308] width 26 height 26
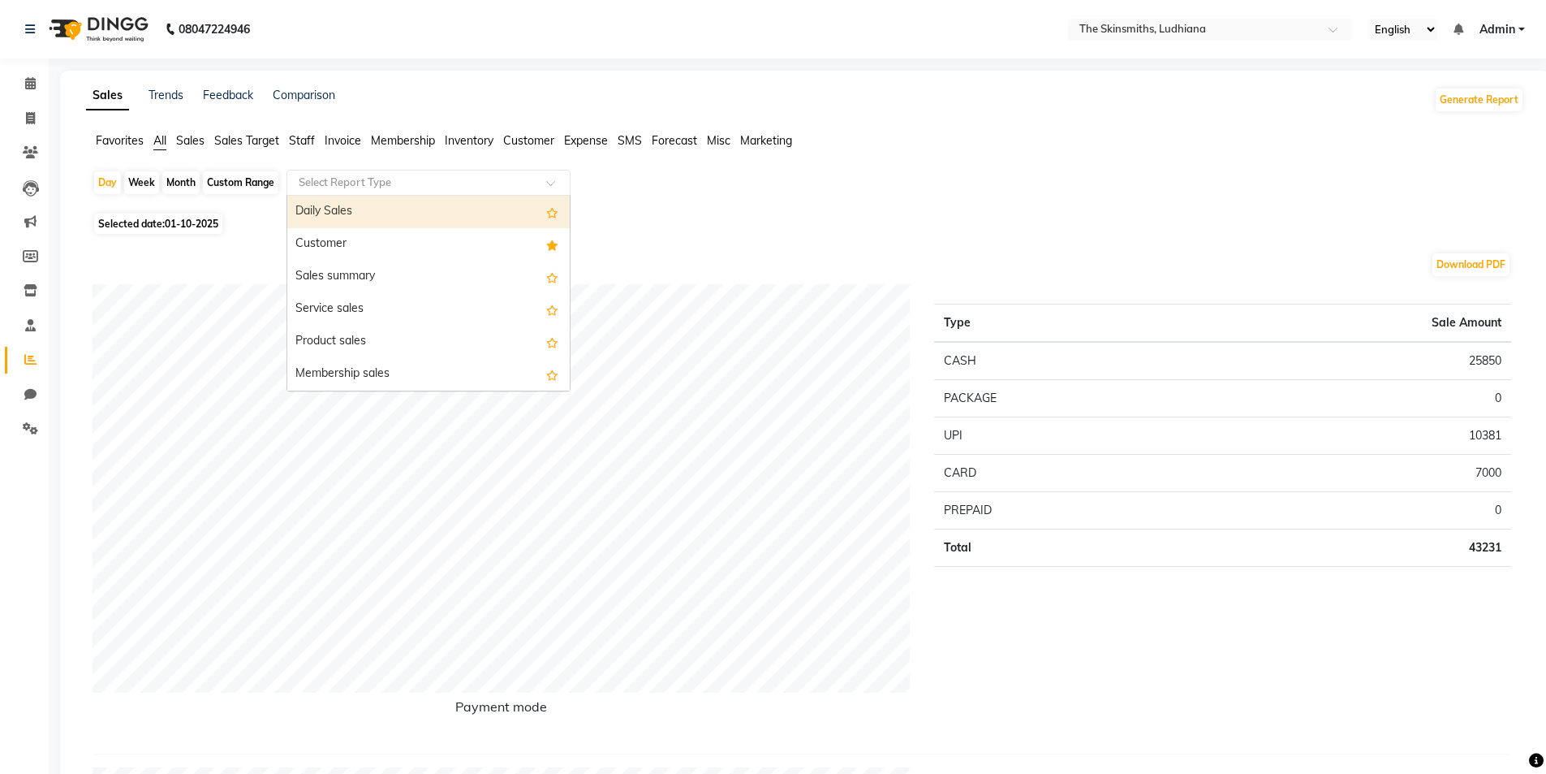
click at [366, 181] on input "text" at bounding box center [412, 183] width 234 height 16
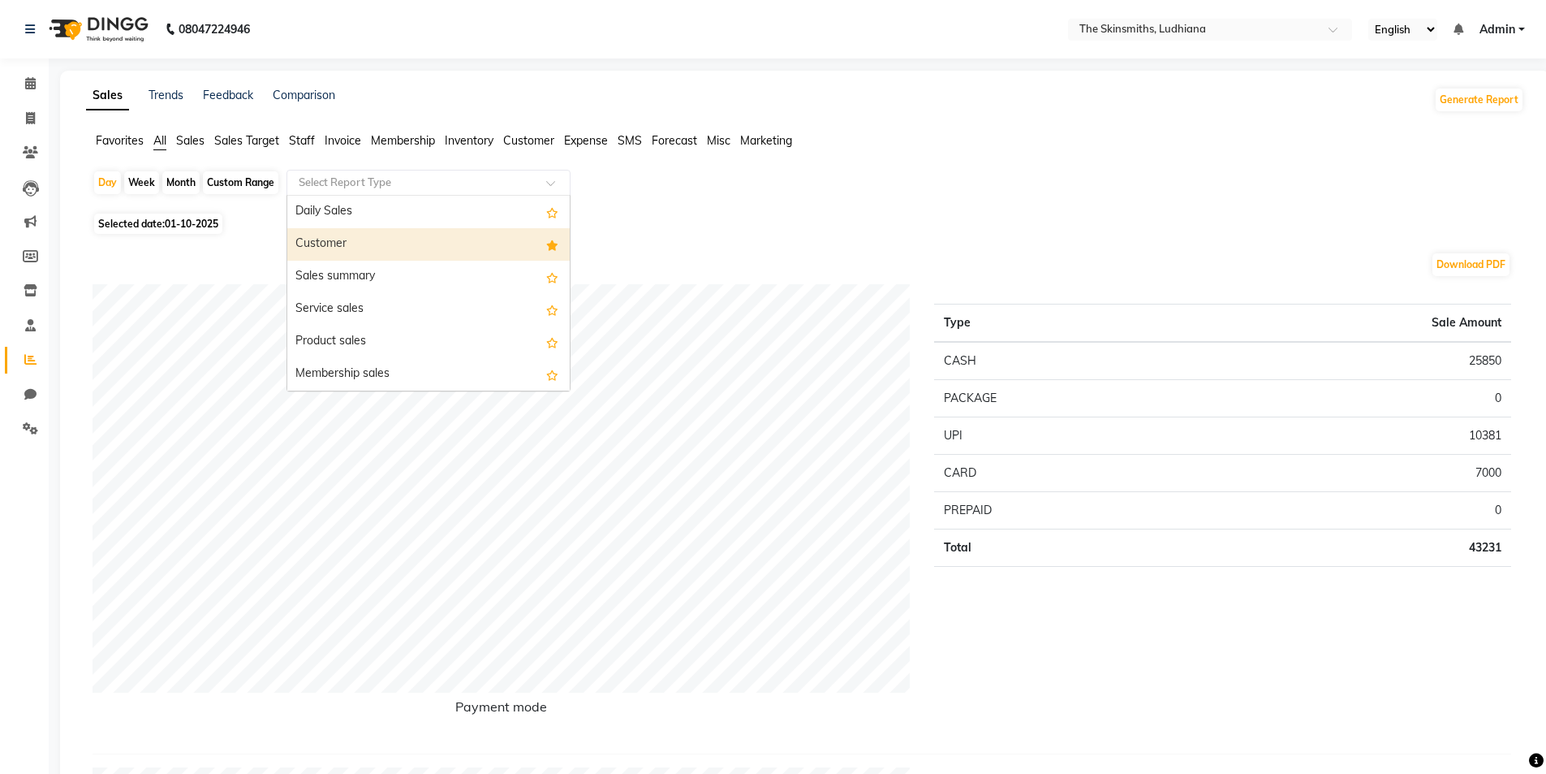
click at [344, 237] on div "Customer" at bounding box center [428, 244] width 282 height 32
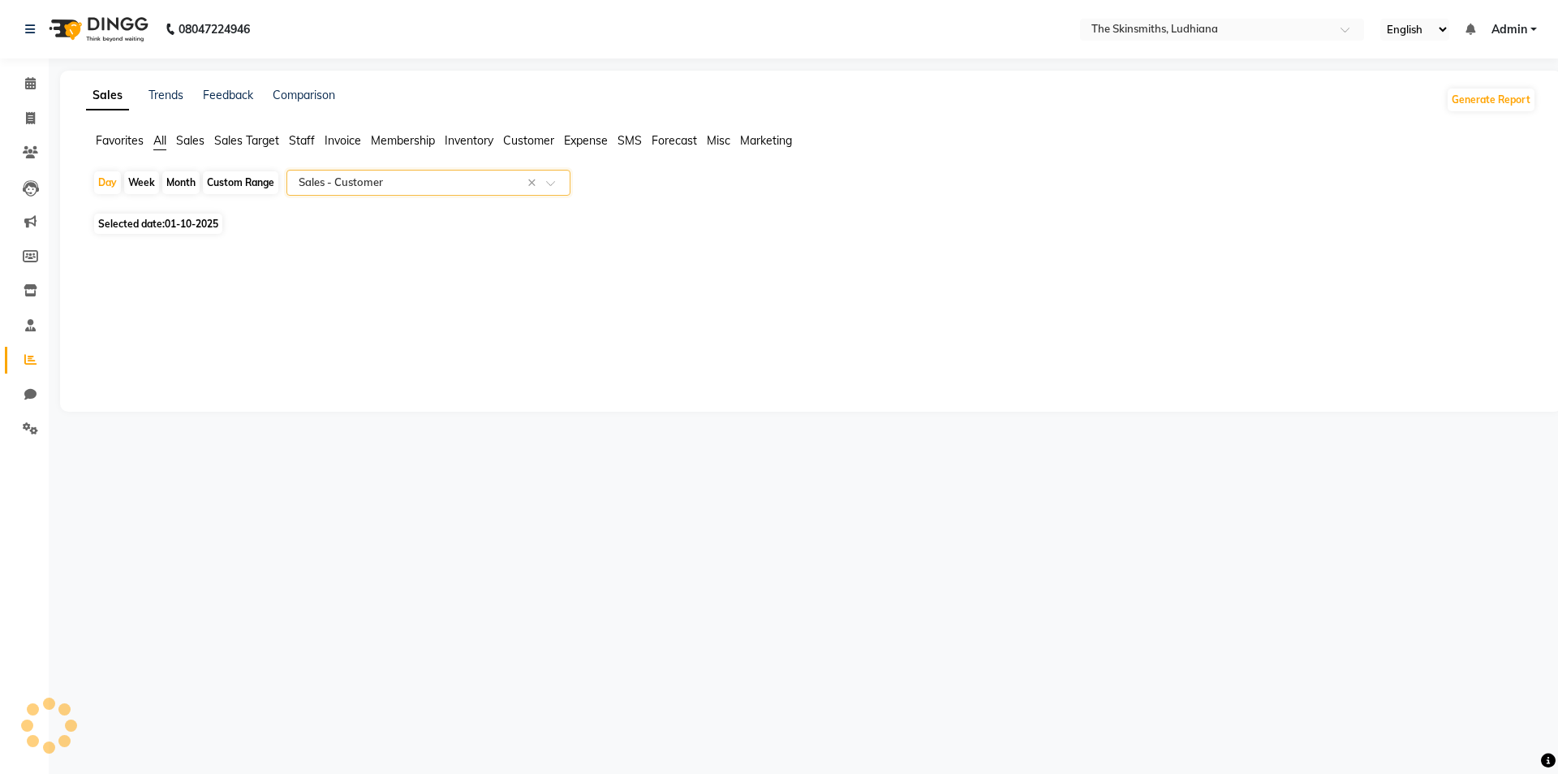
select select "full_report"
select select "csv"
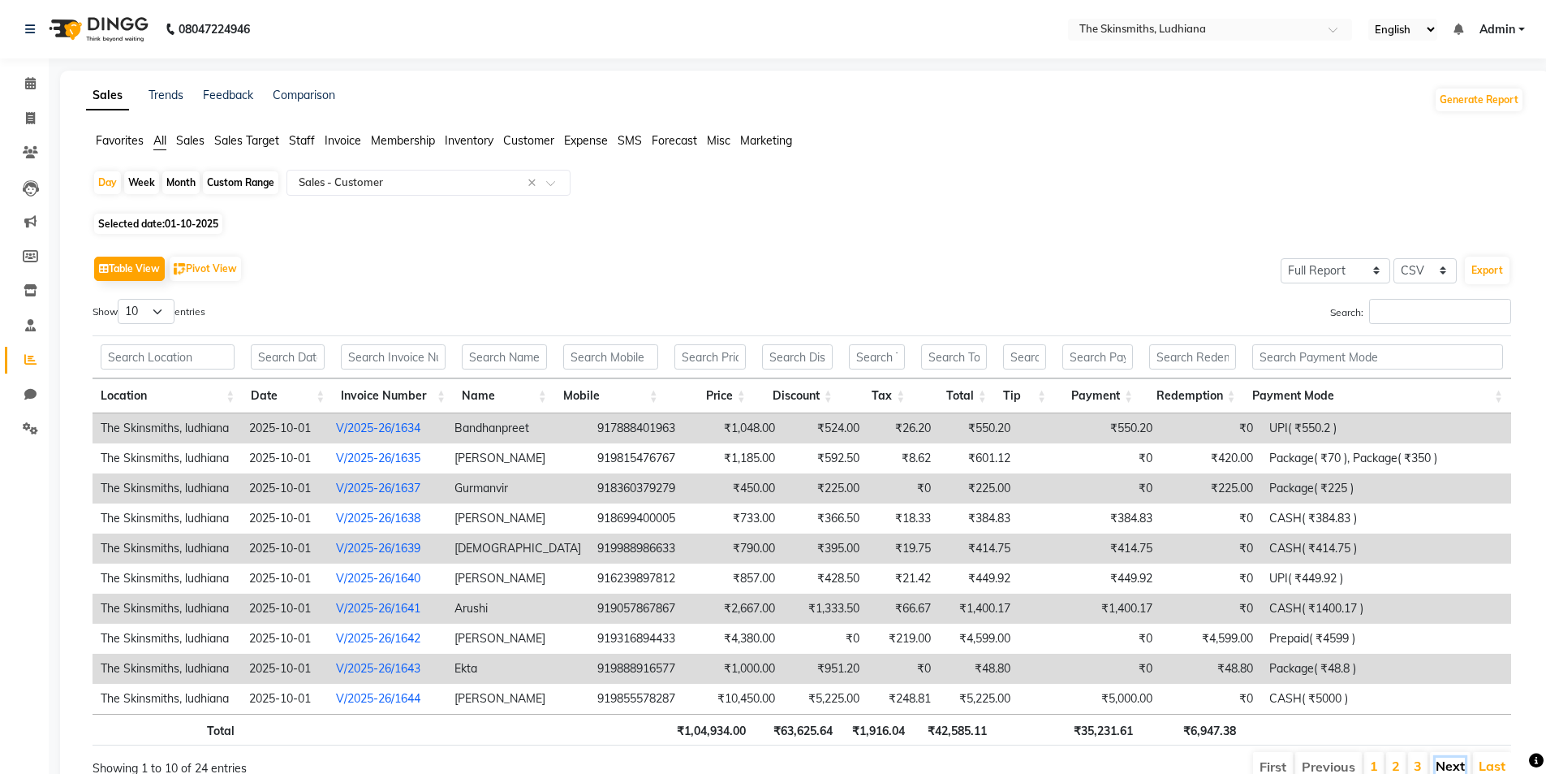
click at [1441, 764] on link "Next" at bounding box center [1450, 765] width 29 height 16
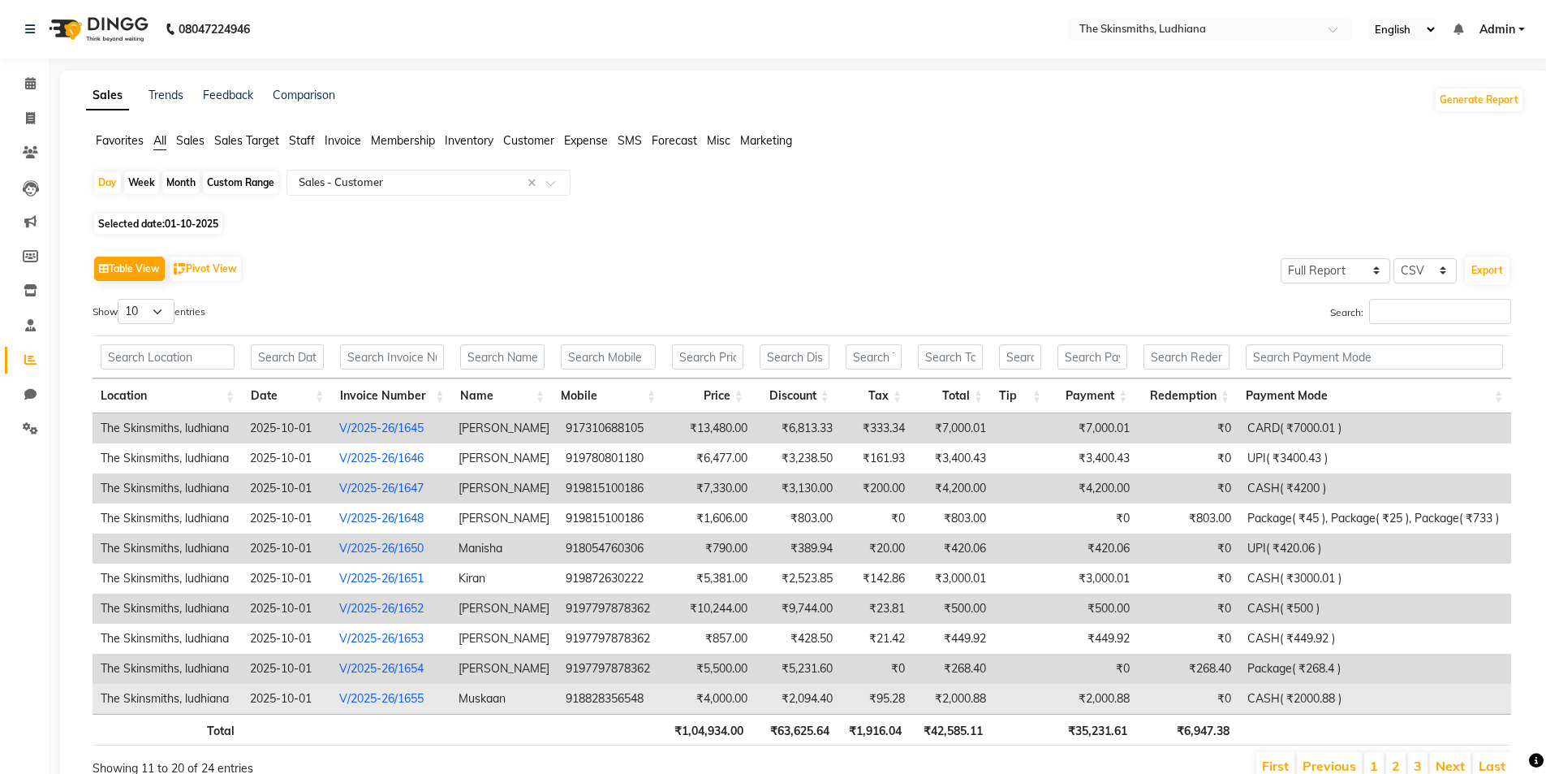
click at [967, 708] on td "₹2,000.88" at bounding box center [953, 698] width 80 height 30
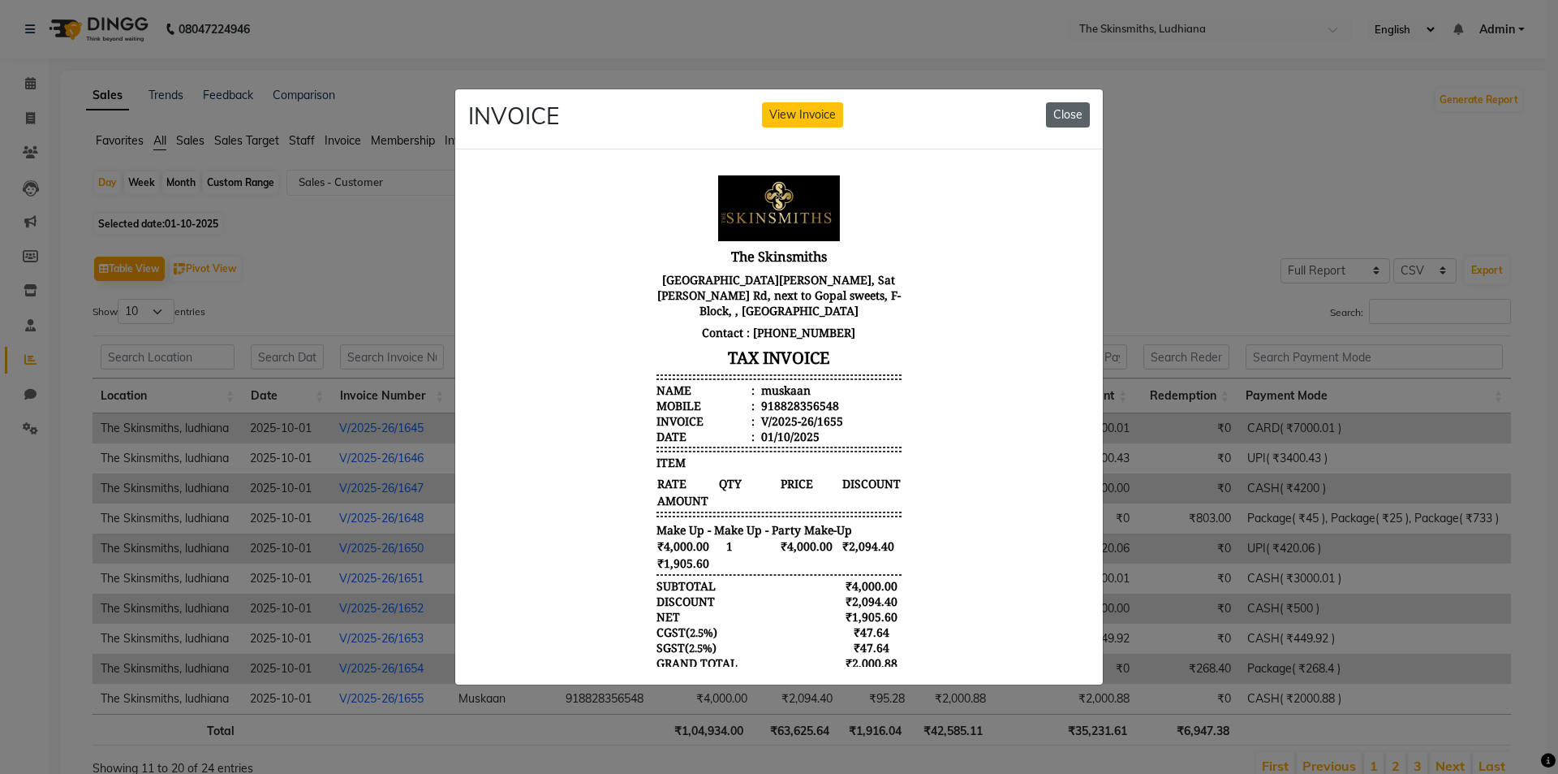
click at [1055, 104] on button "Close" at bounding box center [1068, 114] width 44 height 25
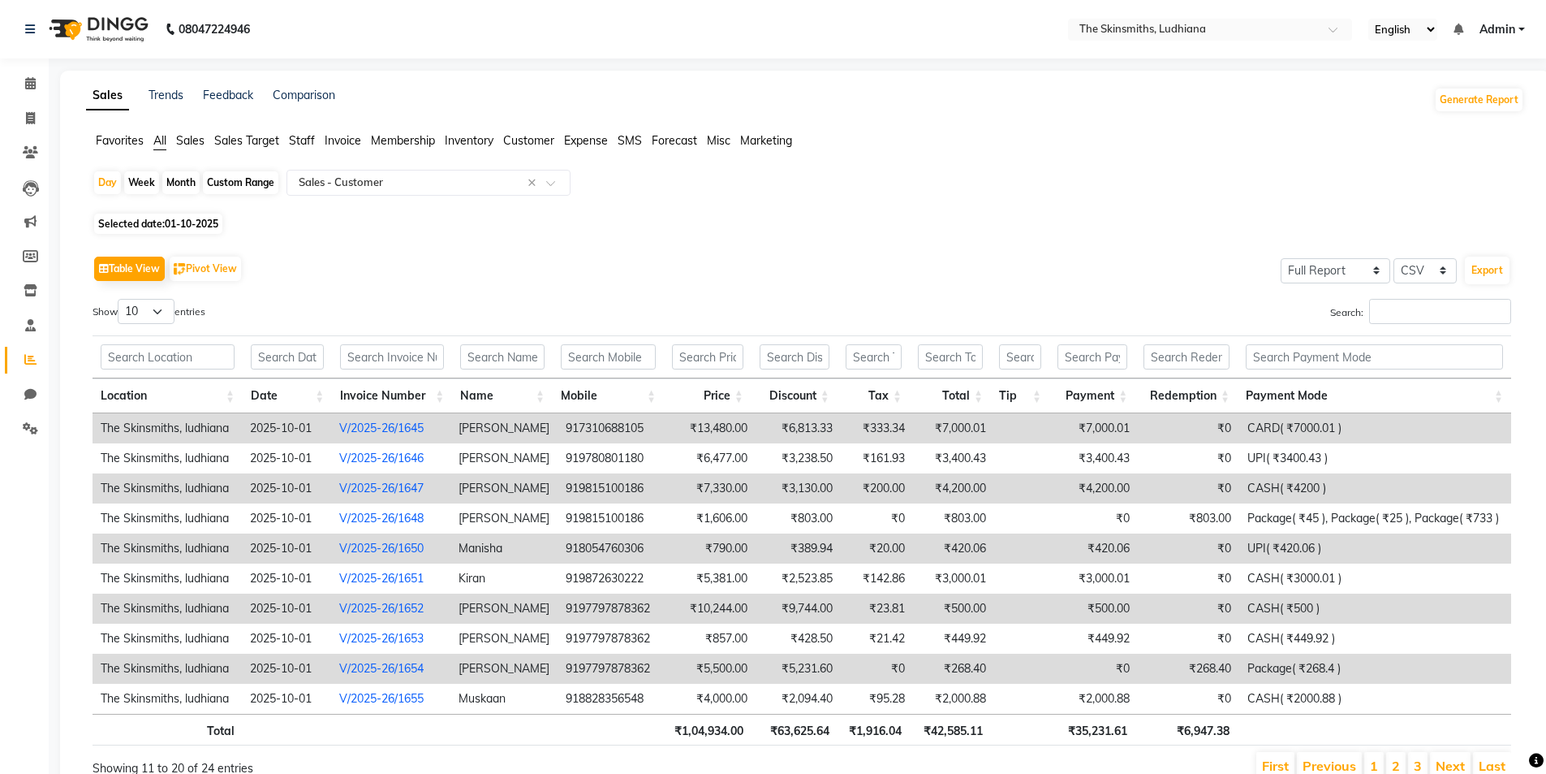
click at [1450, 756] on li "Next" at bounding box center [1450, 766] width 41 height 28
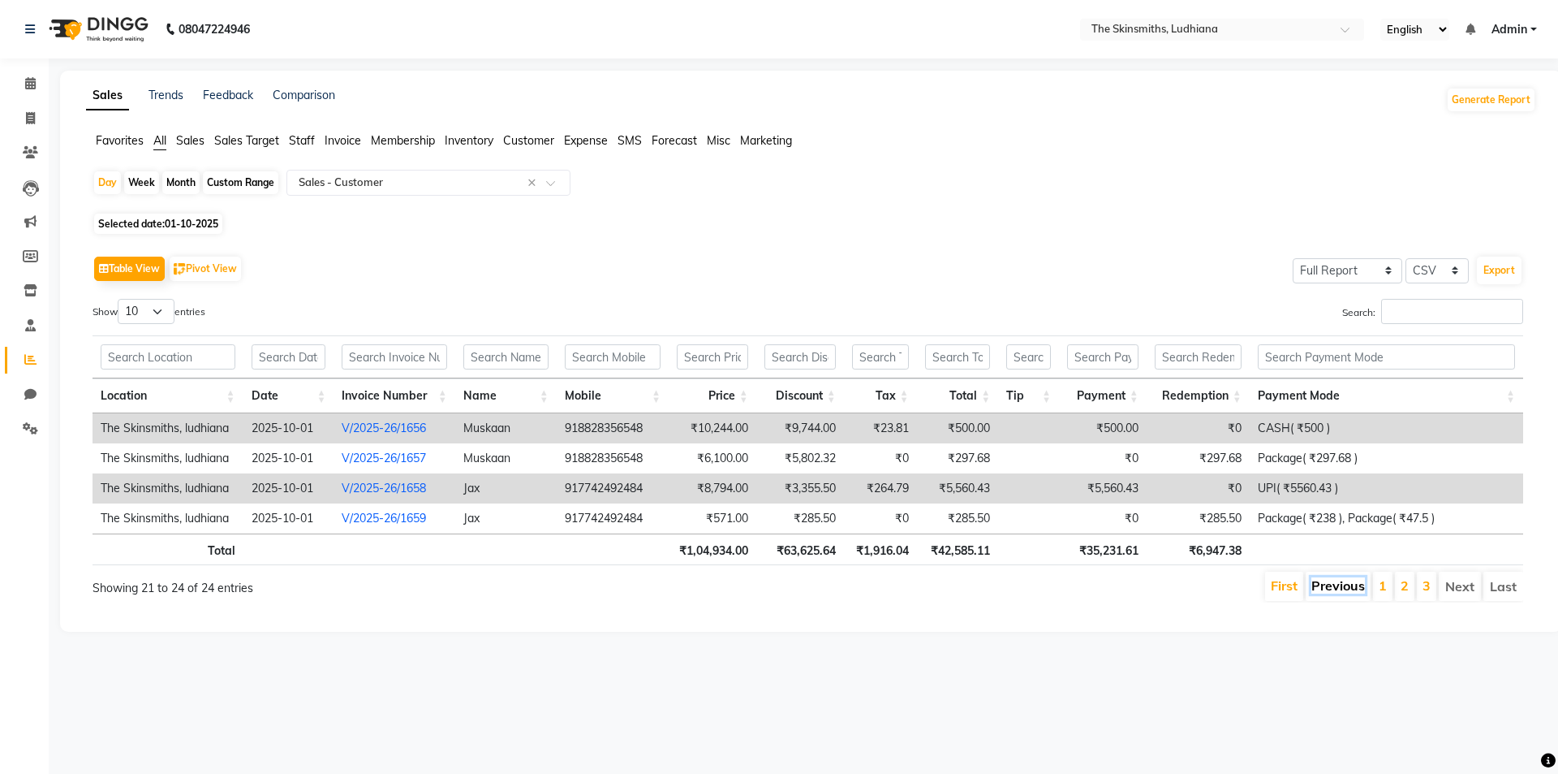
click at [1344, 587] on link "Previous" at bounding box center [1339, 585] width 54 height 16
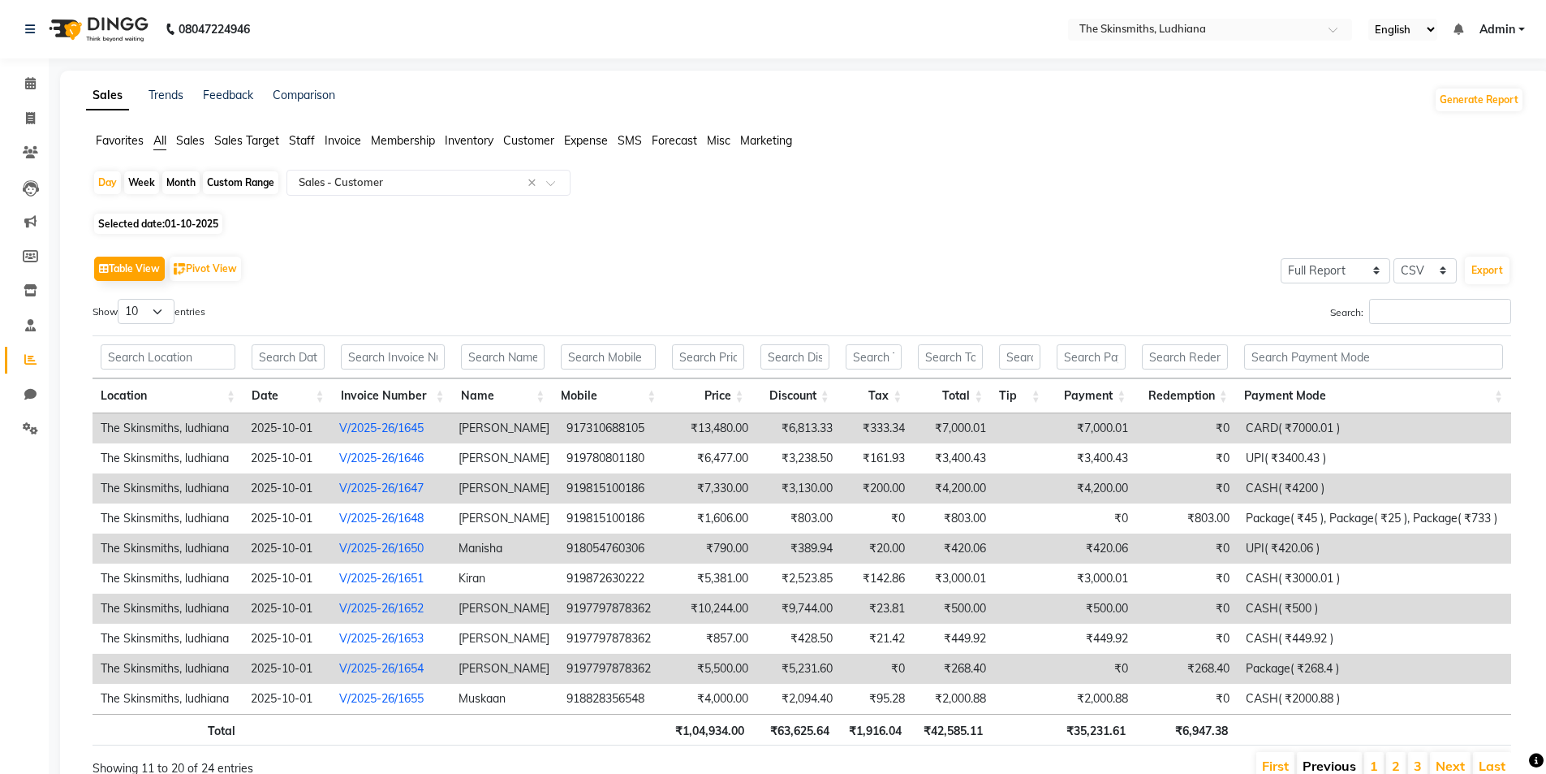
click at [1327, 769] on link "Previous" at bounding box center [1330, 765] width 54 height 16
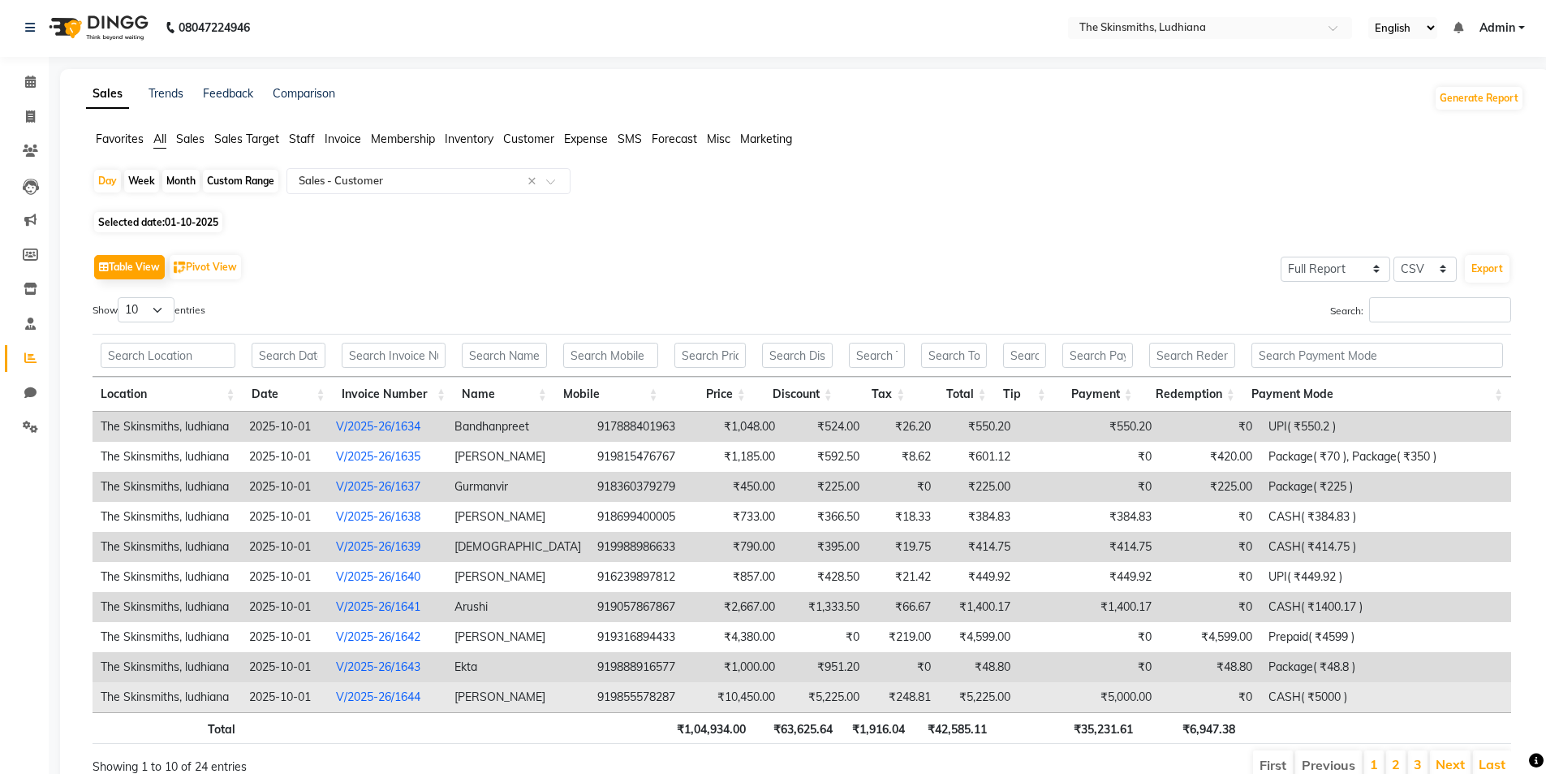
click at [696, 701] on td "₹10,450.00" at bounding box center [739, 697] width 87 height 30
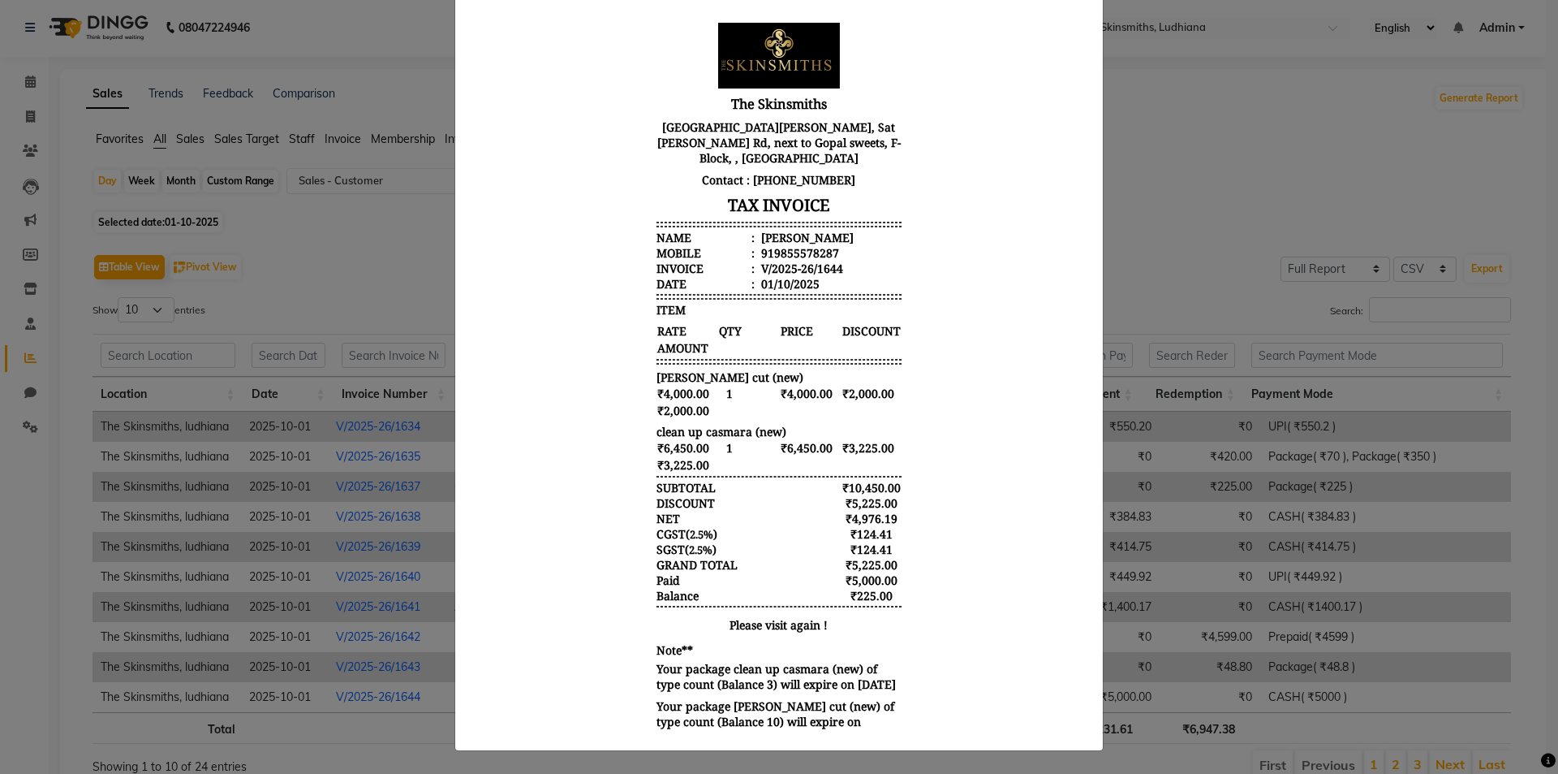
scroll to position [13, 0]
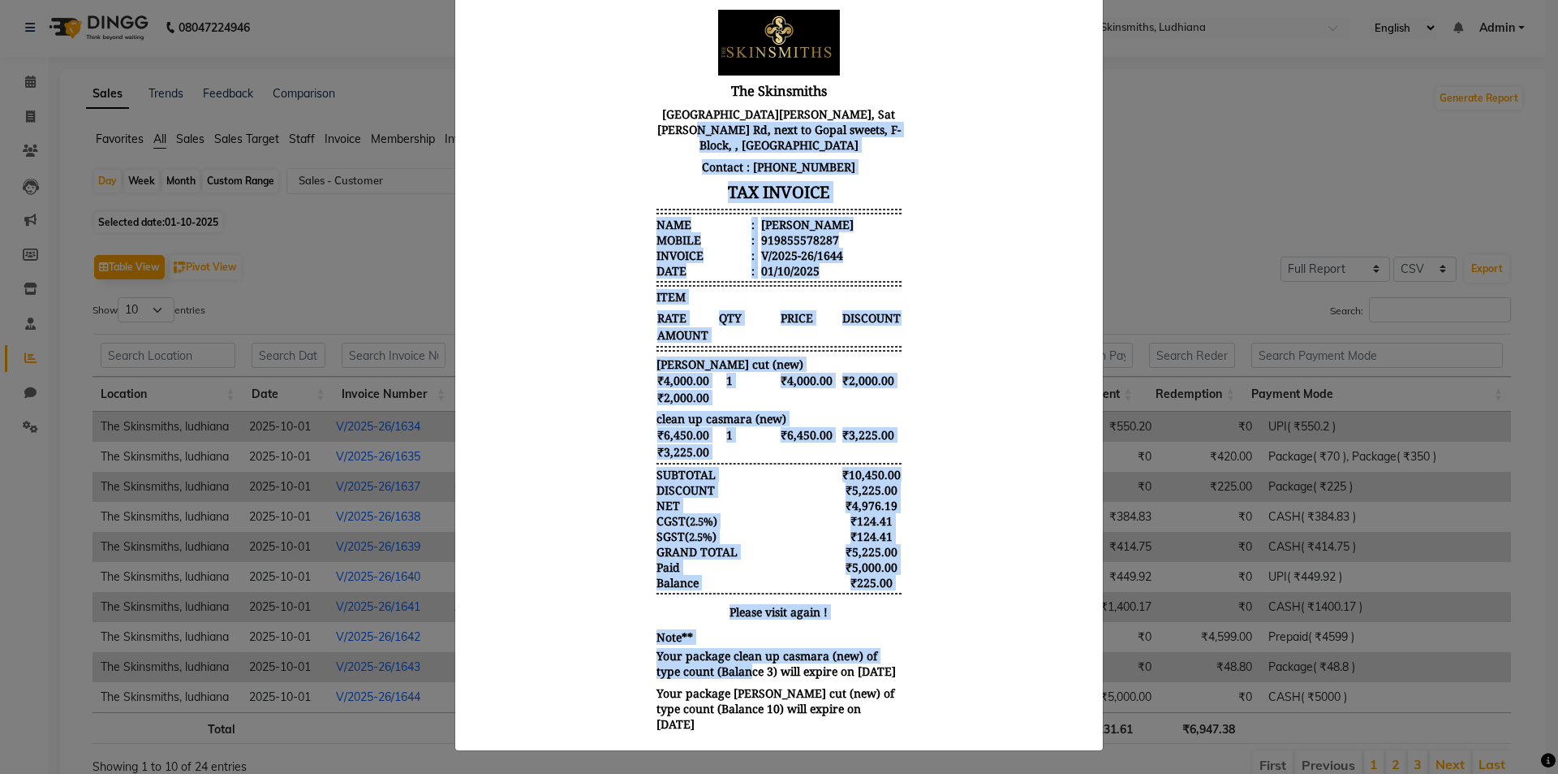
drag, startPoint x: 636, startPoint y: 136, endPoint x: 1023, endPoint y: 662, distance: 652.5
click at [1023, 662] on body "The Skinsmiths 2nd Floor, Singhania Arcade, 2E, Sat Paul Mittal Rd, next to Gop…" at bounding box center [779, 371] width 609 height 738
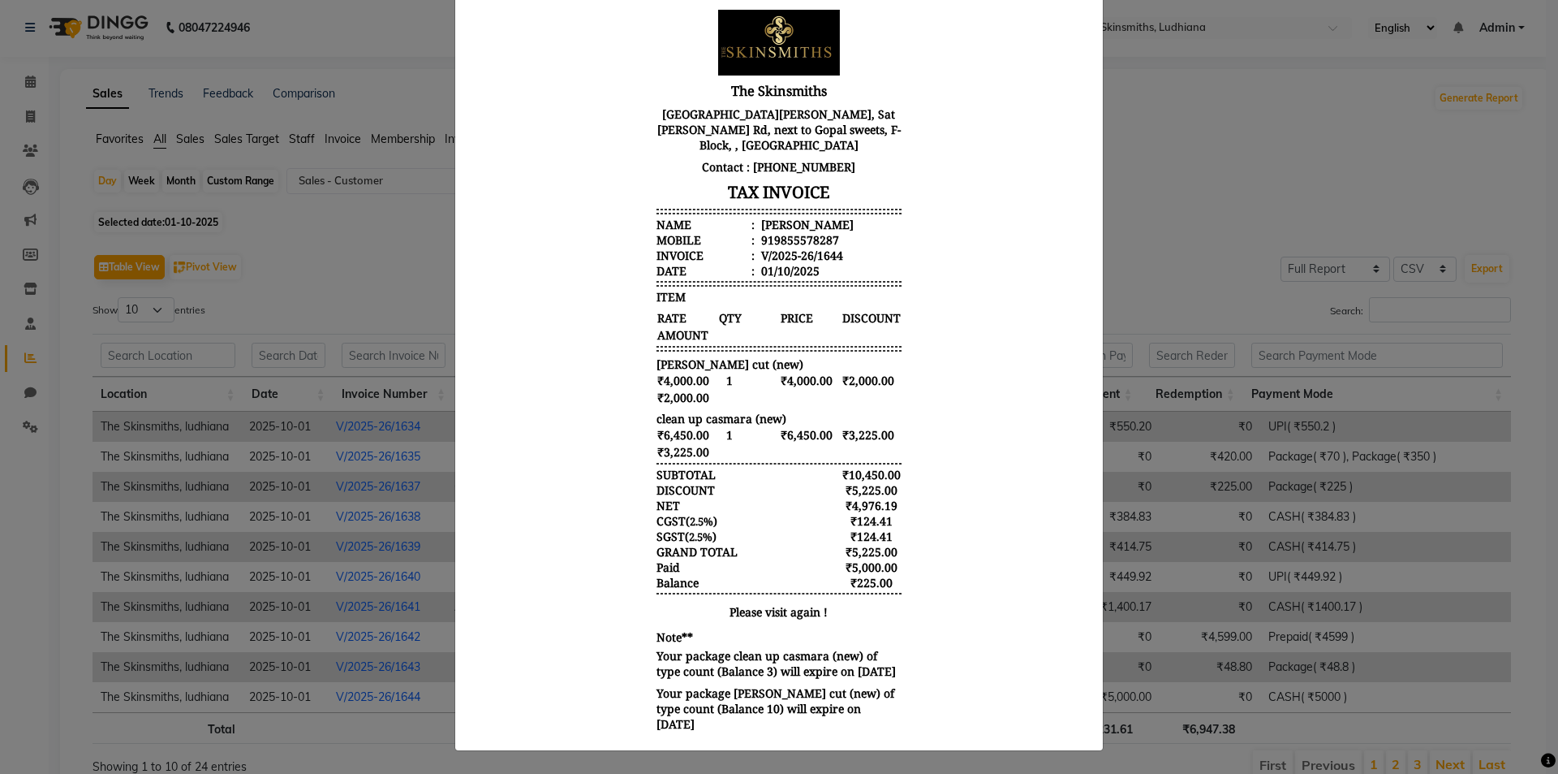
click at [1023, 663] on body "The Skinsmiths 2nd Floor, Singhania Arcade, 2E, Sat Paul Mittal Rd, next to Gop…" at bounding box center [779, 371] width 609 height 738
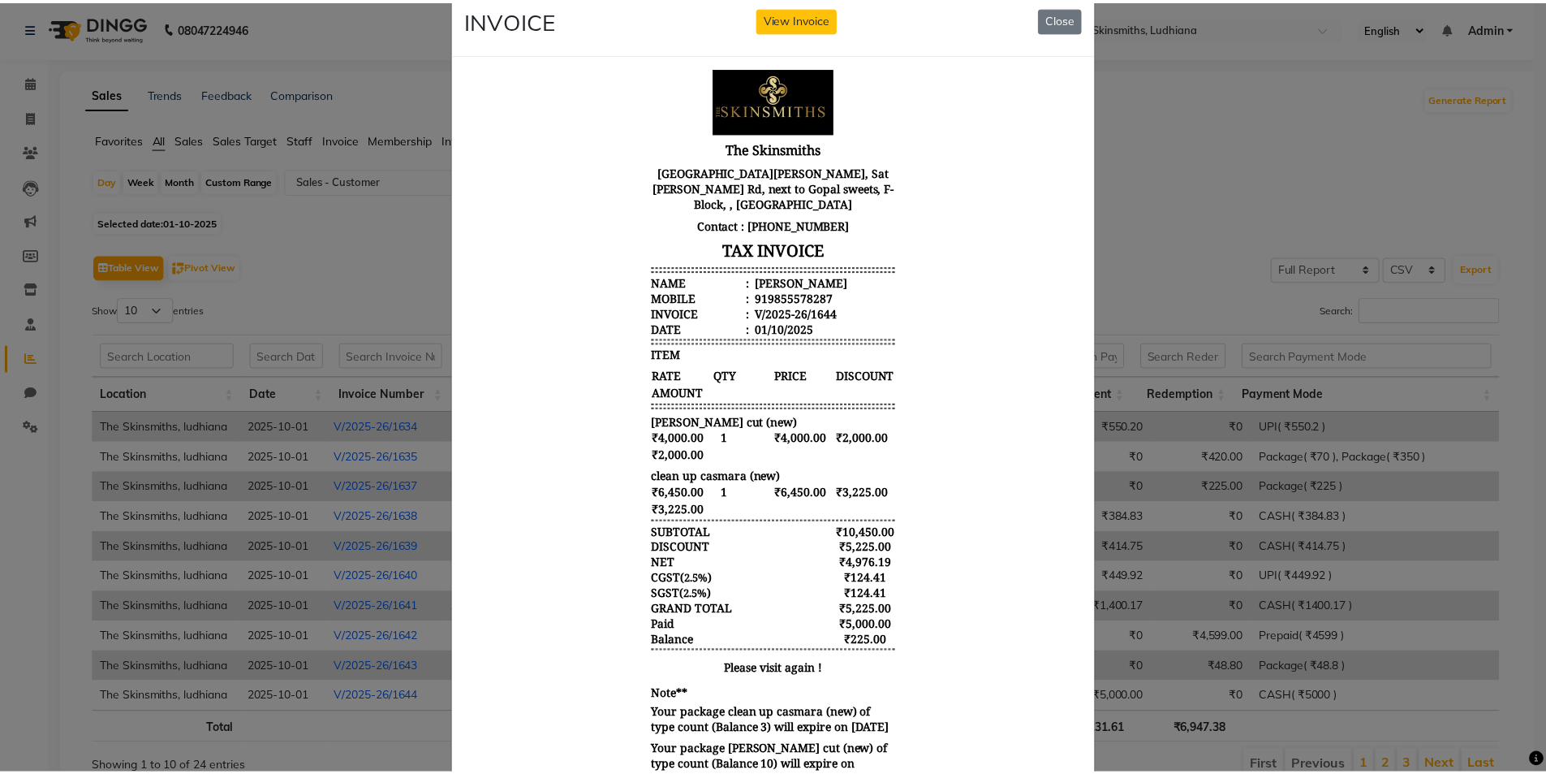
scroll to position [11, 0]
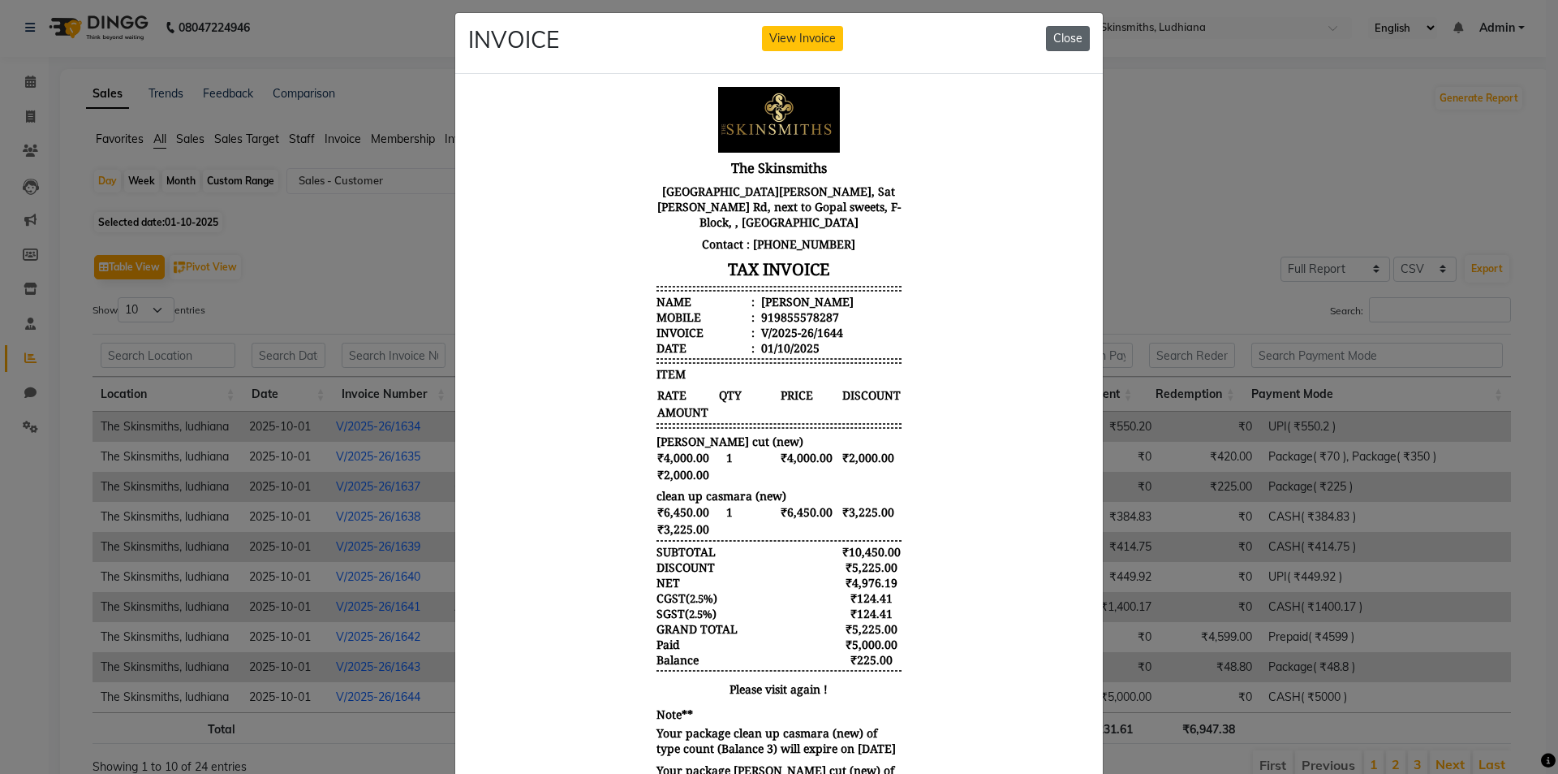
click at [1061, 37] on button "Close" at bounding box center [1068, 38] width 44 height 25
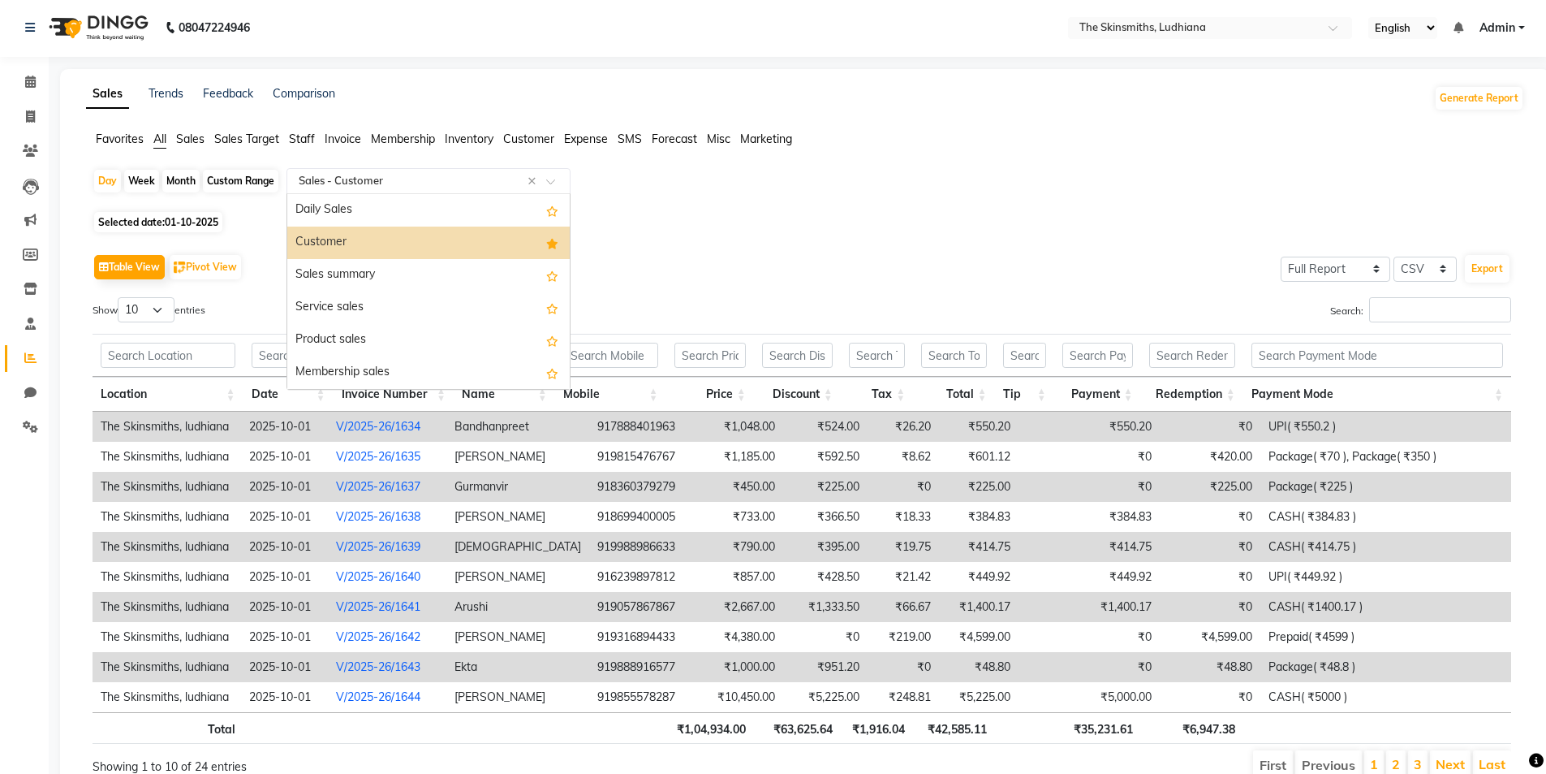
click at [362, 182] on input "text" at bounding box center [412, 181] width 234 height 16
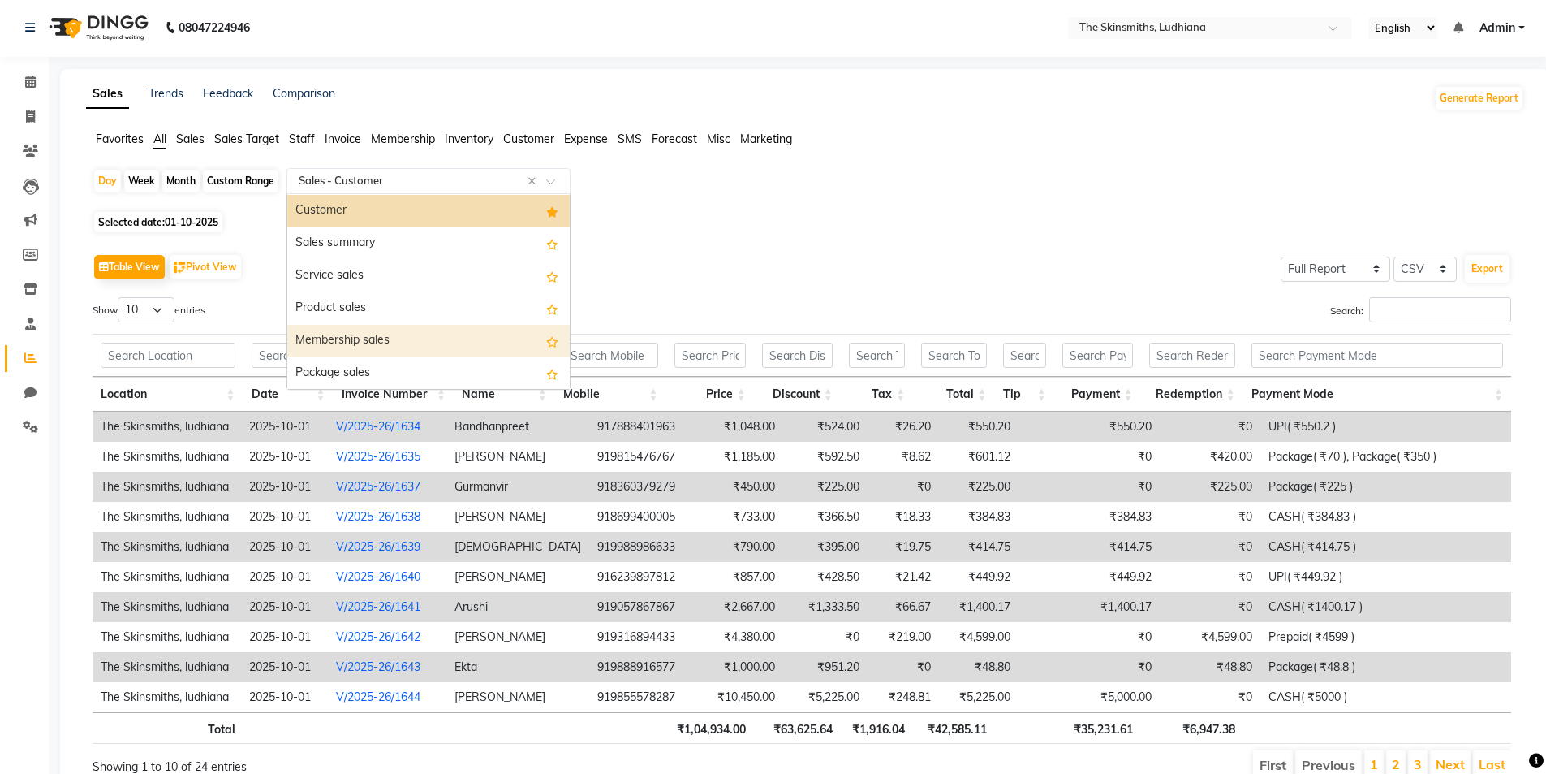
scroll to position [32, 0]
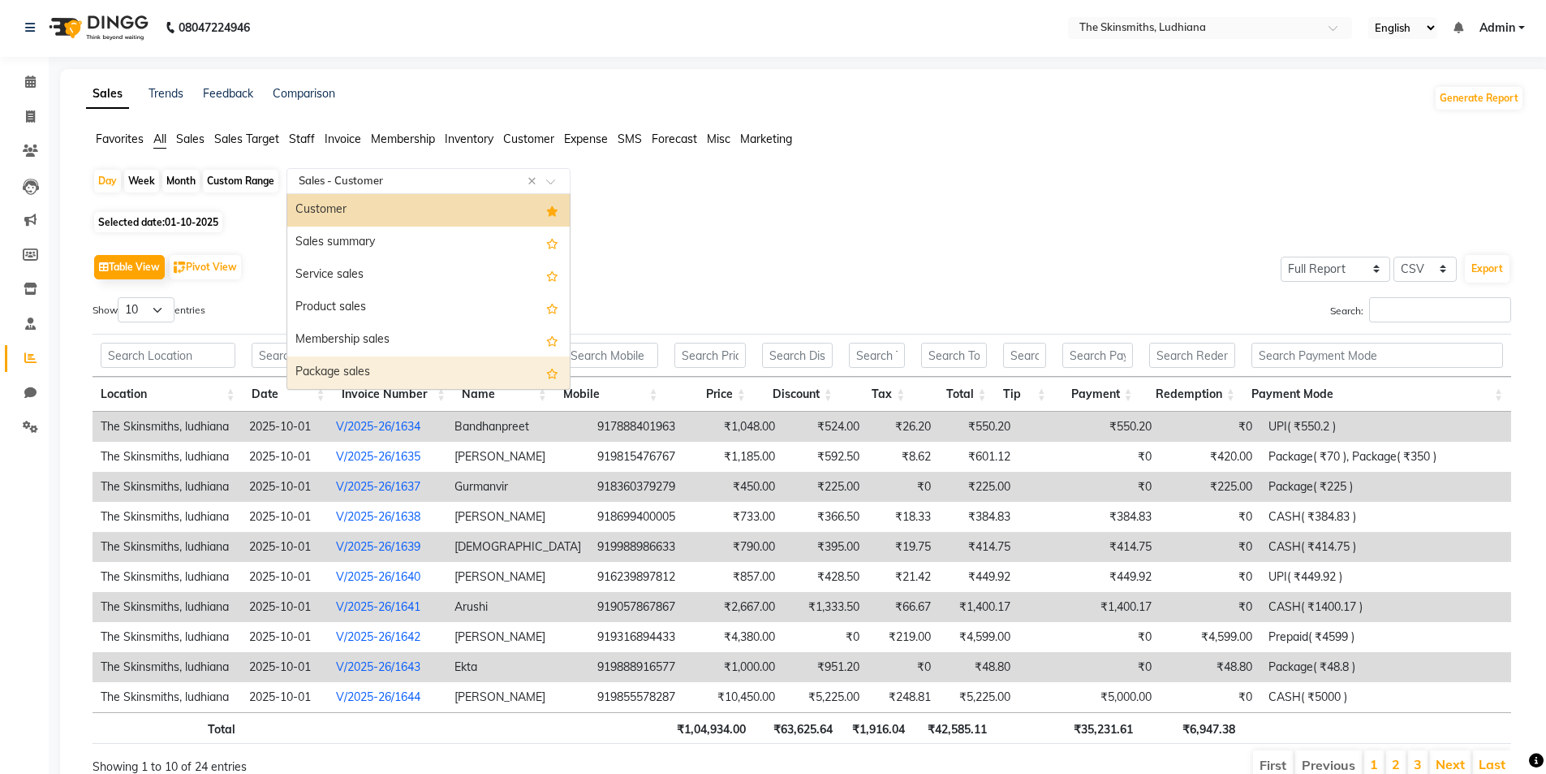
click at [486, 376] on div "Package sales" at bounding box center [428, 372] width 282 height 32
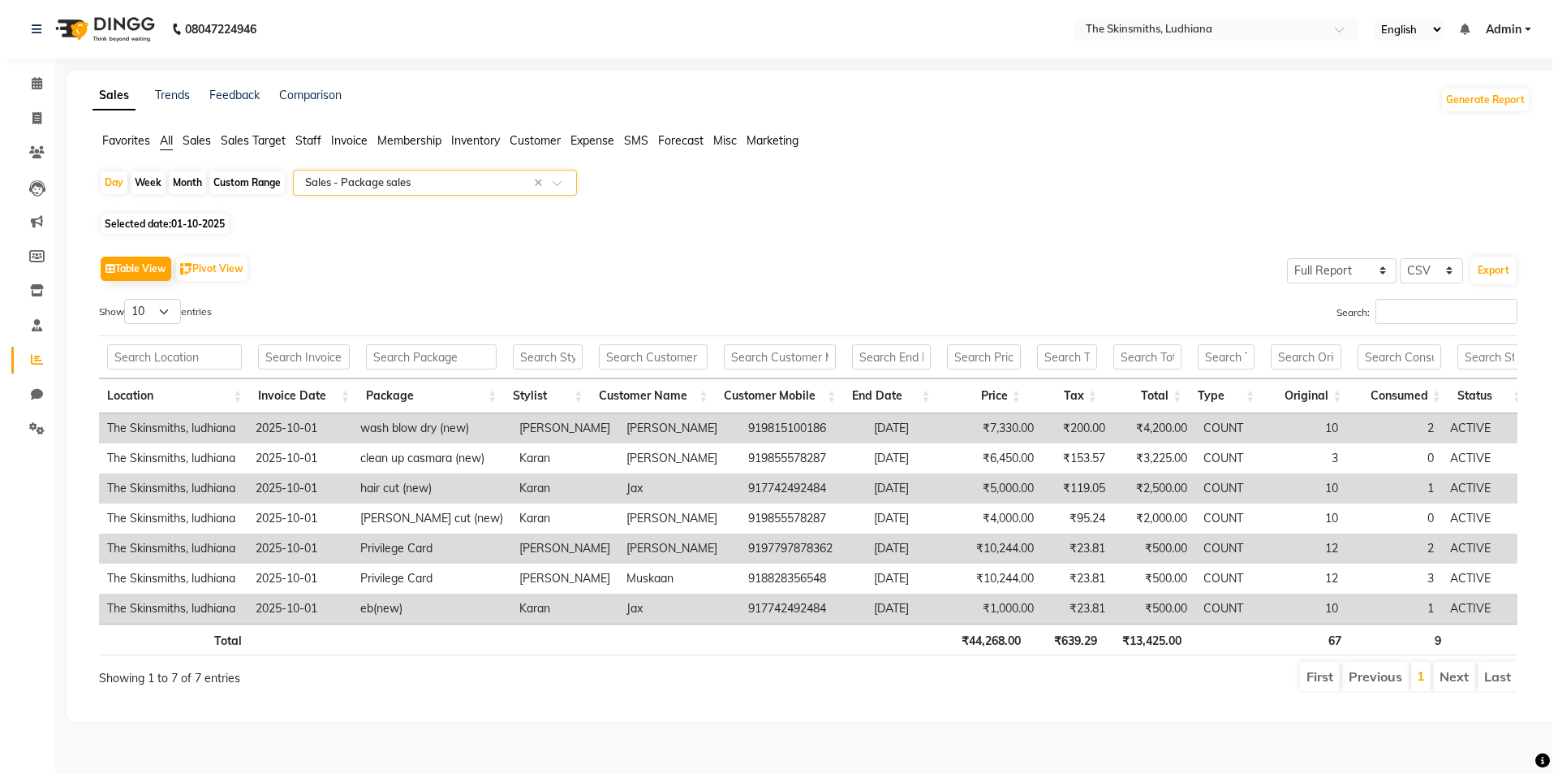
scroll to position [0, 0]
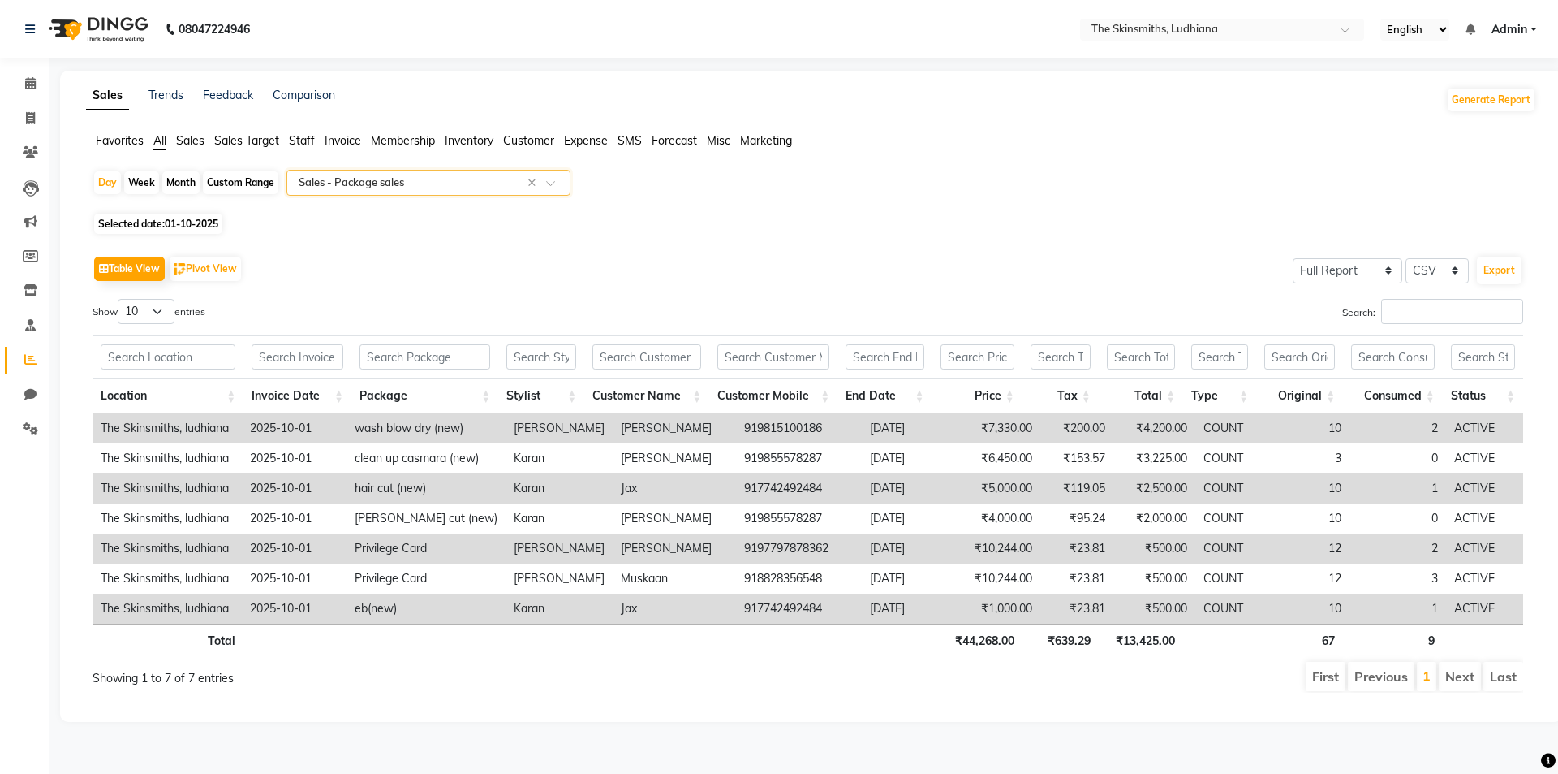
click at [205, 222] on span "01-10-2025" at bounding box center [192, 224] width 54 height 12
select select "10"
select select "2025"
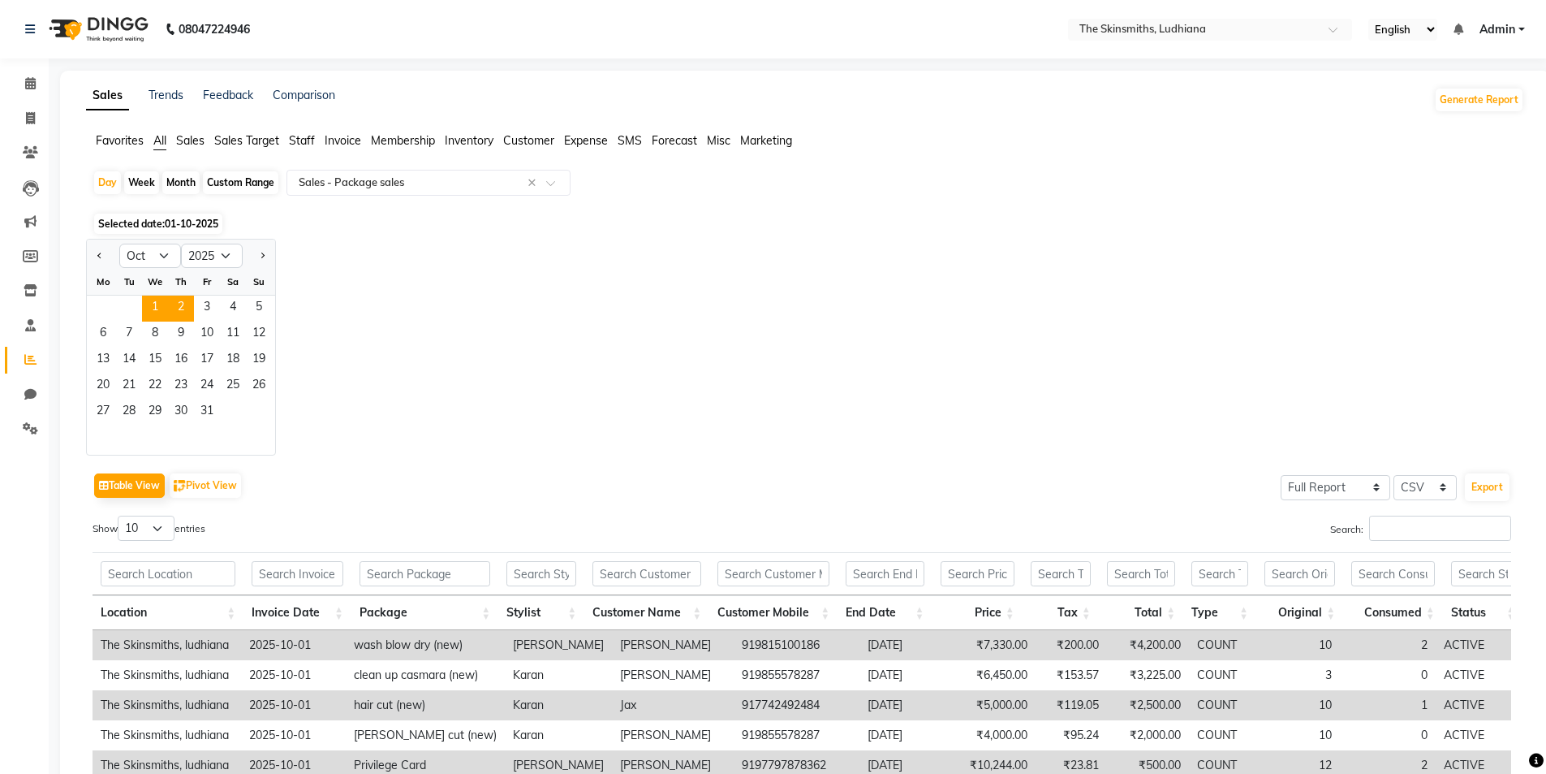
click at [181, 308] on span "2" at bounding box center [181, 308] width 26 height 26
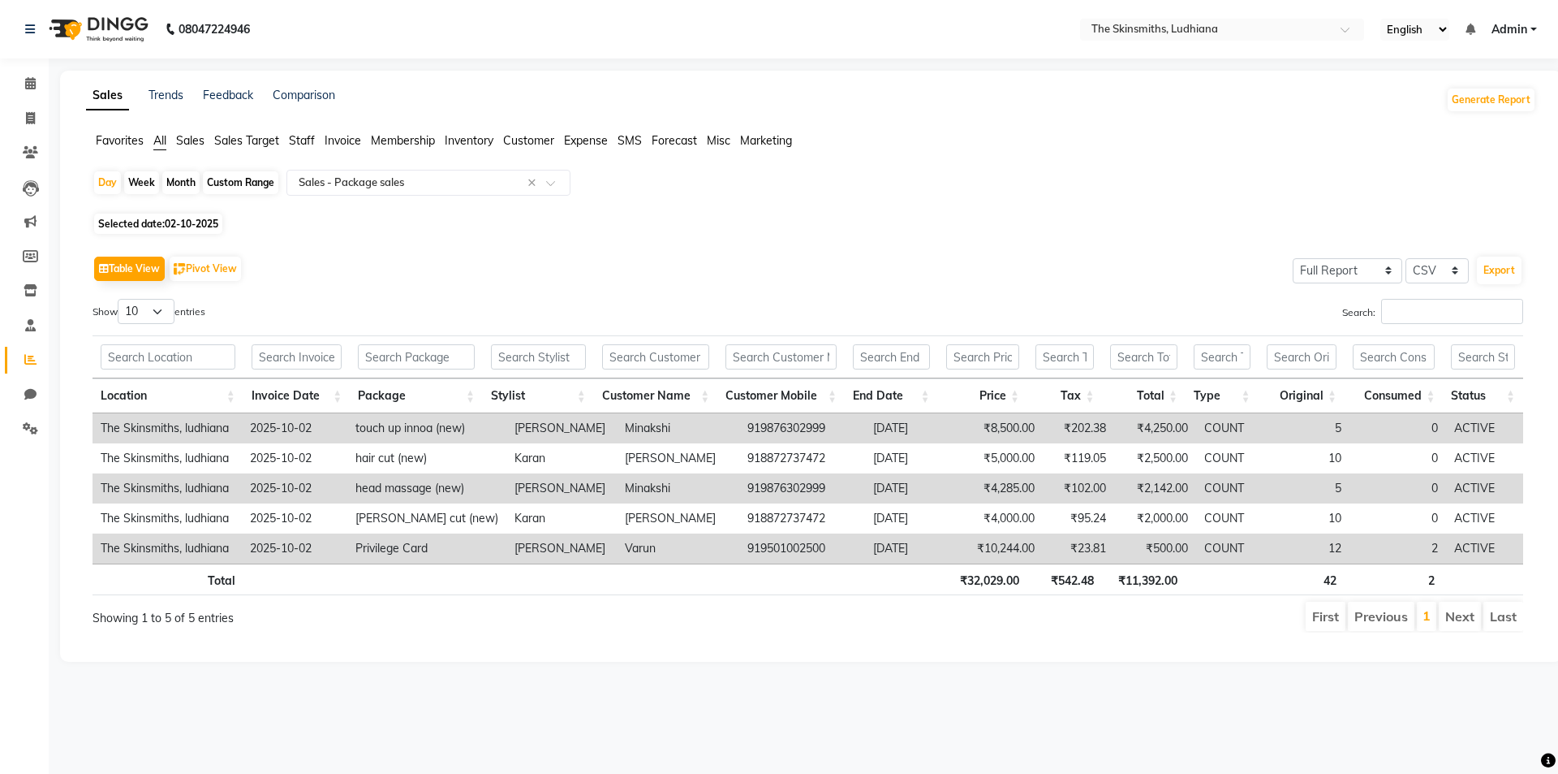
click at [209, 223] on span "02-10-2025" at bounding box center [192, 224] width 54 height 12
select select "10"
select select "2025"
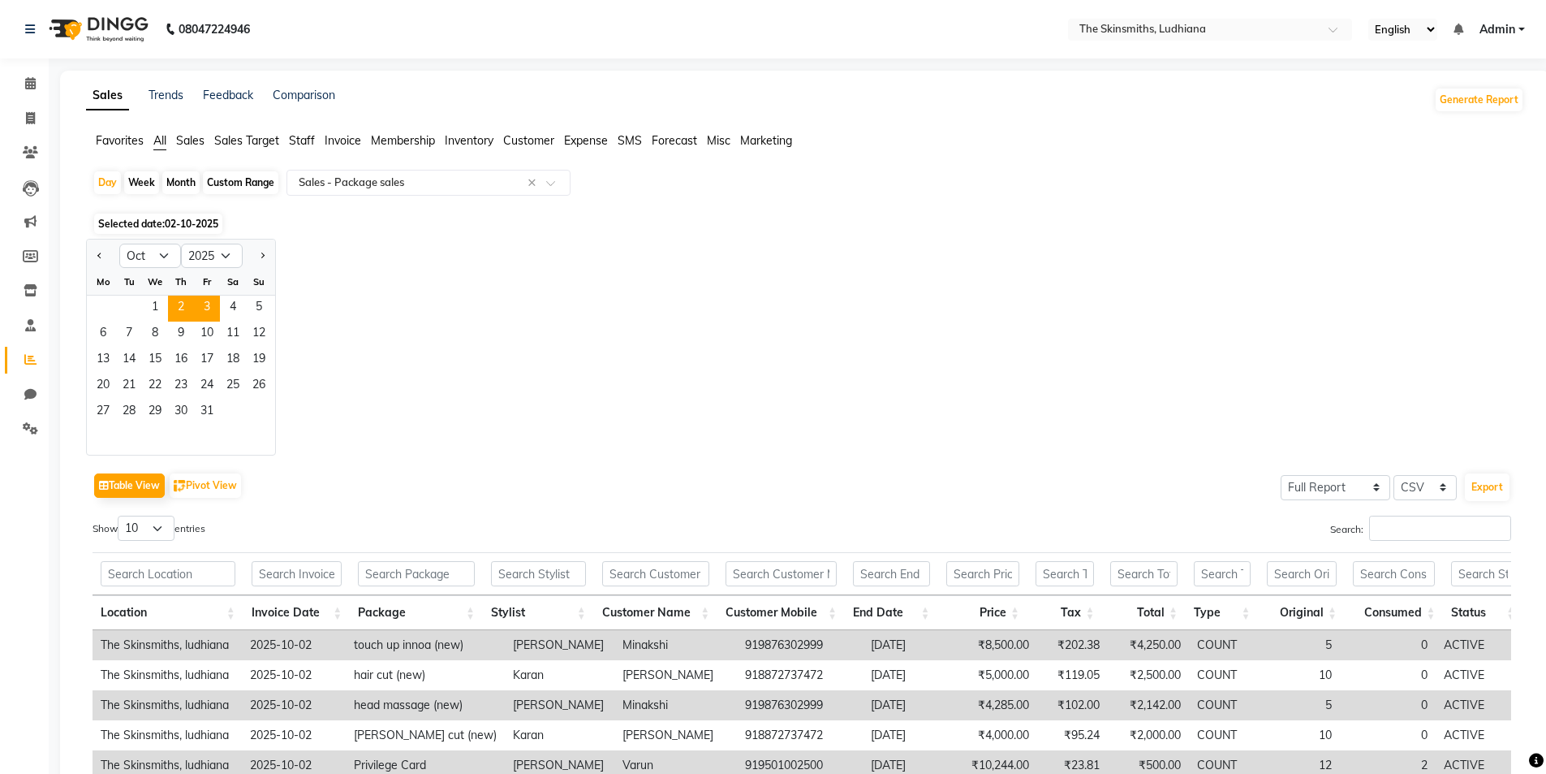
click at [207, 305] on span "3" at bounding box center [207, 308] width 26 height 26
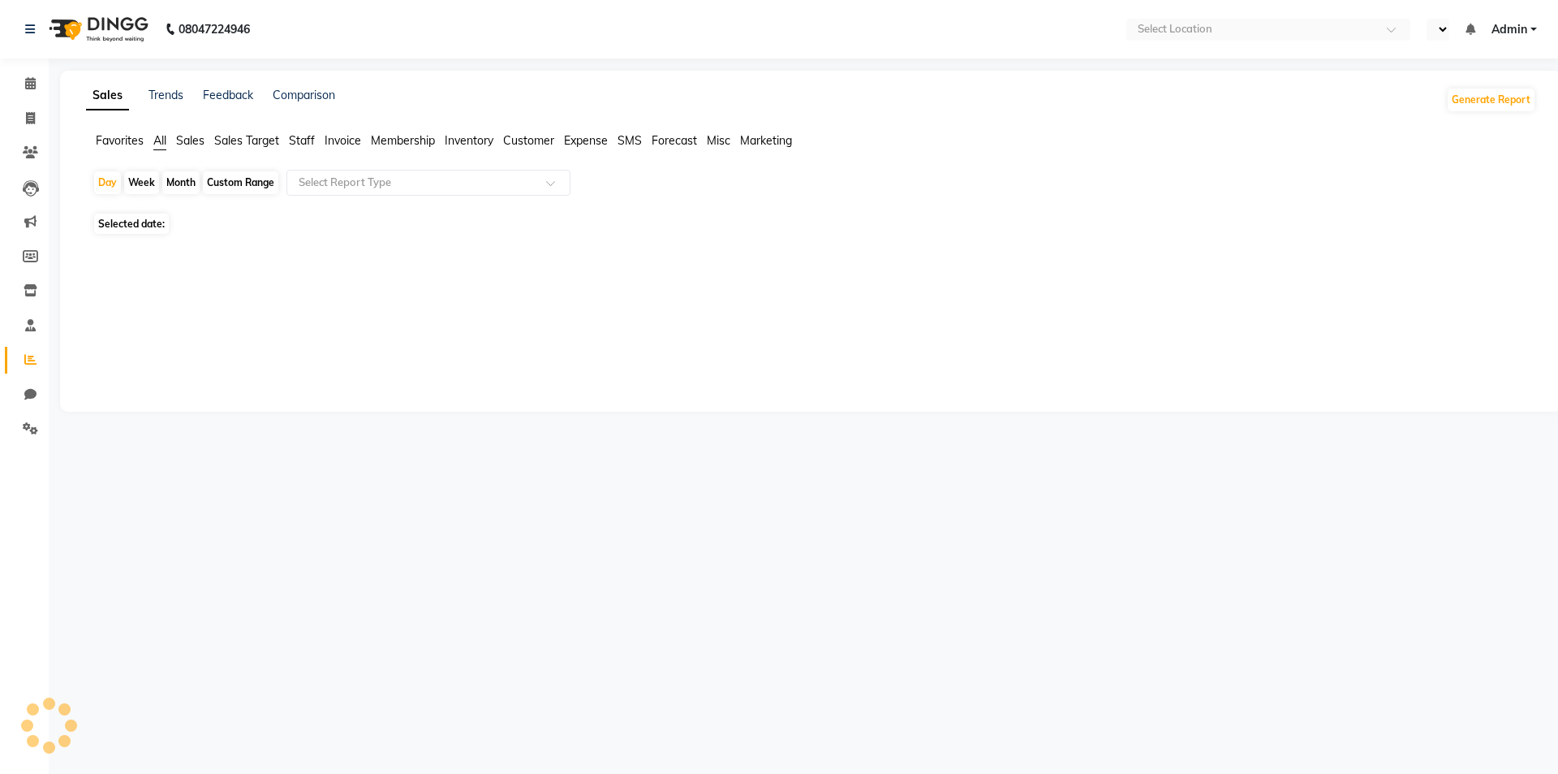
select select "en"
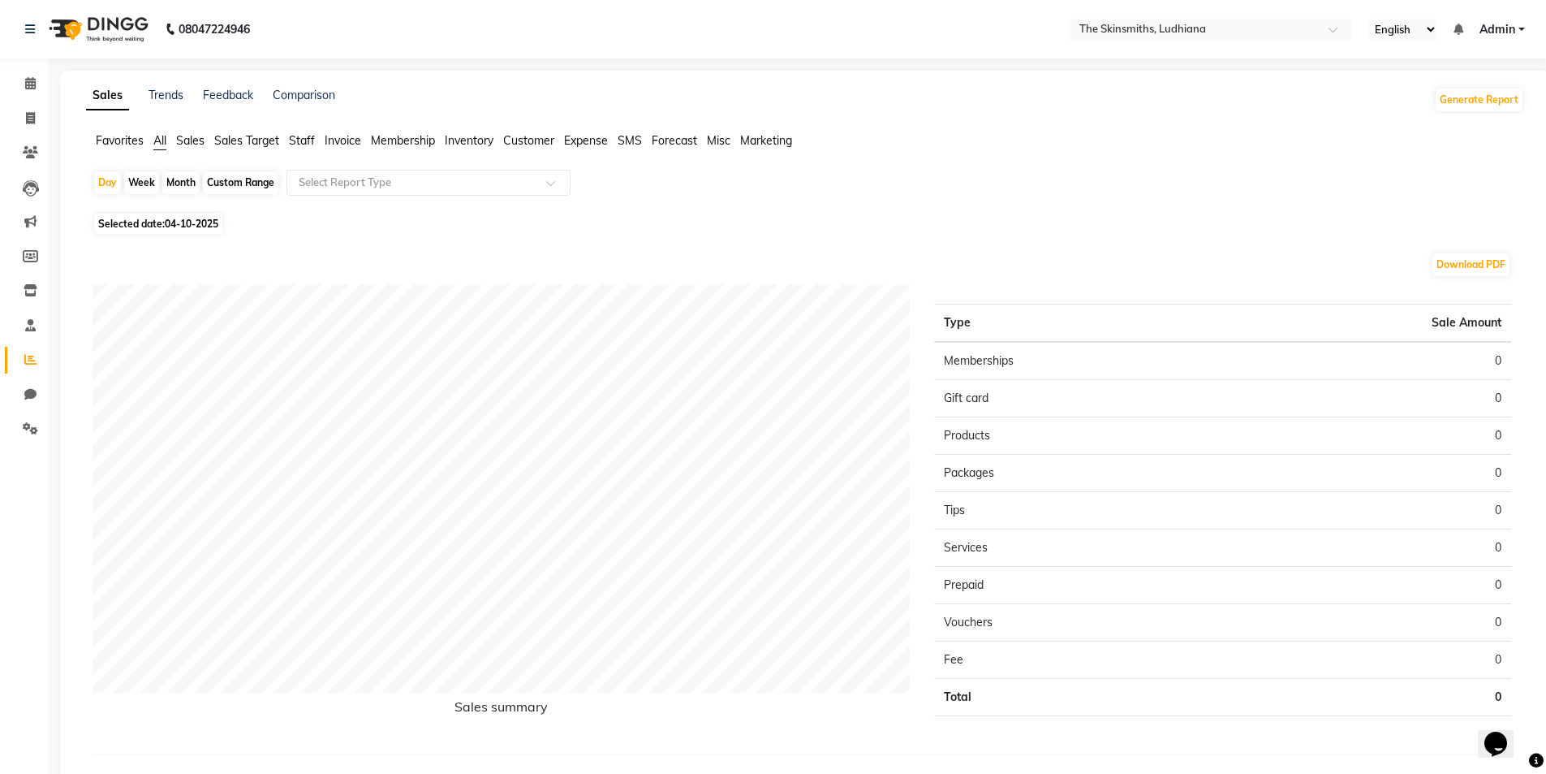
click at [201, 222] on span "04-10-2025" at bounding box center [192, 224] width 54 height 12
select select "10"
select select "2025"
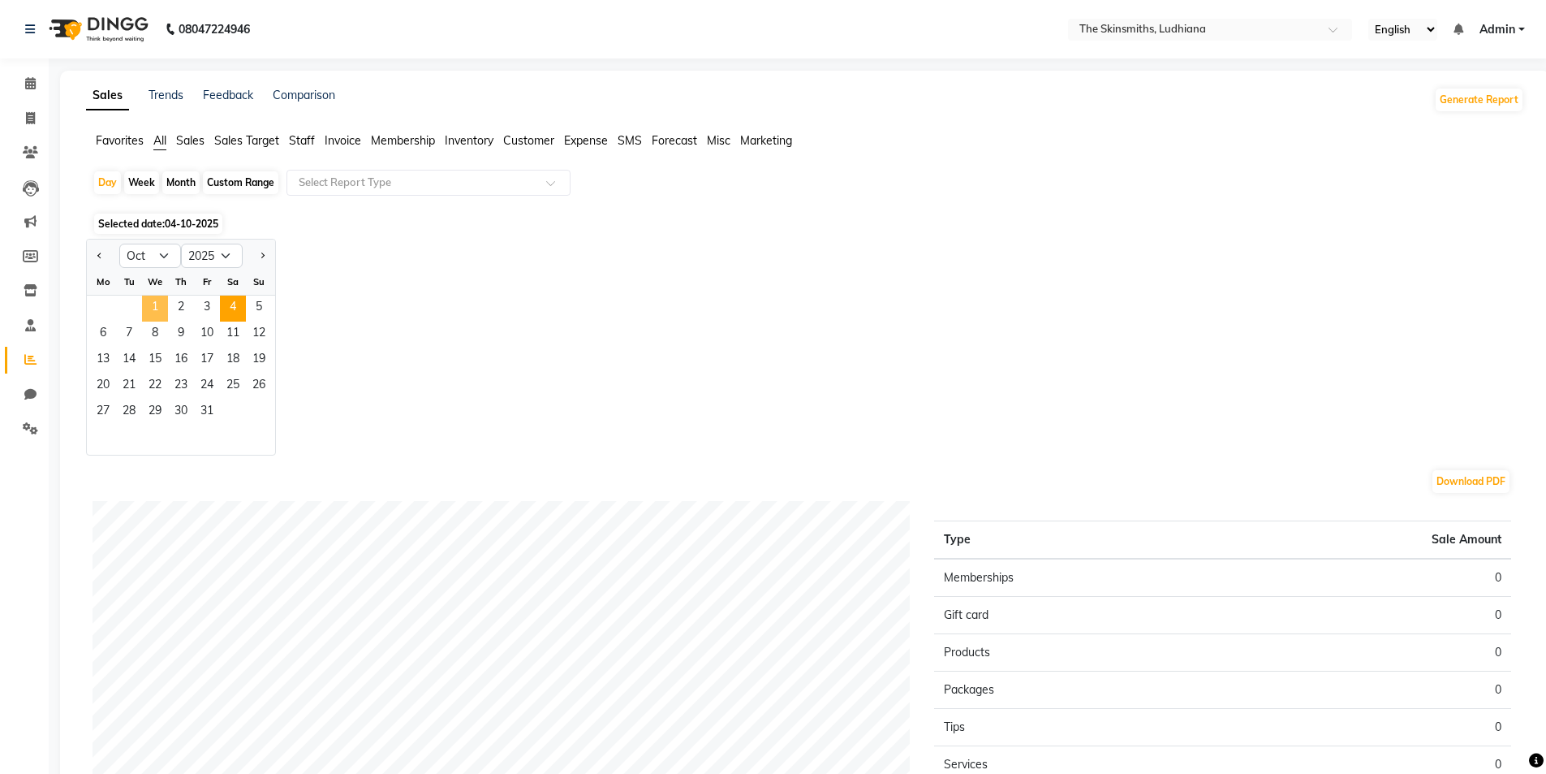
click at [157, 305] on span "1" at bounding box center [155, 308] width 26 height 26
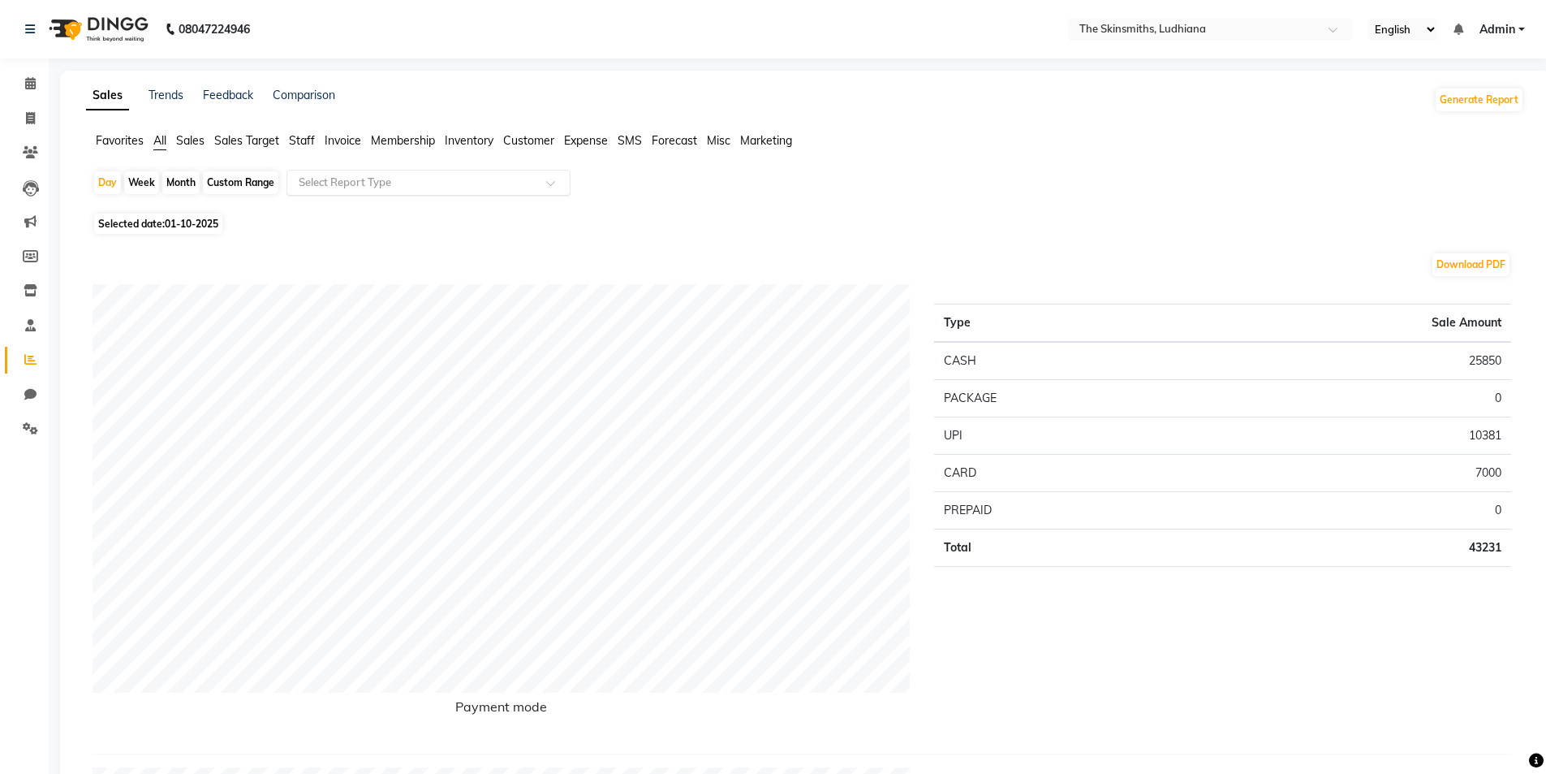
click at [356, 178] on input "text" at bounding box center [412, 183] width 234 height 16
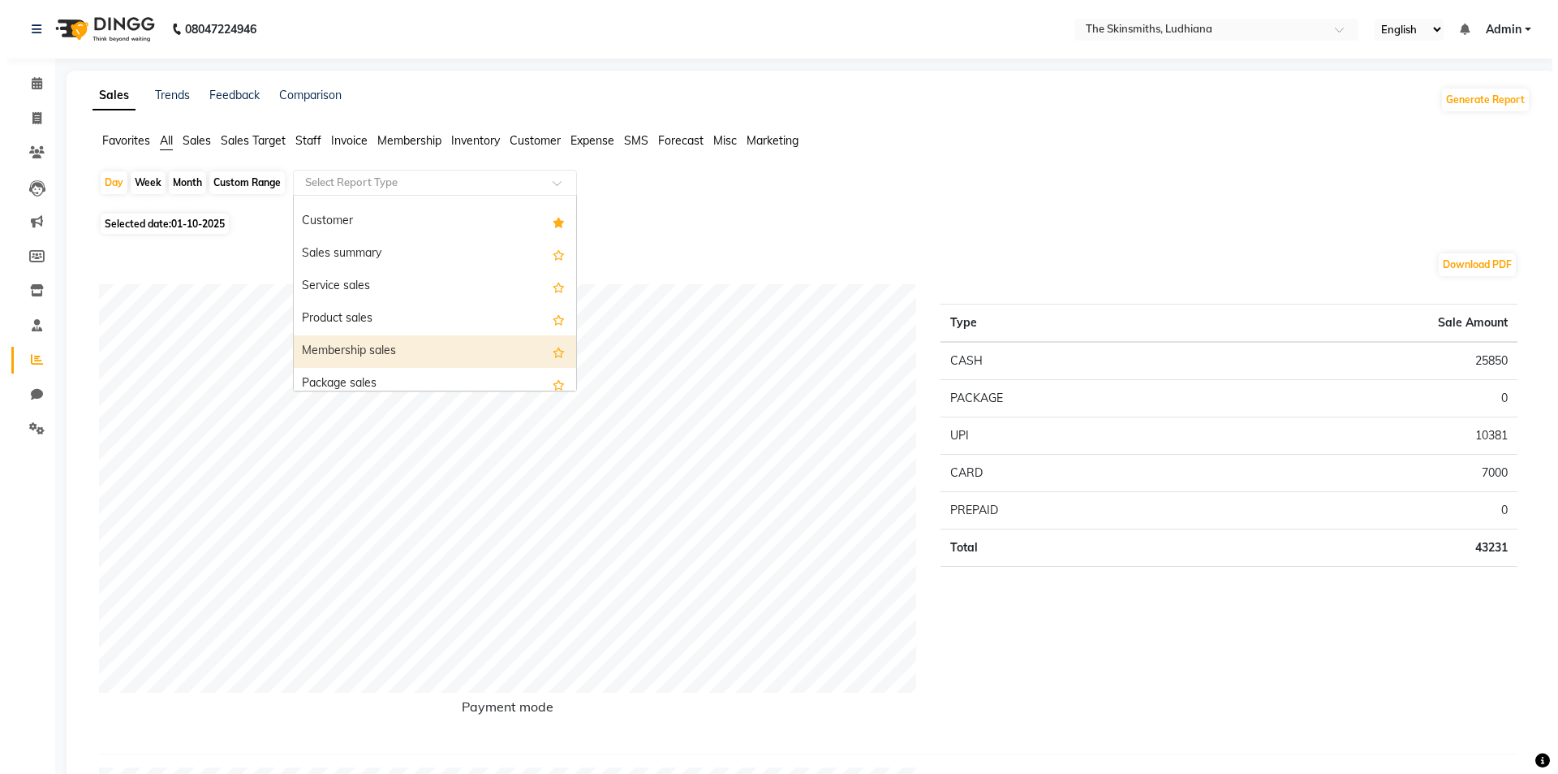
scroll to position [32, 0]
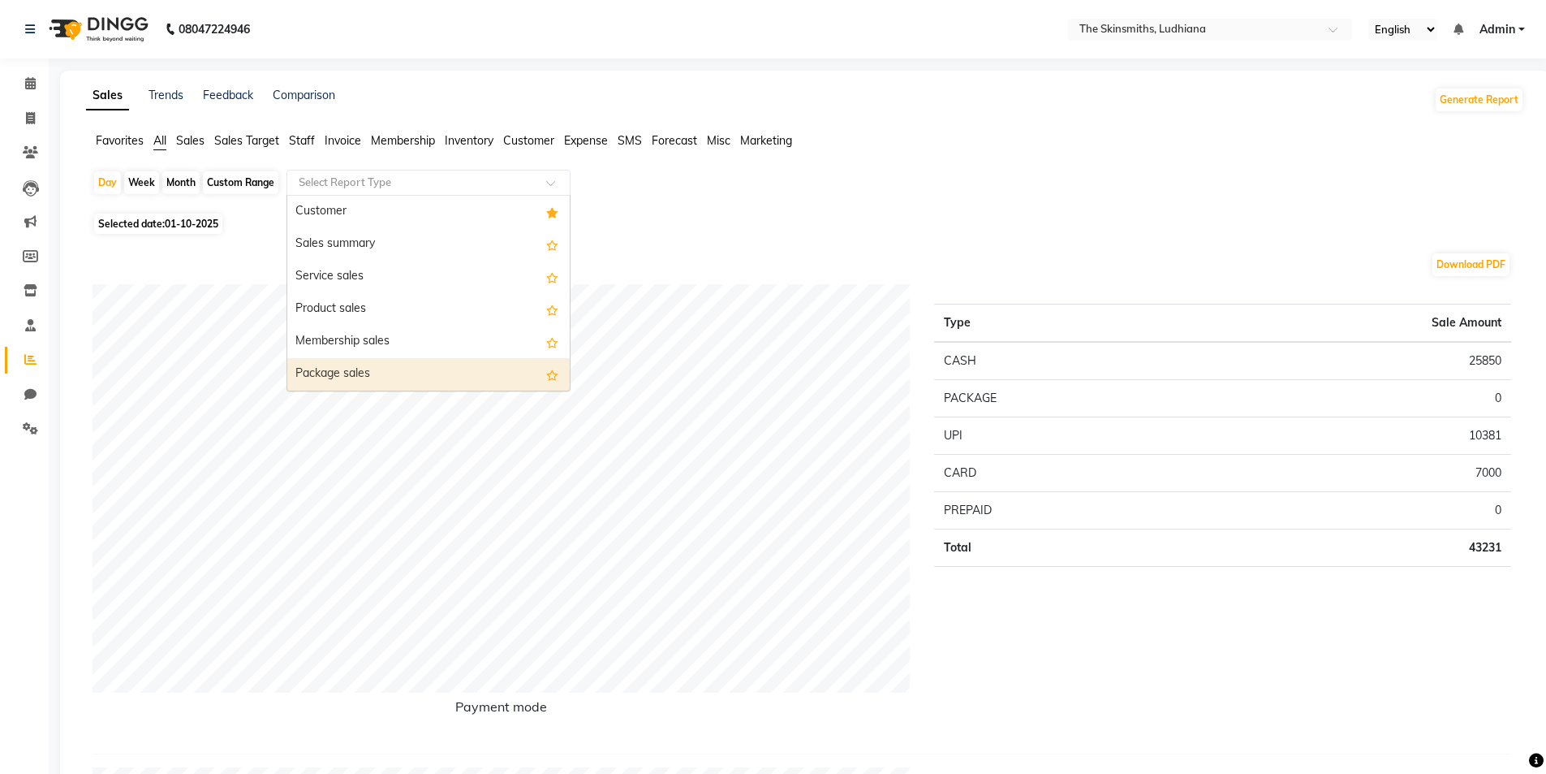
click at [434, 376] on div "Package sales" at bounding box center [428, 374] width 282 height 32
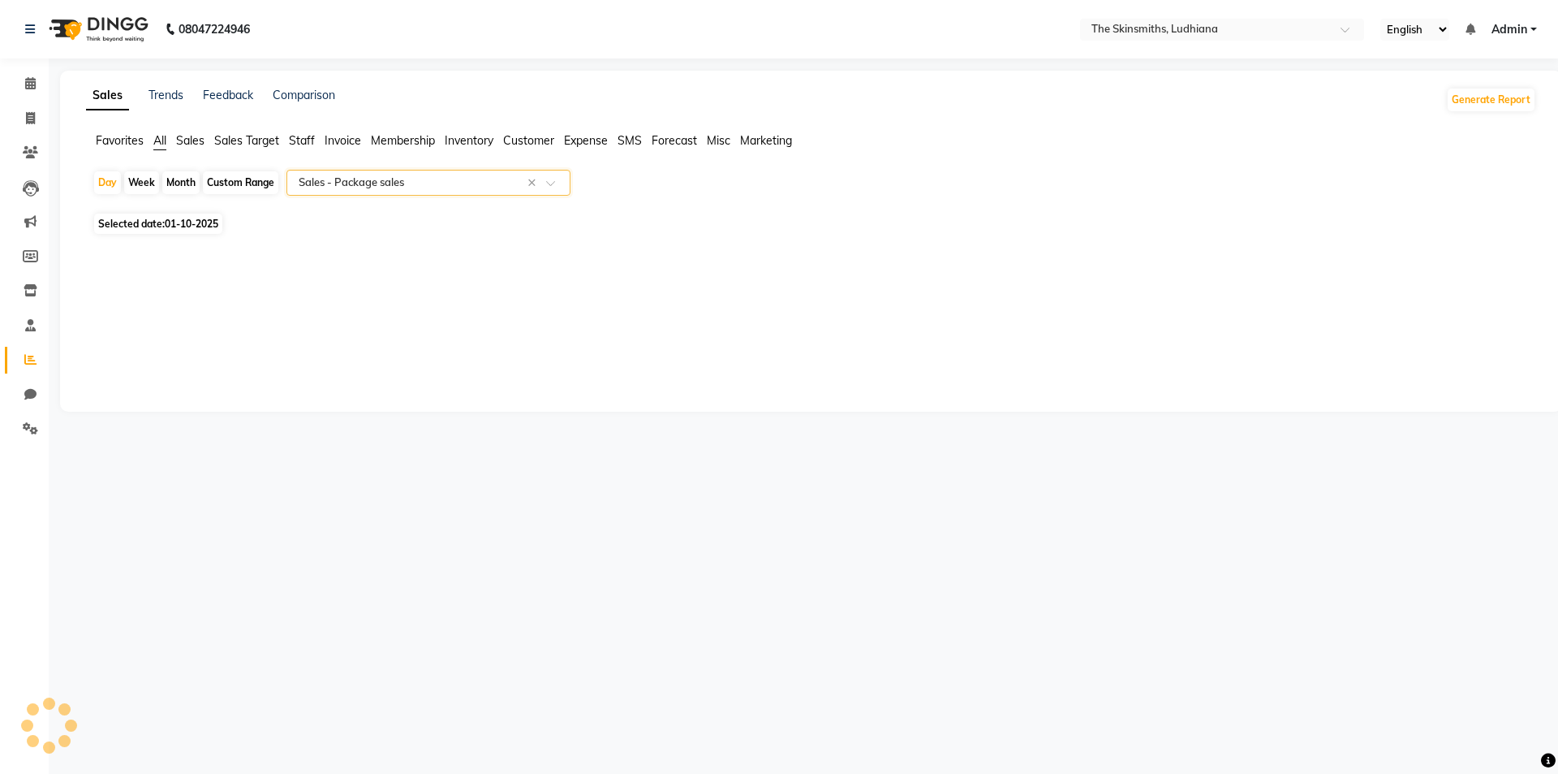
select select "full_report"
select select "csv"
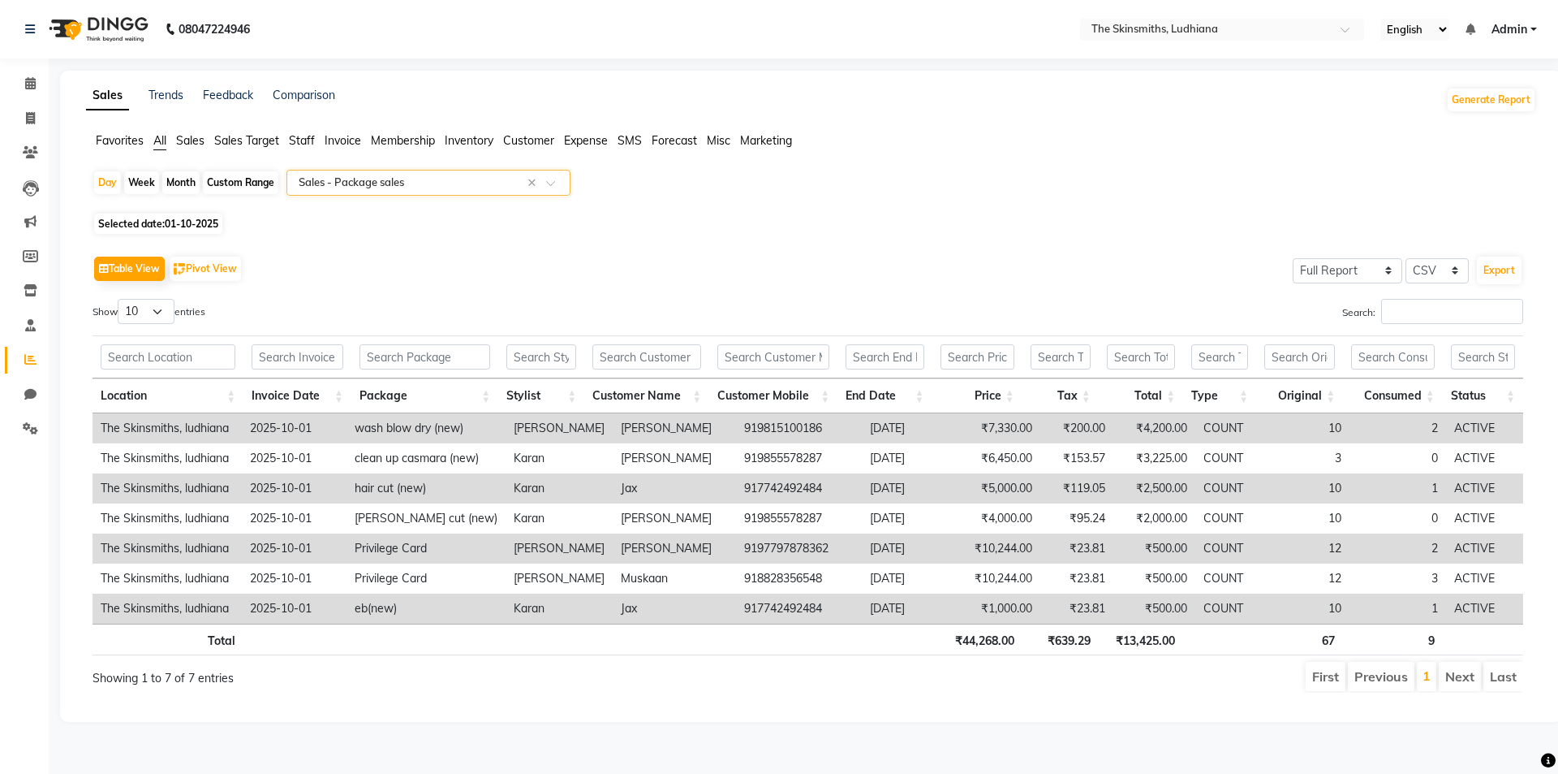
click at [205, 227] on span "01-10-2025" at bounding box center [192, 224] width 54 height 12
select select "10"
select select "2025"
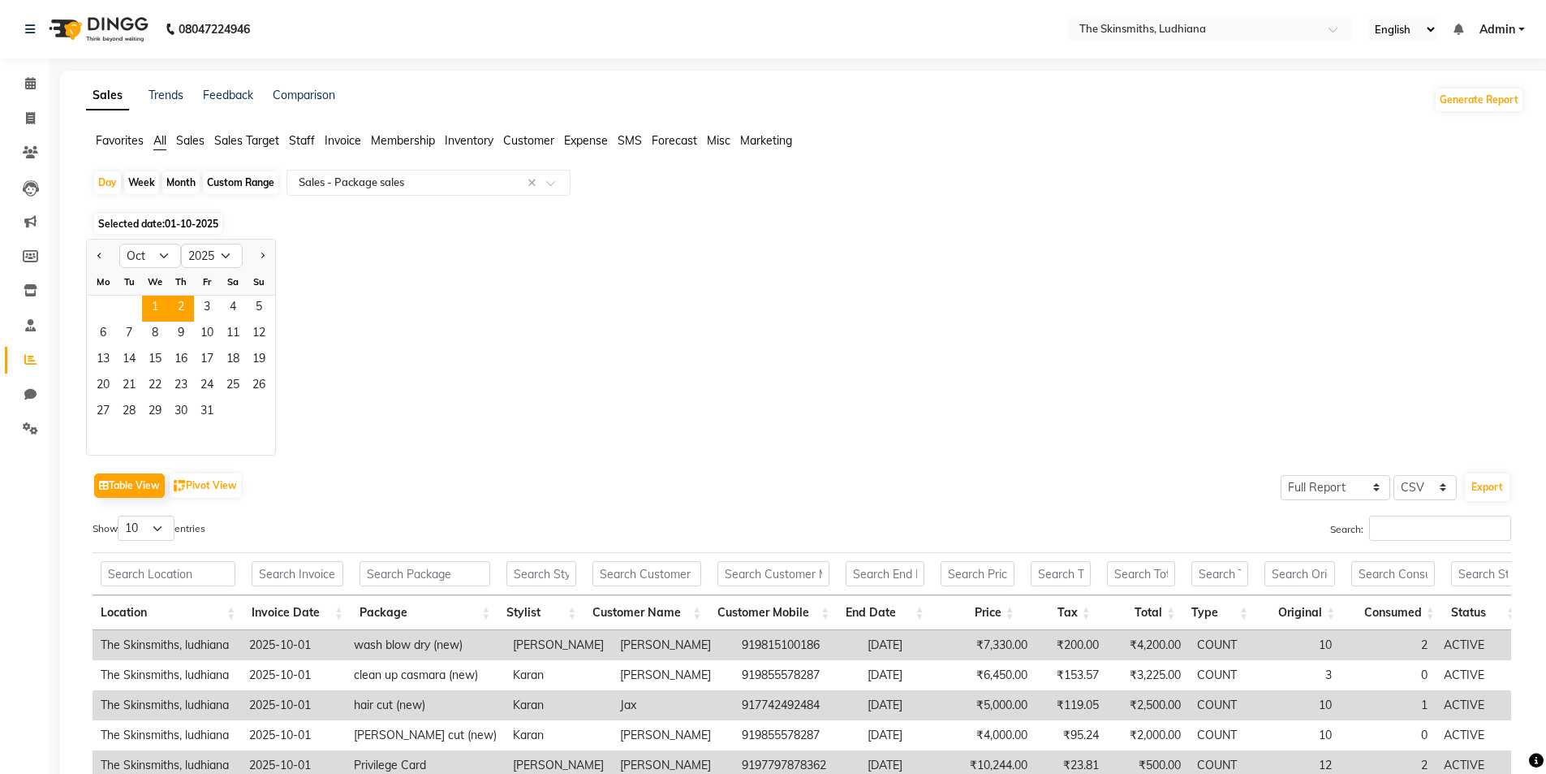
click at [181, 305] on span "2" at bounding box center [181, 308] width 26 height 26
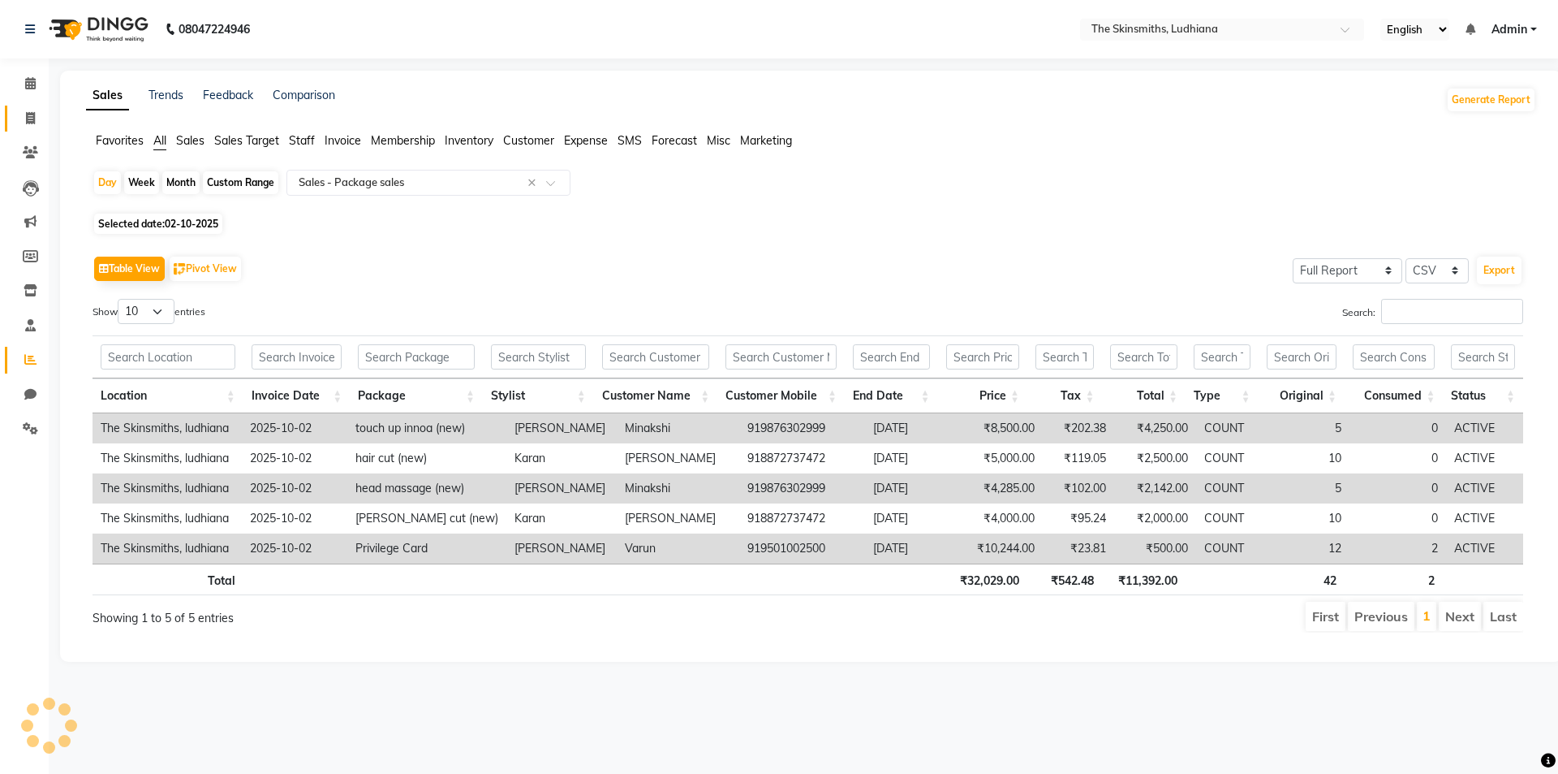
click at [30, 120] on icon at bounding box center [30, 118] width 9 height 12
select select "service"
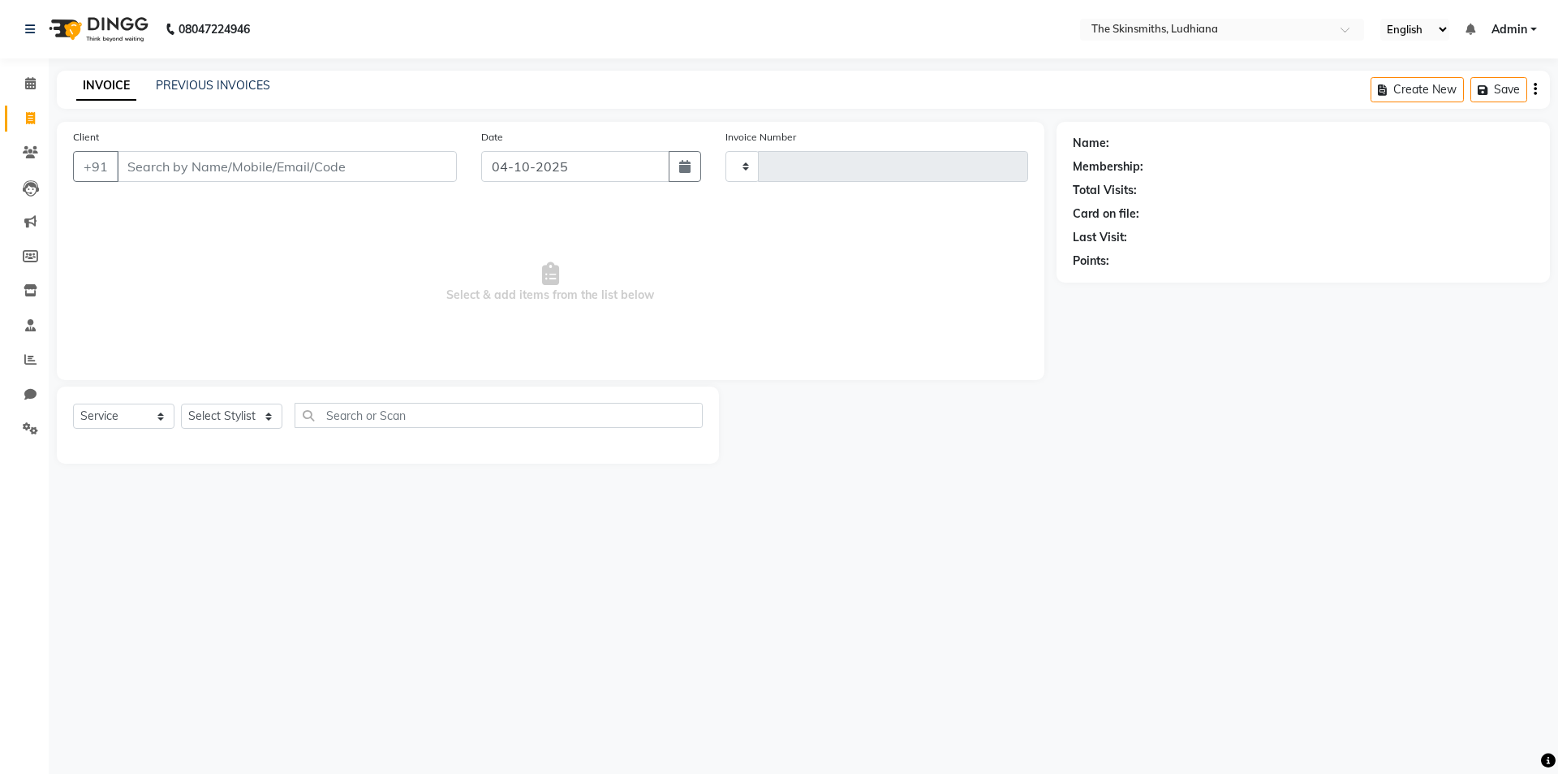
type input "1694"
select select "8115"
type input "7837396575"
click at [413, 177] on button "Add Client" at bounding box center [415, 166] width 84 height 31
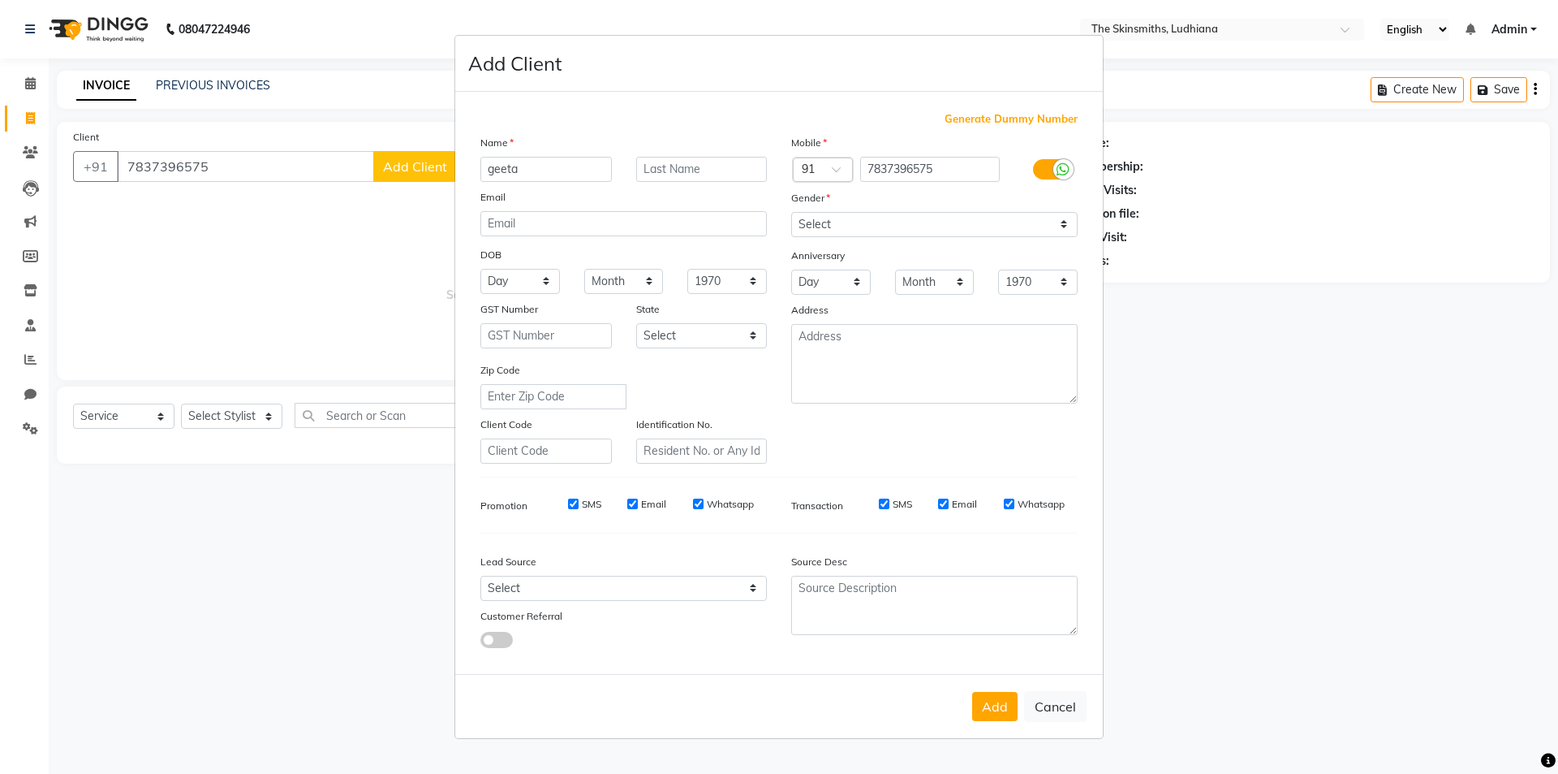
type input "geeta"
click at [859, 232] on select "Select [DEMOGRAPHIC_DATA] [DEMOGRAPHIC_DATA] Other Prefer Not To Say" at bounding box center [934, 224] width 287 height 25
select select "[DEMOGRAPHIC_DATA]"
click at [791, 212] on select "Select [DEMOGRAPHIC_DATA] [DEMOGRAPHIC_DATA] Other Prefer Not To Say" at bounding box center [934, 224] width 287 height 25
click at [565, 585] on select "Select Walk-in Referral Internet Friend Word of Mouth Advertisement Facebook Ju…" at bounding box center [624, 587] width 287 height 25
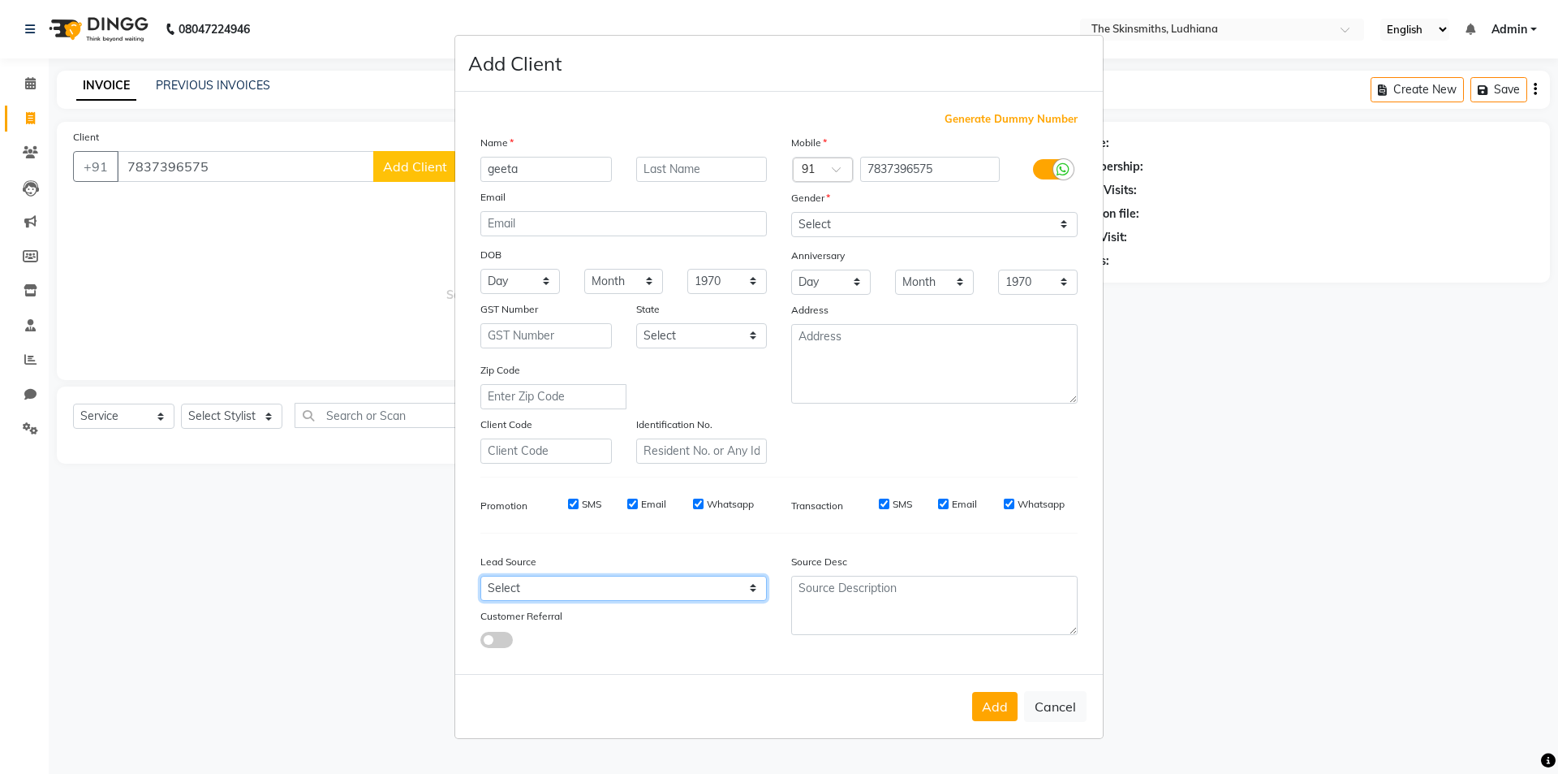
select select "53824"
click at [481, 575] on select "Select Walk-in Referral Internet Friend Word of Mouth Advertisement Facebook Ju…" at bounding box center [624, 587] width 287 height 25
click at [981, 693] on button "Add" at bounding box center [994, 706] width 45 height 29
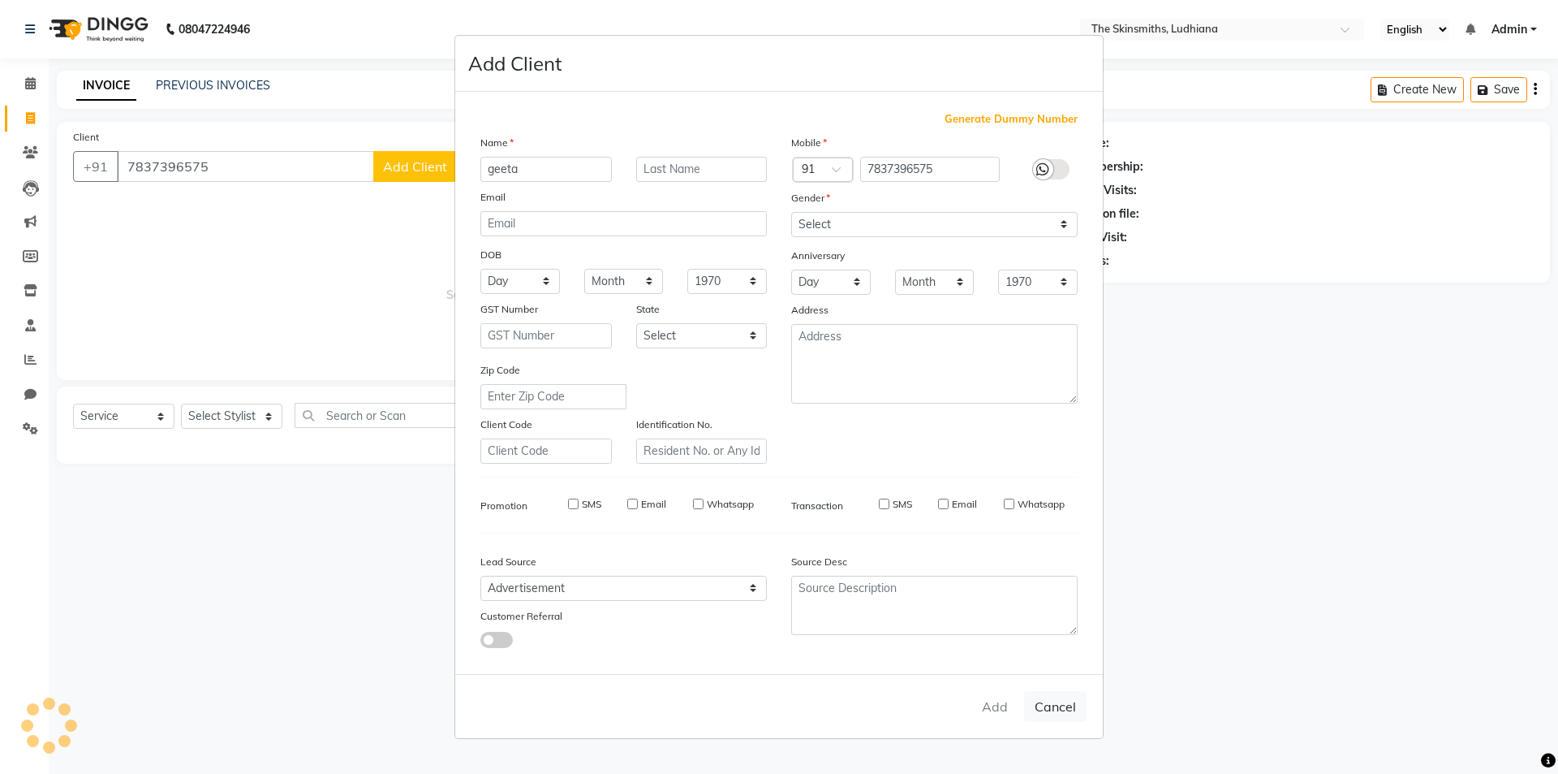
select select
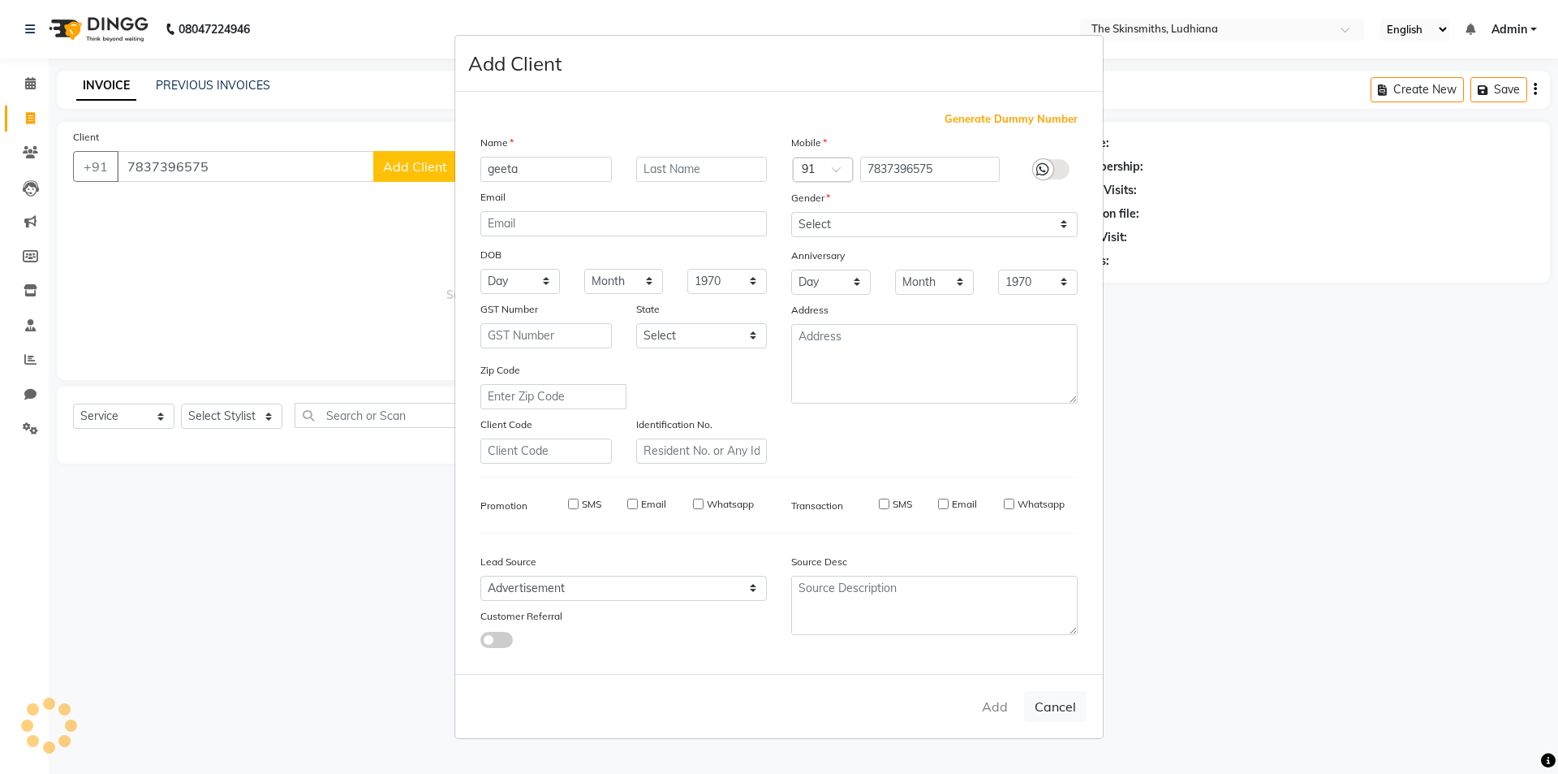
select select
checkbox input "false"
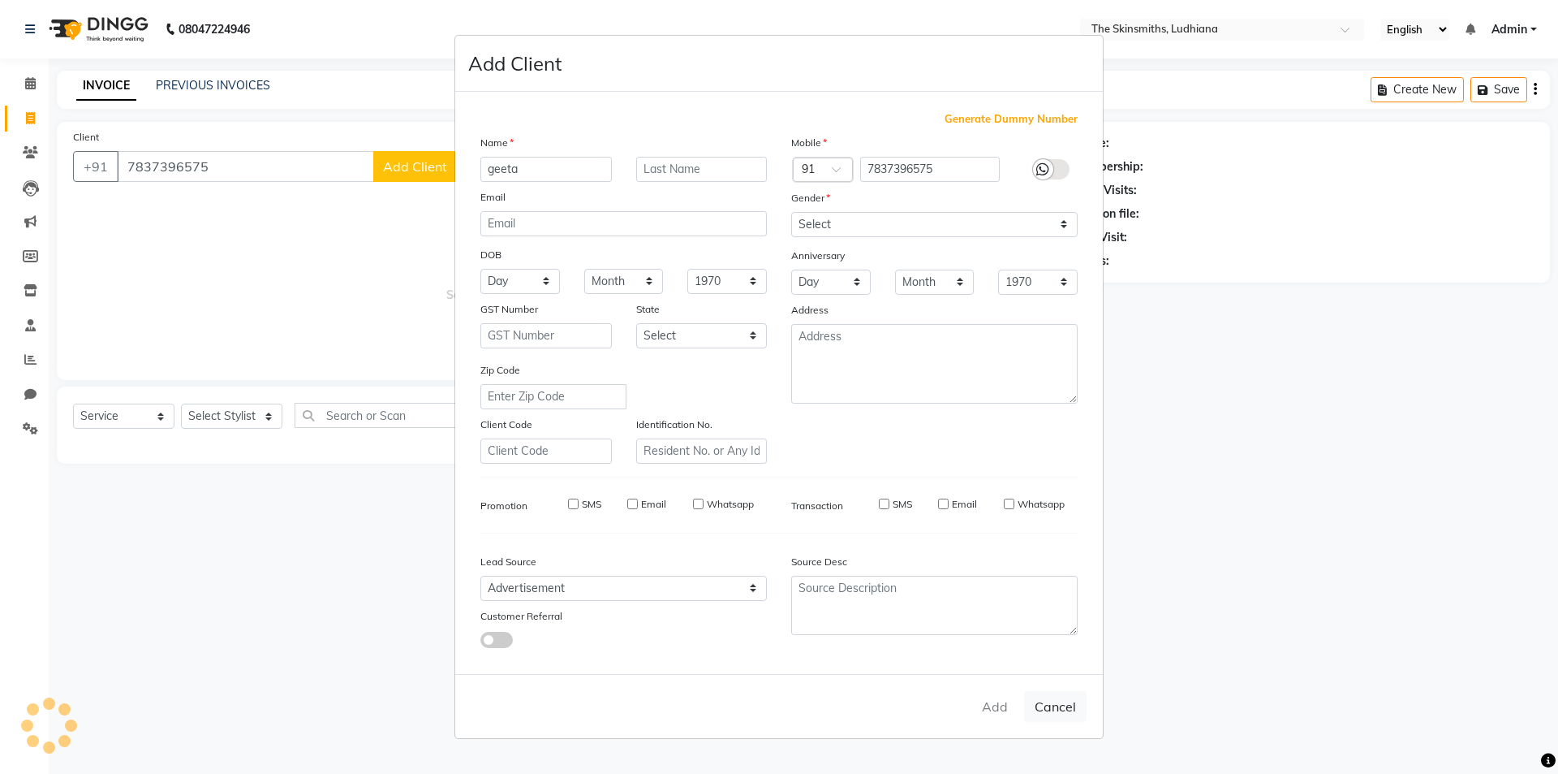
checkbox input "false"
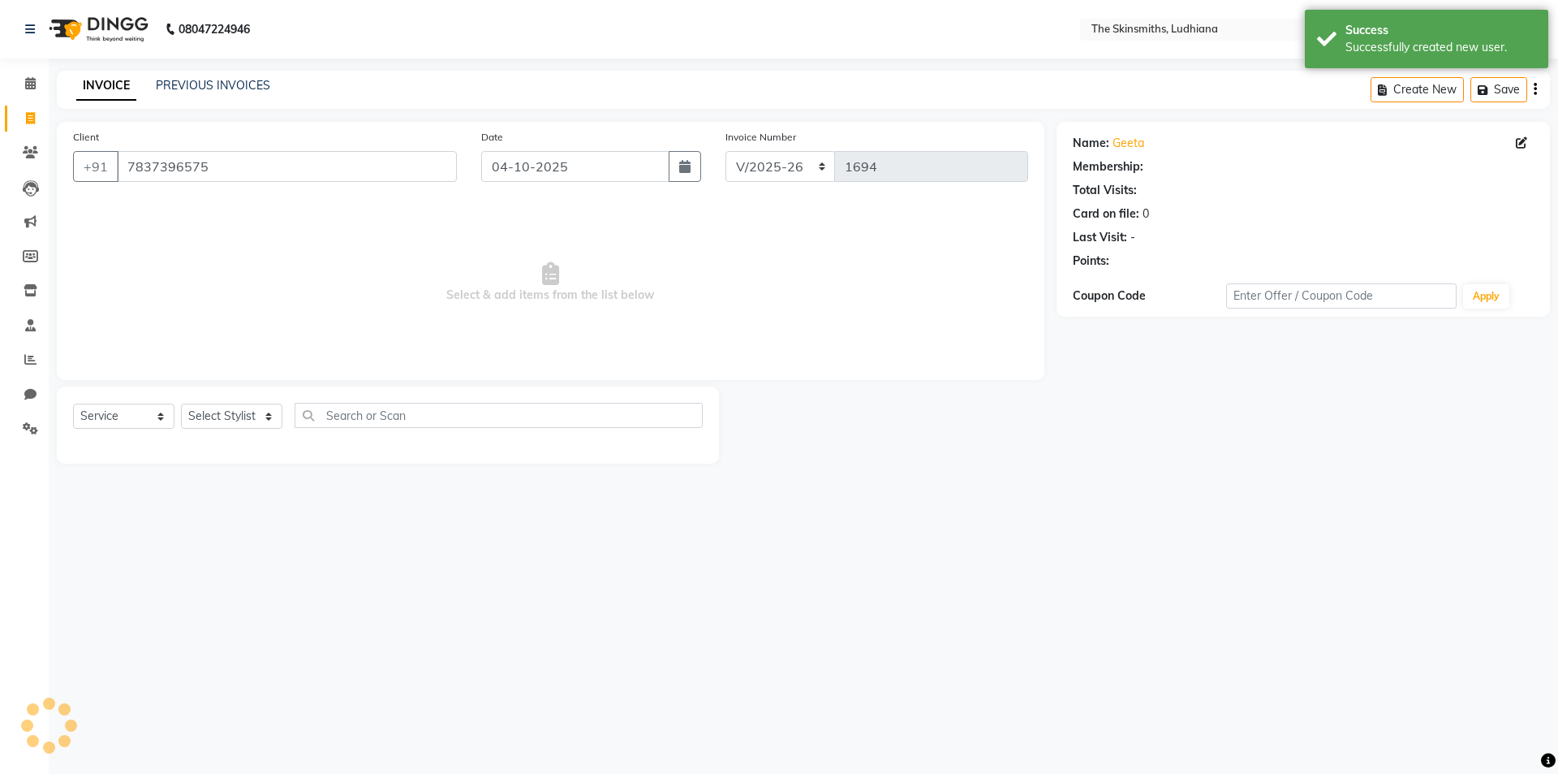
select select "1: Object"
click at [228, 420] on select "Select Stylist Admin [PERSON_NAME] [PERSON_NAME] [PERSON_NAME] [PERSON_NAME] [P…" at bounding box center [231, 415] width 101 height 25
select select "82907"
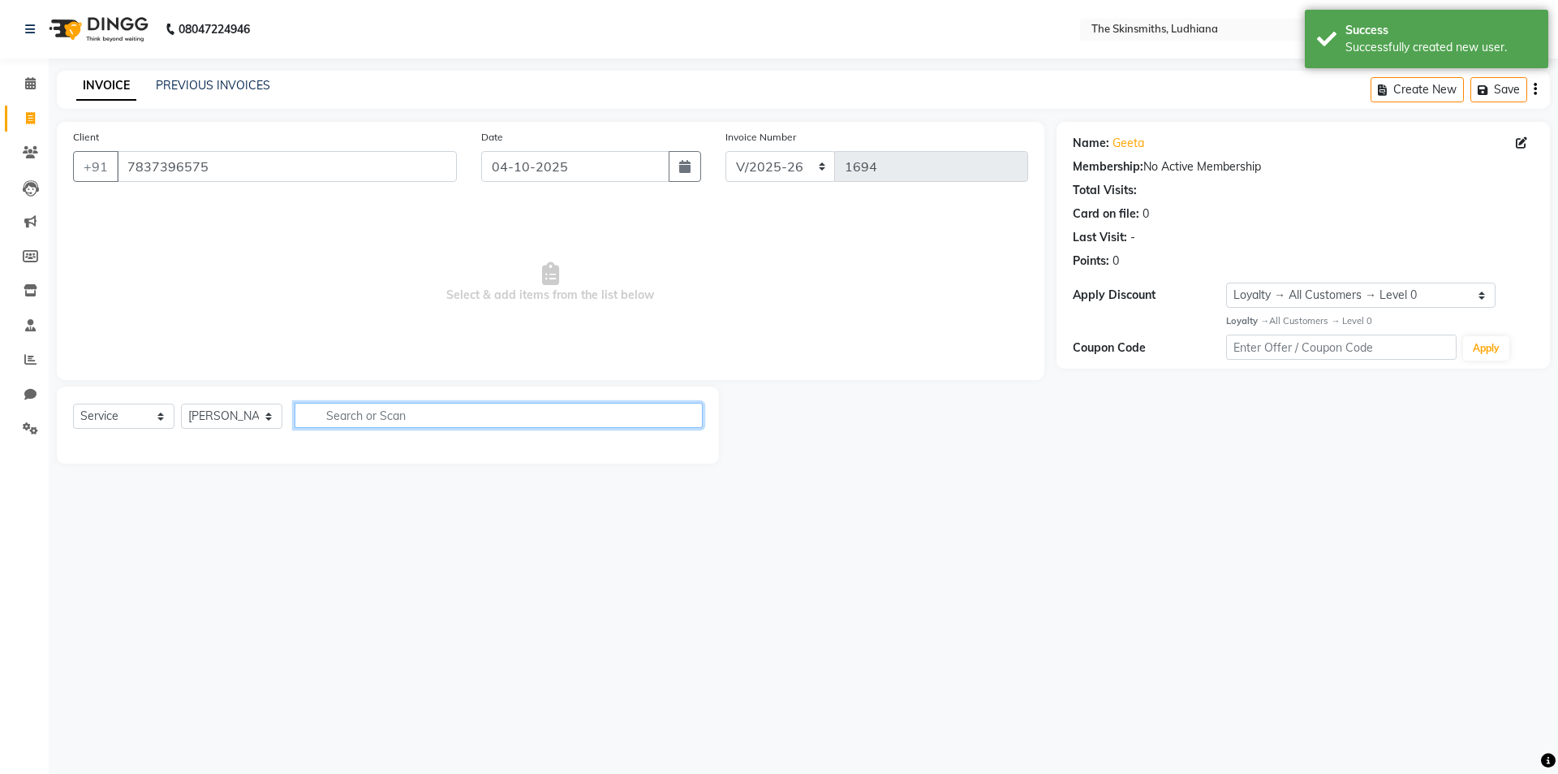
click at [422, 416] on input "text" at bounding box center [499, 415] width 408 height 25
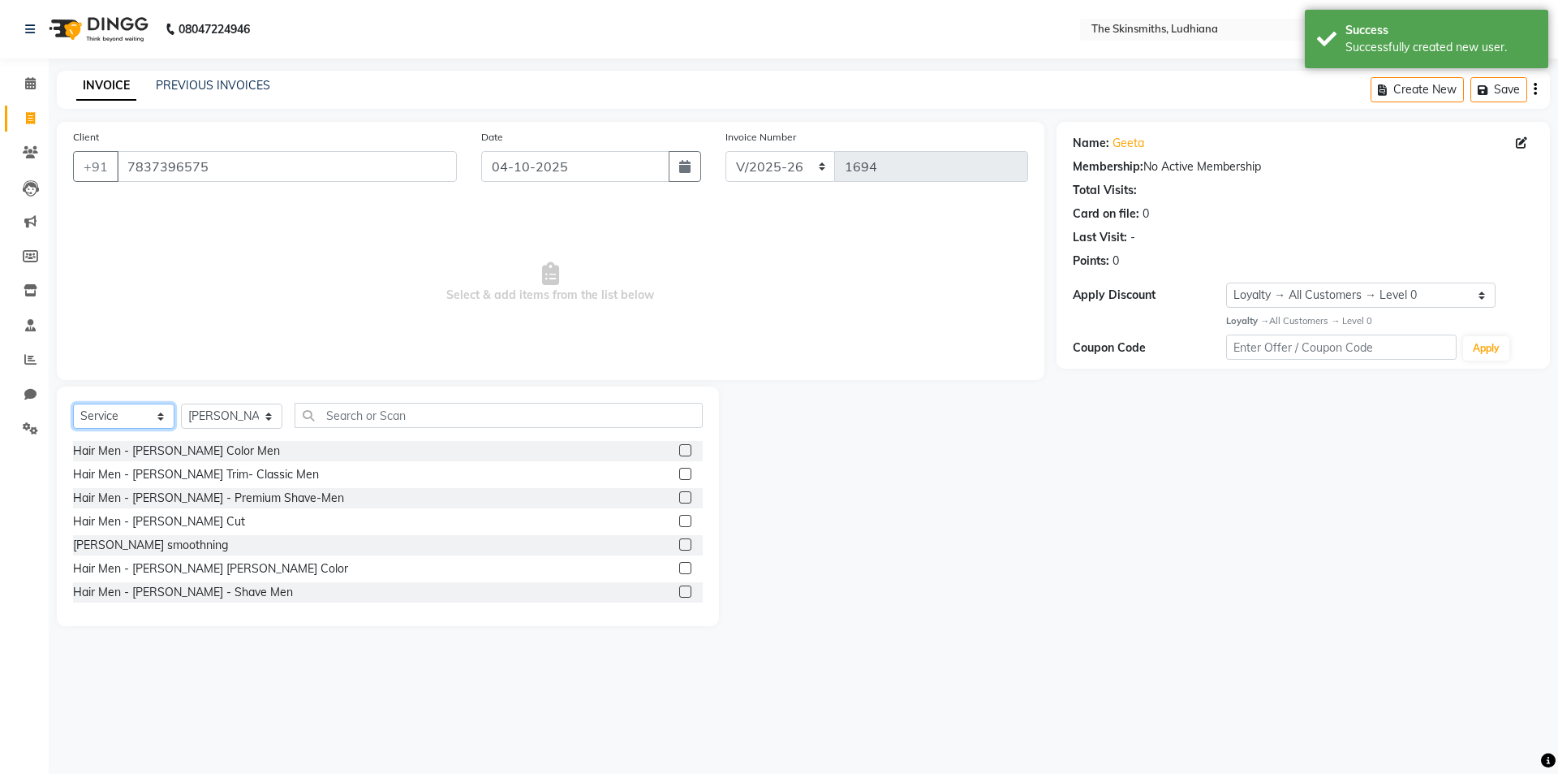
click at [149, 413] on select "Select Service Product Membership Package Voucher Prepaid Gift Card" at bounding box center [123, 415] width 101 height 25
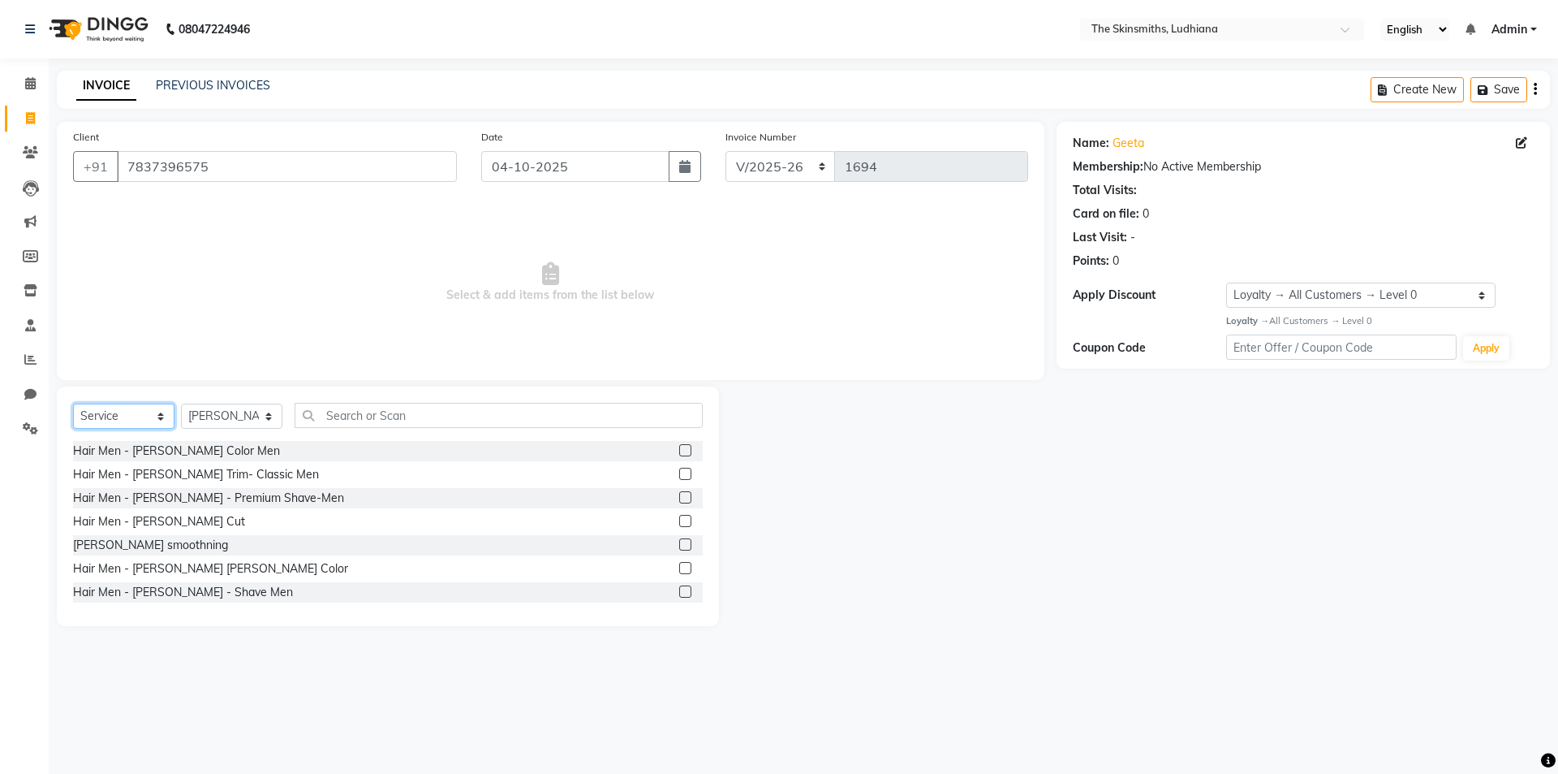
select select "package"
click at [73, 403] on select "Select Service Product Membership Package Voucher Prepaid Gift Card" at bounding box center [123, 415] width 101 height 25
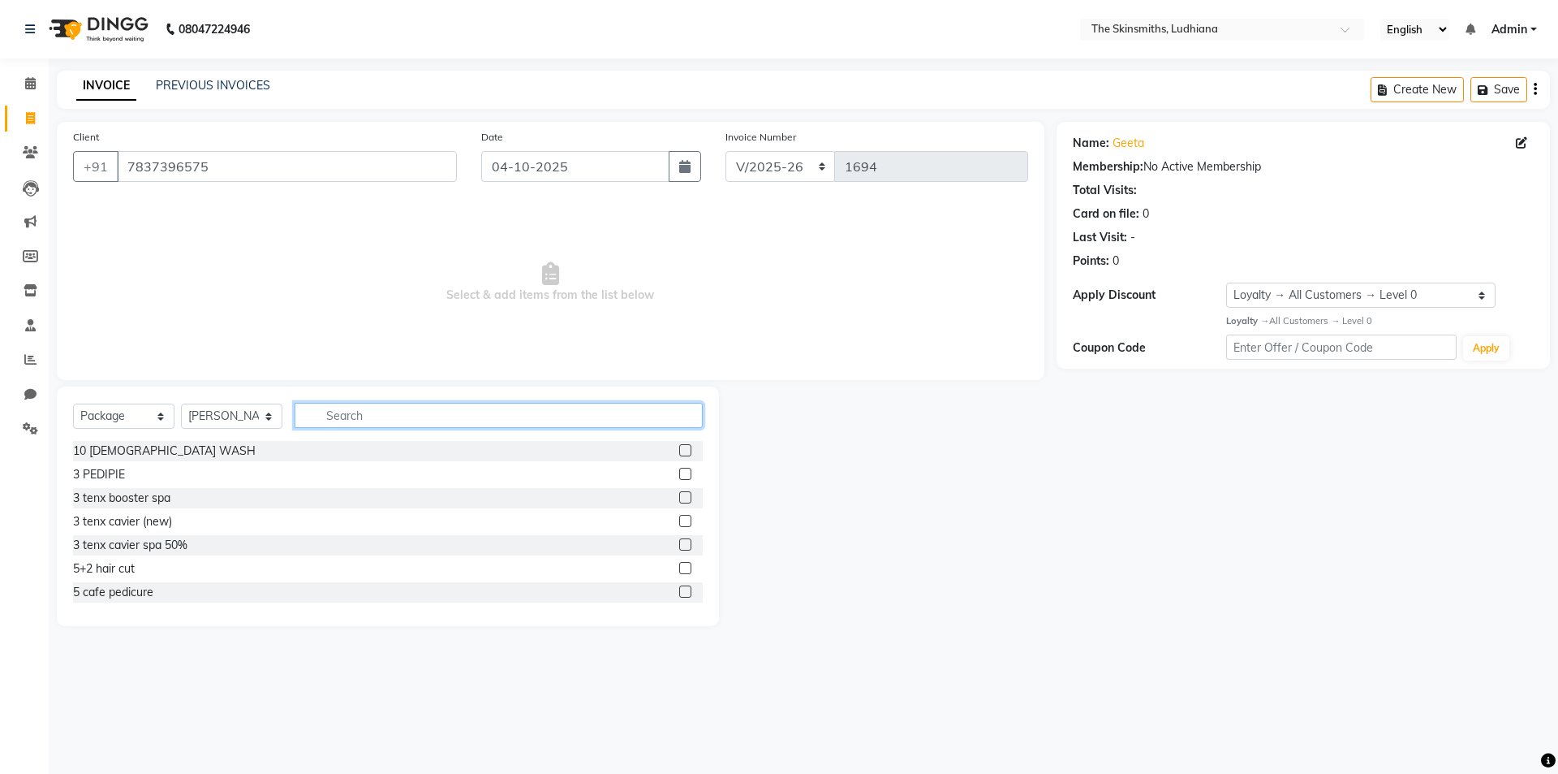
click at [406, 417] on input "text" at bounding box center [499, 415] width 408 height 25
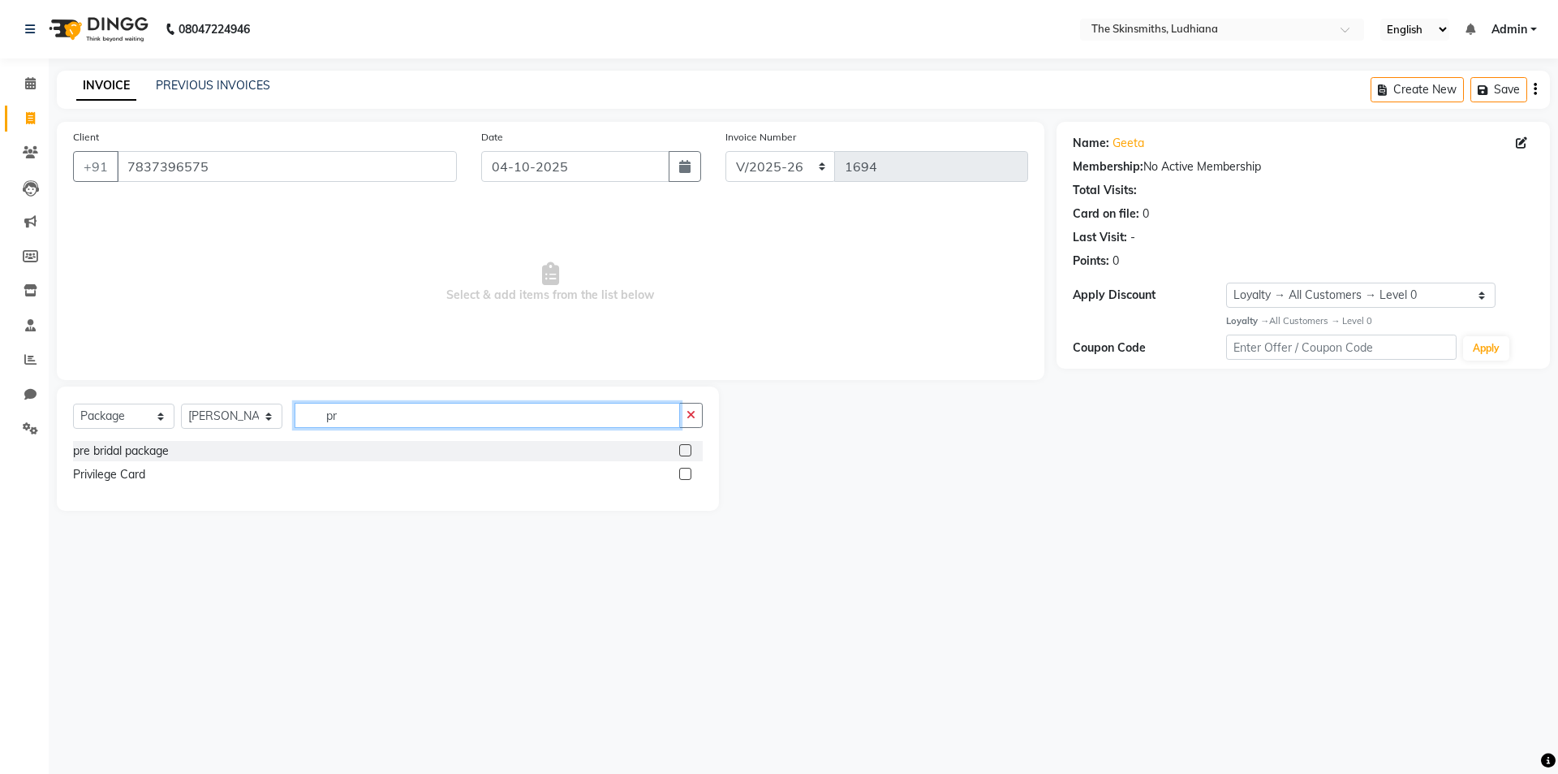
type input "pr"
click at [686, 479] on label at bounding box center [685, 474] width 12 height 12
click at [686, 479] on input "checkbox" at bounding box center [684, 474] width 11 height 11
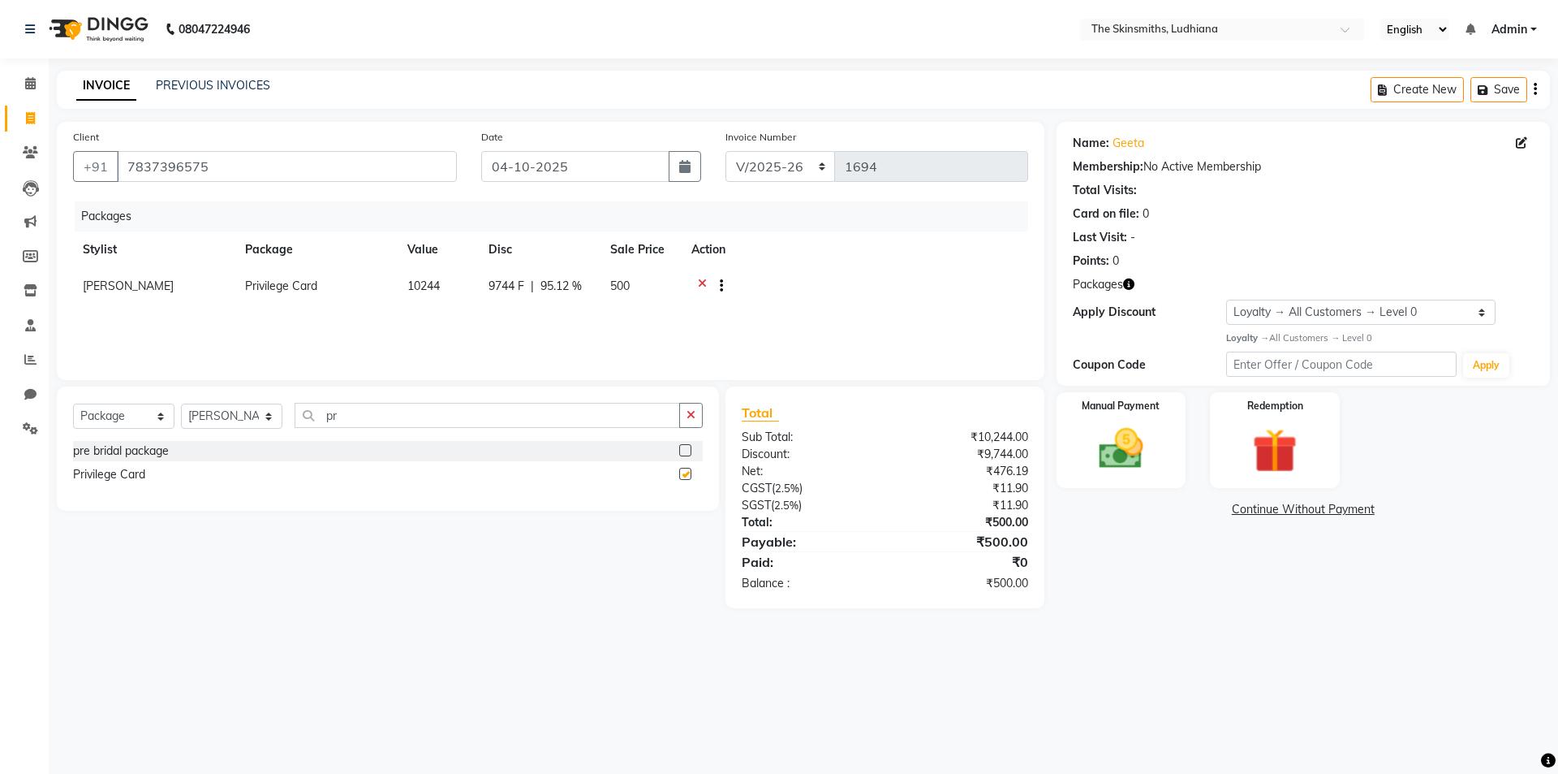
checkbox input "false"
click at [1129, 463] on img at bounding box center [1121, 449] width 75 height 54
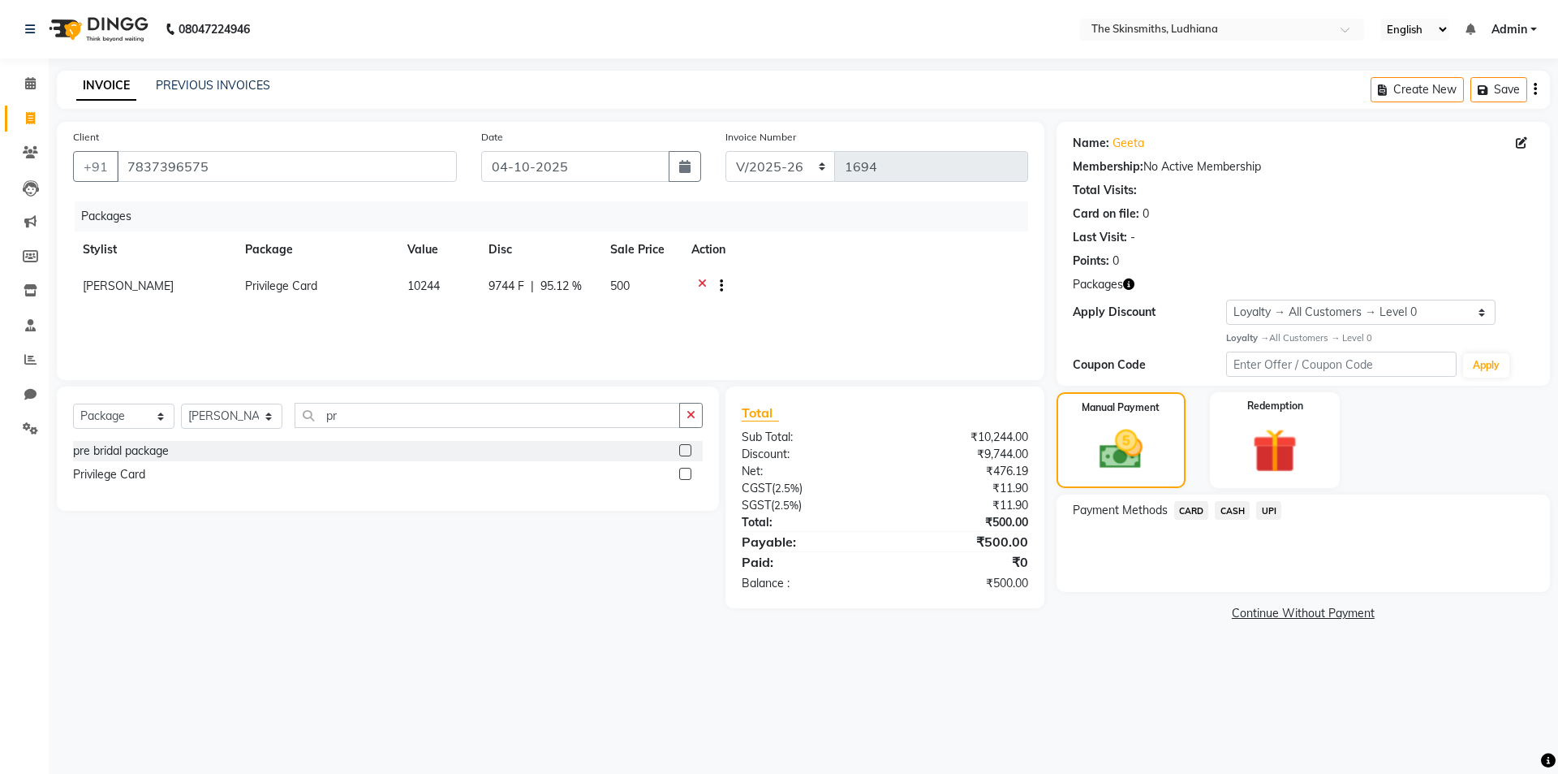
click at [1230, 506] on span "CASH" at bounding box center [1232, 510] width 35 height 19
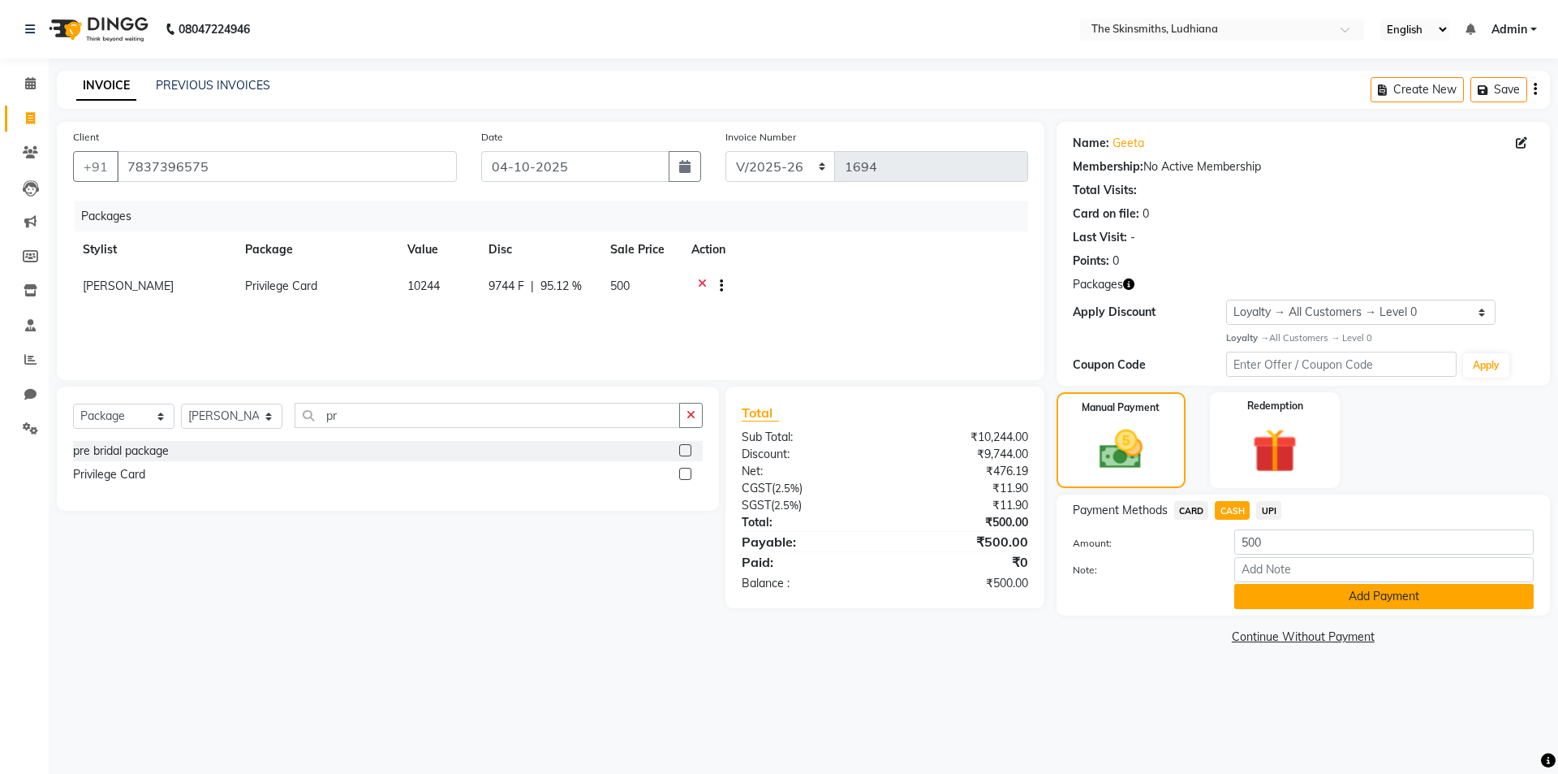
click at [1347, 605] on button "Add Payment" at bounding box center [1385, 596] width 300 height 25
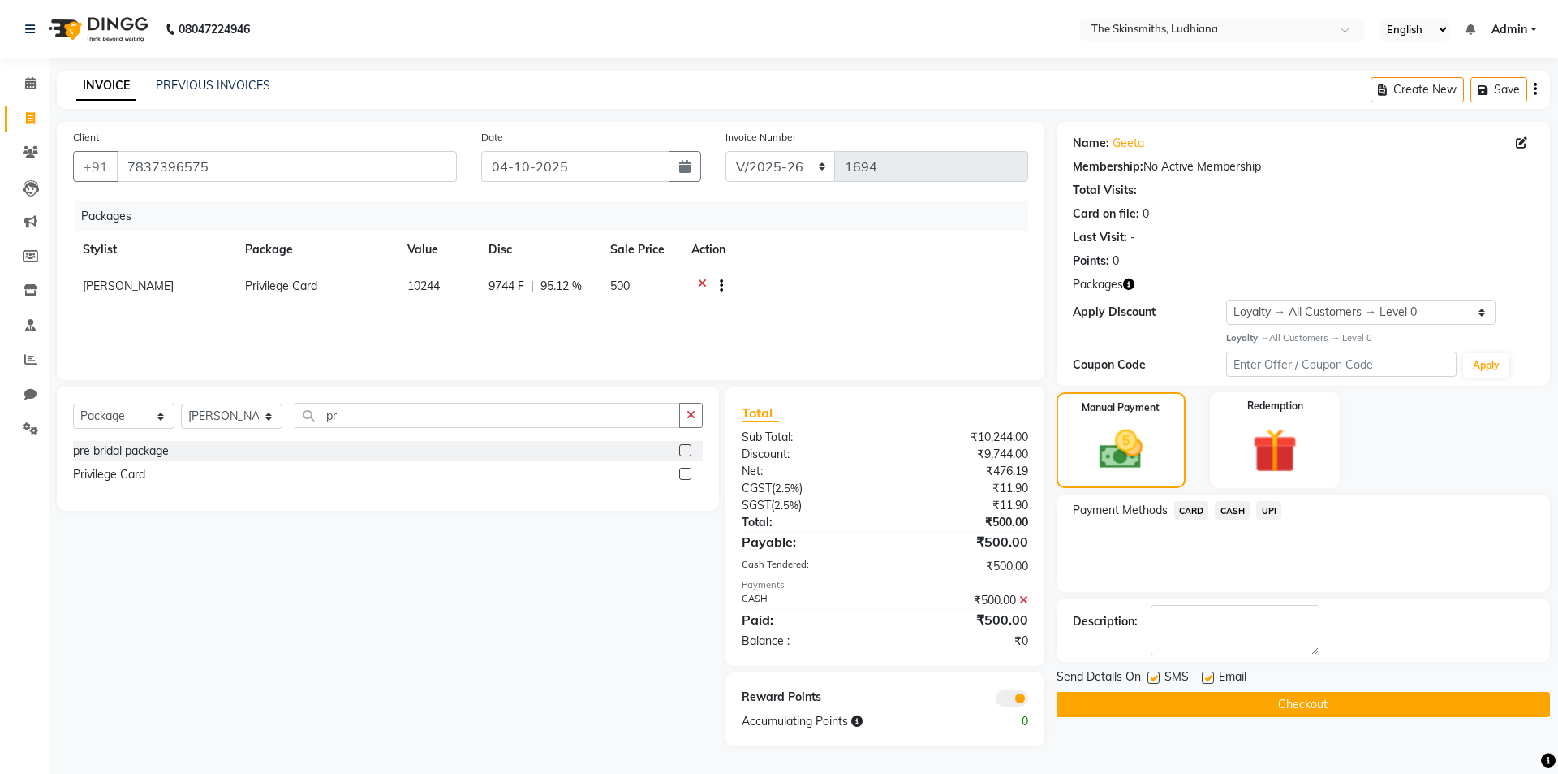
click at [1377, 707] on button "Checkout" at bounding box center [1304, 704] width 494 height 25
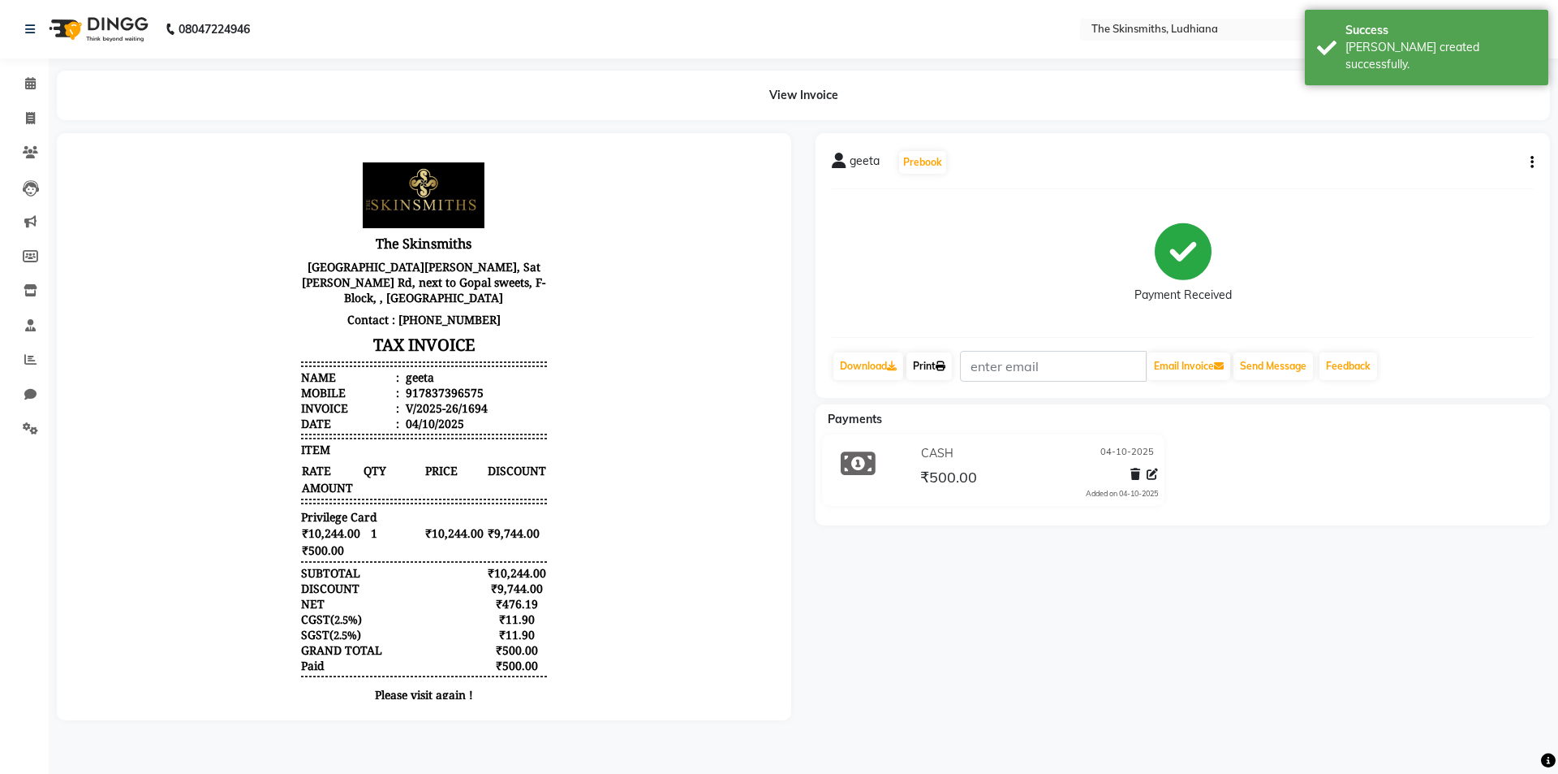
click at [932, 369] on link "Print" at bounding box center [929, 366] width 45 height 28
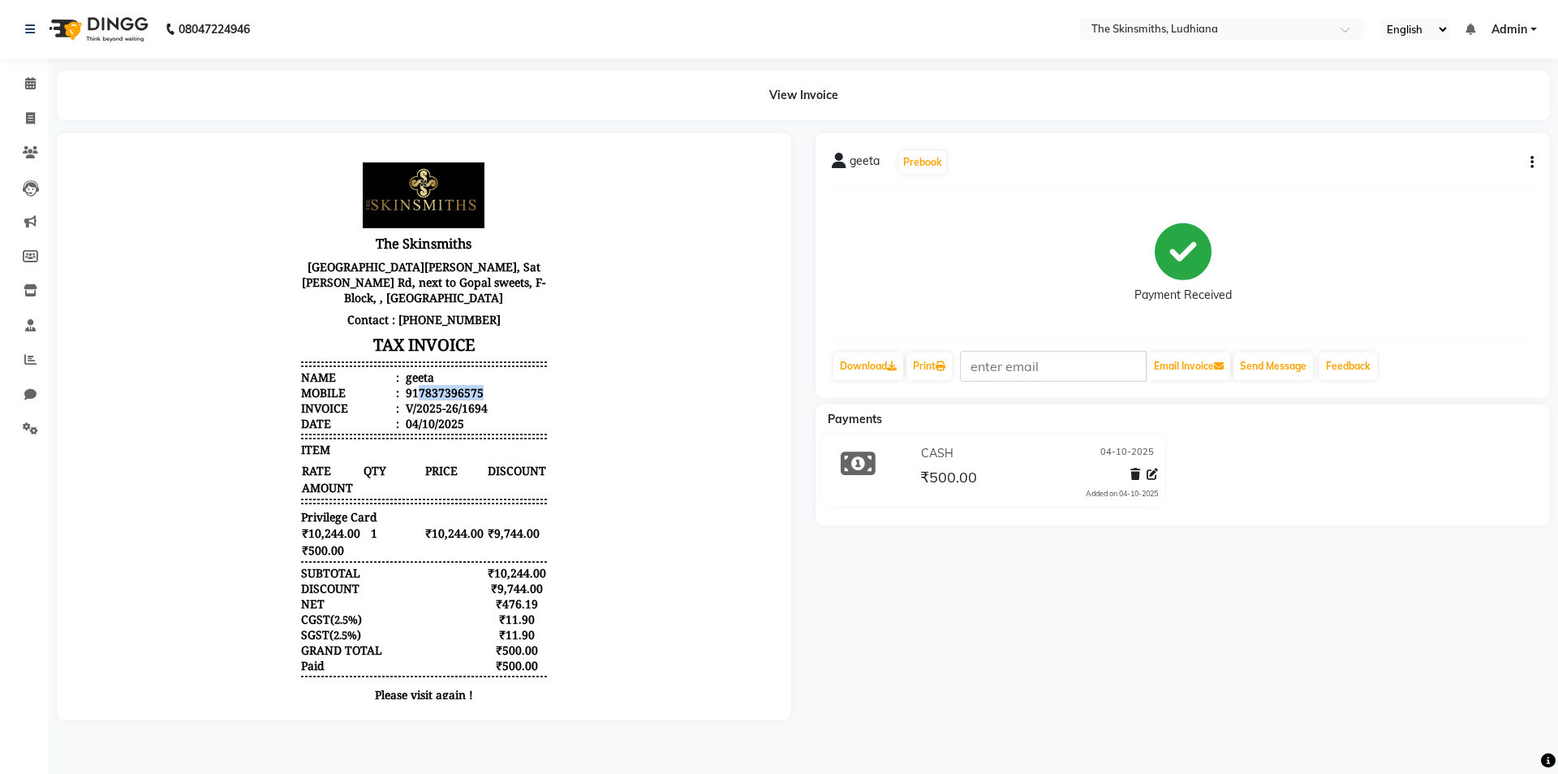
drag, startPoint x: 406, startPoint y: 389, endPoint x: 496, endPoint y: 387, distance: 90.1
click at [496, 387] on li "Mobile : 917837396575" at bounding box center [423, 392] width 245 height 15
copy div "7837396575"
click at [33, 122] on icon at bounding box center [30, 118] width 9 height 12
select select "service"
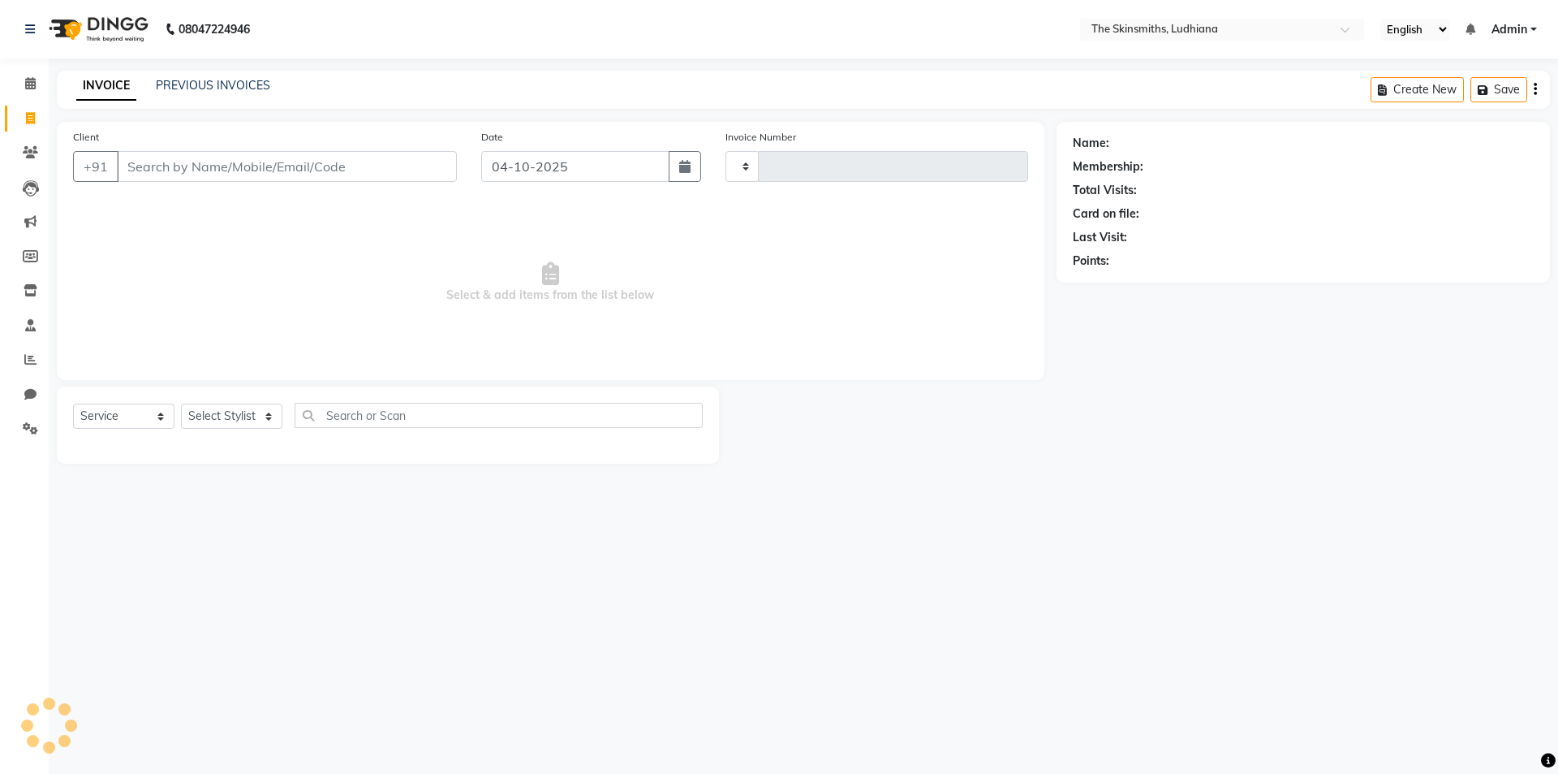
type input "1695"
select select "8115"
type input "7837396575"
select select "1: Object"
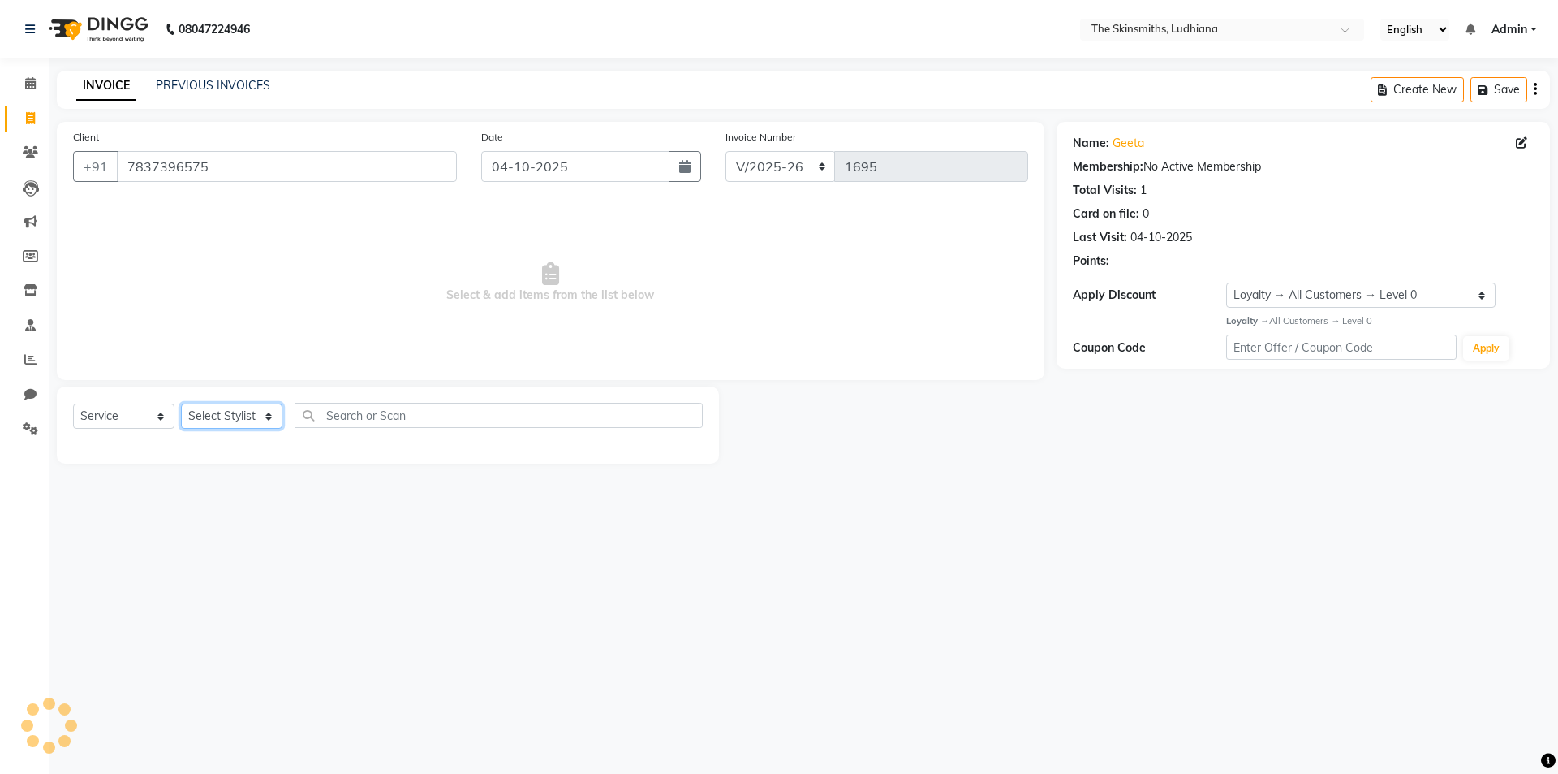
click at [223, 425] on select "Select Stylist Admin [PERSON_NAME] [PERSON_NAME] [PERSON_NAME] [PERSON_NAME] [P…" at bounding box center [231, 415] width 101 height 25
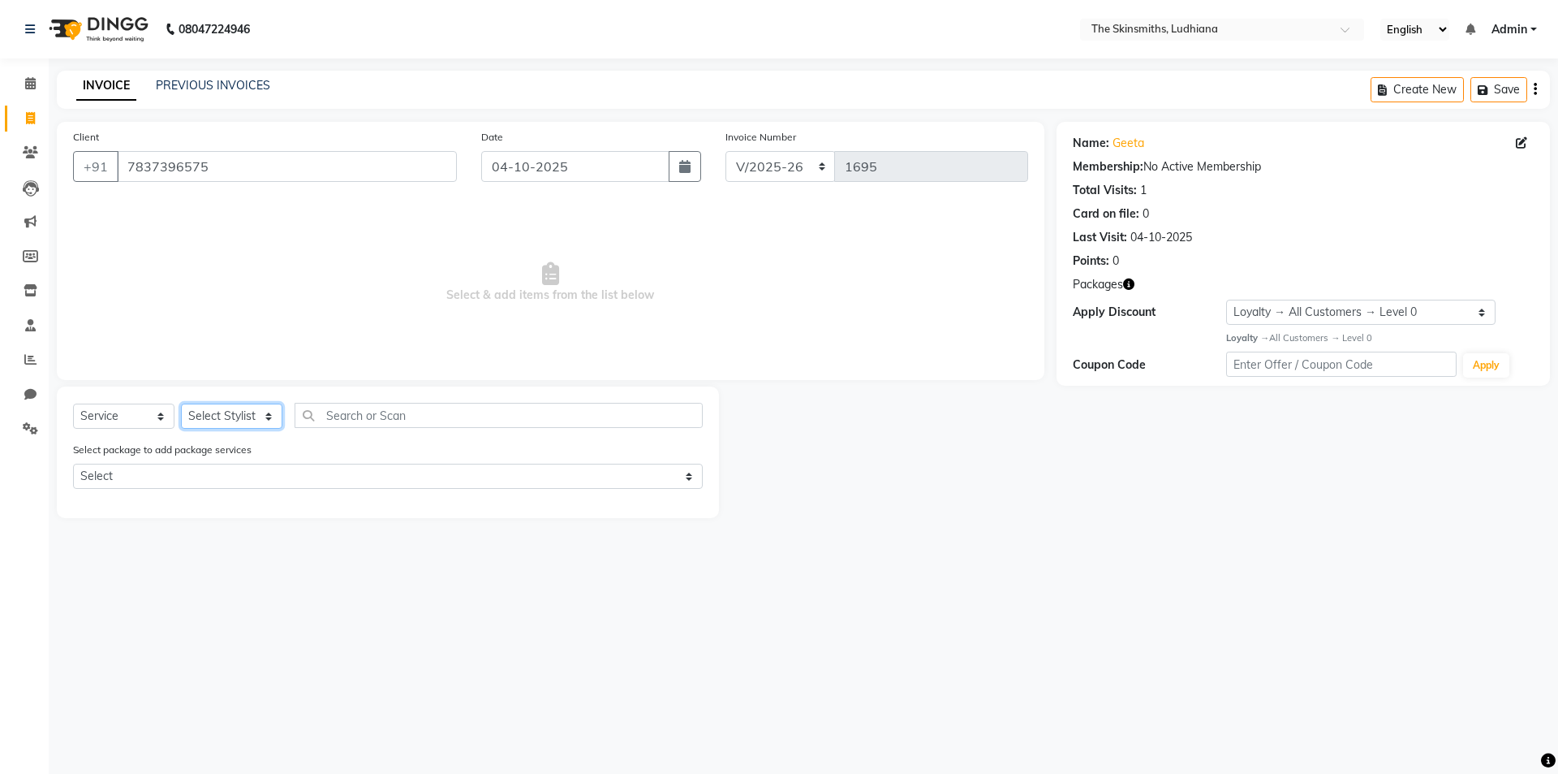
select select "76543"
click at [181, 403] on select "Select Stylist Admin [PERSON_NAME] [PERSON_NAME] [PERSON_NAME] [PERSON_NAME] [P…" at bounding box center [231, 415] width 101 height 25
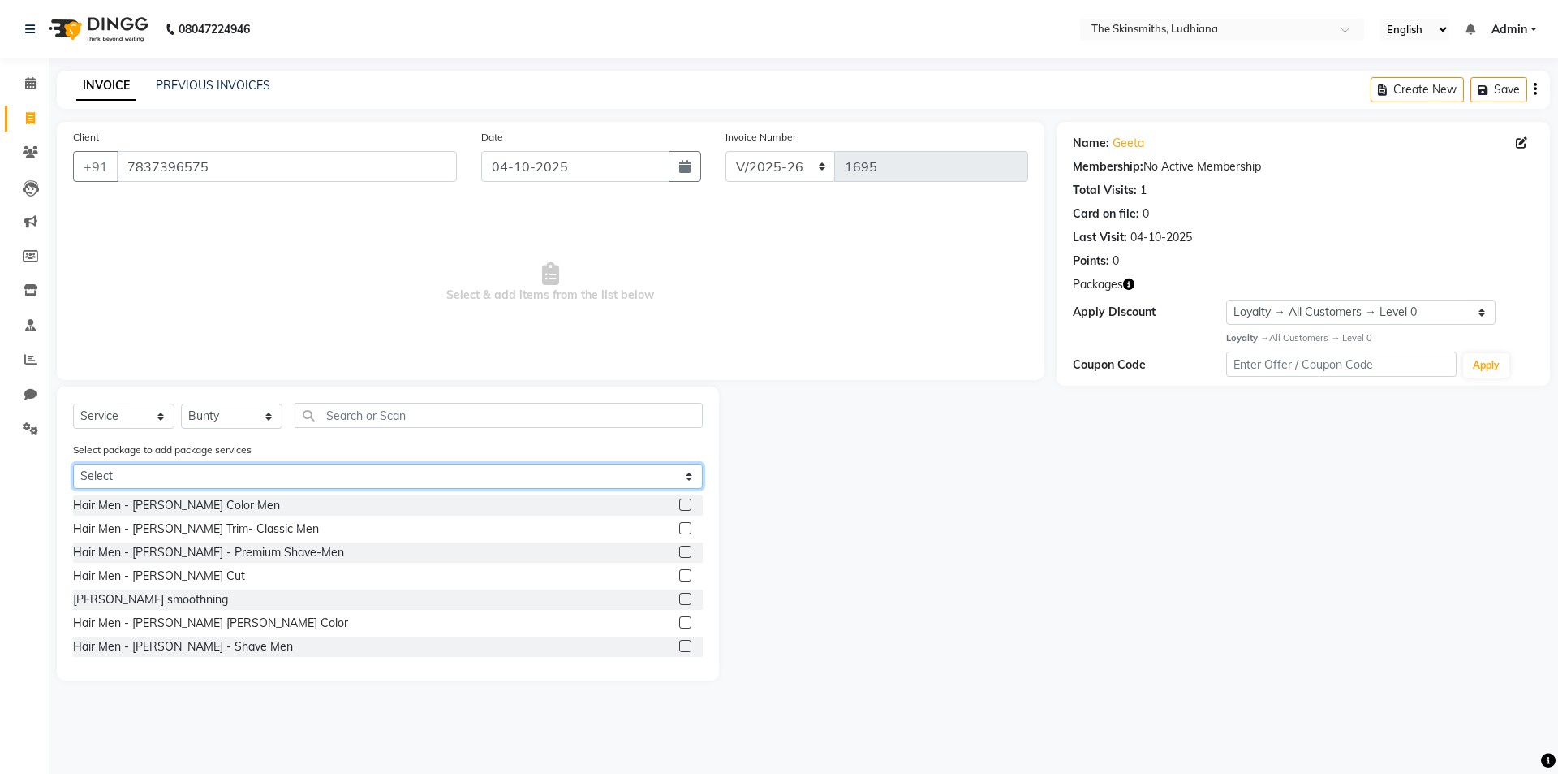
click at [196, 471] on select "Select Privilege Card" at bounding box center [388, 475] width 630 height 25
select select "1: Object"
click at [73, 463] on select "Select Privilege Card" at bounding box center [388, 475] width 630 height 25
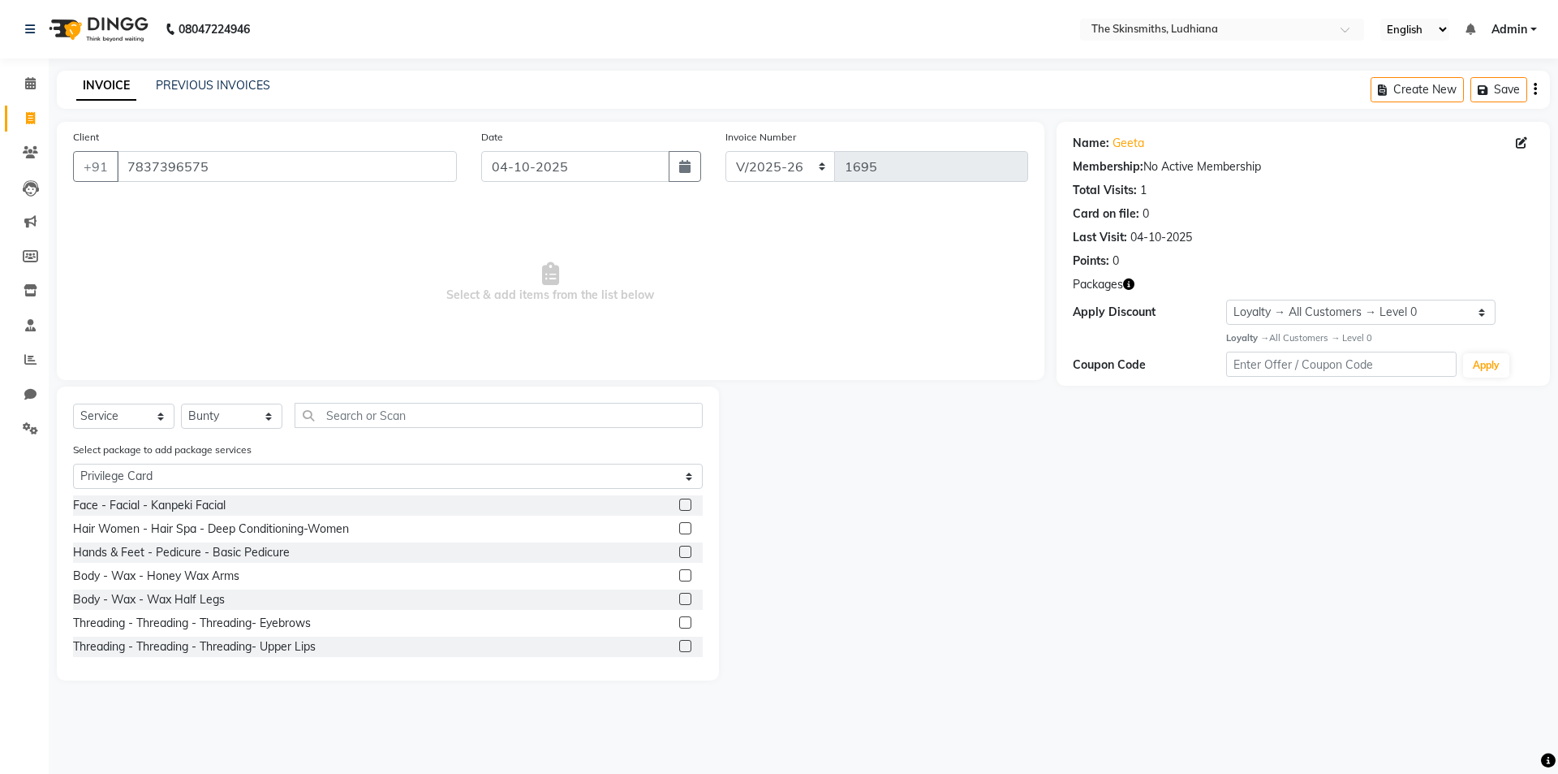
click at [679, 551] on label at bounding box center [685, 551] width 12 height 12
click at [679, 551] on input "checkbox" at bounding box center [684, 552] width 11 height 11
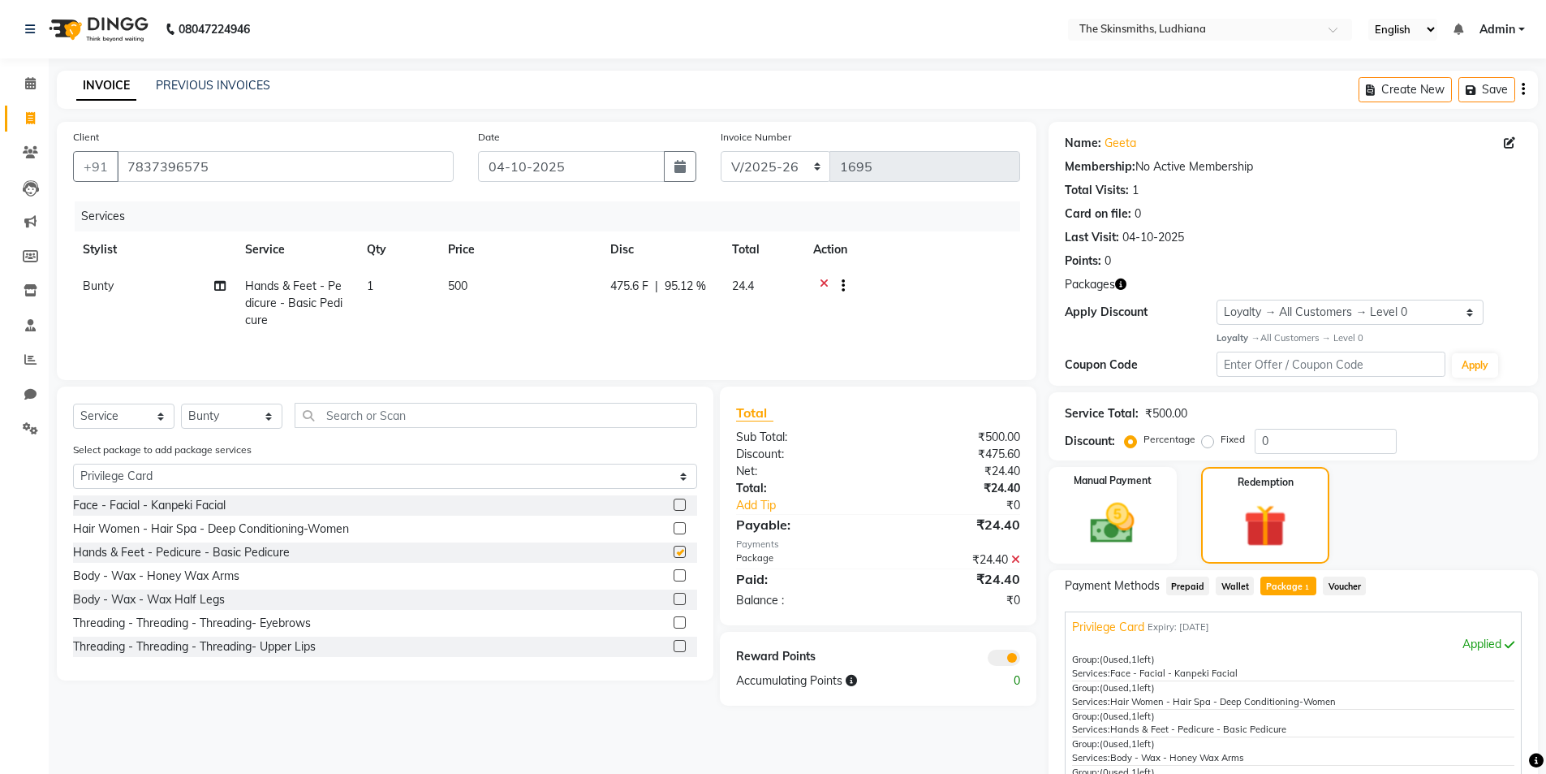
checkbox input "false"
click at [221, 416] on select "Select Stylist Admin [PERSON_NAME] [PERSON_NAME] [PERSON_NAME] [PERSON_NAME] [P…" at bounding box center [231, 415] width 101 height 25
select select "76544"
click at [181, 403] on select "Select Stylist Admin [PERSON_NAME] [PERSON_NAME] [PERSON_NAME] [PERSON_NAME] [P…" at bounding box center [231, 415] width 101 height 25
click at [674, 575] on label at bounding box center [680, 575] width 12 height 12
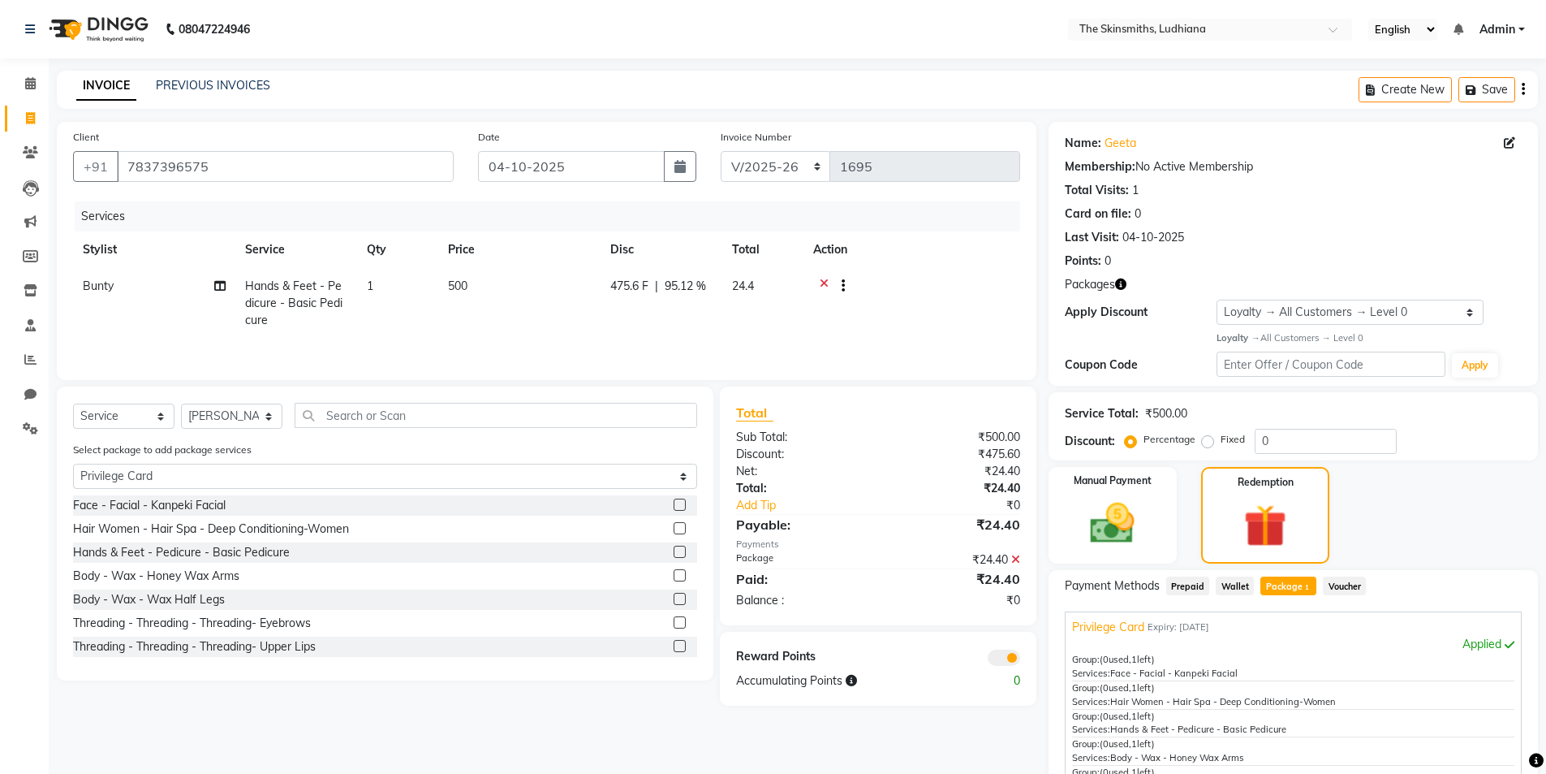
click at [674, 575] on input "checkbox" at bounding box center [679, 576] width 11 height 11
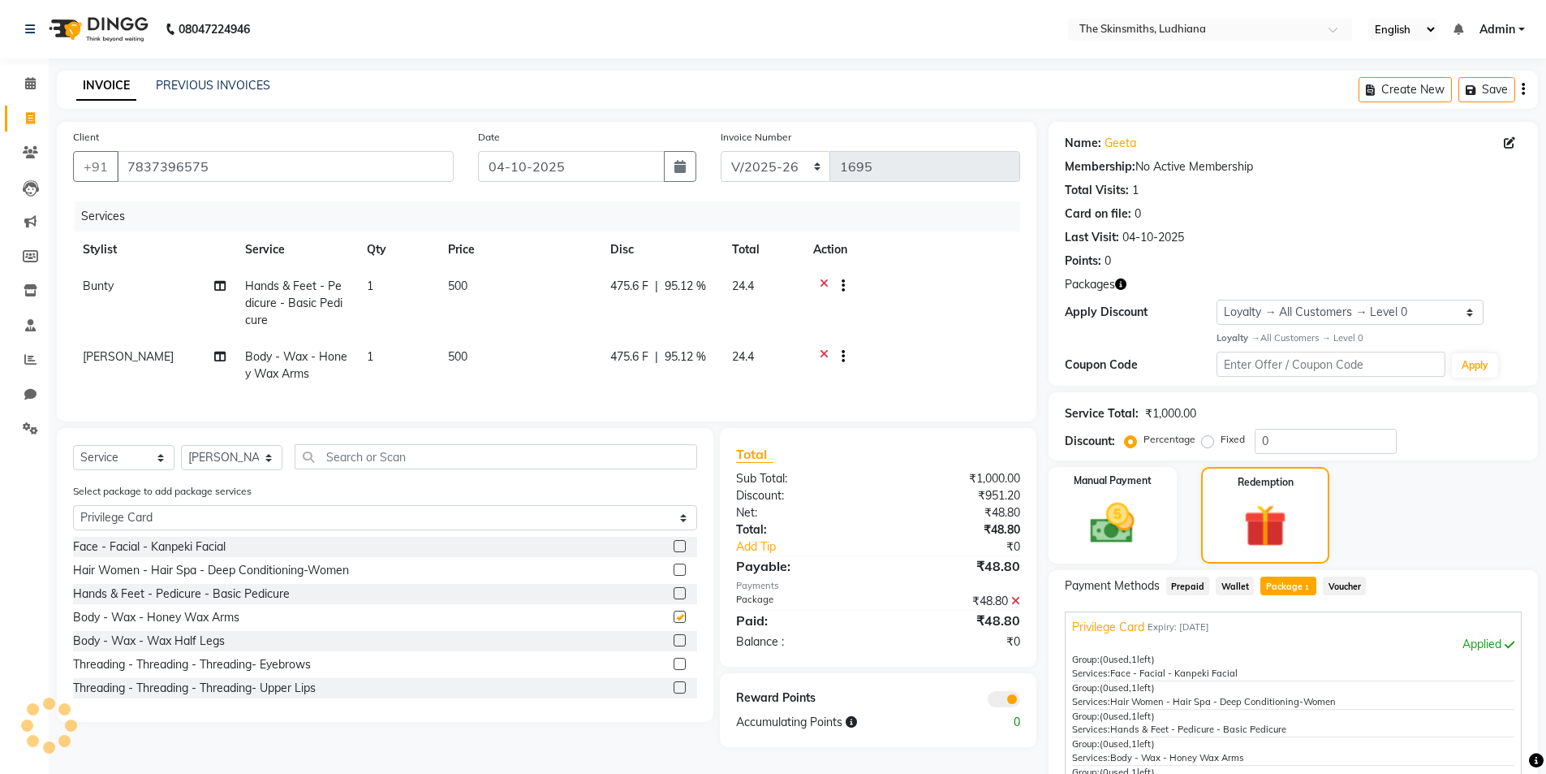
checkbox input "false"
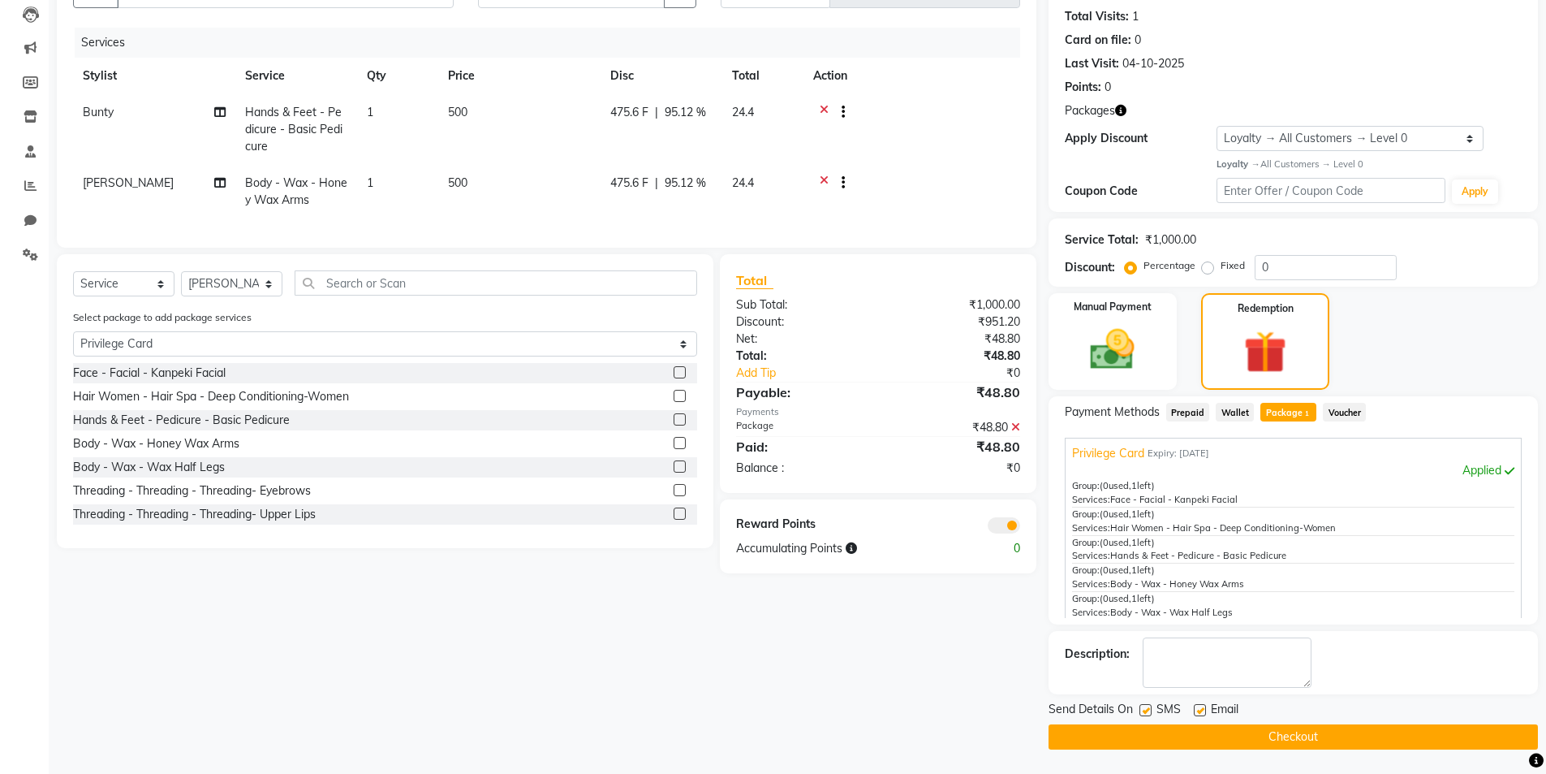
click at [1354, 733] on button "Checkout" at bounding box center [1293, 736] width 489 height 25
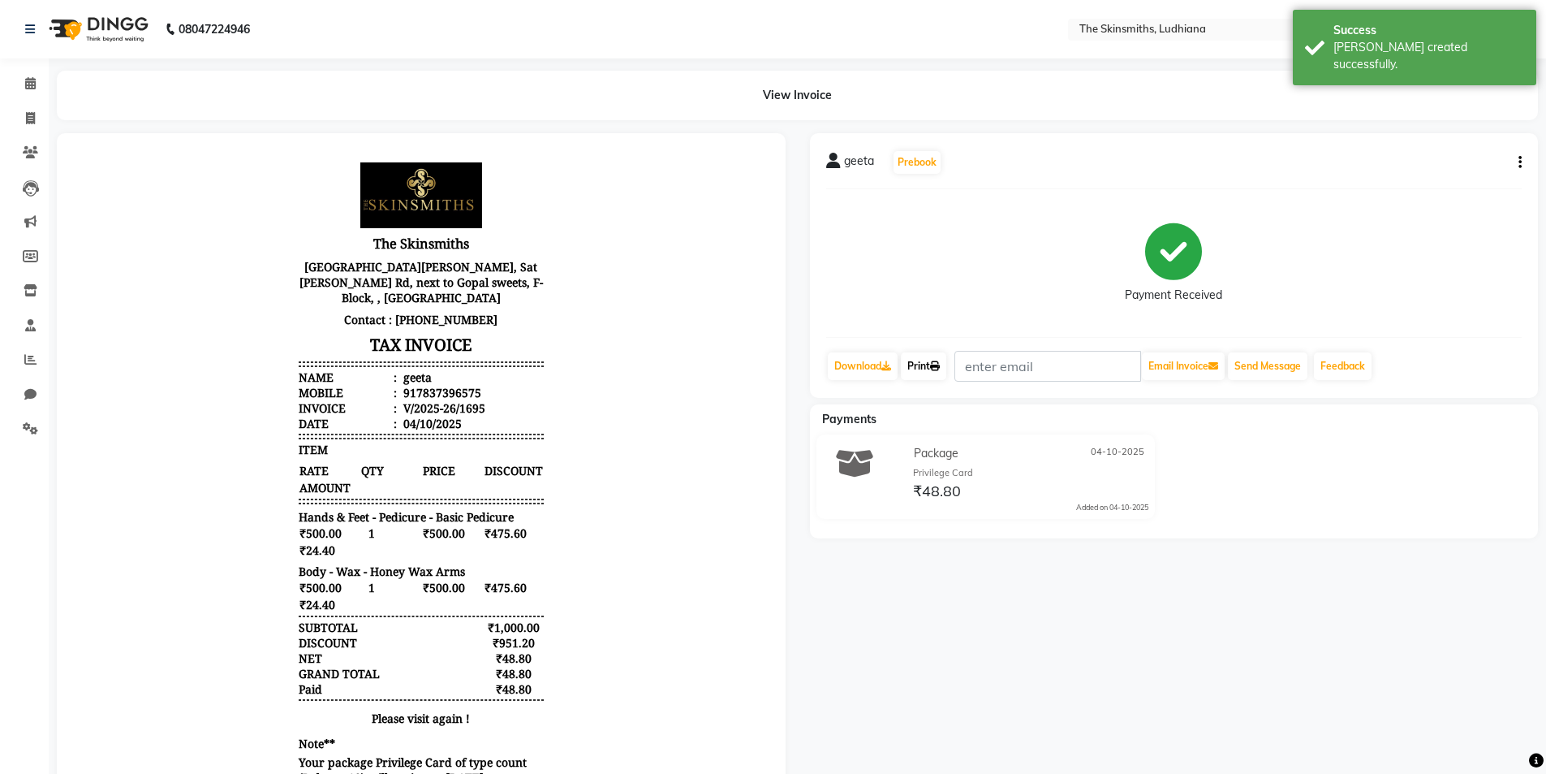
click at [934, 364] on link "Print" at bounding box center [923, 366] width 45 height 28
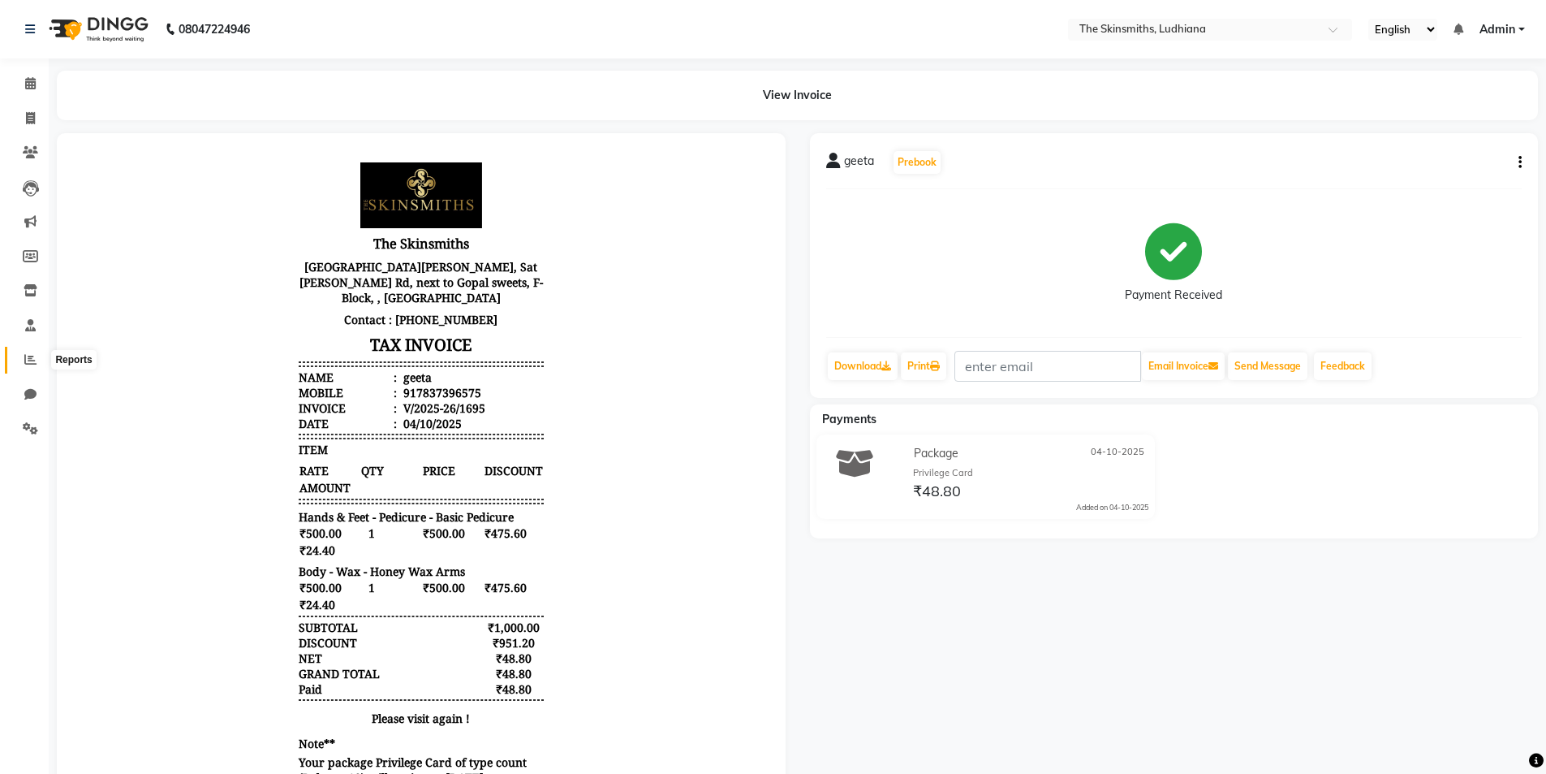
click at [18, 363] on span at bounding box center [30, 360] width 28 height 19
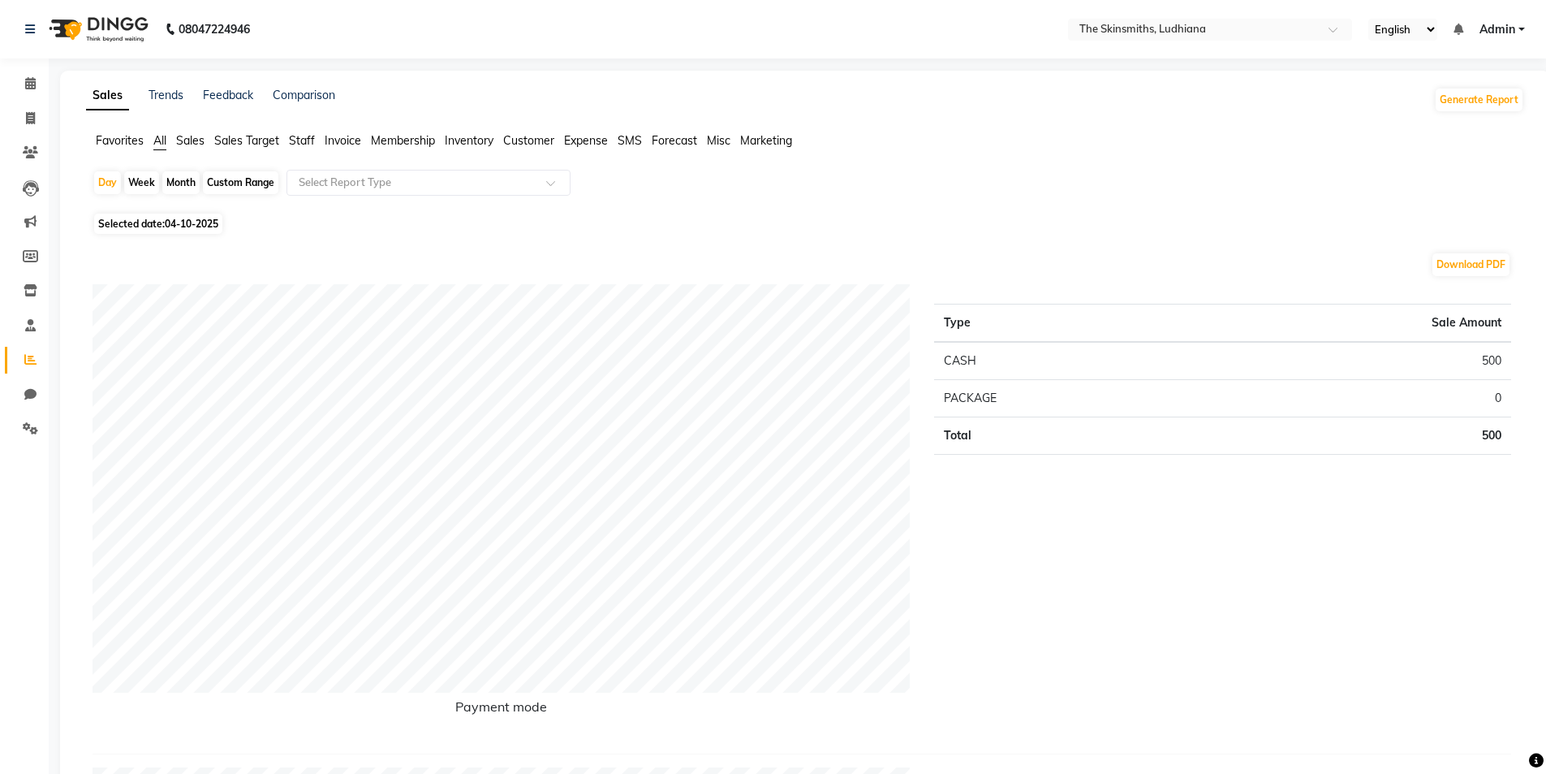
click at [218, 219] on span "04-10-2025" at bounding box center [192, 224] width 54 height 12
select select "10"
select select "2025"
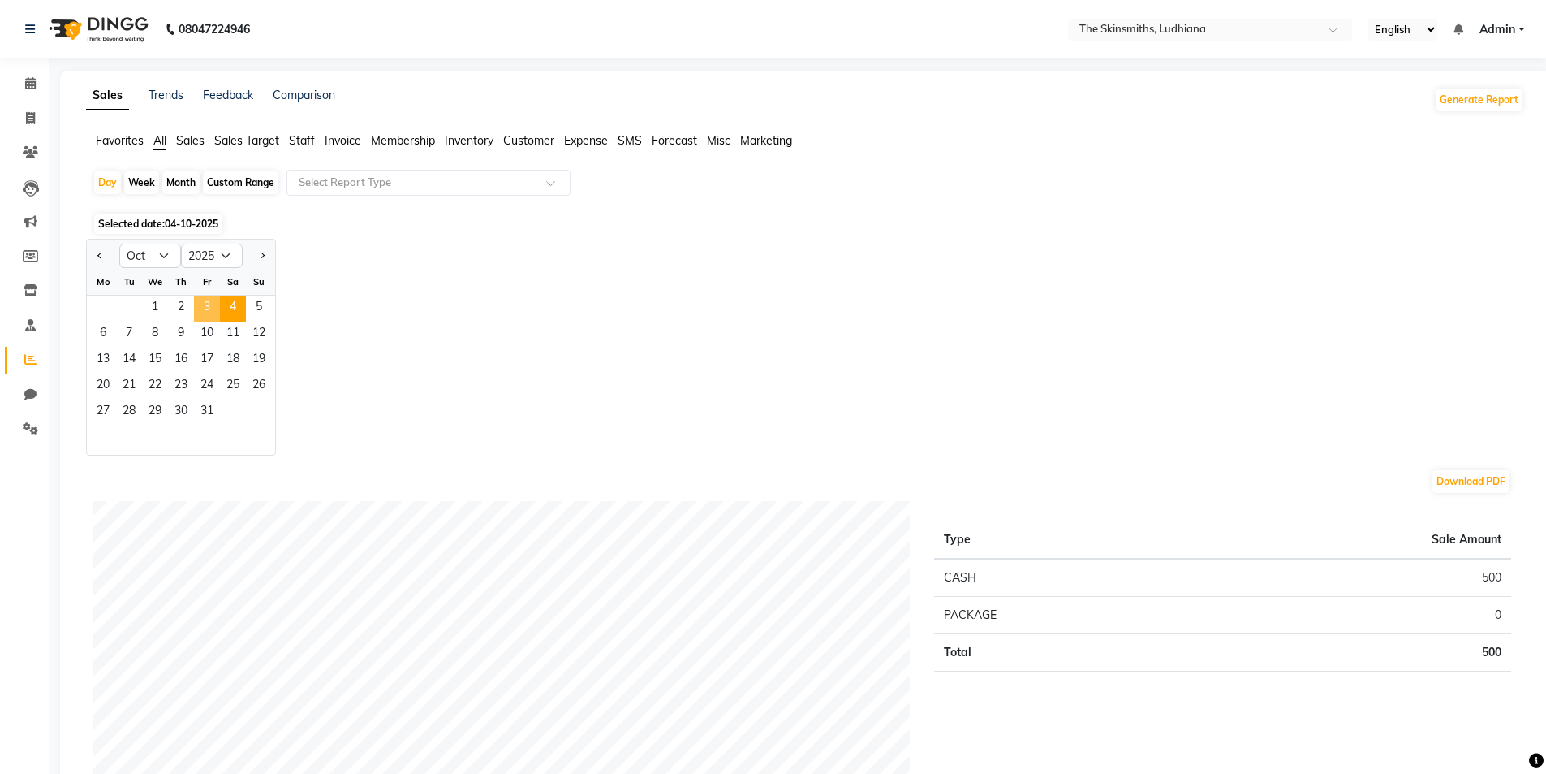
click at [204, 300] on span "3" at bounding box center [207, 308] width 26 height 26
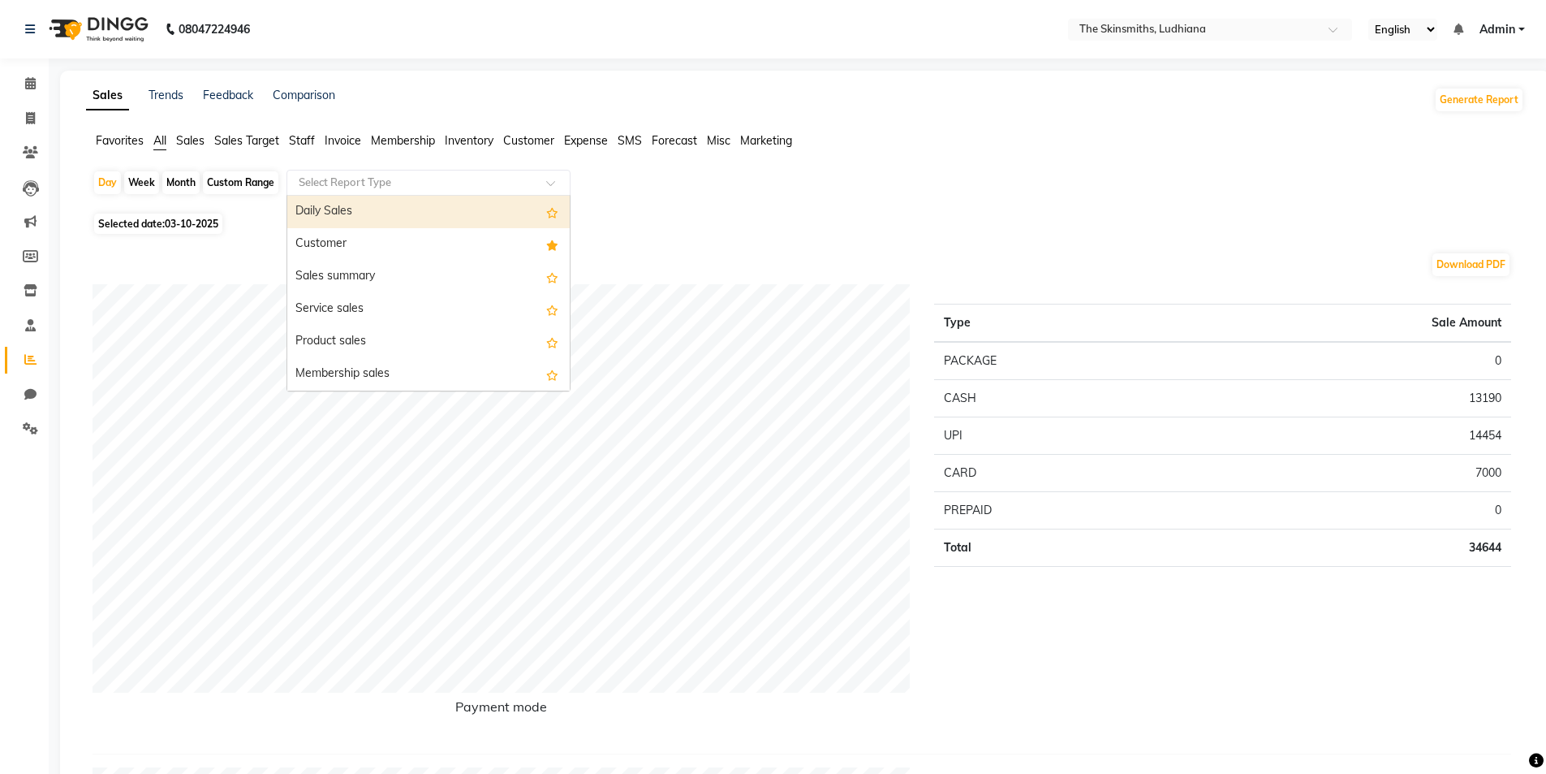
click at [301, 188] on input "text" at bounding box center [412, 183] width 234 height 16
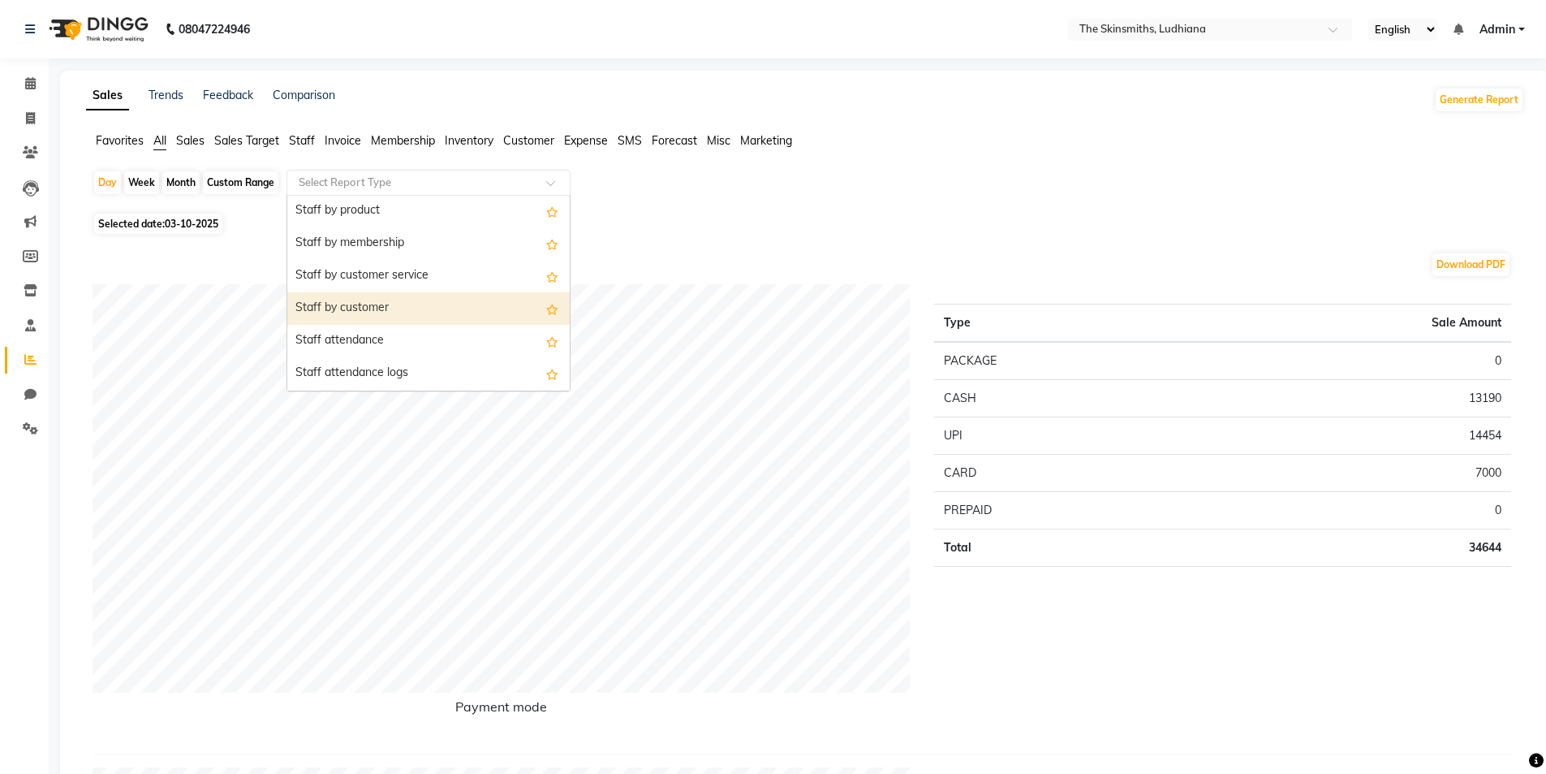
click at [378, 299] on div "Staff by customer" at bounding box center [428, 308] width 282 height 32
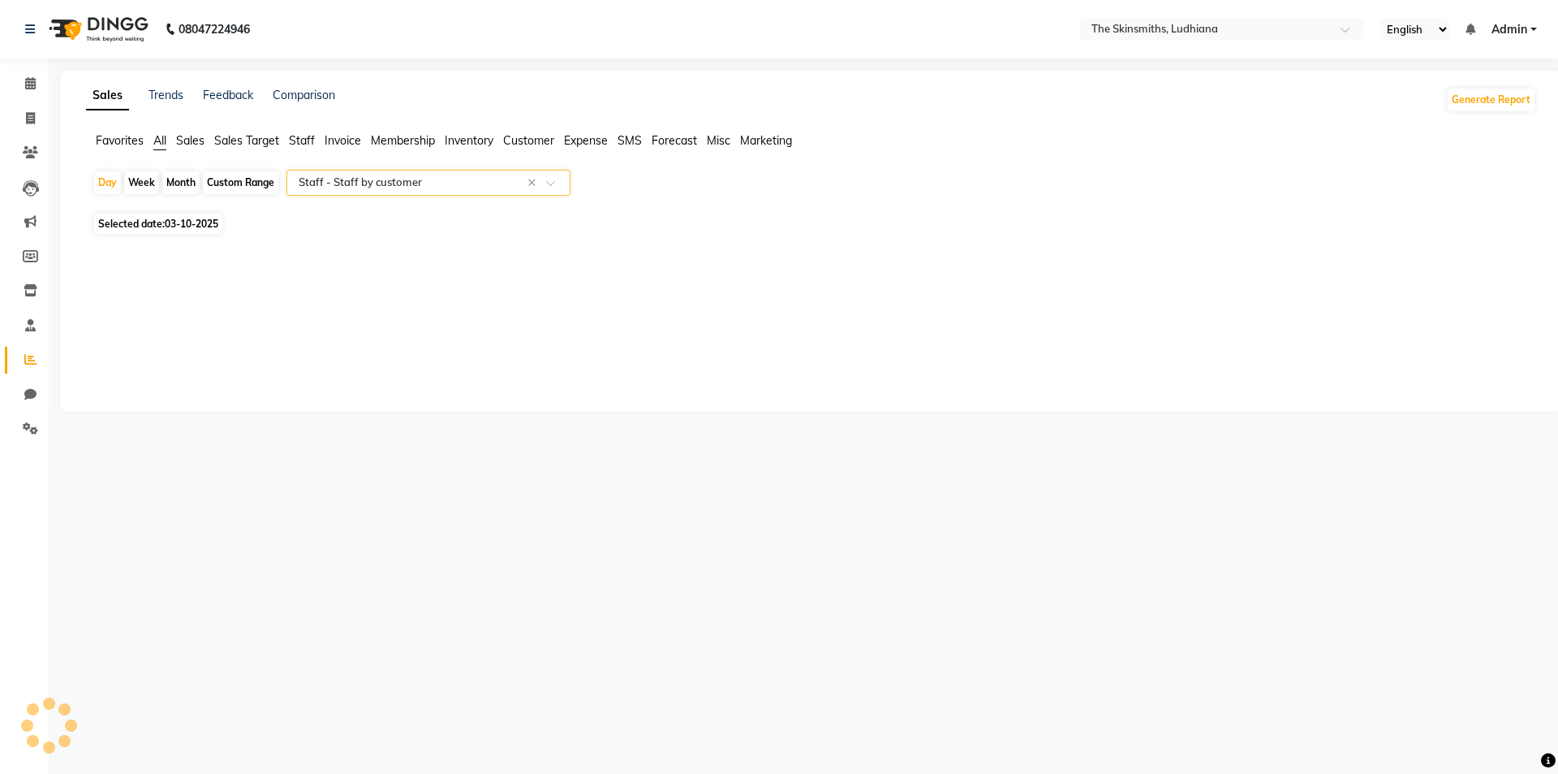
select select "full_report"
select select "csv"
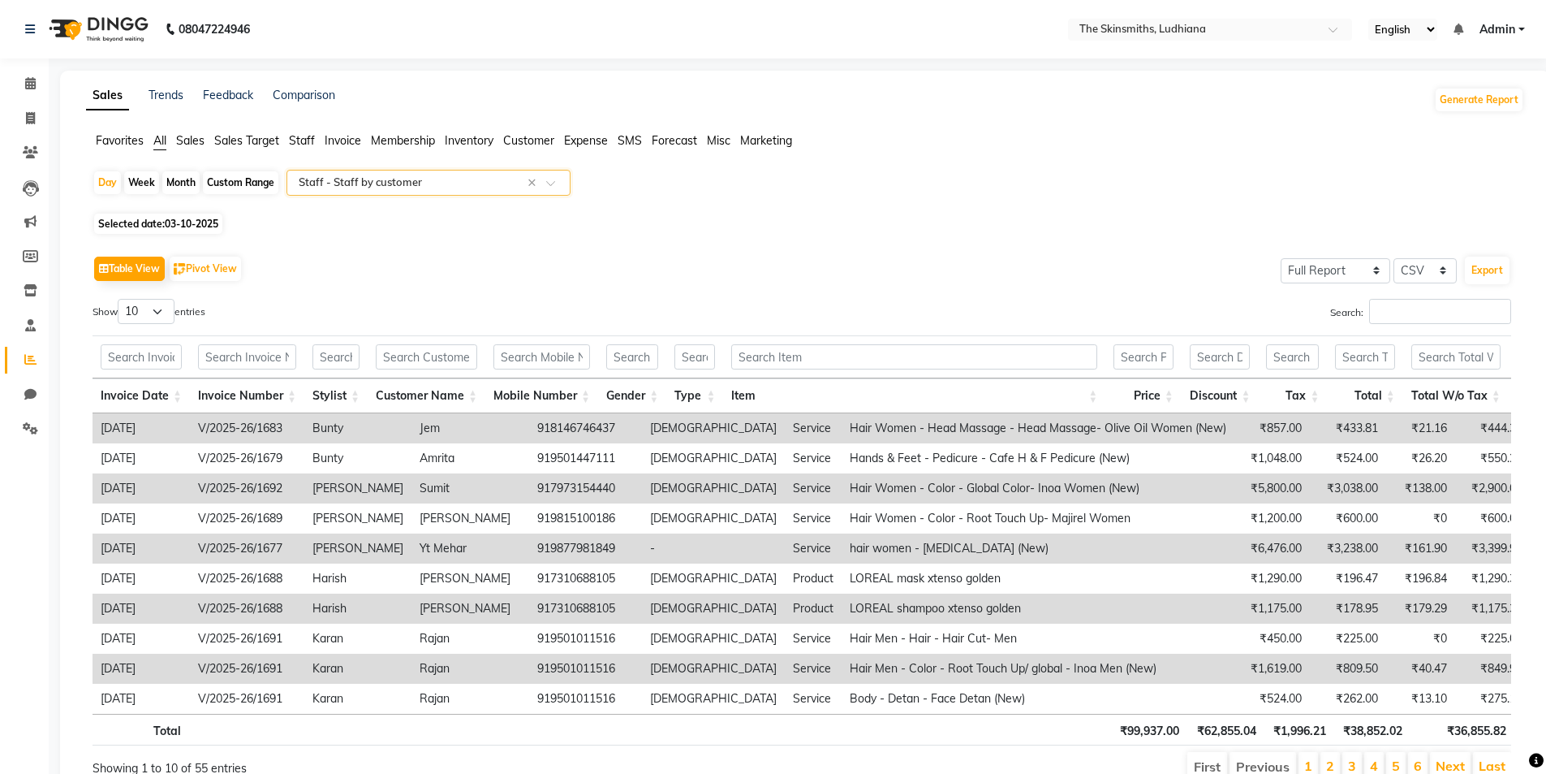
scroll to position [87, 0]
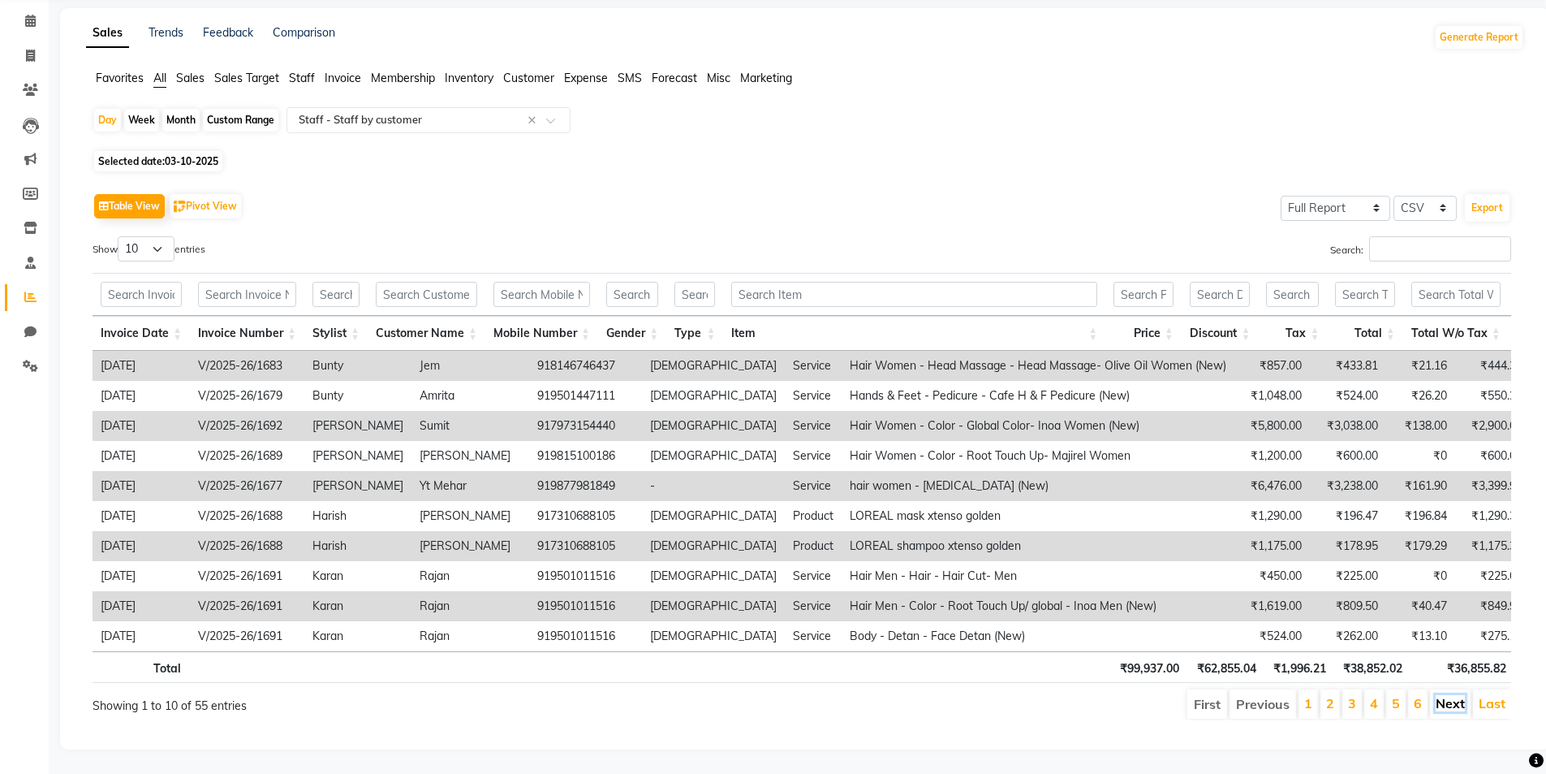
click at [1458, 695] on link "Next" at bounding box center [1450, 703] width 29 height 16
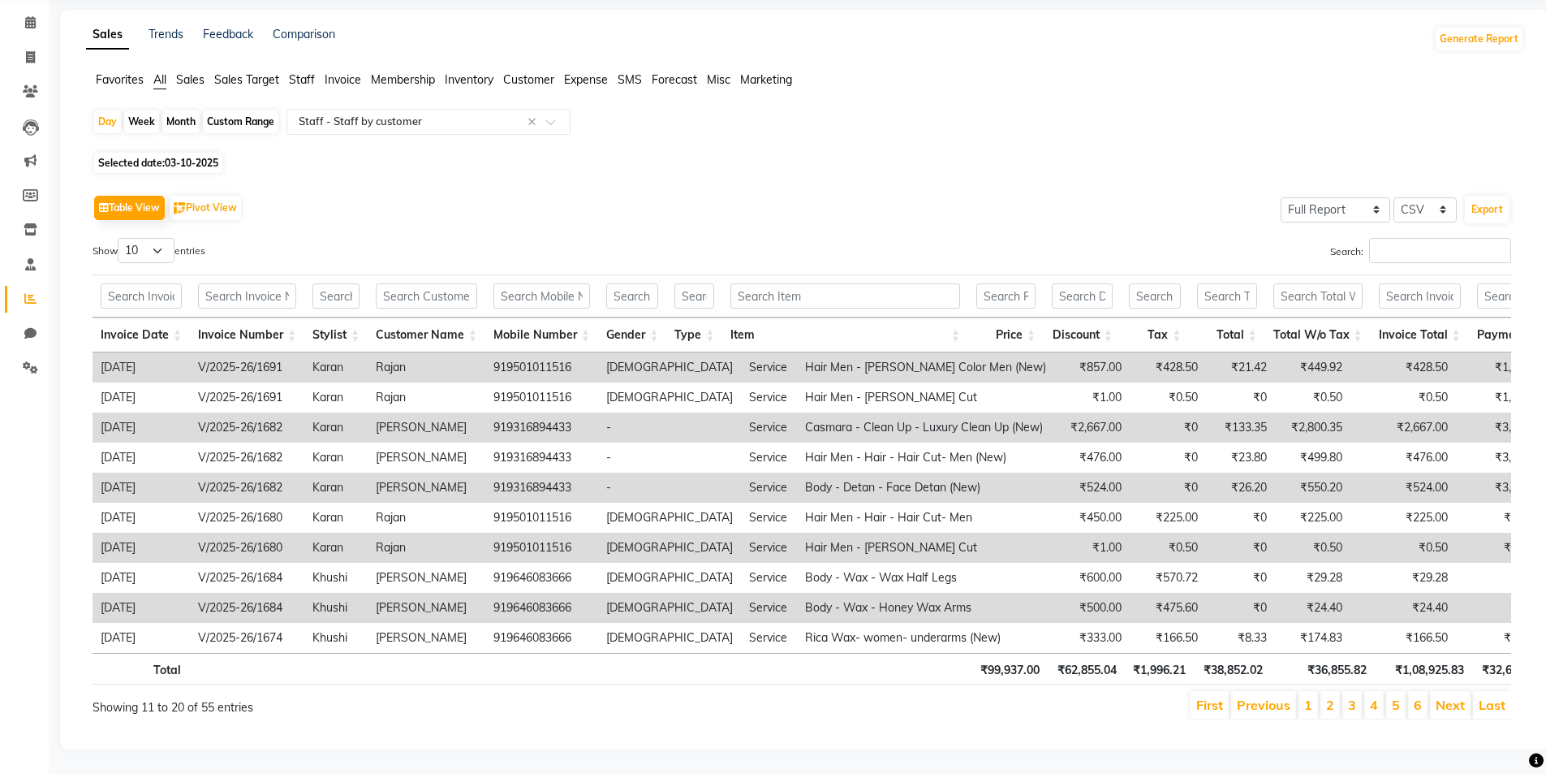
scroll to position [85, 0]
click at [1458, 696] on link "Next" at bounding box center [1450, 704] width 29 height 16
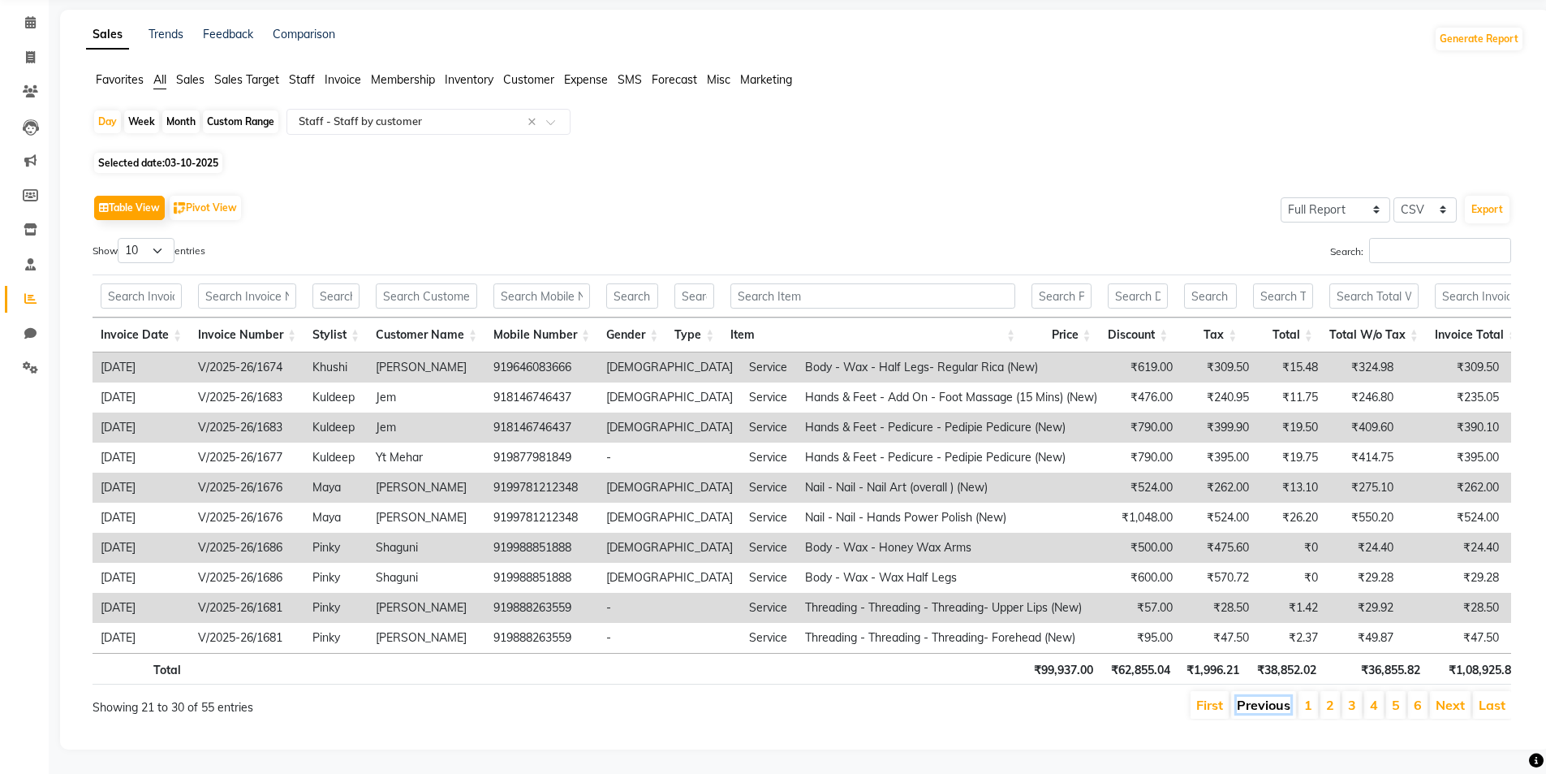
click at [1272, 699] on link "Previous" at bounding box center [1264, 704] width 54 height 16
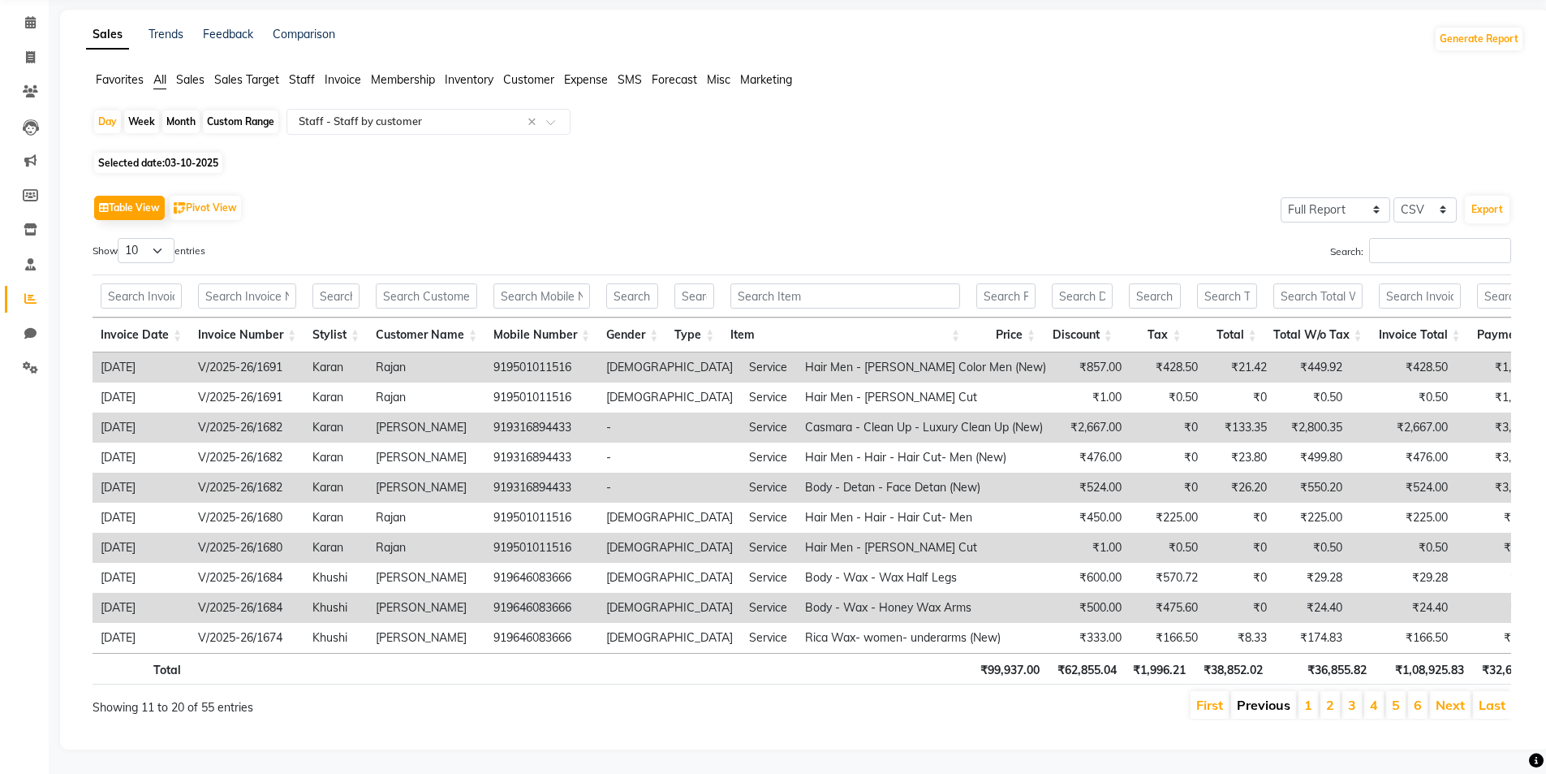
click at [1275, 696] on link "Previous" at bounding box center [1264, 704] width 54 height 16
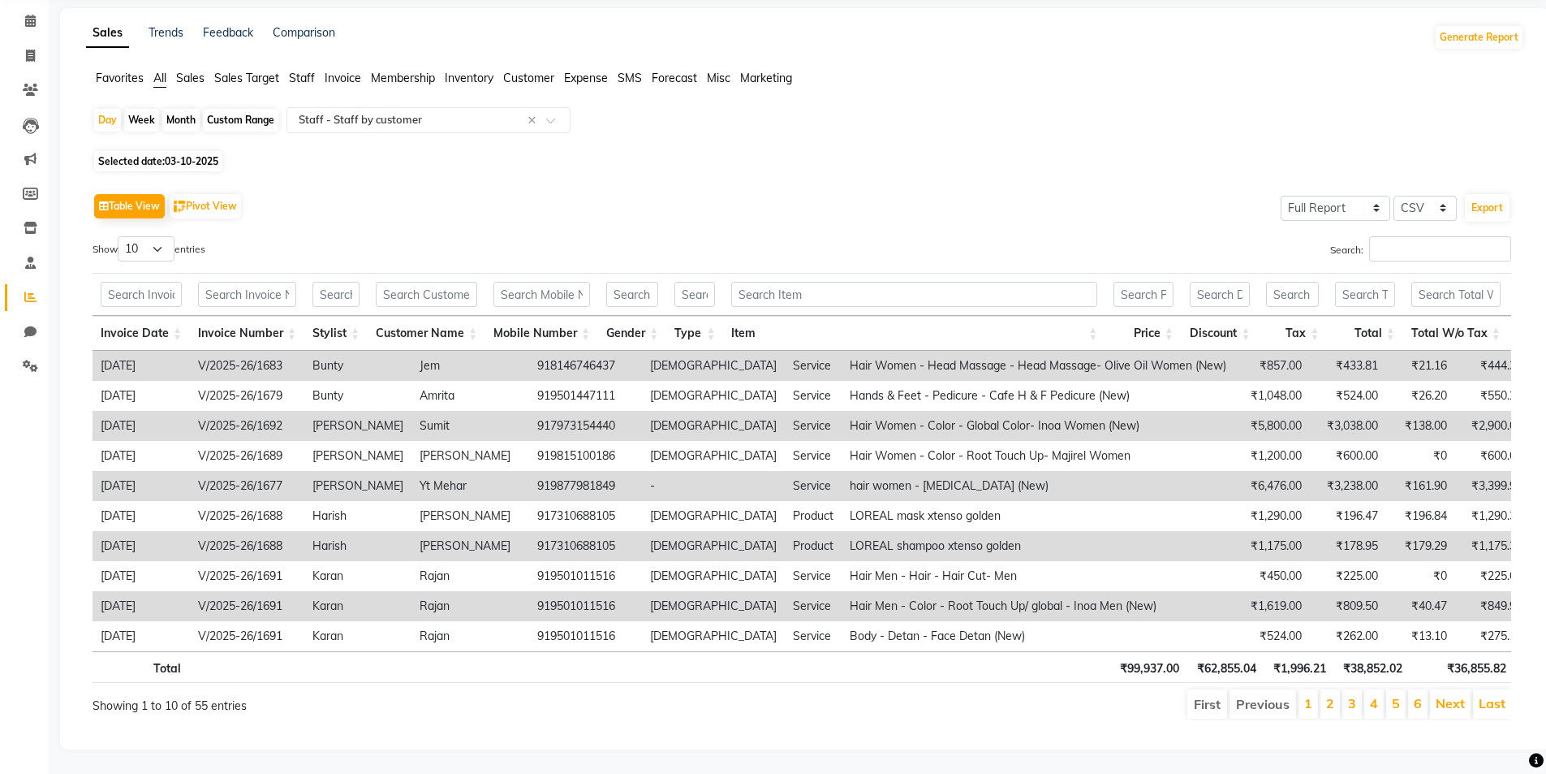
click at [1275, 696] on li "Previous" at bounding box center [1263, 703] width 67 height 29
click at [1442, 696] on link "Next" at bounding box center [1450, 703] width 29 height 16
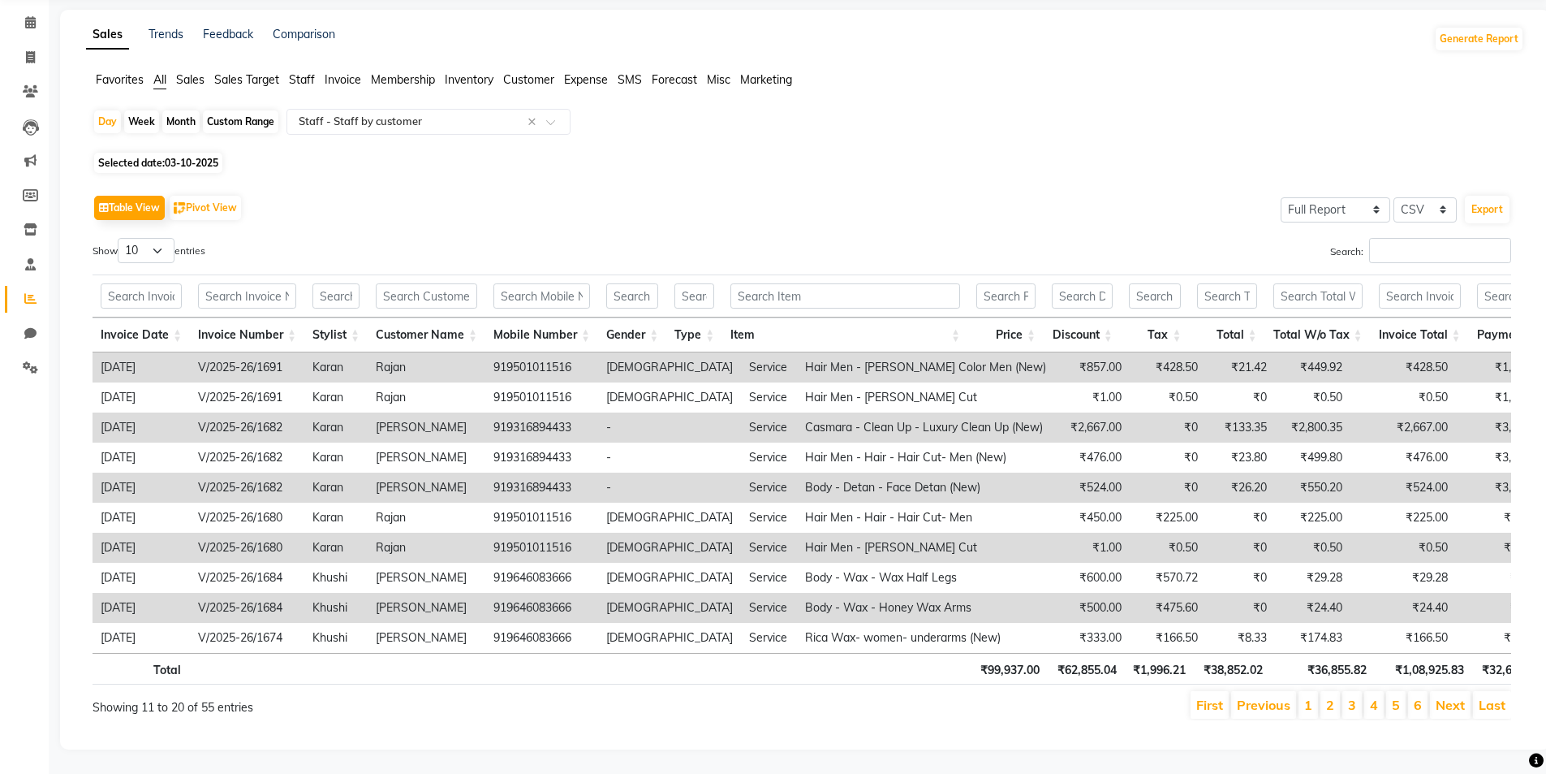
click at [1442, 696] on link "Next" at bounding box center [1450, 704] width 29 height 16
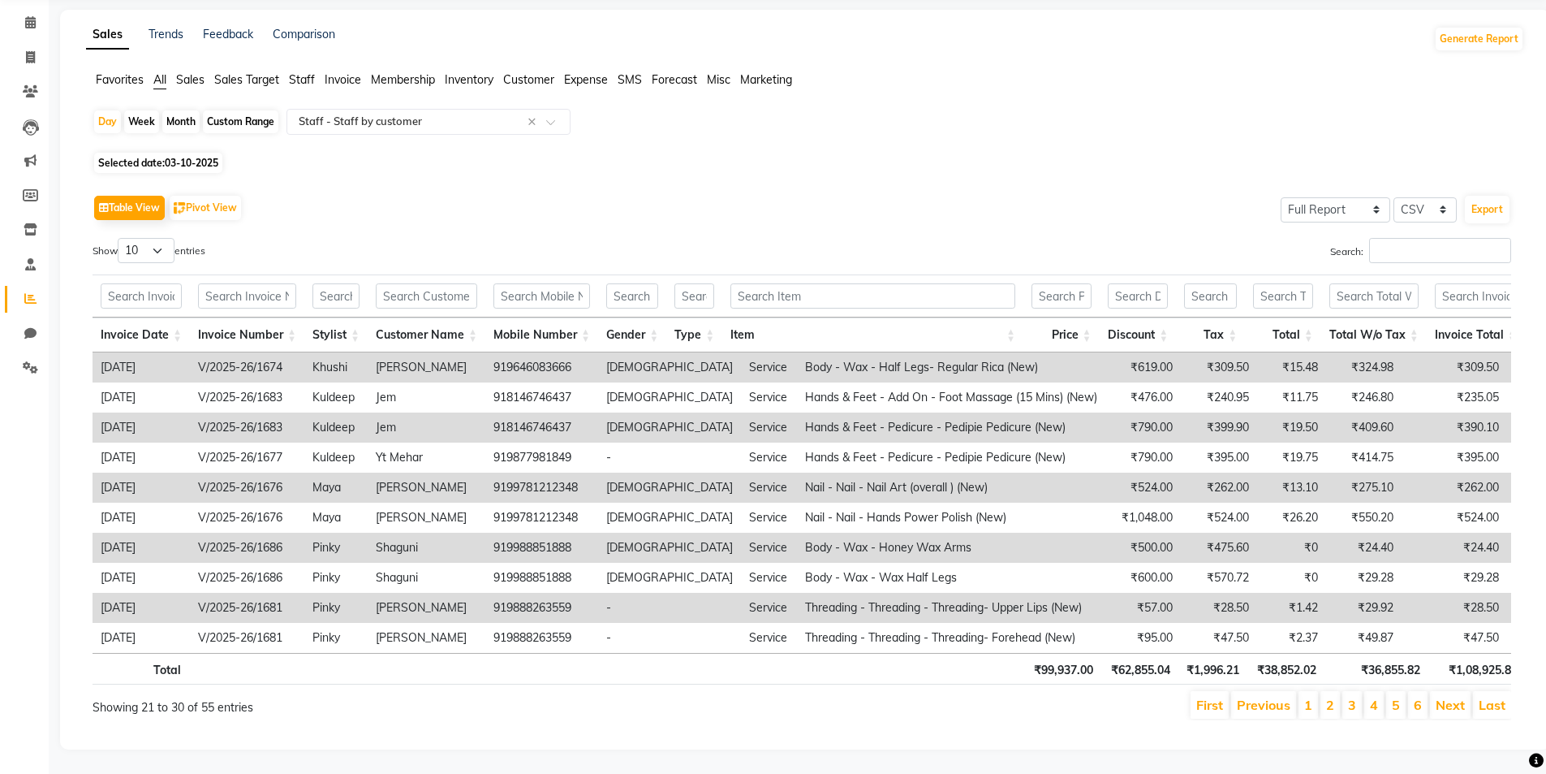
click at [1442, 696] on link "Next" at bounding box center [1450, 704] width 29 height 16
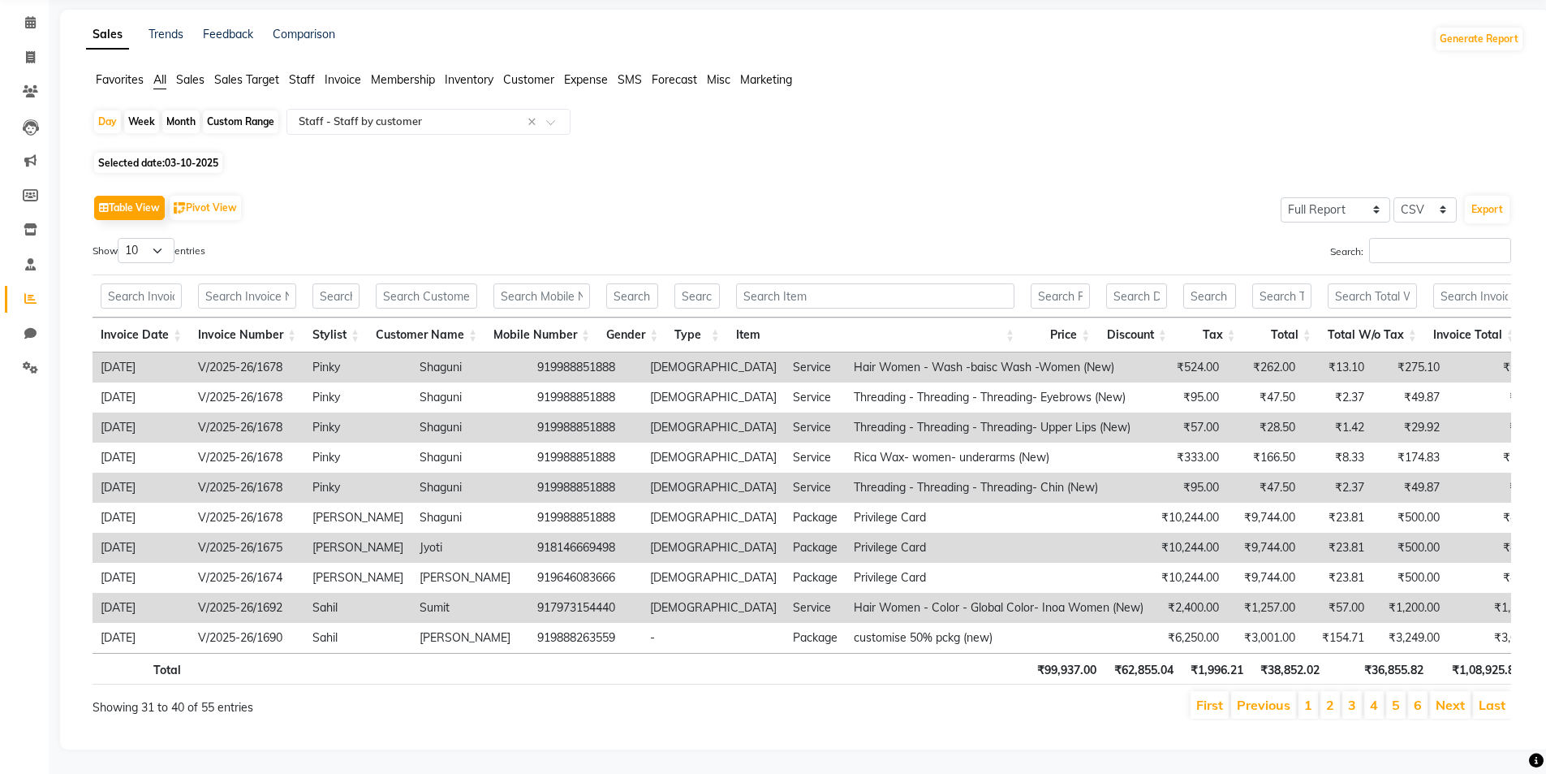
click at [1442, 696] on link "Next" at bounding box center [1450, 704] width 29 height 16
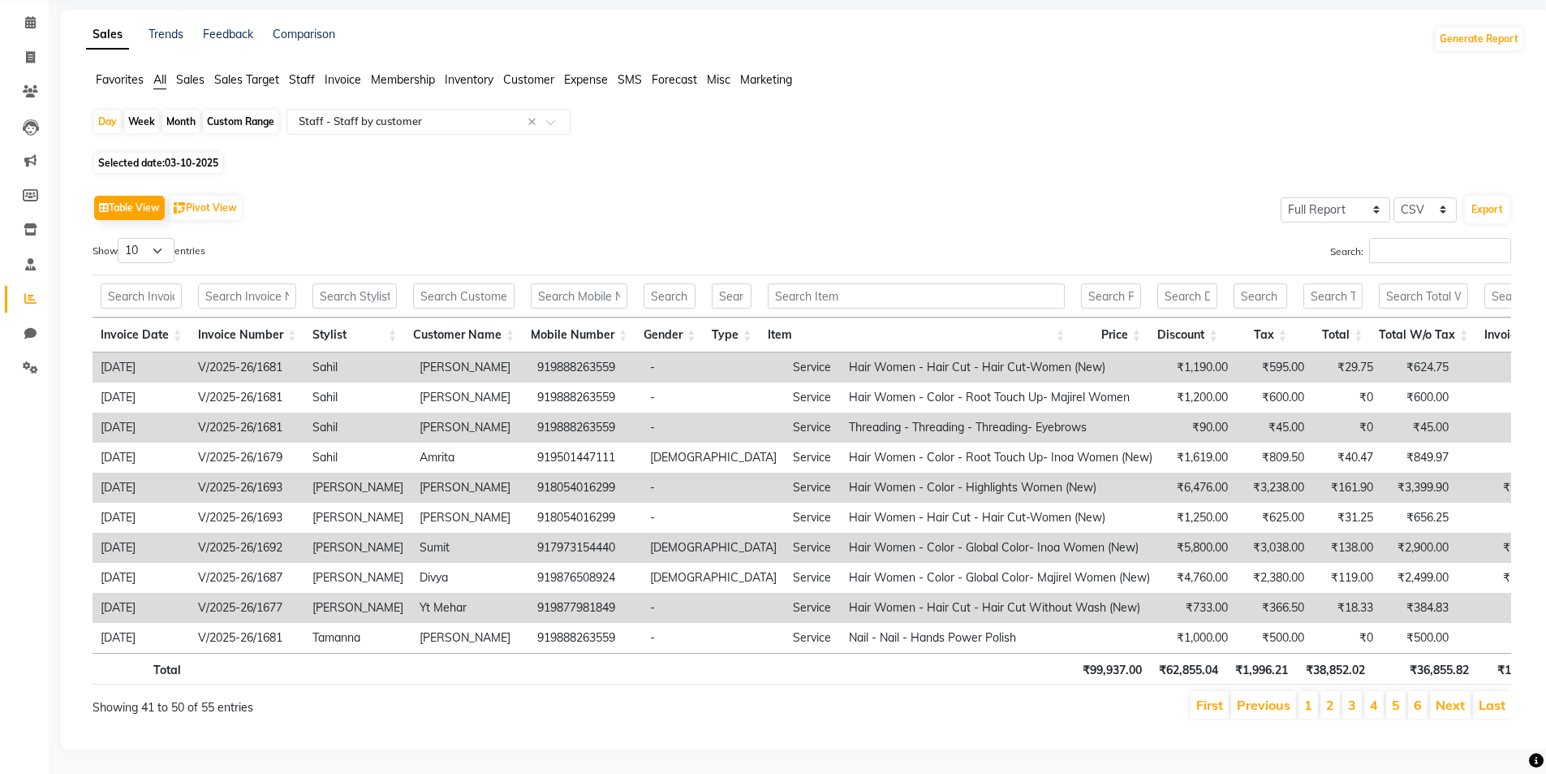
click at [1442, 696] on link "Next" at bounding box center [1450, 704] width 29 height 16
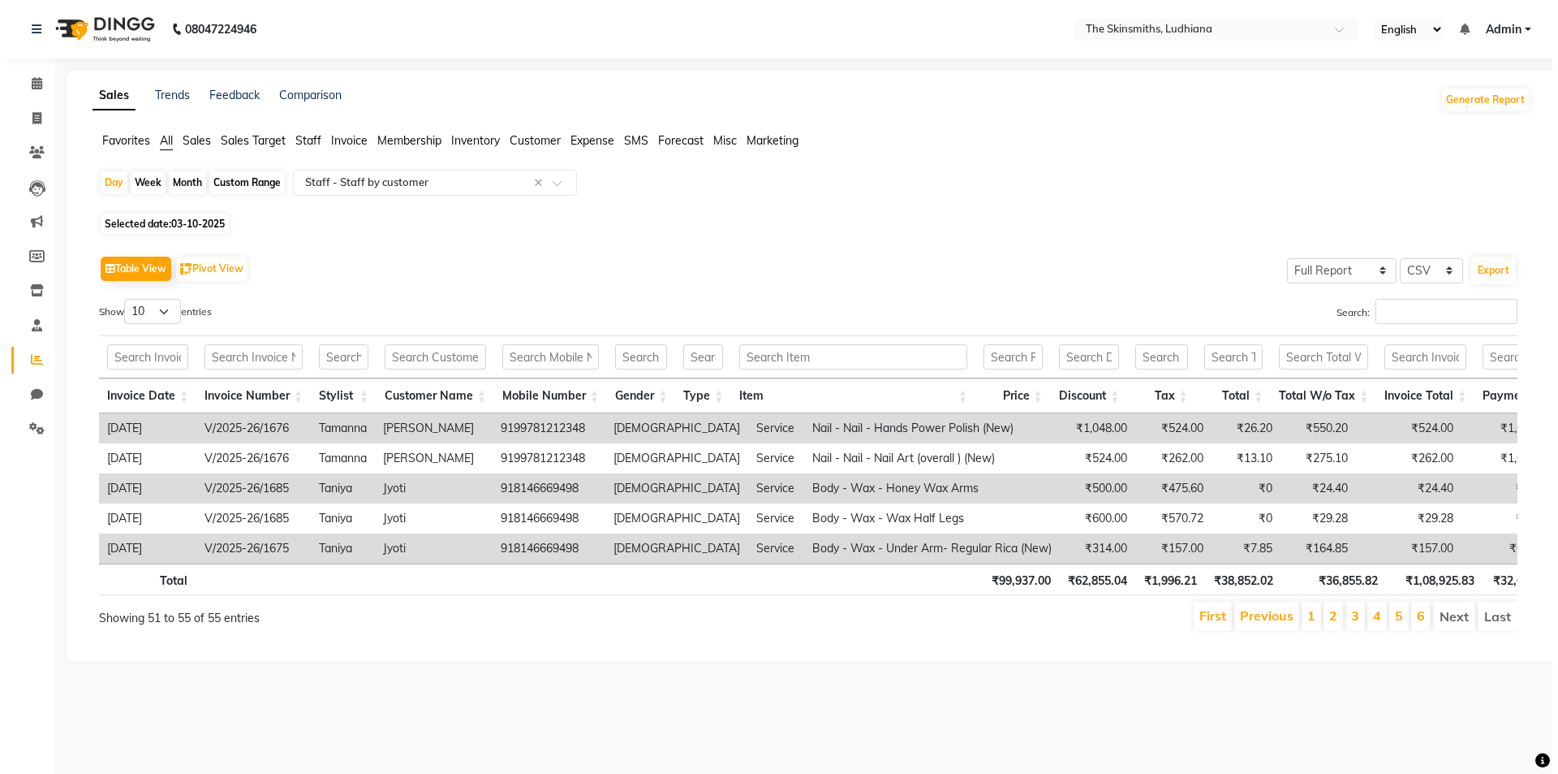
scroll to position [0, 0]
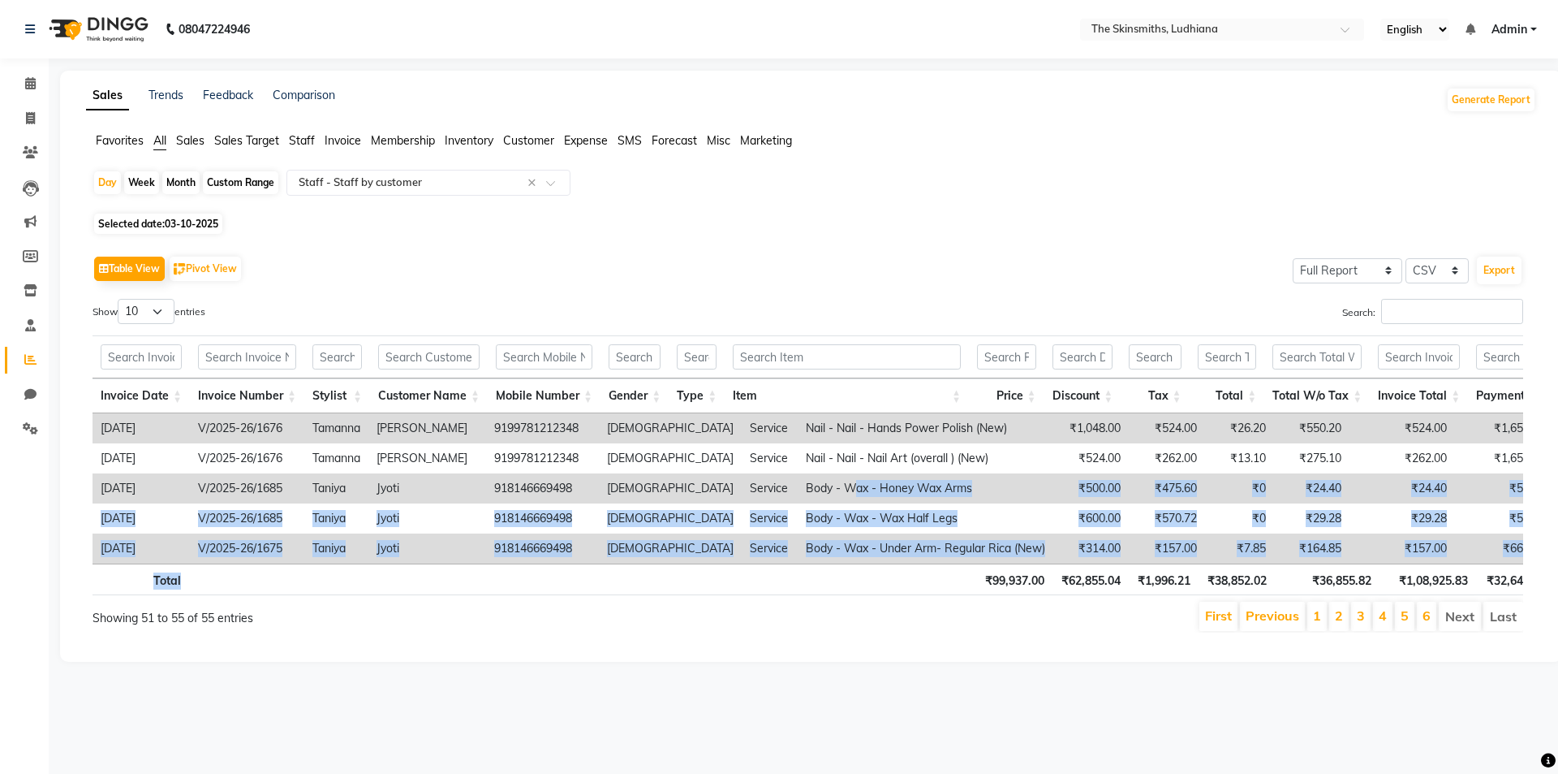
drag, startPoint x: 774, startPoint y: 500, endPoint x: 810, endPoint y: 575, distance: 83.5
click at [810, 575] on div "Invoice Date Invoice Number Stylist Customer Name Mobile Number Gender Type Ite…" at bounding box center [808, 464] width 1431 height 269
click at [1268, 623] on link "Previous" at bounding box center [1273, 615] width 54 height 16
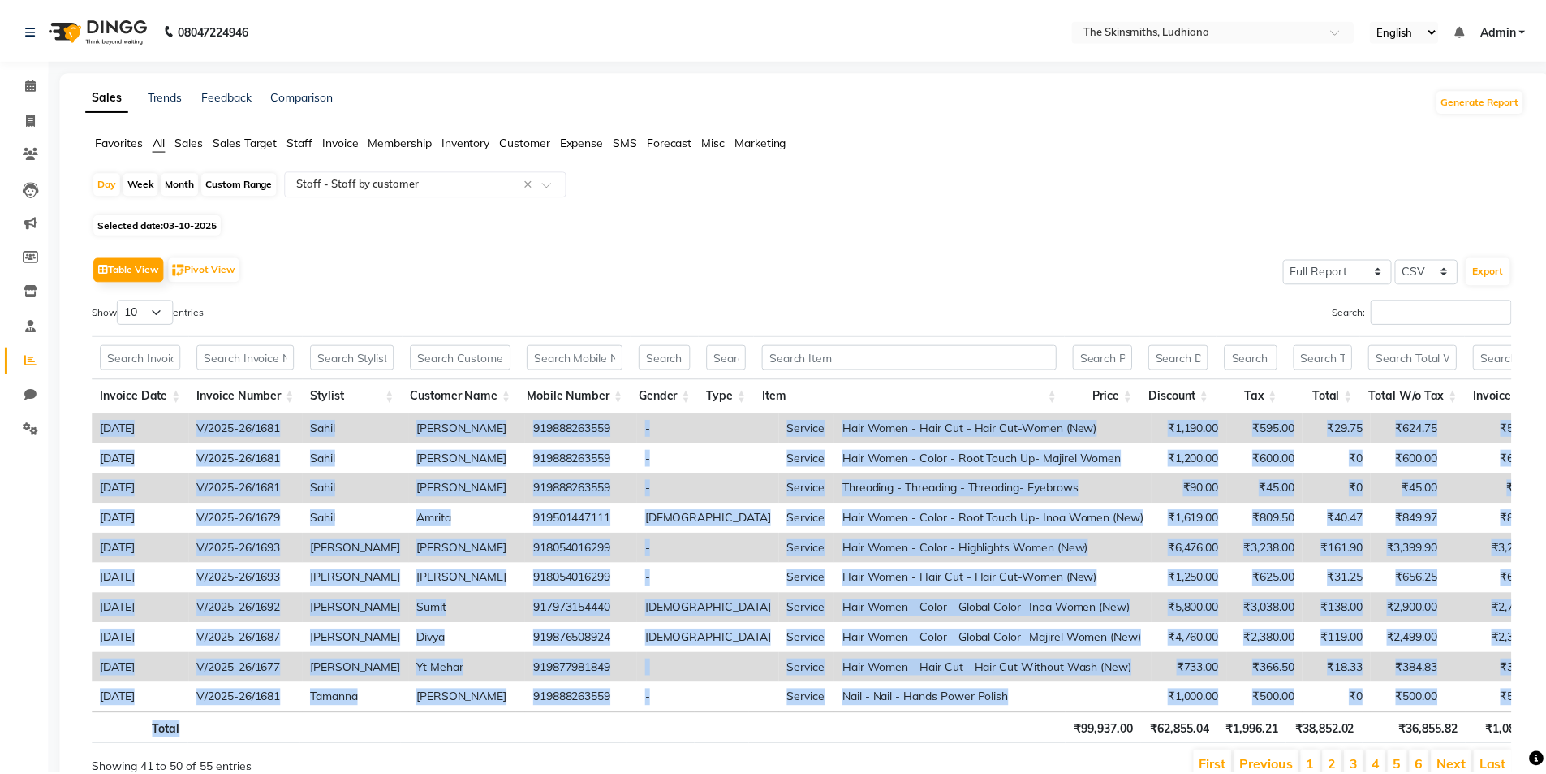
scroll to position [12, 0]
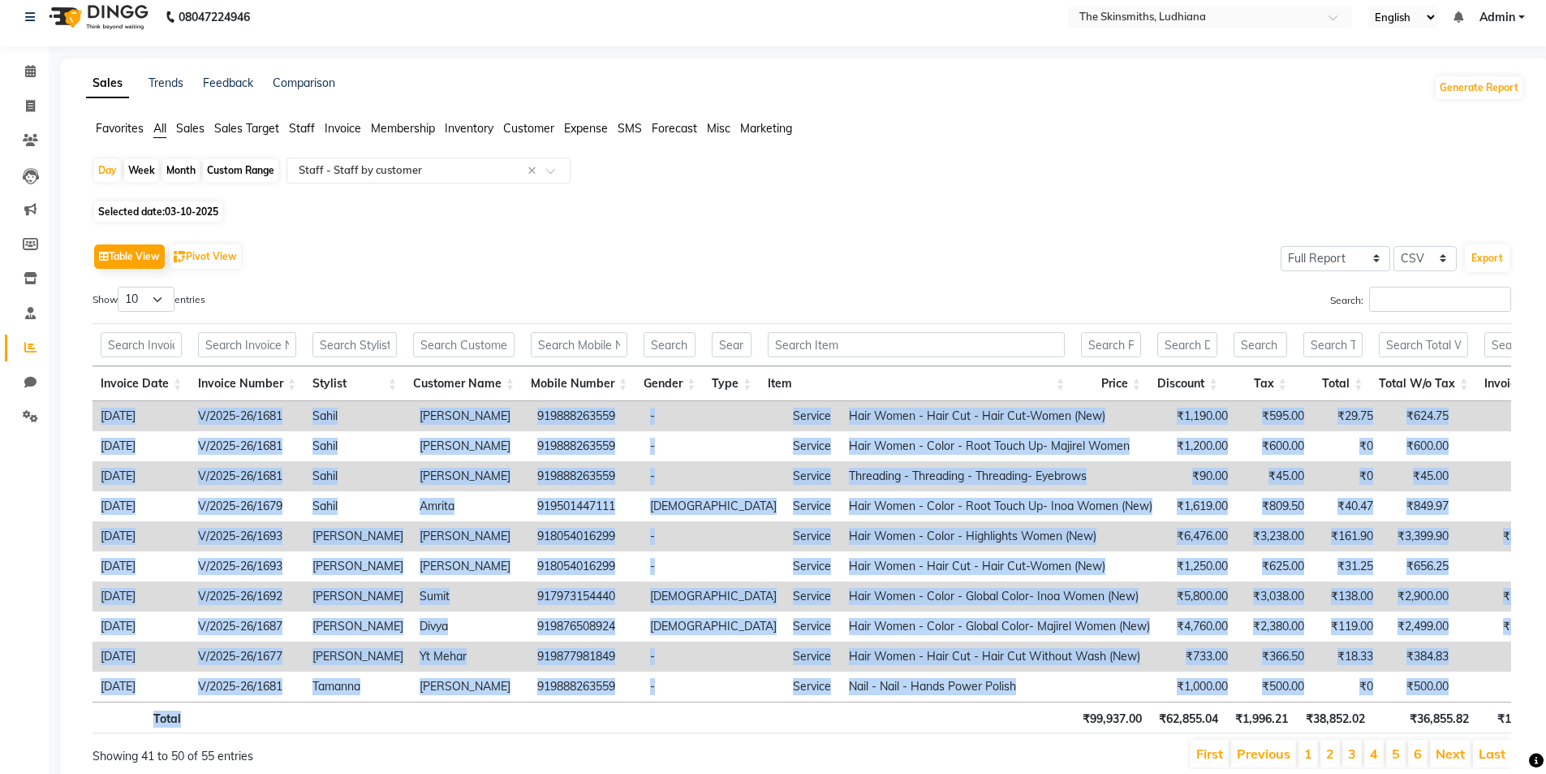
click at [1313, 628] on td "₹119.00" at bounding box center [1347, 626] width 69 height 30
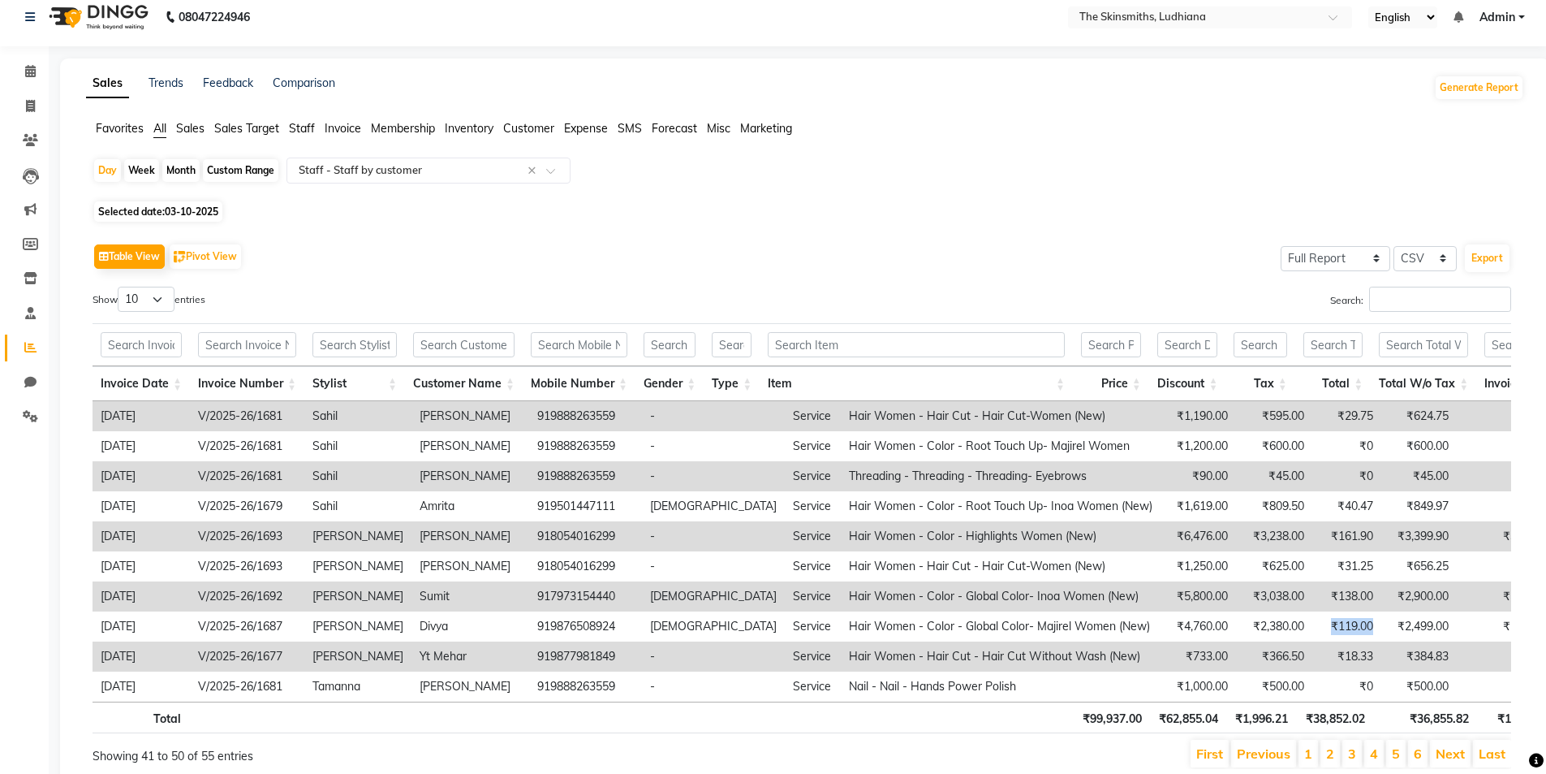
click at [1313, 628] on td "₹119.00" at bounding box center [1347, 626] width 69 height 30
click at [36, 420] on icon at bounding box center [30, 416] width 15 height 12
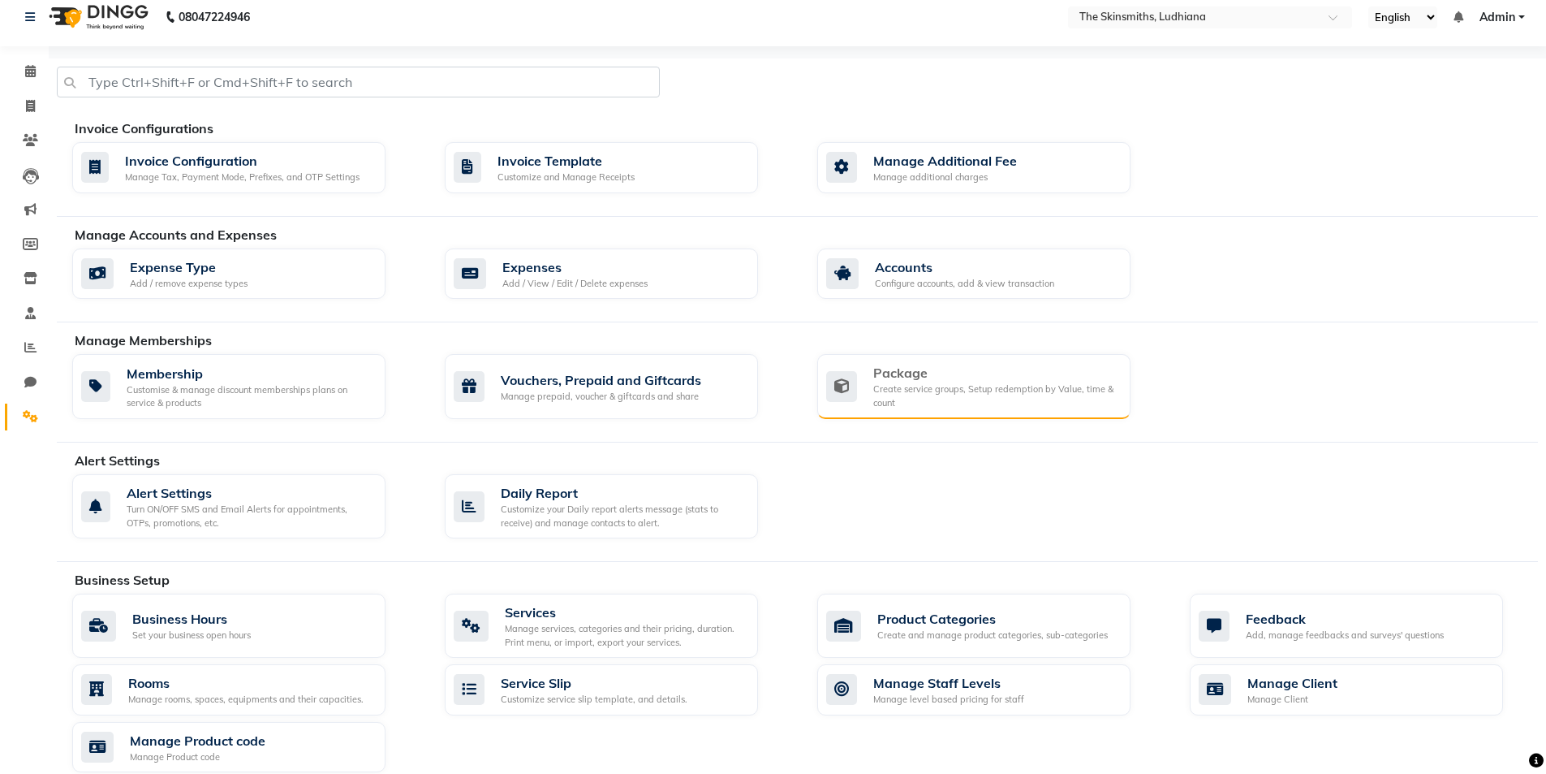
click at [946, 374] on div "Package" at bounding box center [995, 372] width 244 height 19
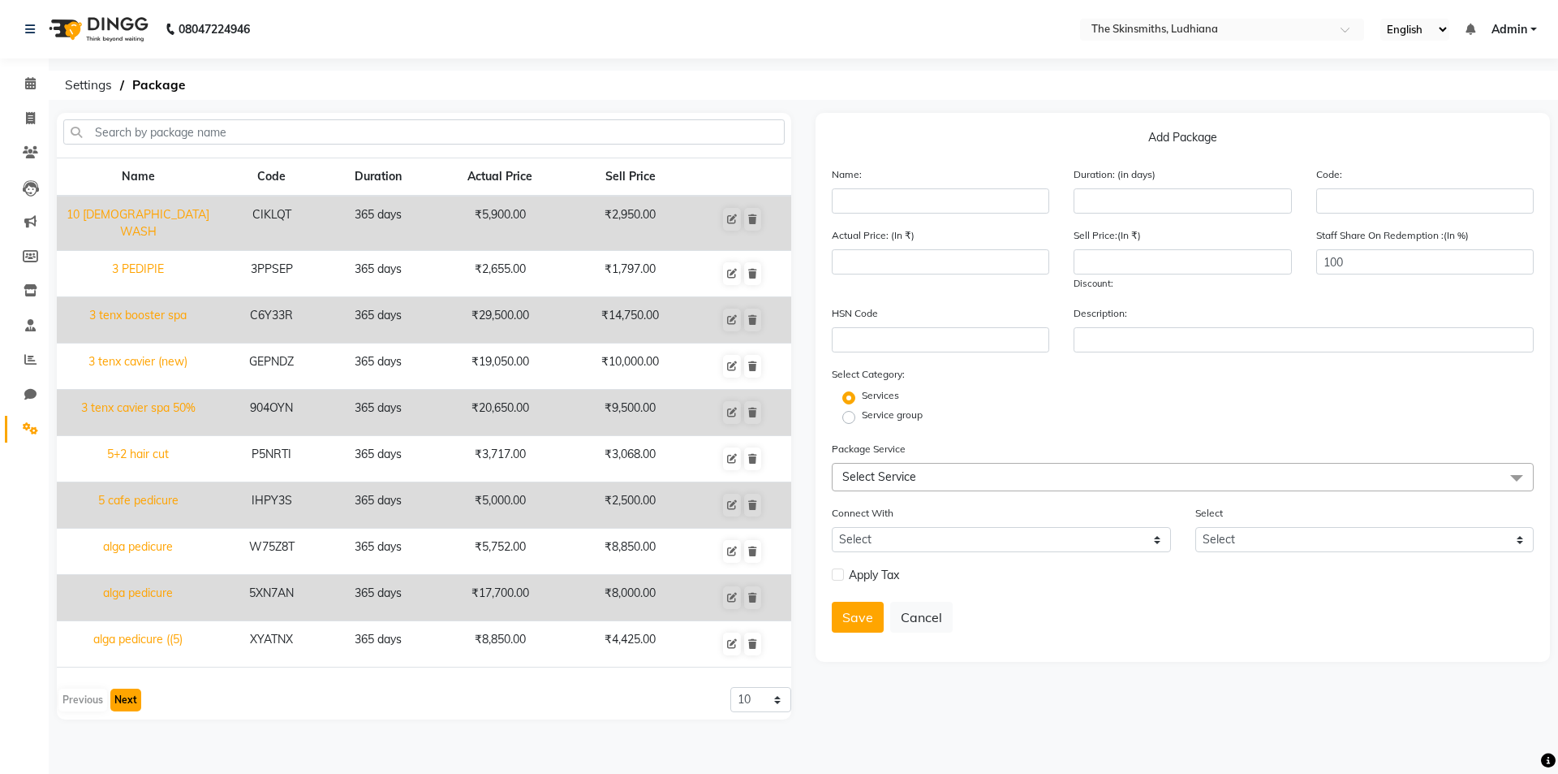
click at [123, 688] on button "Next" at bounding box center [125, 699] width 31 height 23
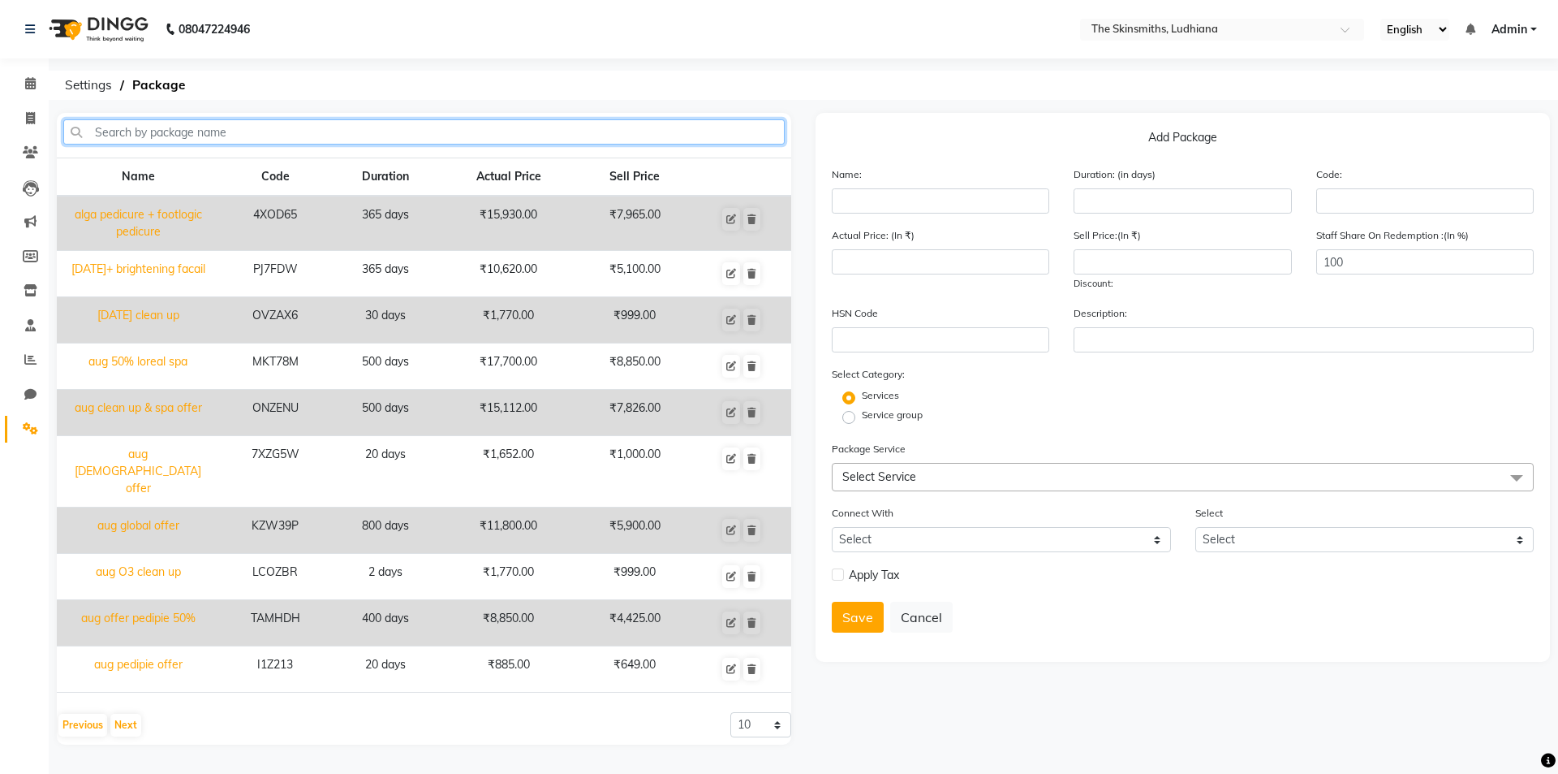
click at [264, 131] on input "text" at bounding box center [424, 131] width 722 height 25
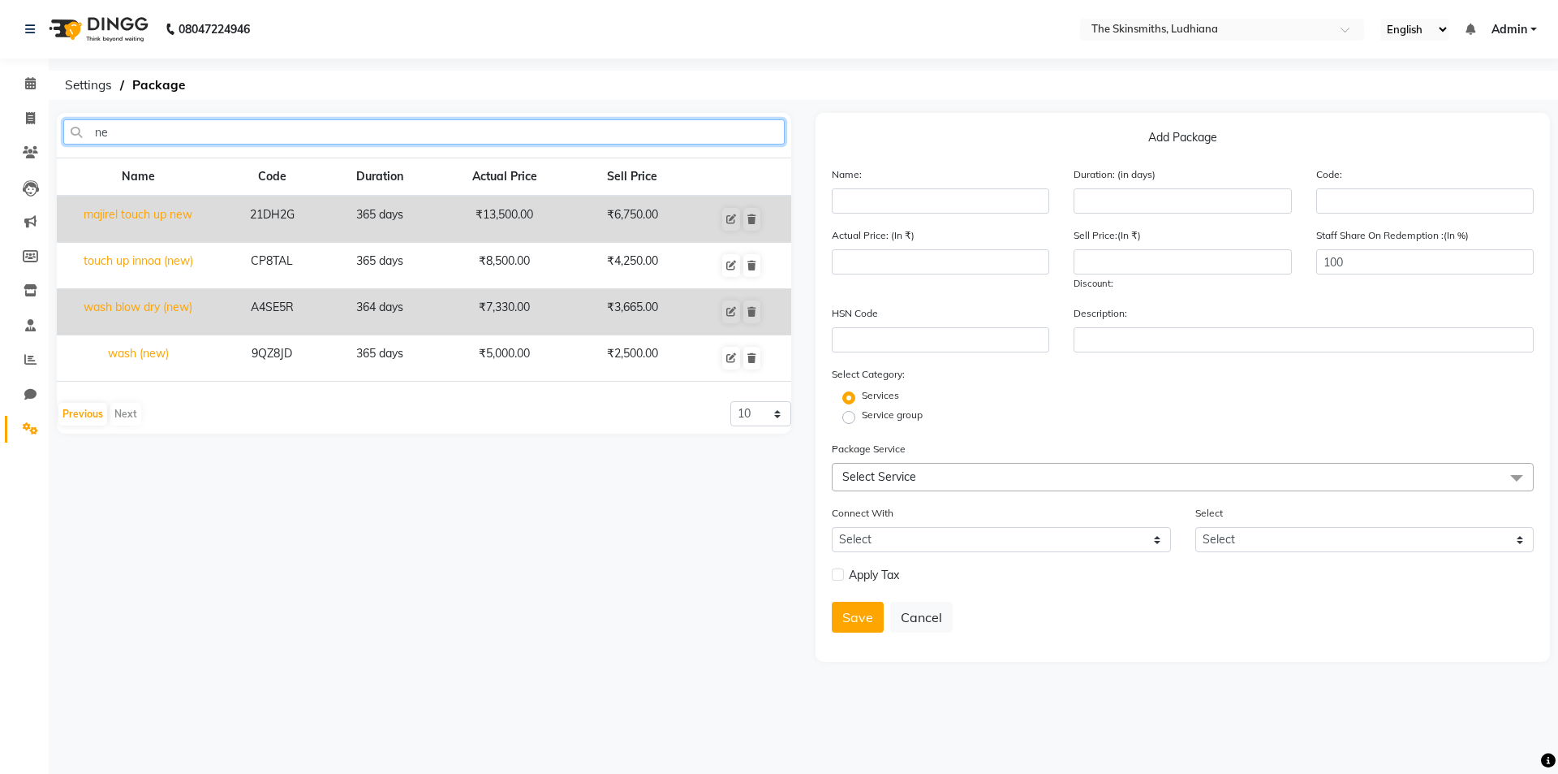
type input "n"
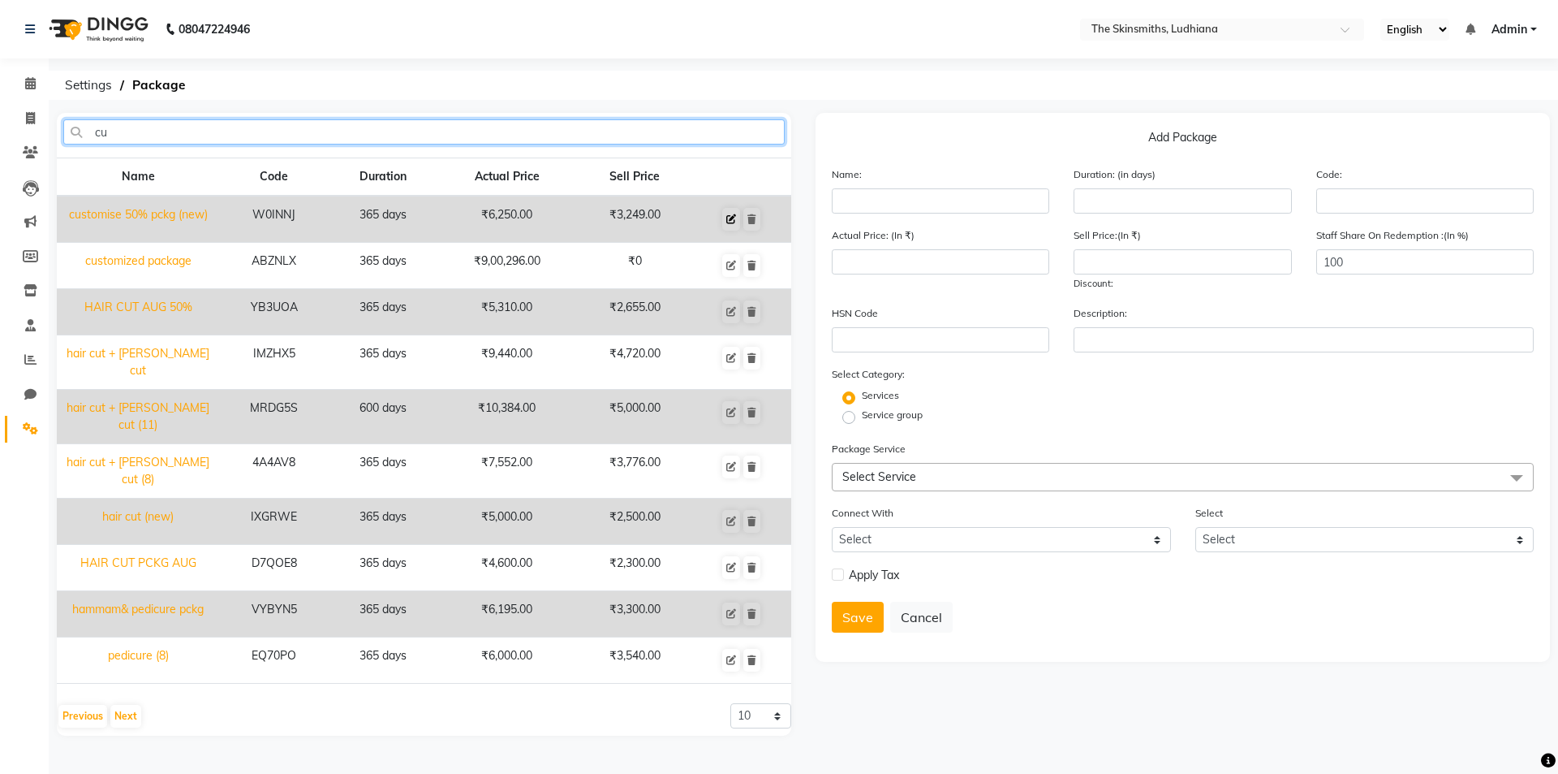
type input "cu"
click at [730, 223] on icon at bounding box center [731, 219] width 10 height 10
type input "customise 50% pckg (new)"
type input "365"
type input "W0INNJ"
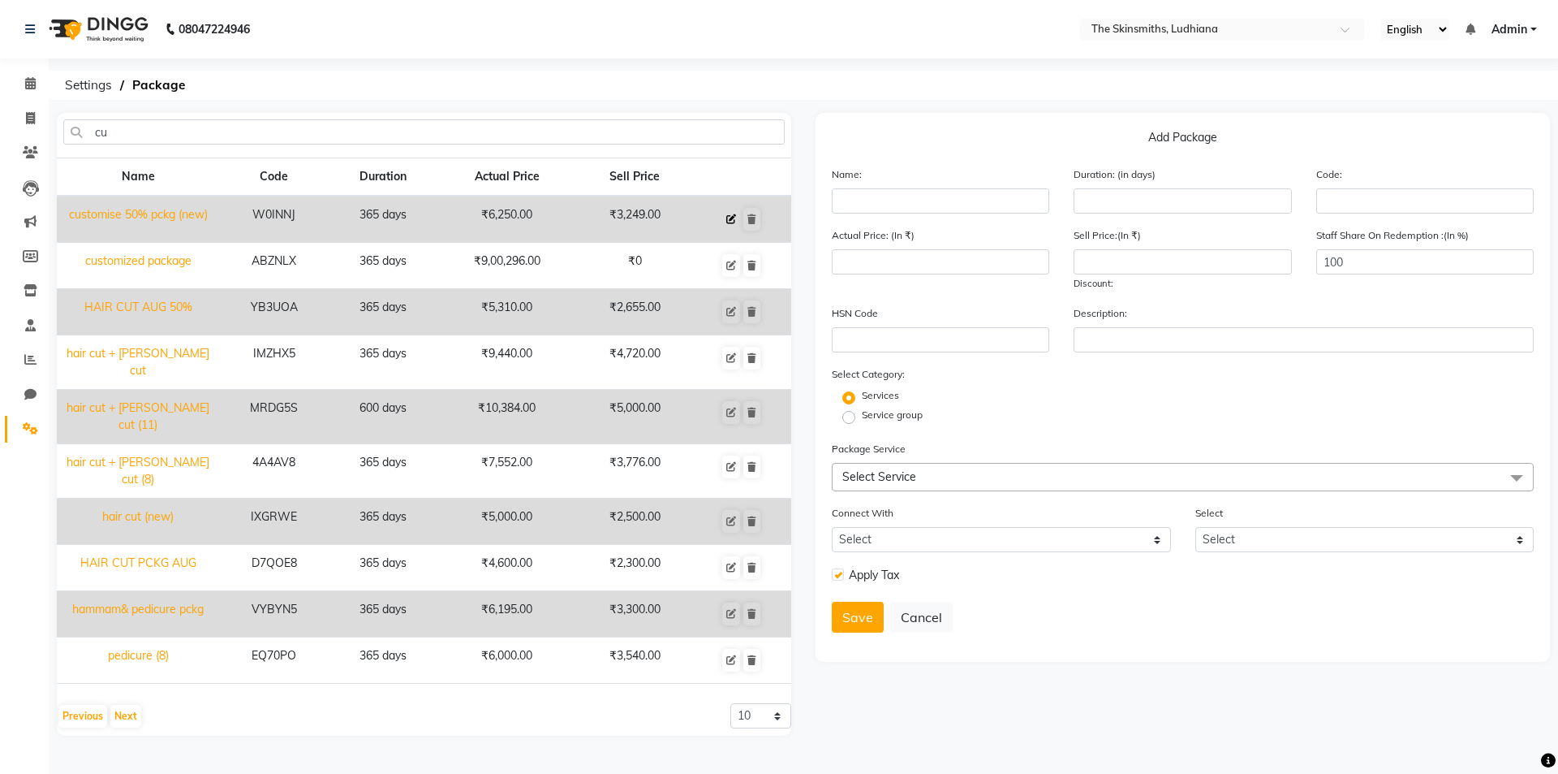
type input "6250"
type input "3249"
checkbox input "true"
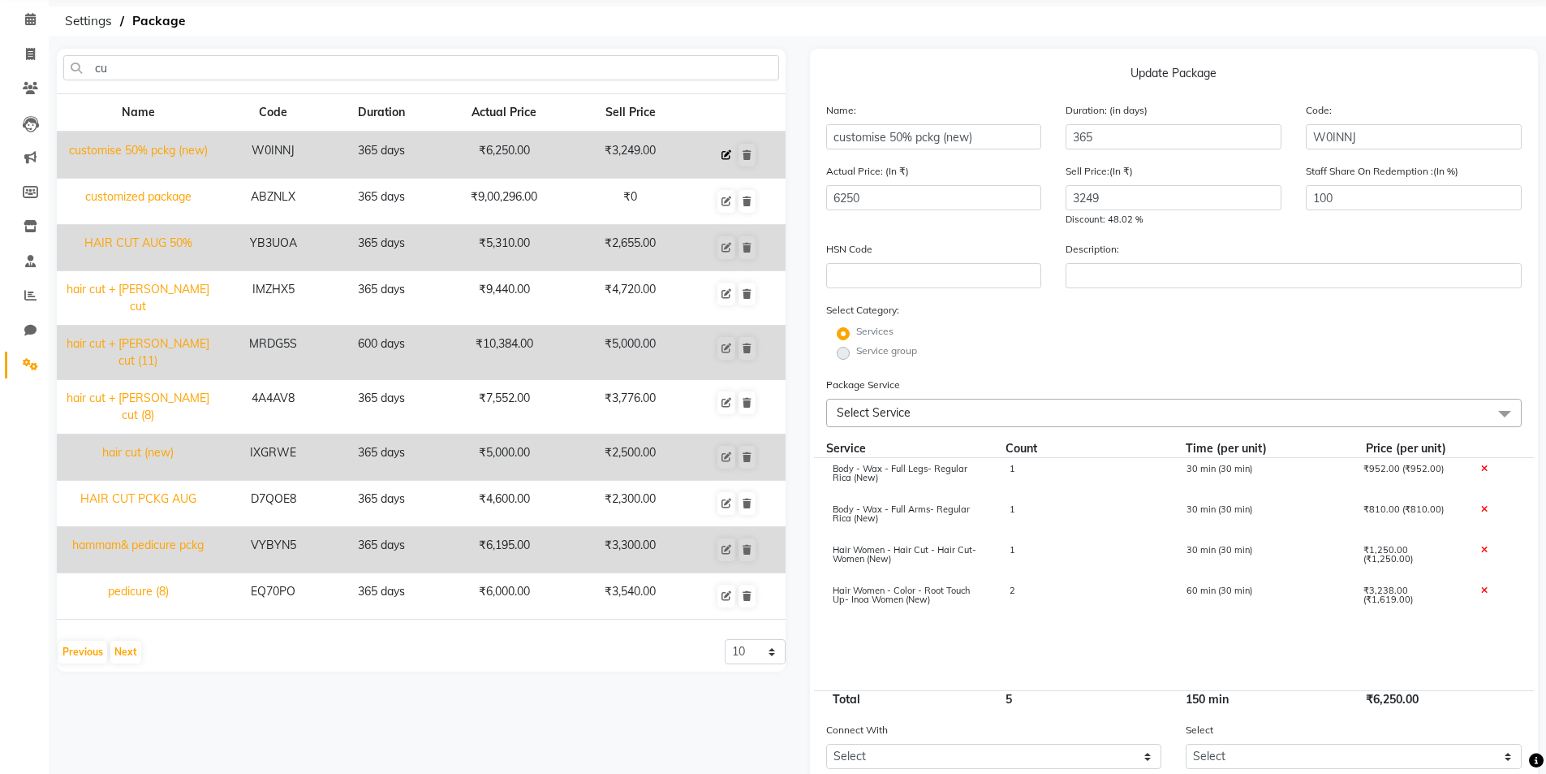
scroll to position [235, 0]
